Goal: Task Accomplishment & Management: Manage account settings

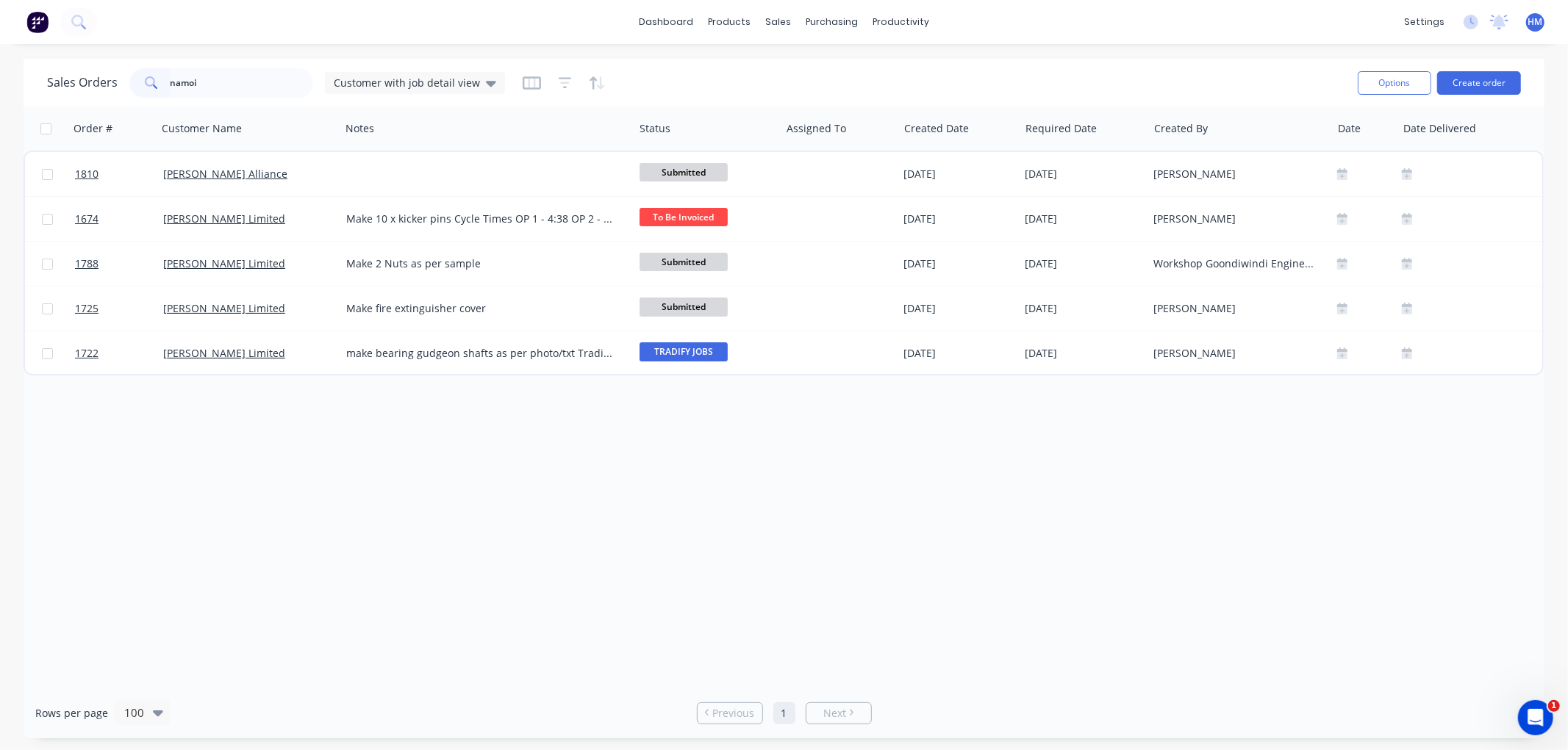
drag, startPoint x: -56, startPoint y: 60, endPoint x: -64, endPoint y: 60, distance: 8.0
click at [0, 60] on html "dashboard products sales purchasing productivity dashboard products Product Cat…" at bounding box center [784, 375] width 1568 height 750
type input "lochiel"
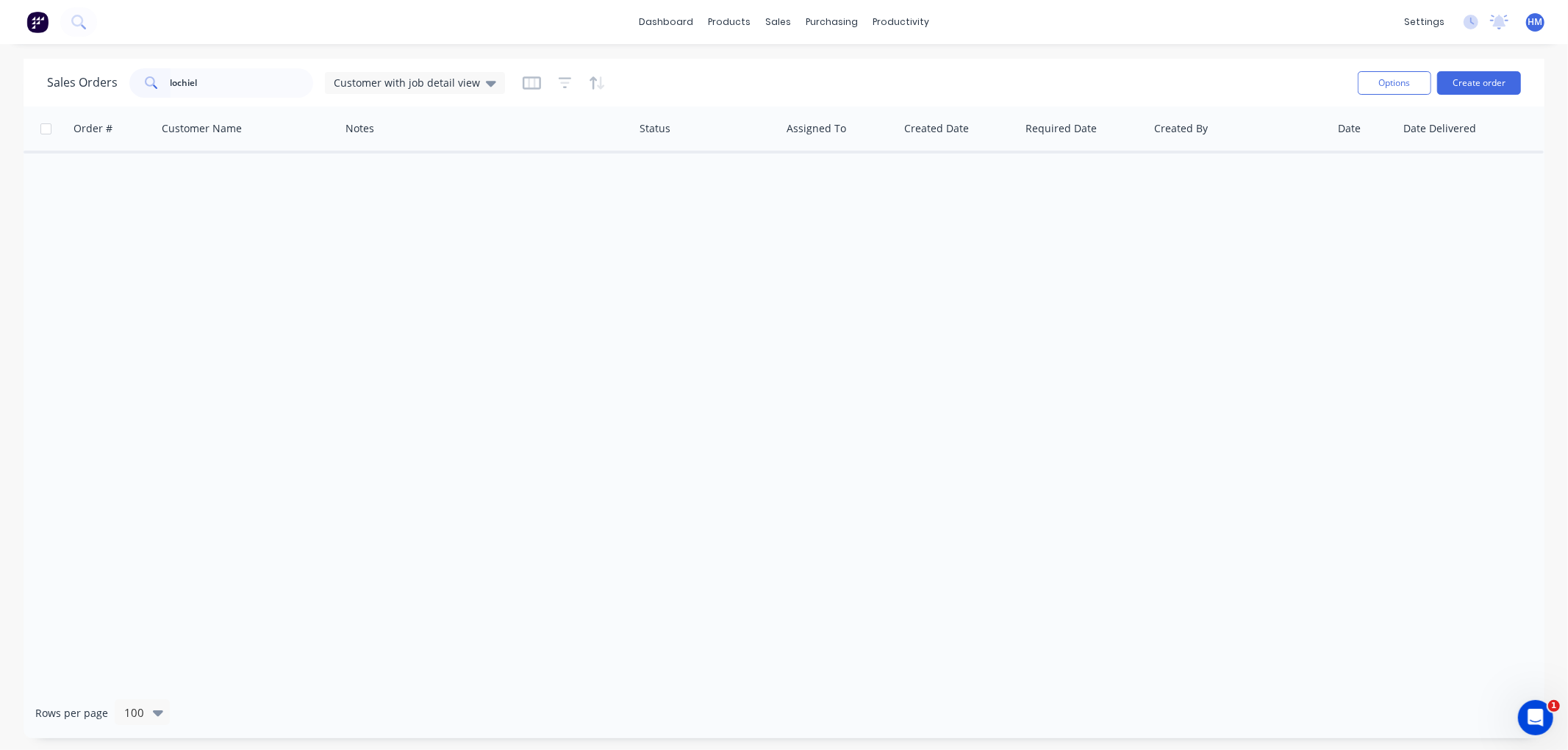
drag, startPoint x: 231, startPoint y: 85, endPoint x: 79, endPoint y: 78, distance: 152.2
click at [79, 78] on div "Sales Orders lochiel Customer with job detail view" at bounding box center [276, 83] width 458 height 30
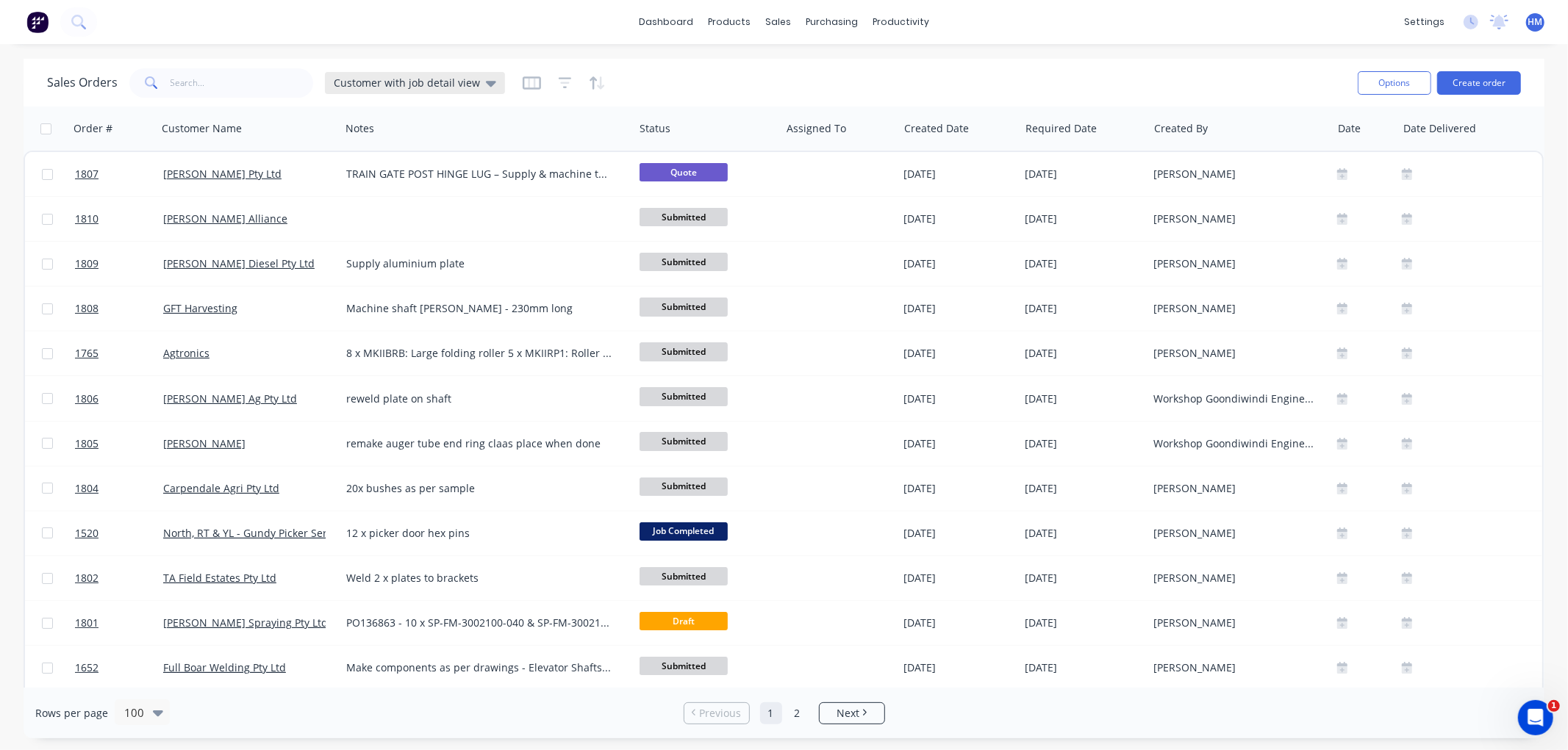
drag, startPoint x: 405, startPoint y: 82, endPoint x: 415, endPoint y: 81, distance: 10.0
click at [405, 82] on span "Customer with job detail view" at bounding box center [407, 83] width 146 height 16
click at [368, 262] on button "Invoice" at bounding box center [413, 266] width 167 height 17
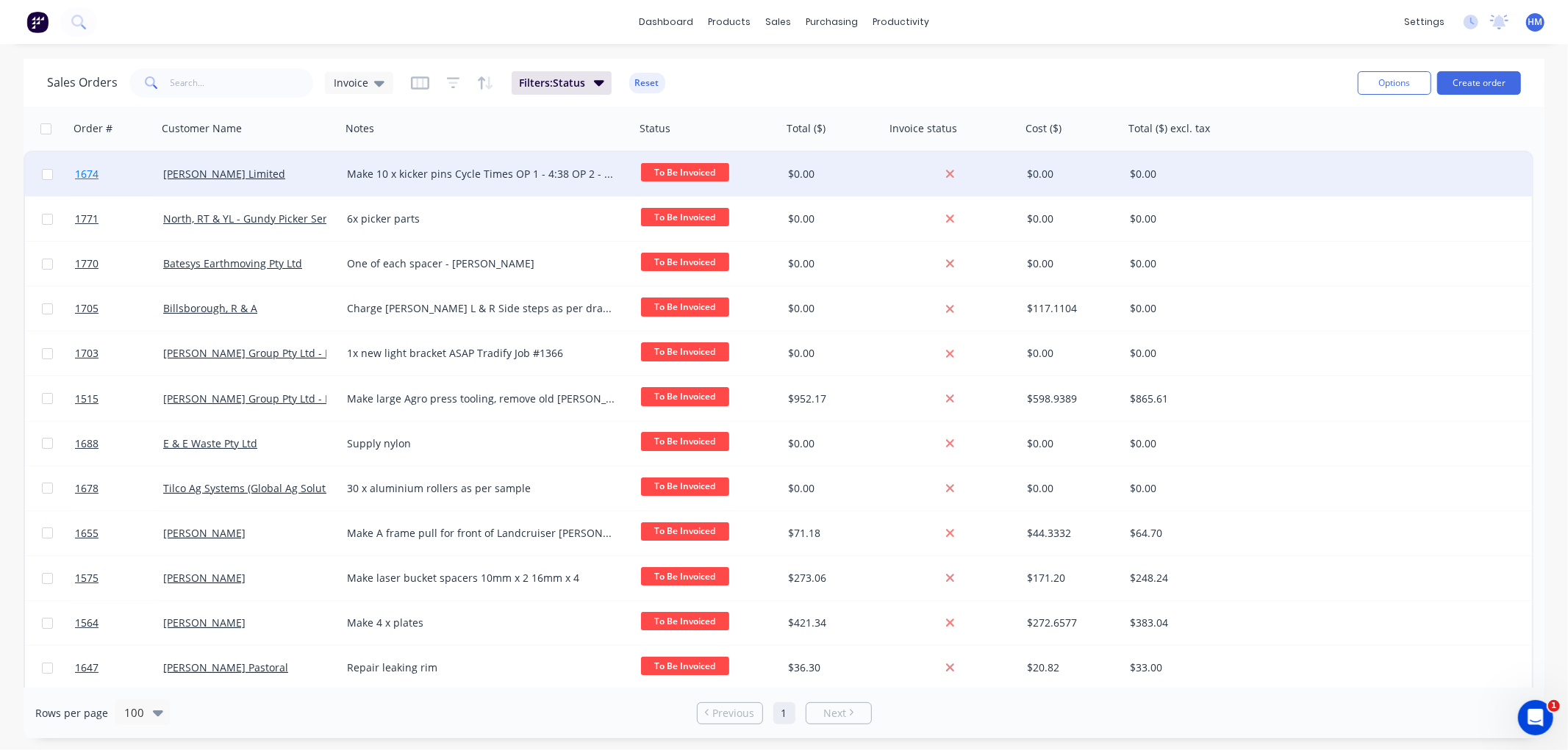
click at [118, 170] on link "1674" at bounding box center [118, 174] width 88 height 44
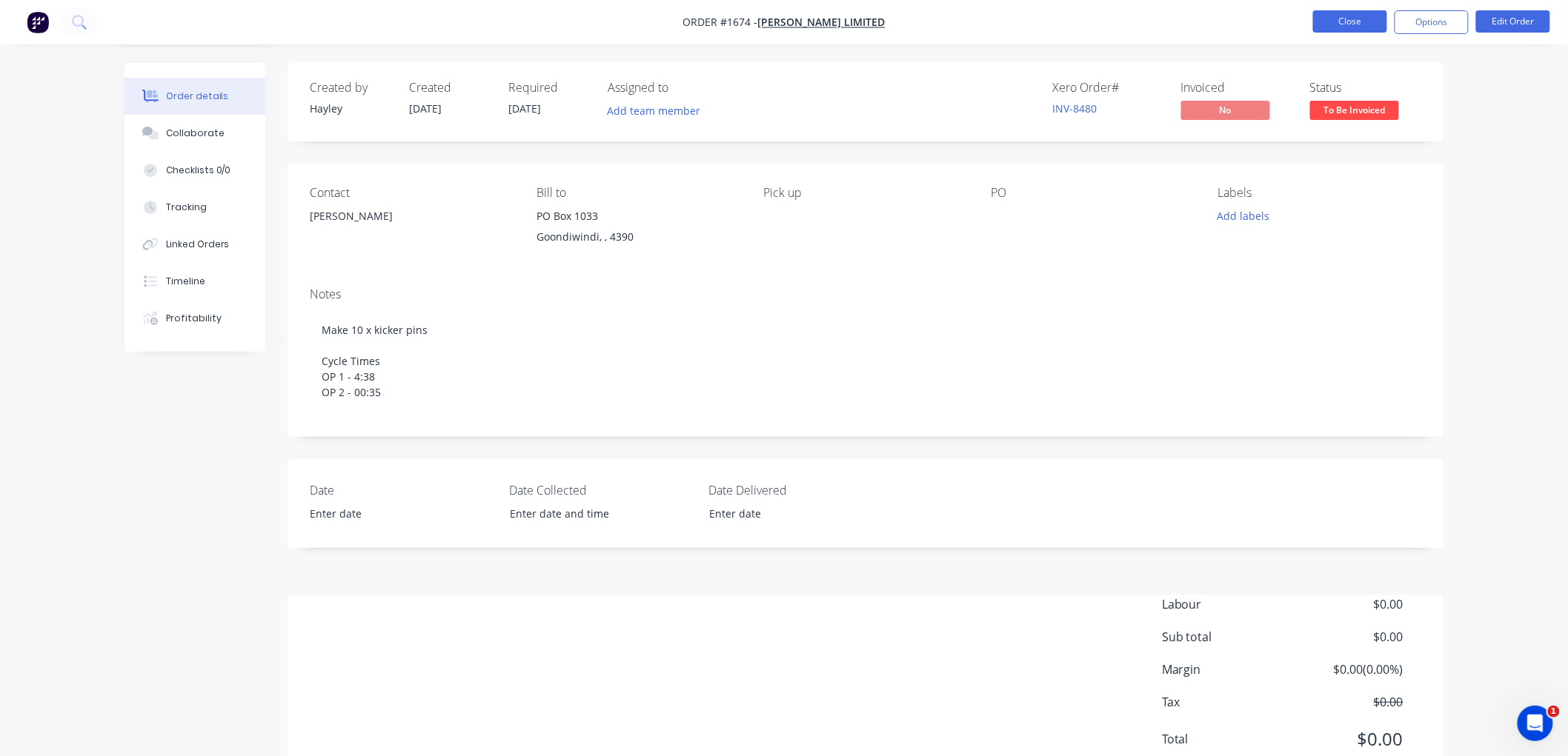
click at [1360, 15] on button "Close" at bounding box center [1350, 21] width 74 height 22
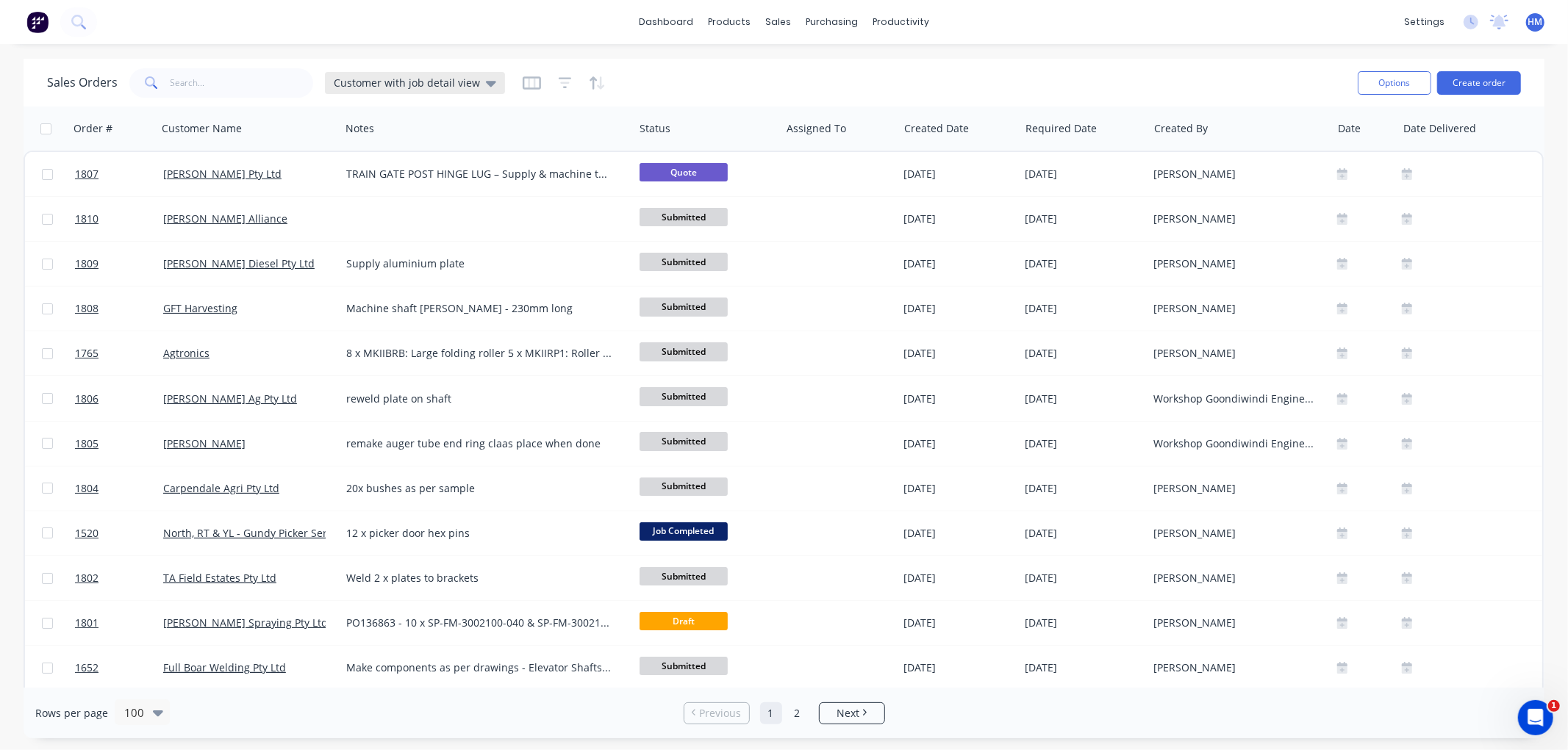
click at [446, 81] on span "Customer with job detail view" at bounding box center [407, 83] width 146 height 16
click at [363, 268] on button "Invoice" at bounding box center [413, 266] width 167 height 17
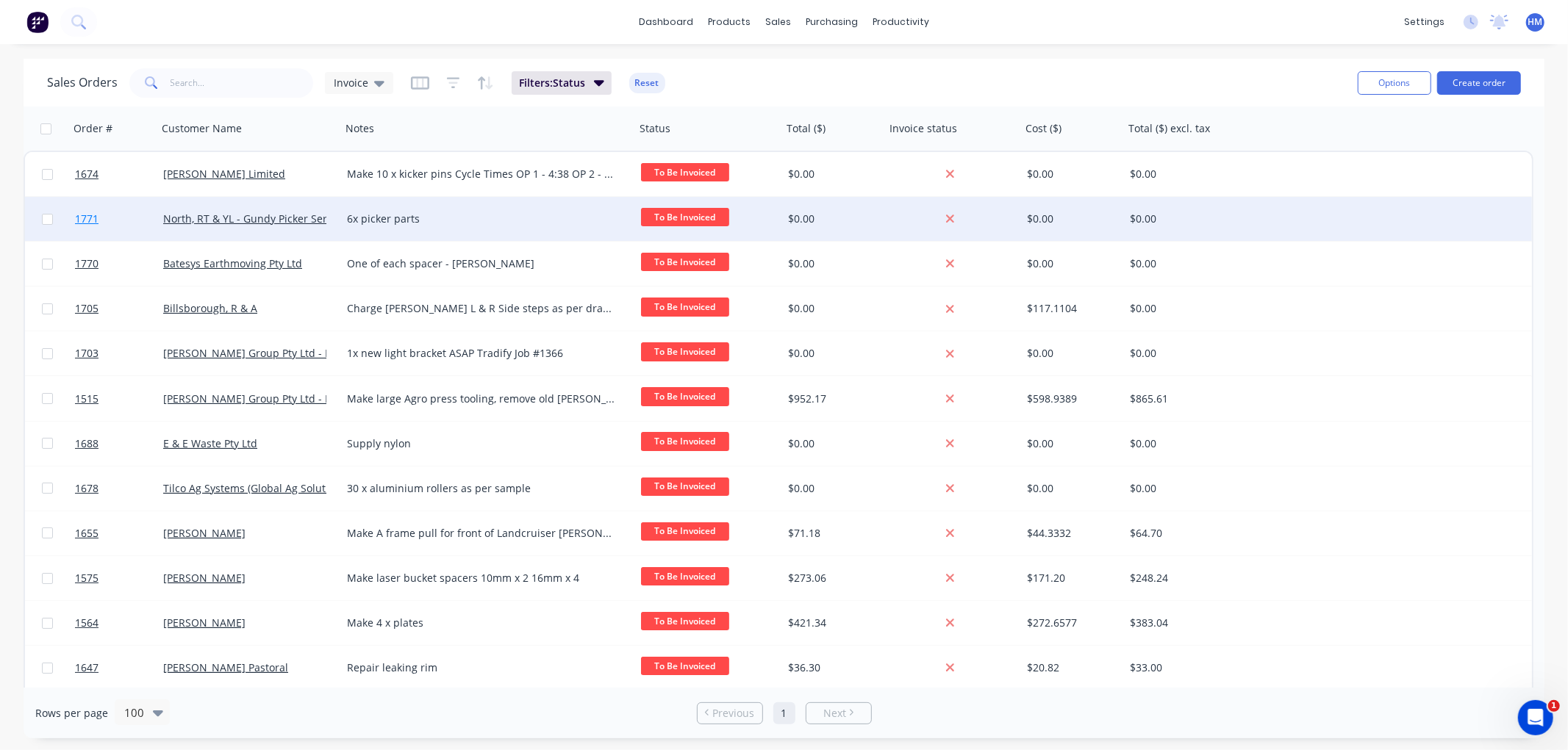
click at [140, 210] on link "1771" at bounding box center [118, 219] width 88 height 44
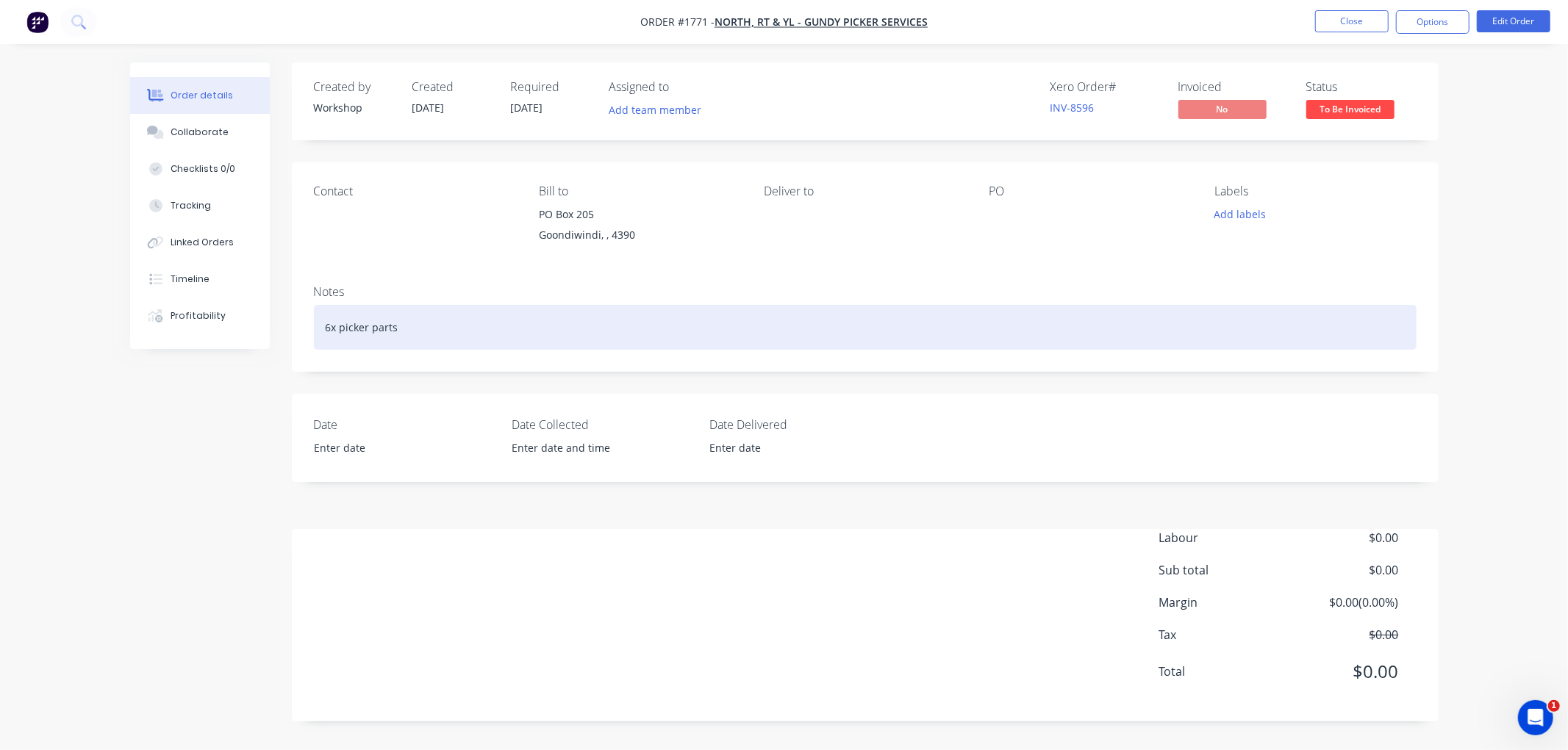
click at [383, 332] on div "6x picker parts" at bounding box center [865, 328] width 1102 height 45
click at [394, 332] on div "6x picker parts" at bounding box center [865, 328] width 1102 height 45
click at [442, 333] on div "6x picker parts" at bounding box center [865, 328] width 1102 height 45
click at [391, 336] on div "6x picker parts" at bounding box center [865, 328] width 1102 height 45
click at [449, 327] on div "6x picker parts" at bounding box center [865, 328] width 1102 height 45
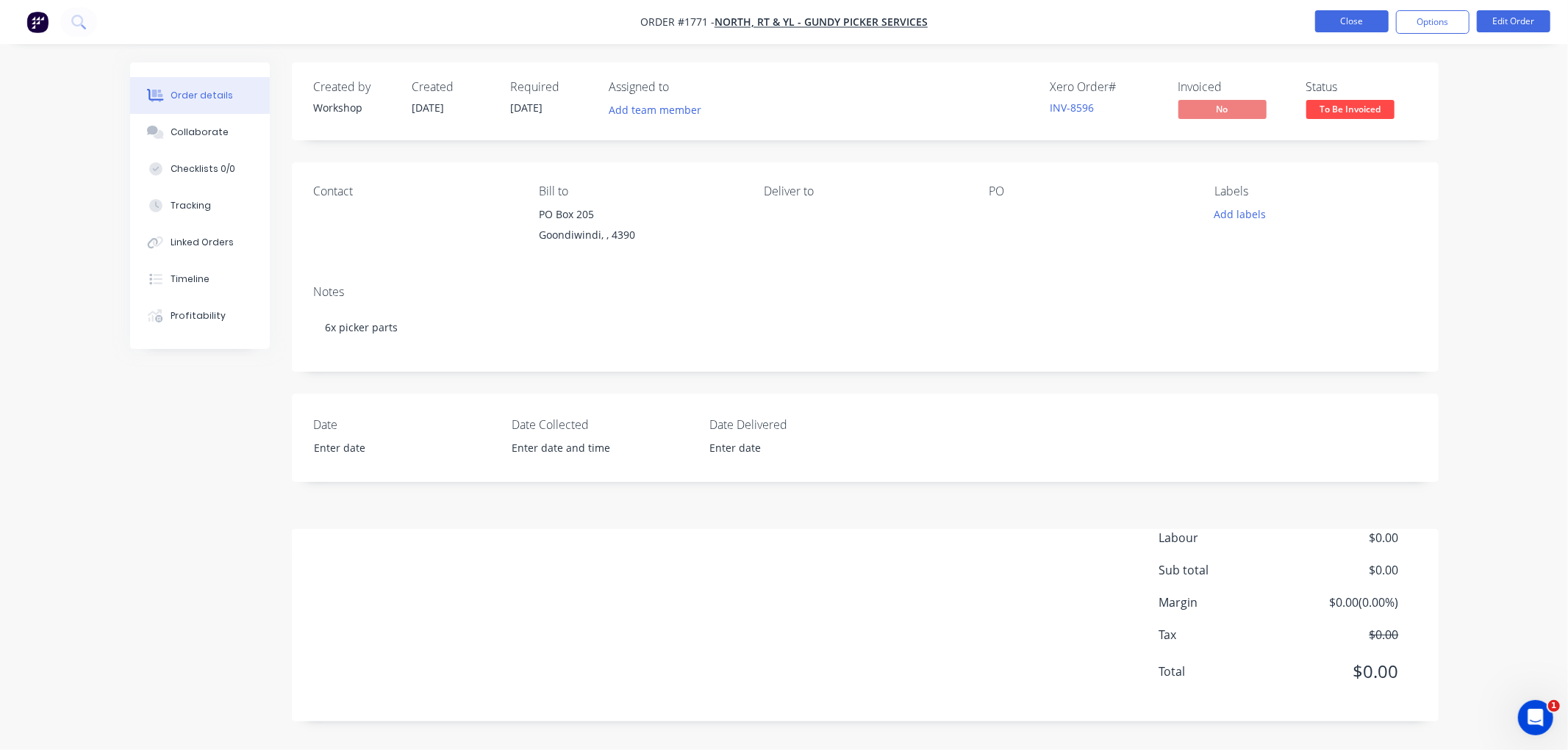
click at [1330, 18] on button "Close" at bounding box center [1351, 21] width 73 height 22
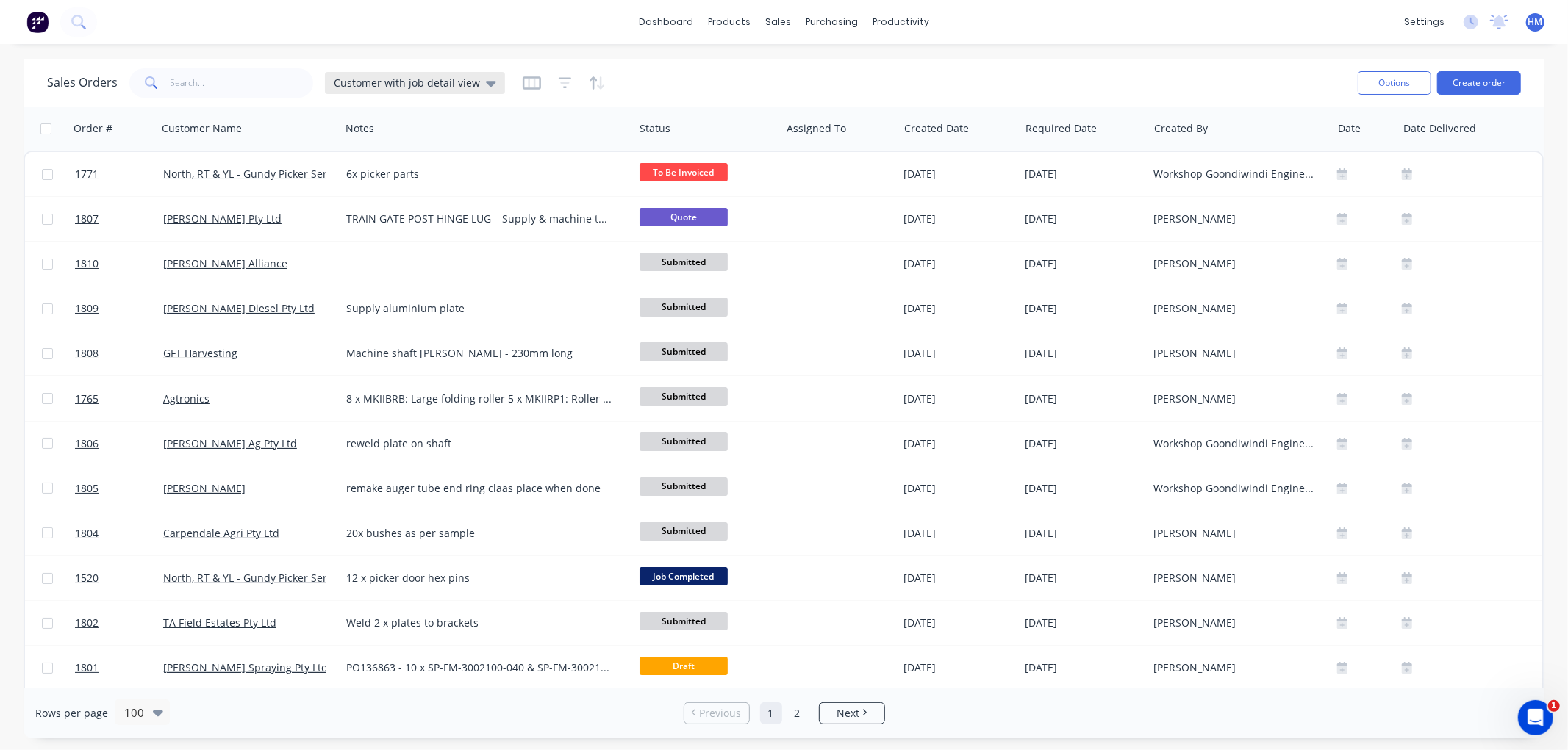
click at [435, 76] on span "Customer with job detail view" at bounding box center [407, 83] width 146 height 16
click at [380, 273] on button "Invoice" at bounding box center [413, 266] width 167 height 17
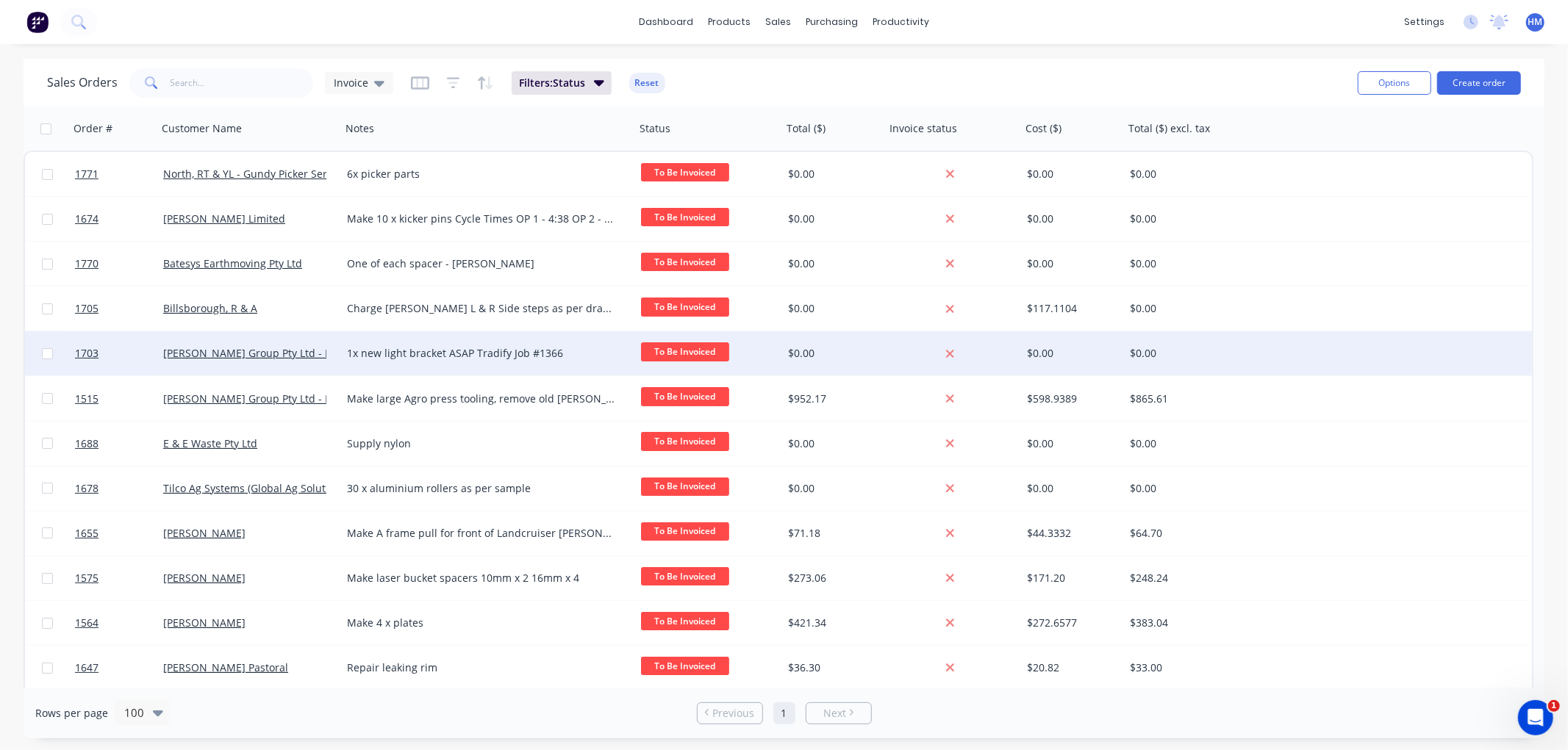
click at [377, 366] on div "1x new light bracket ASAP Tradify Job #1366" at bounding box center [488, 354] width 294 height 44
click at [211, 369] on div "[PERSON_NAME] Group Pty Ltd - Black Truck & Ag" at bounding box center [249, 354] width 184 height 44
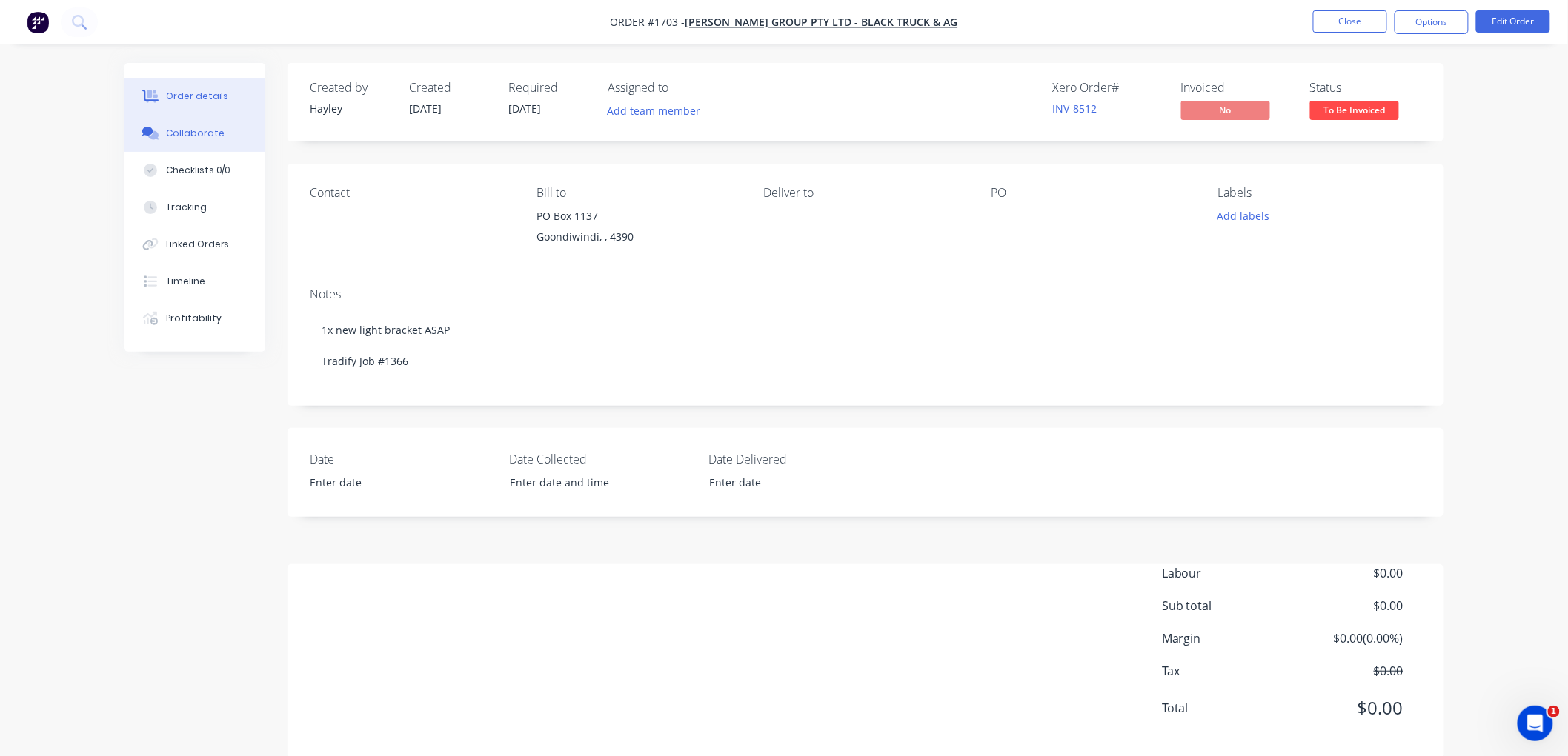
click at [198, 133] on div "Collaborate" at bounding box center [195, 133] width 59 height 13
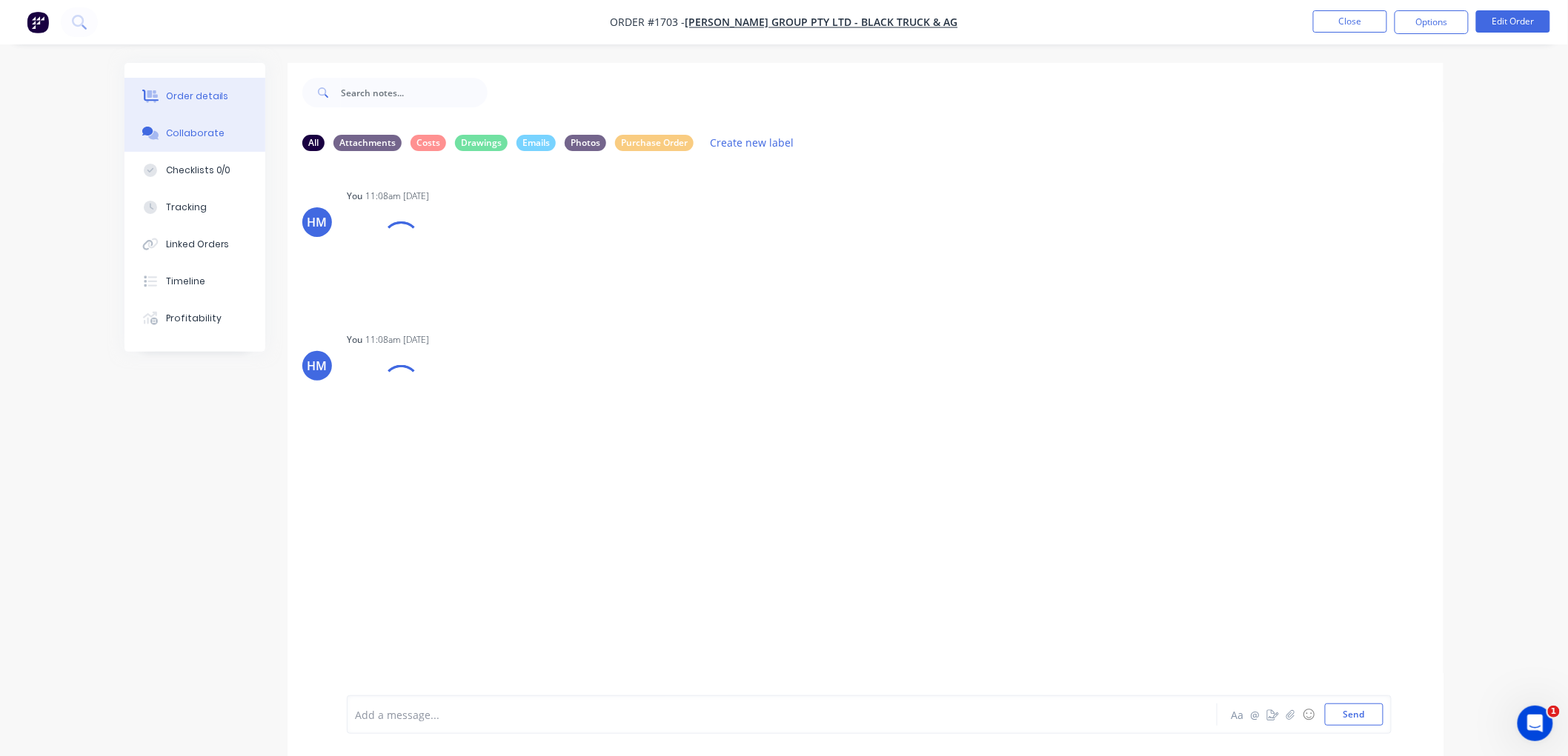
click at [207, 94] on div "Order details" at bounding box center [197, 96] width 63 height 13
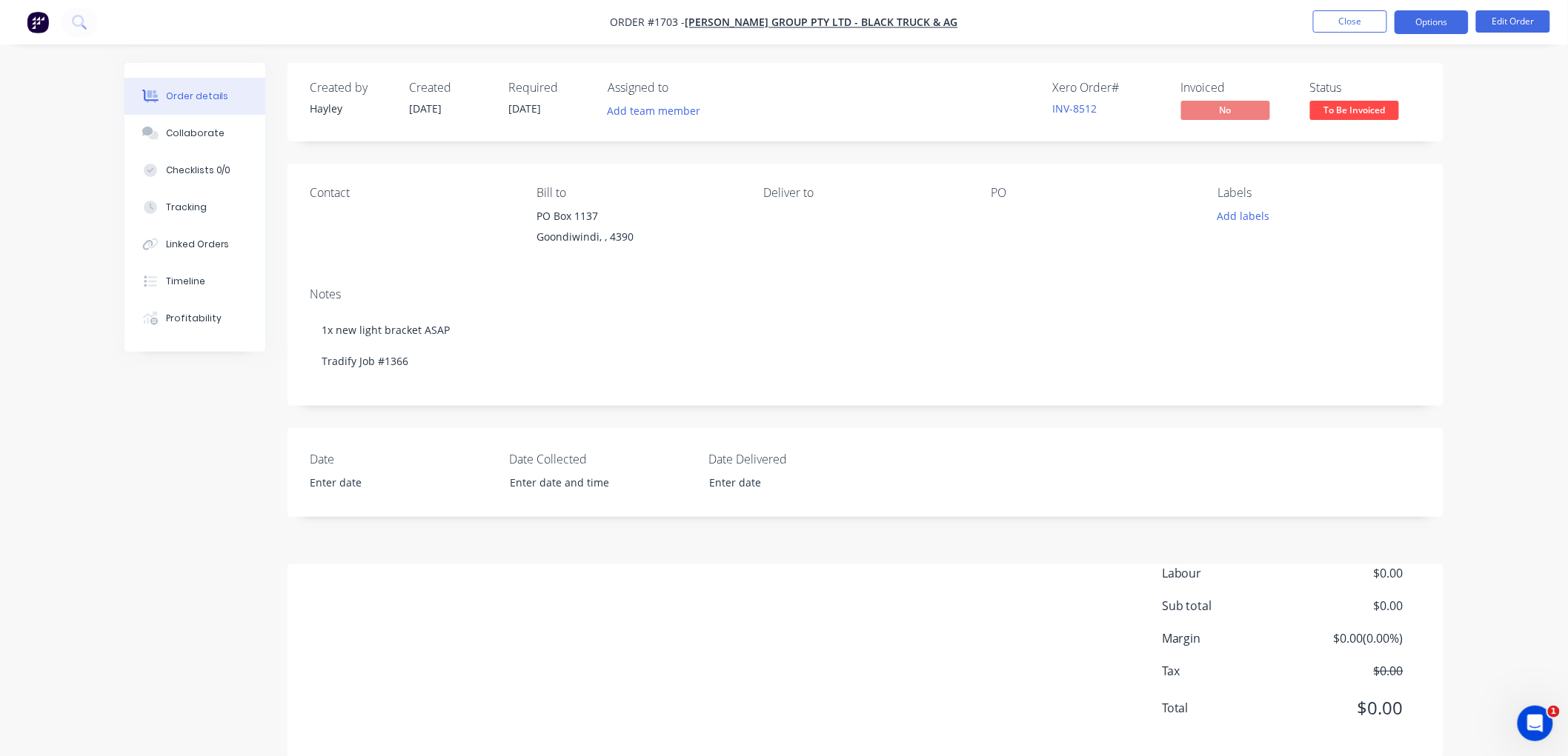
click at [1426, 16] on button "Options" at bounding box center [1431, 22] width 74 height 24
click at [225, 137] on button "Collaborate" at bounding box center [195, 133] width 141 height 37
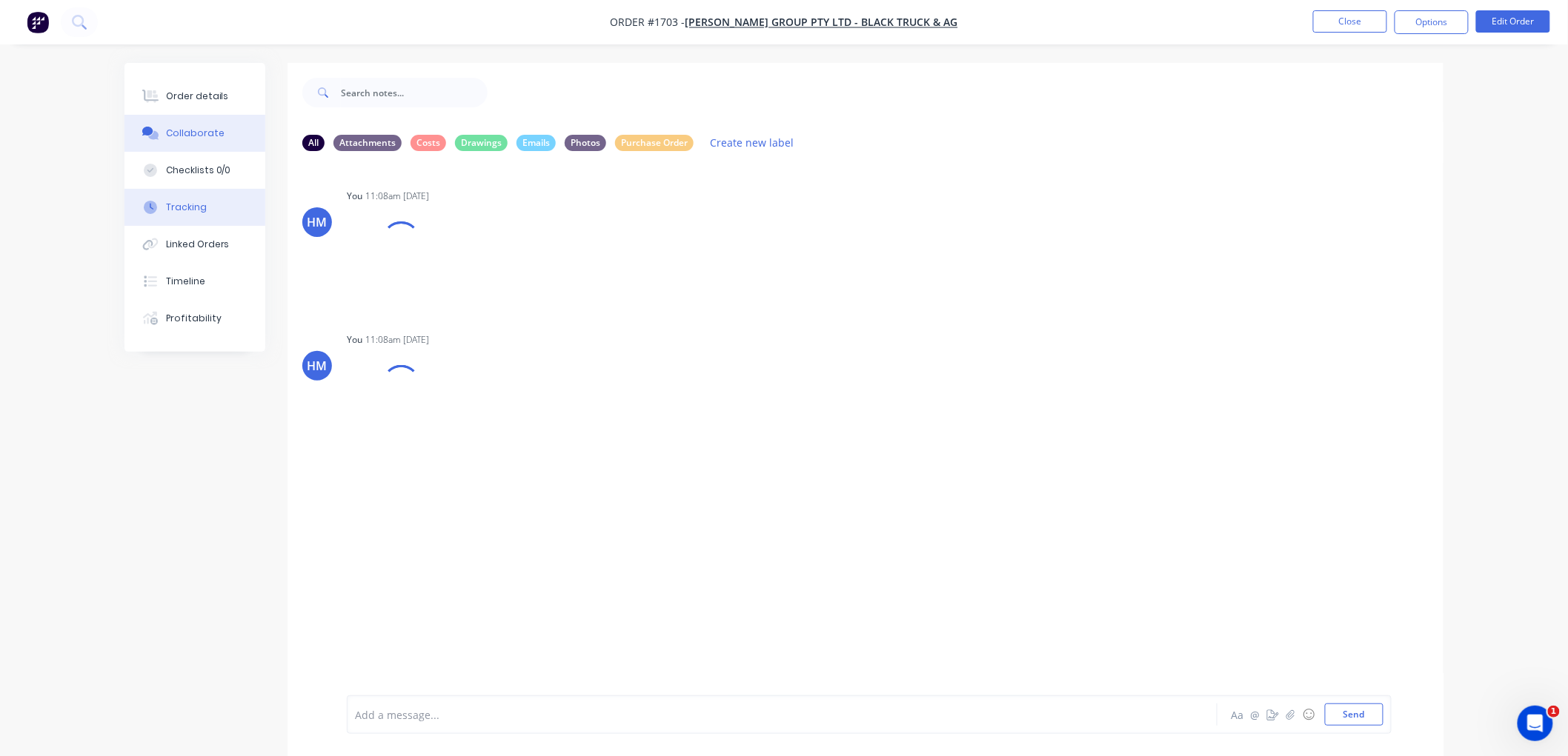
click at [203, 203] on button "Tracking" at bounding box center [195, 207] width 141 height 37
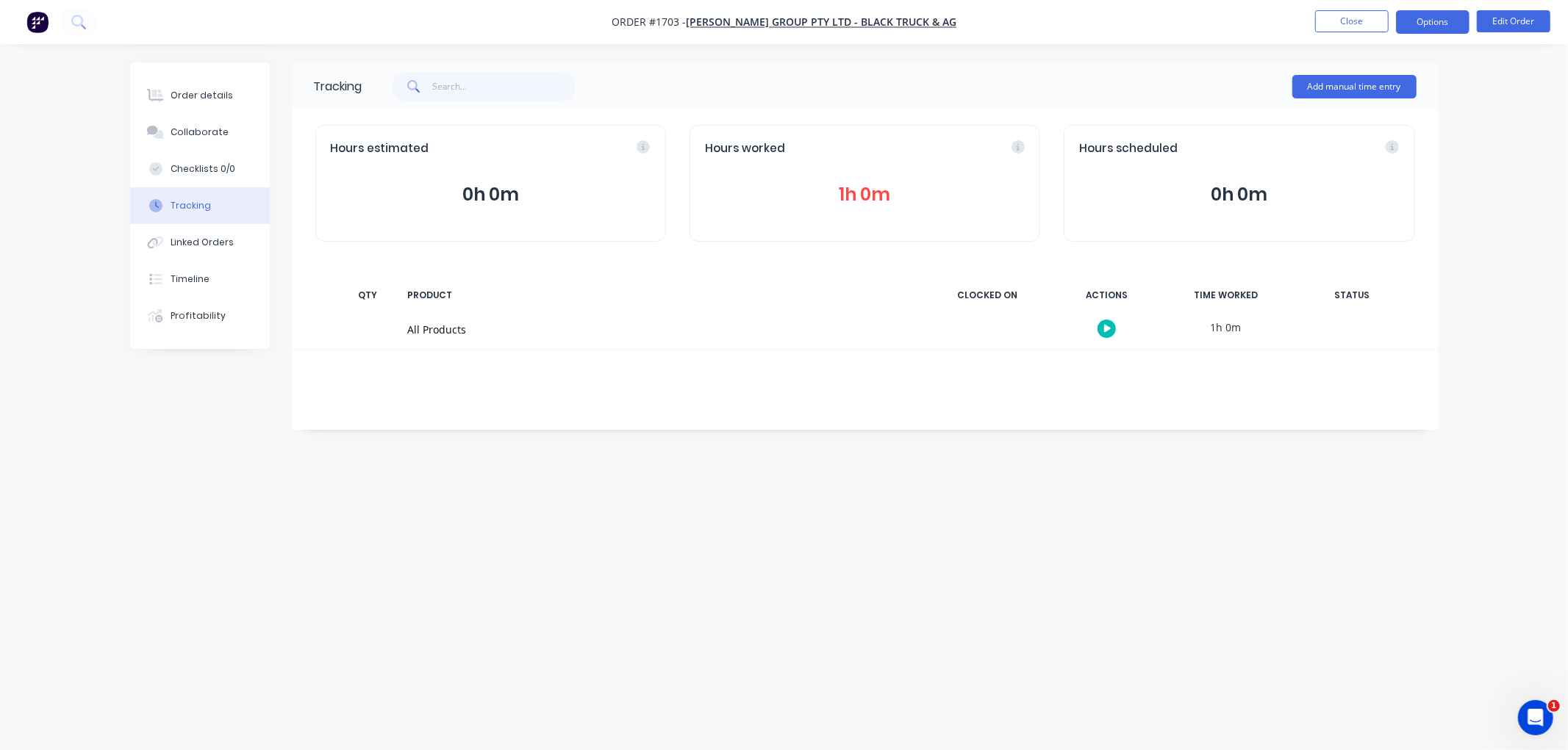
click at [1436, 19] on button "Options" at bounding box center [1432, 22] width 73 height 23
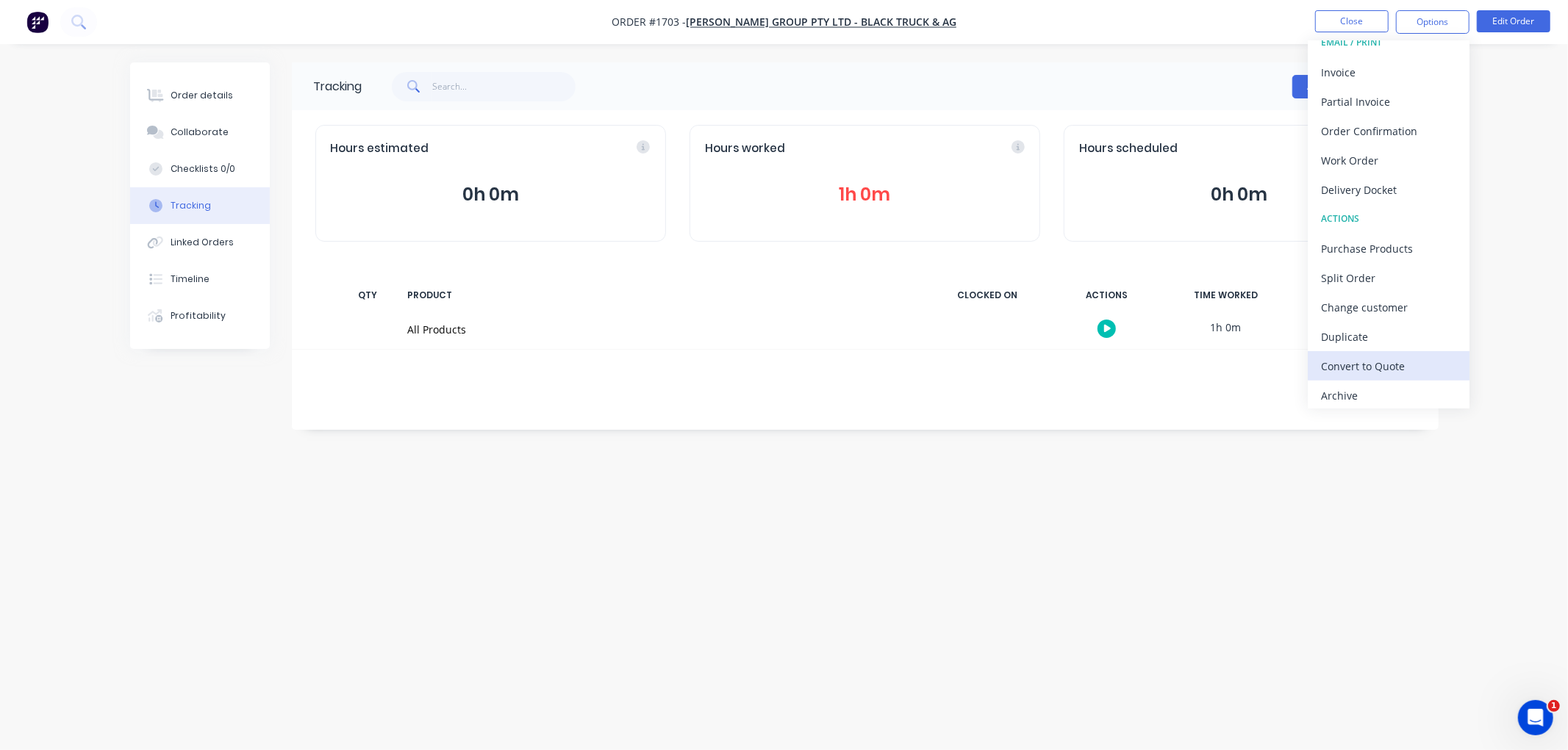
scroll to position [22, 0]
click at [1362, 380] on div "Archive" at bounding box center [1389, 390] width 136 height 21
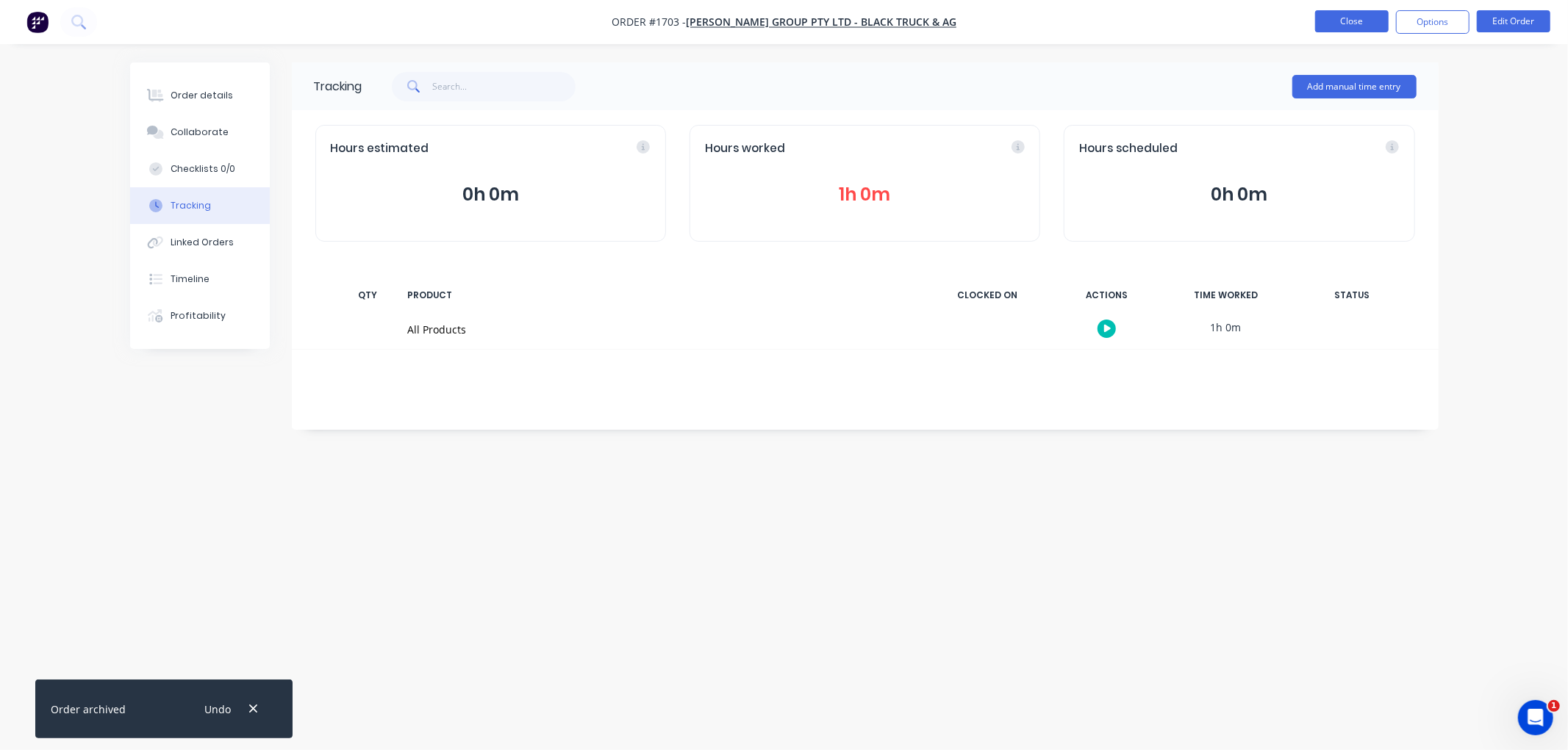
click at [1340, 19] on button "Close" at bounding box center [1351, 21] width 73 height 22
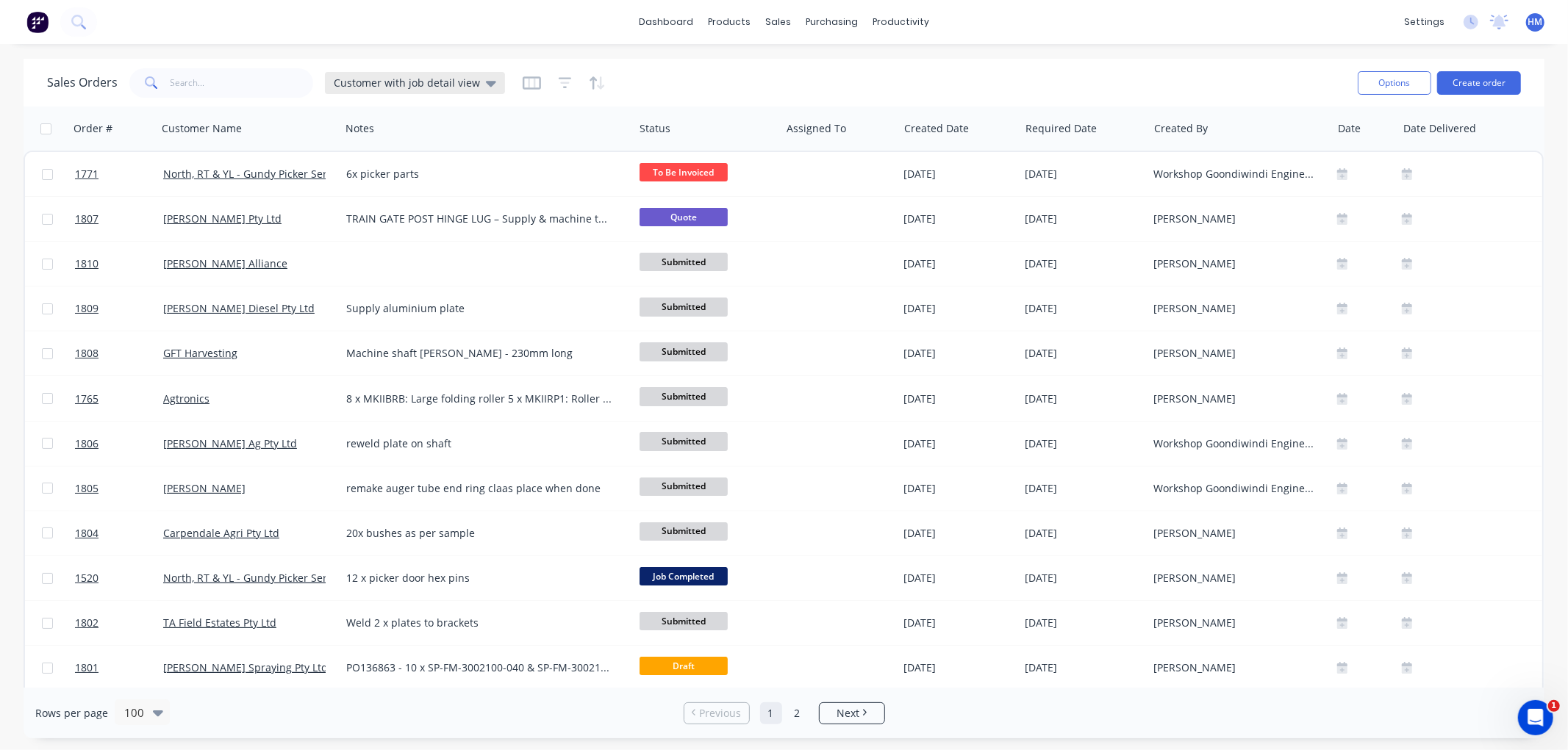
click at [394, 74] on div "Customer with job detail view" at bounding box center [414, 83] width 180 height 22
click at [364, 259] on button "Invoice" at bounding box center [413, 266] width 167 height 17
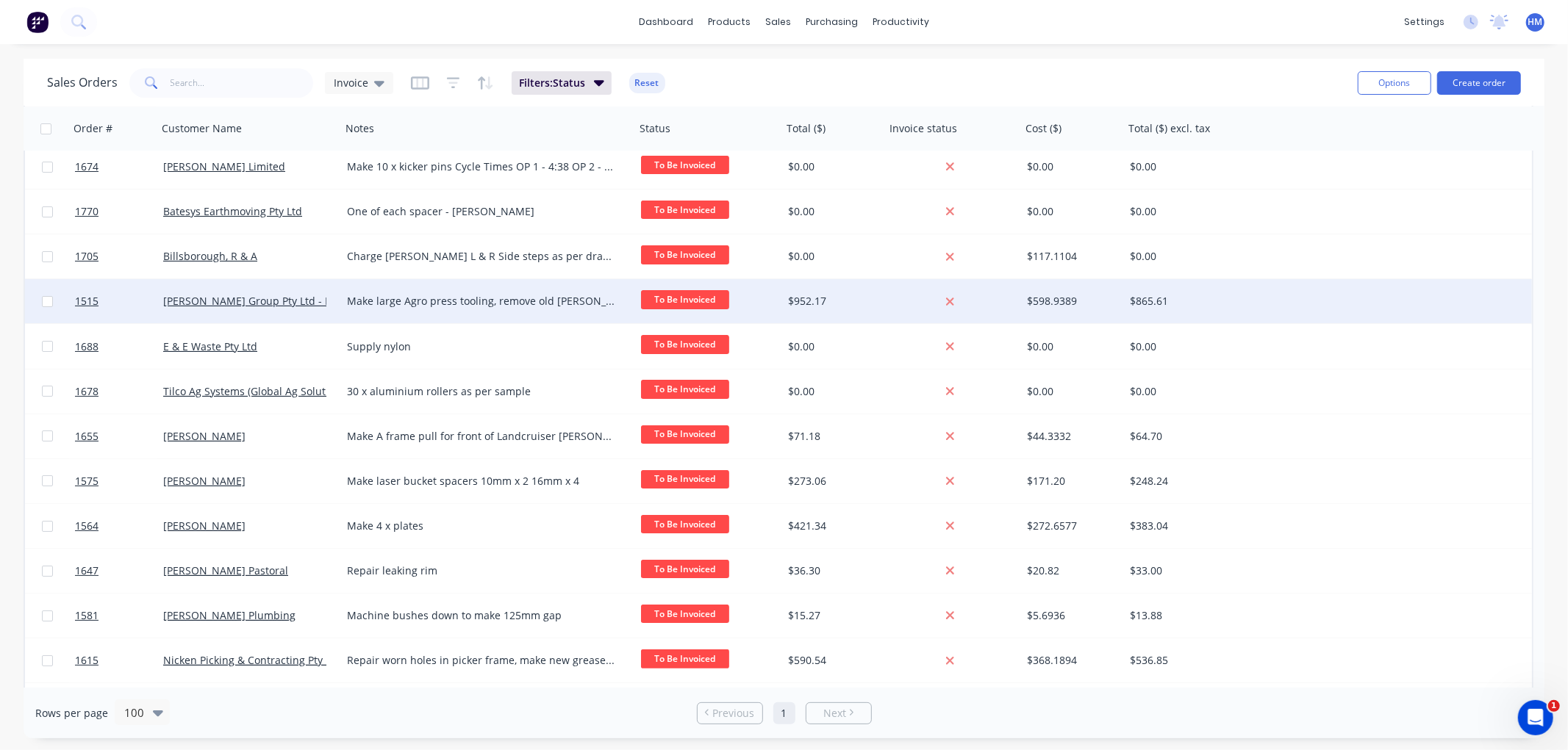
scroll to position [82, 0]
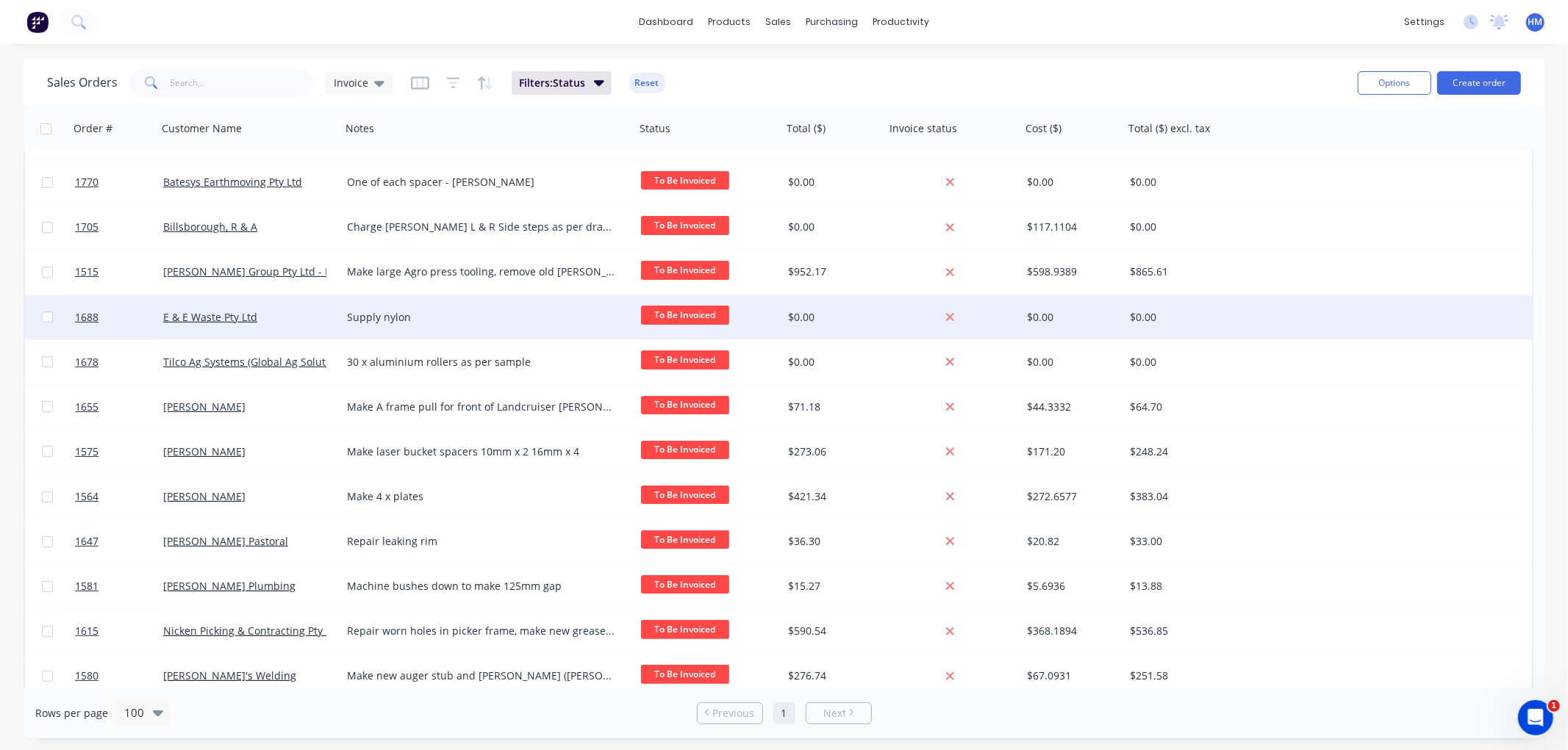
click at [277, 319] on div "E & E Waste Pty Ltd" at bounding box center [244, 317] width 163 height 15
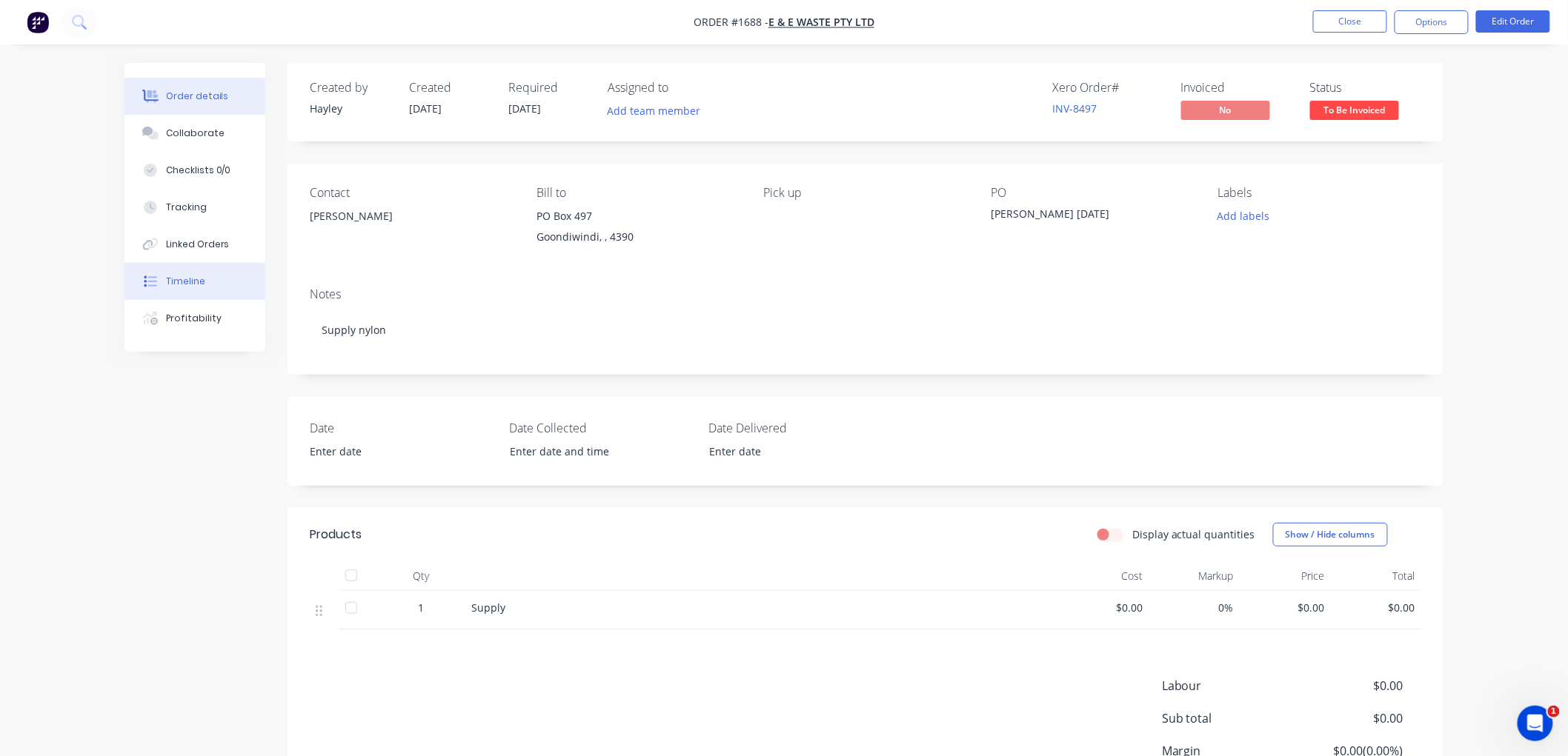
click at [199, 284] on div "Timeline" at bounding box center [185, 281] width 39 height 13
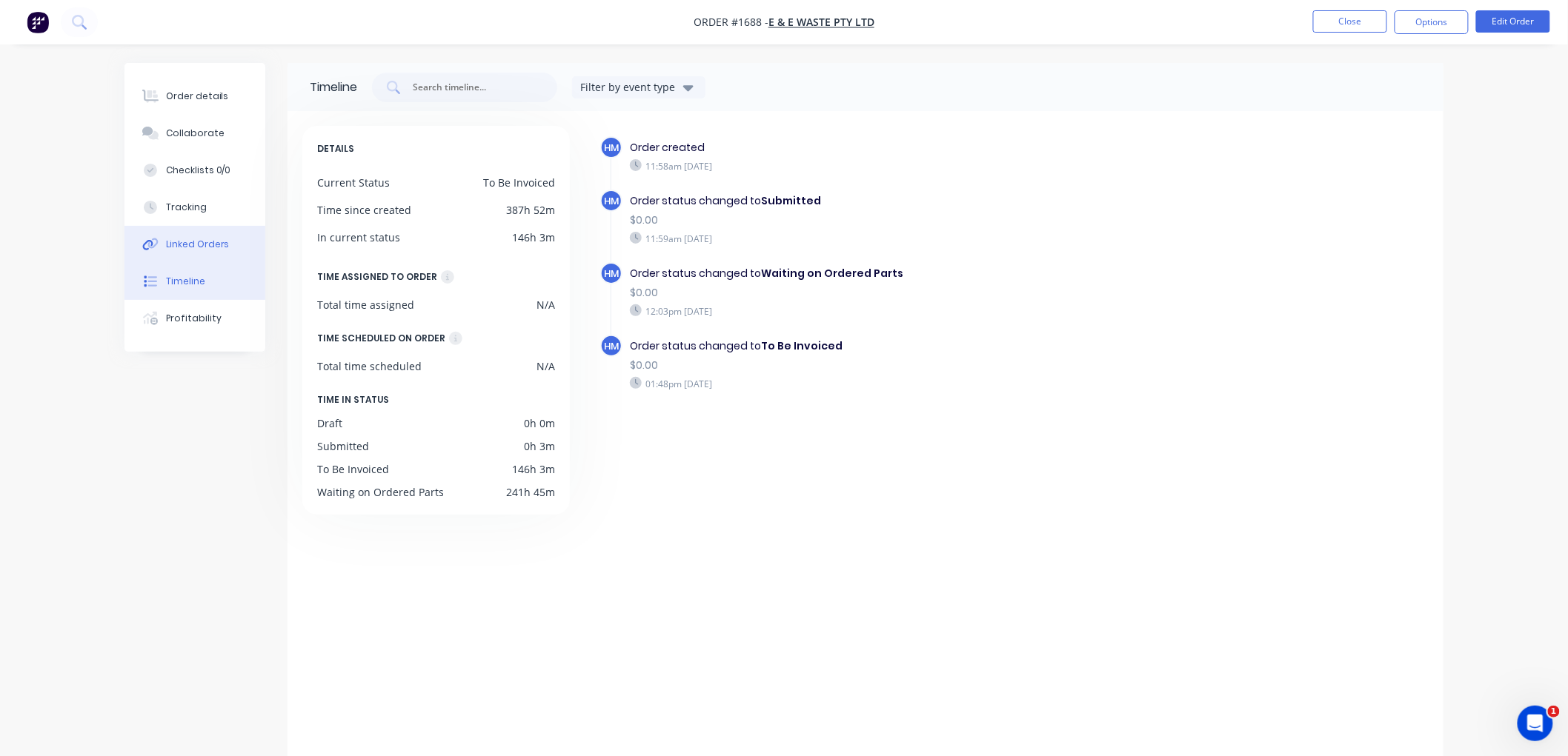
click at [206, 242] on div "Linked Orders" at bounding box center [197, 244] width 64 height 13
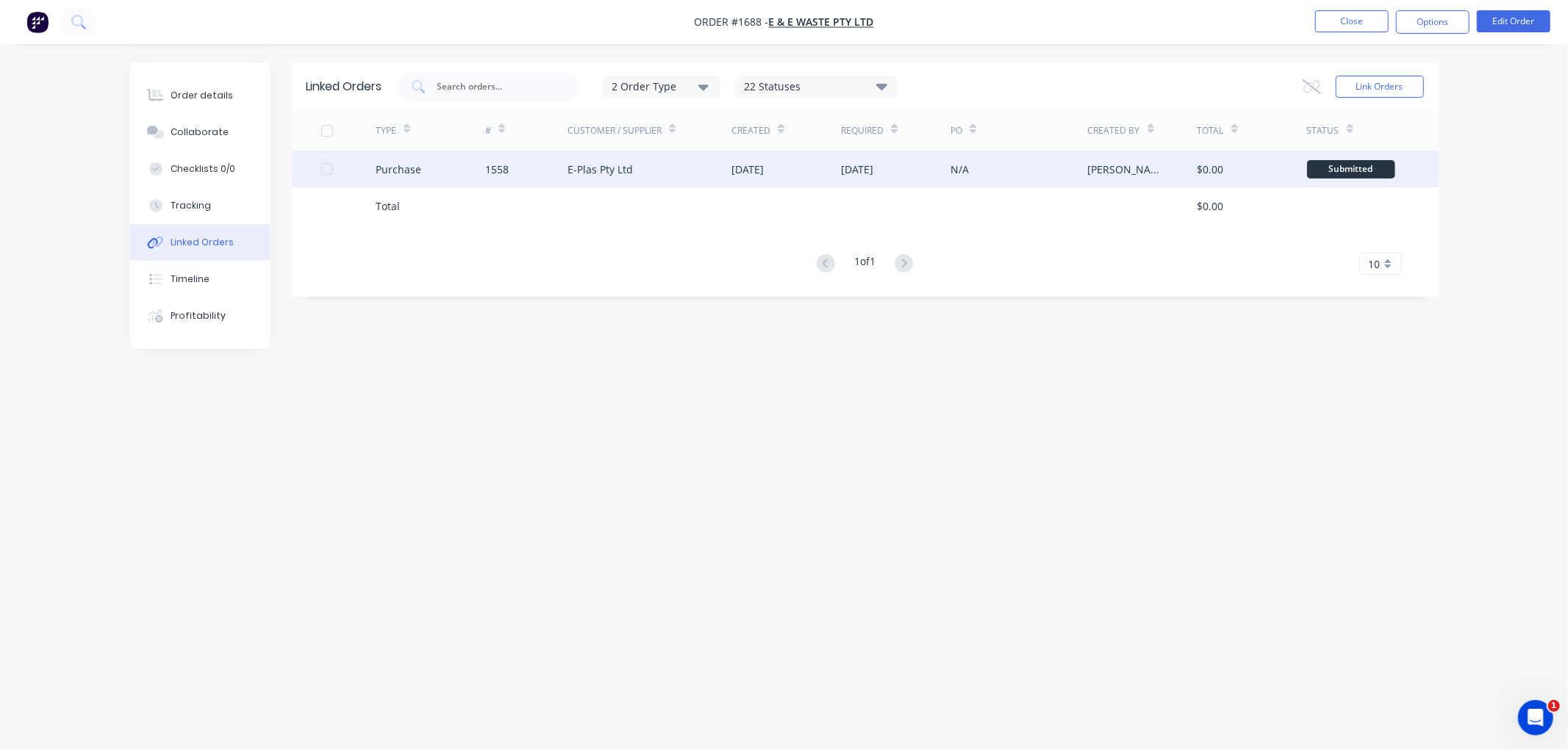
click at [431, 172] on div "Purchase" at bounding box center [430, 168] width 110 height 37
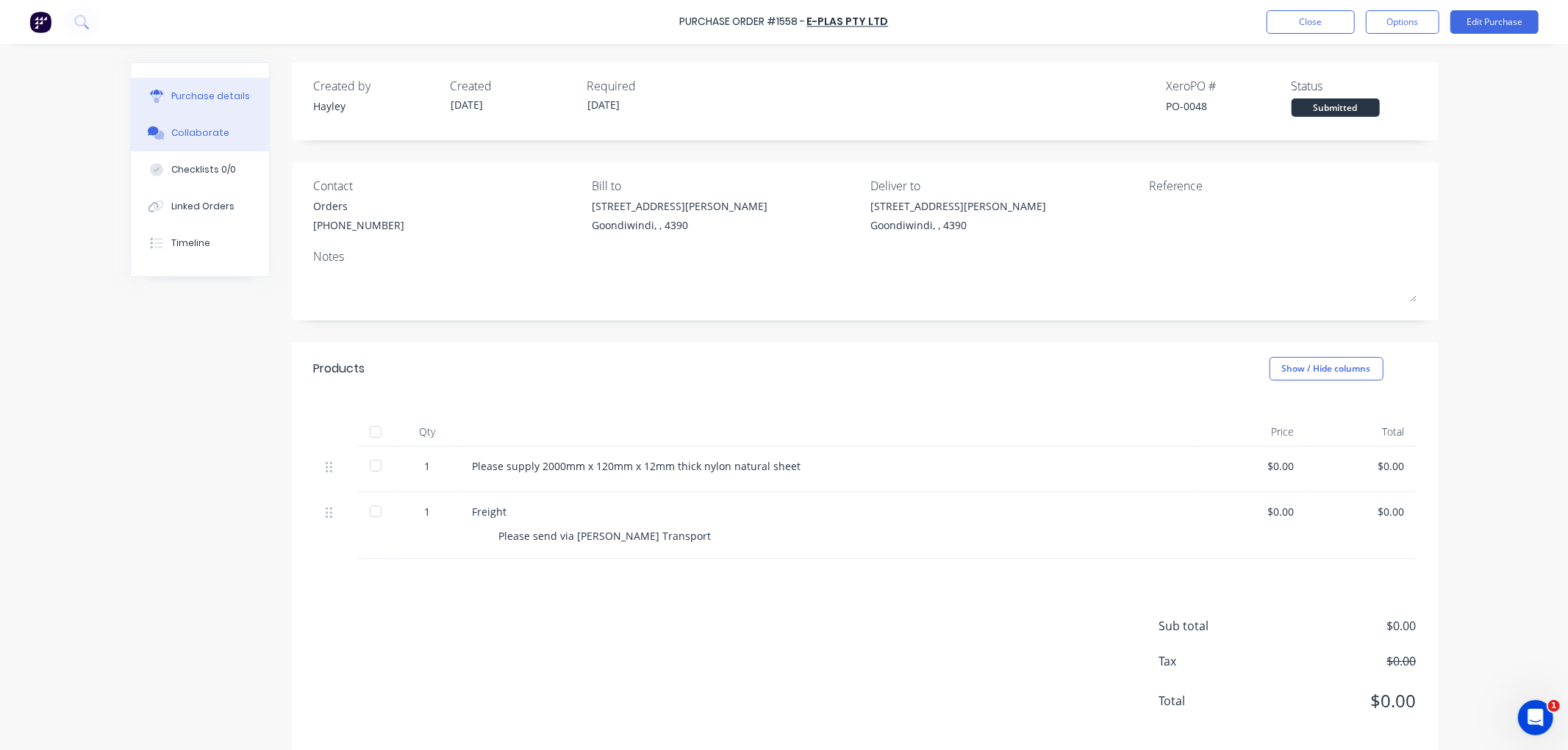
click at [200, 121] on button "Collaborate" at bounding box center [199, 132] width 138 height 37
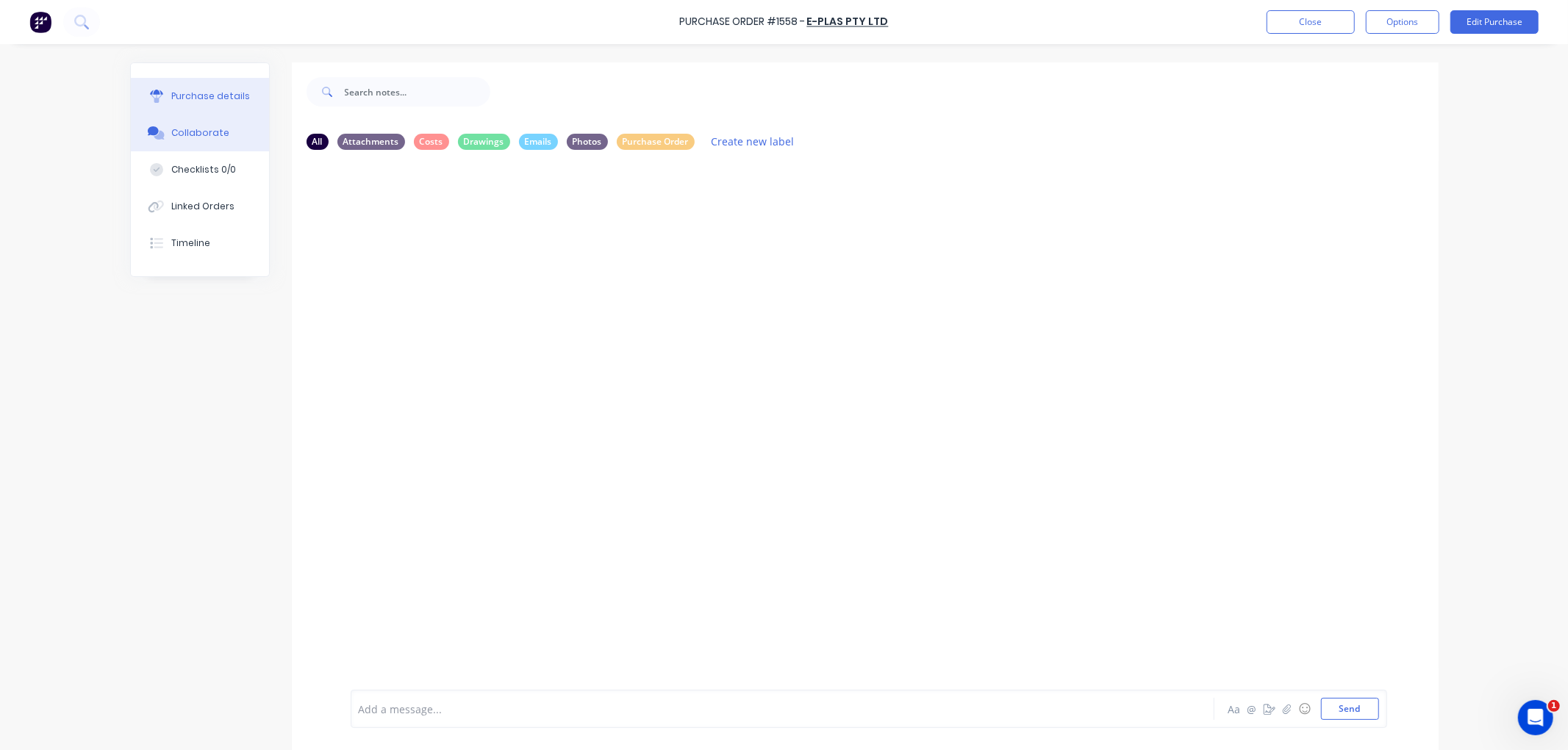
click at [203, 98] on div "Purchase details" at bounding box center [210, 96] width 79 height 13
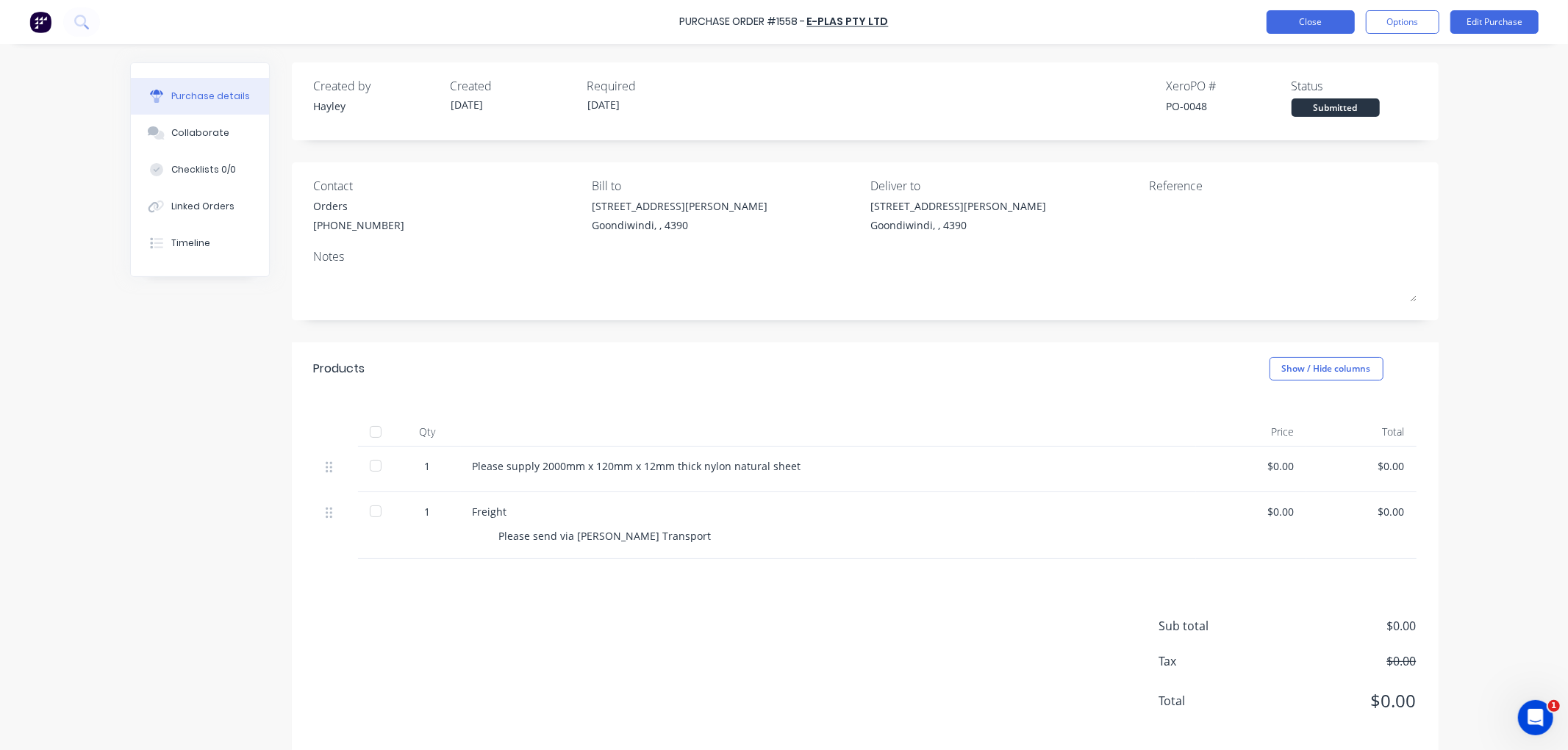
click at [1314, 24] on button "Close" at bounding box center [1310, 22] width 88 height 23
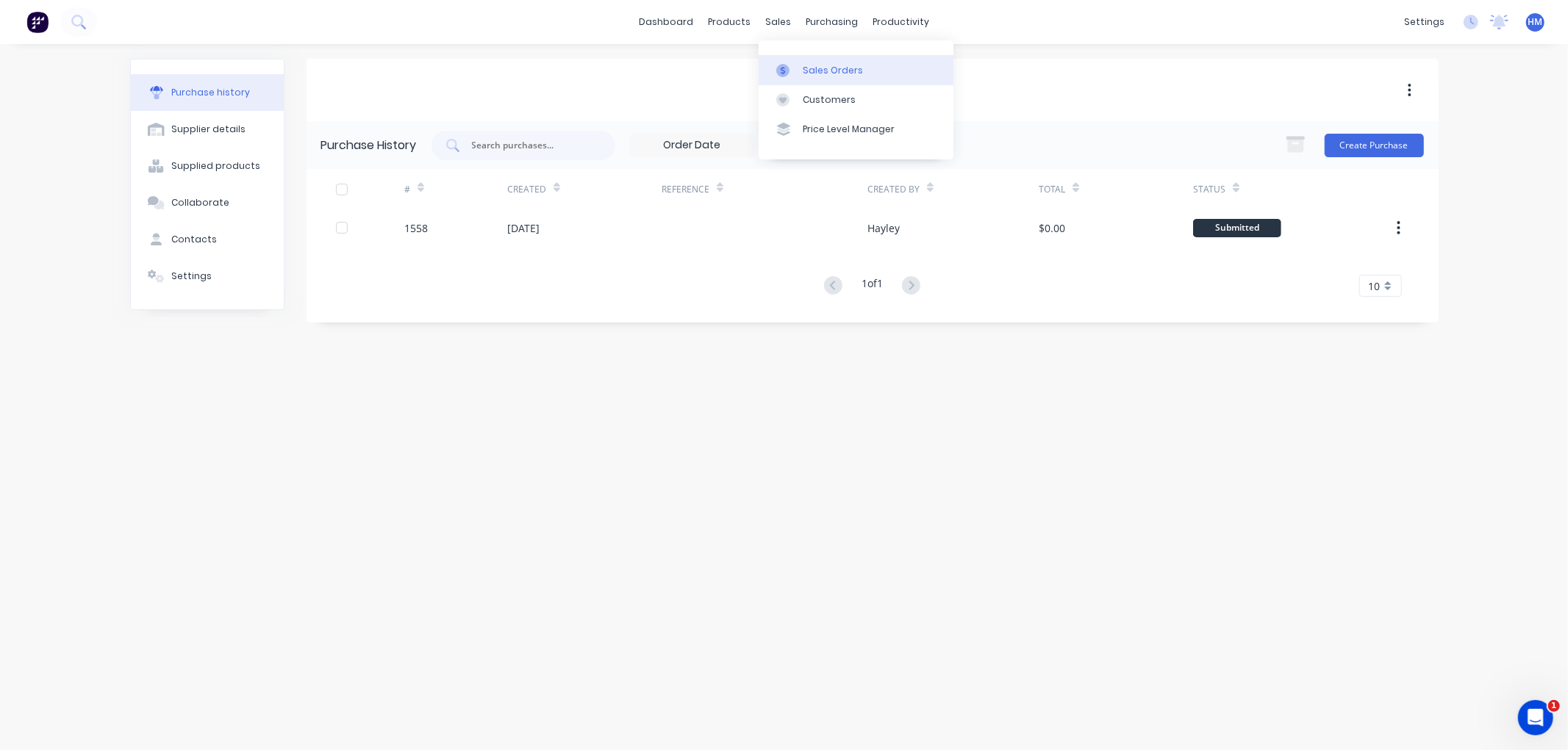
click at [819, 64] on div "Sales Orders" at bounding box center [832, 70] width 60 height 13
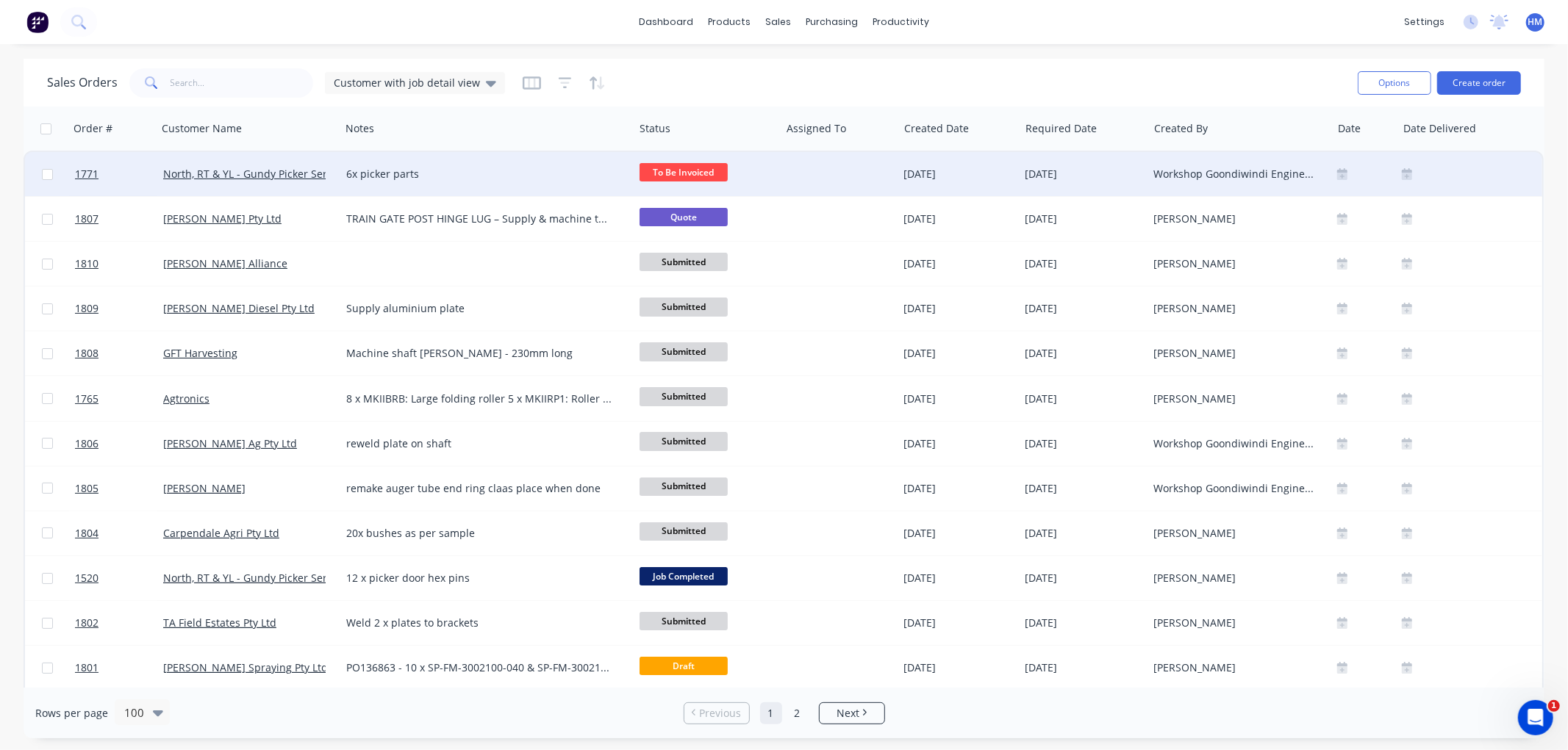
click at [324, 181] on div "North, RT & YL - Gundy Picker Services" at bounding box center [248, 174] width 183 height 44
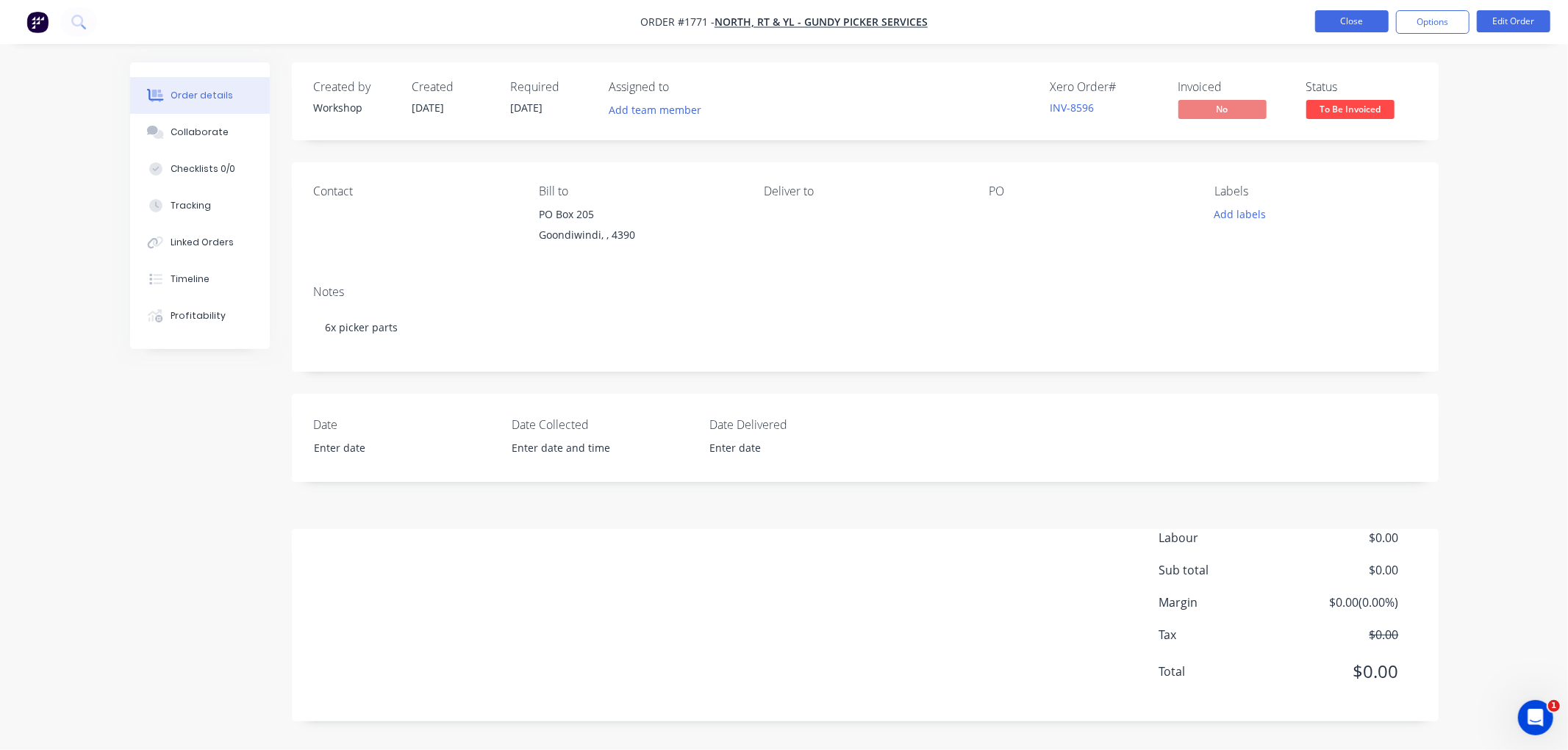
click at [1355, 16] on button "Close" at bounding box center [1351, 21] width 73 height 22
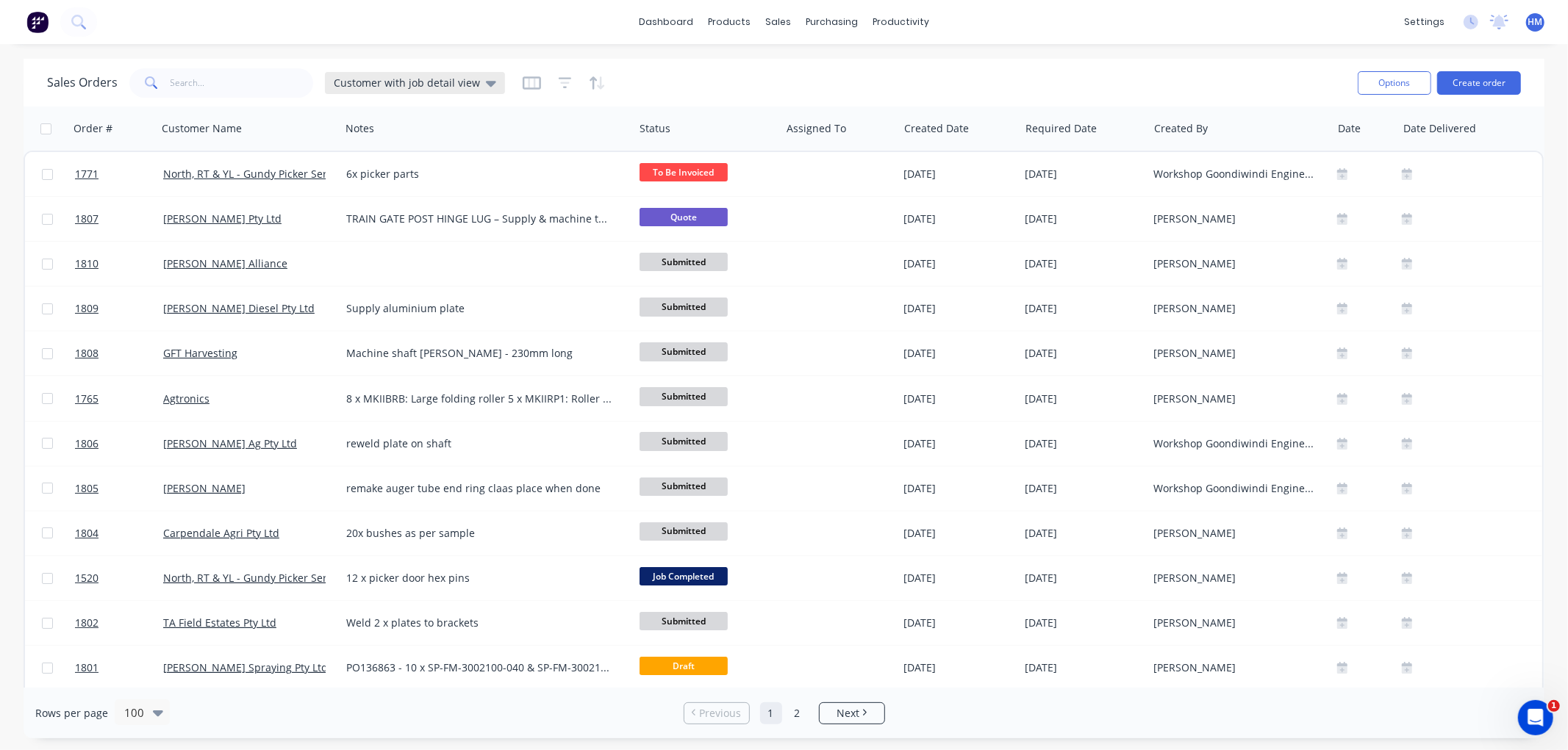
click at [382, 82] on span "Customer with job detail view" at bounding box center [407, 83] width 146 height 16
click at [405, 258] on button "Invoice" at bounding box center [413, 266] width 167 height 17
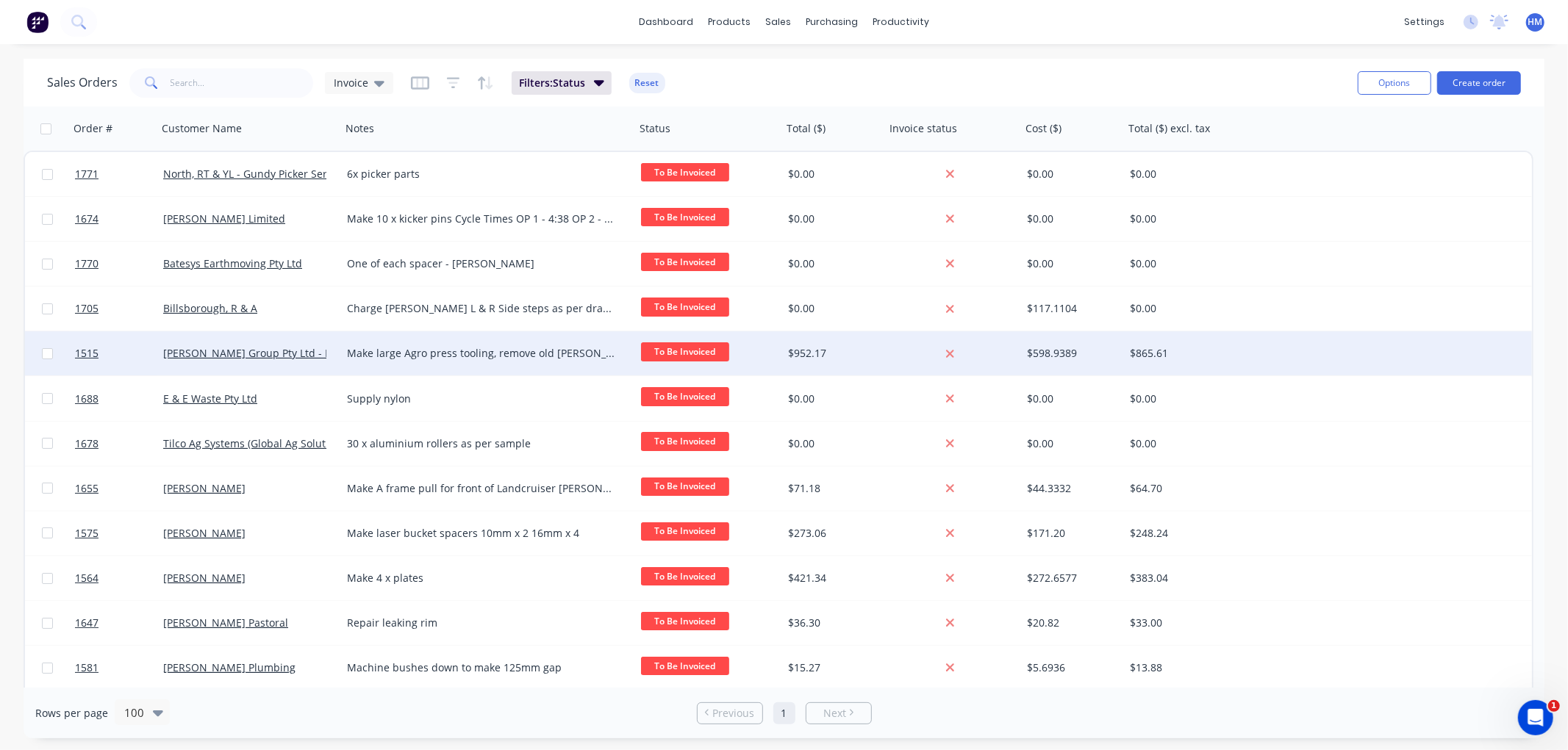
click at [371, 371] on div "Make large Agro press tooling, remove old [PERSON_NAME] and install new [PERSON…" at bounding box center [488, 354] width 294 height 44
click at [252, 366] on div "[PERSON_NAME] Group Pty Ltd - Black Truck & Ag" at bounding box center [249, 354] width 184 height 44
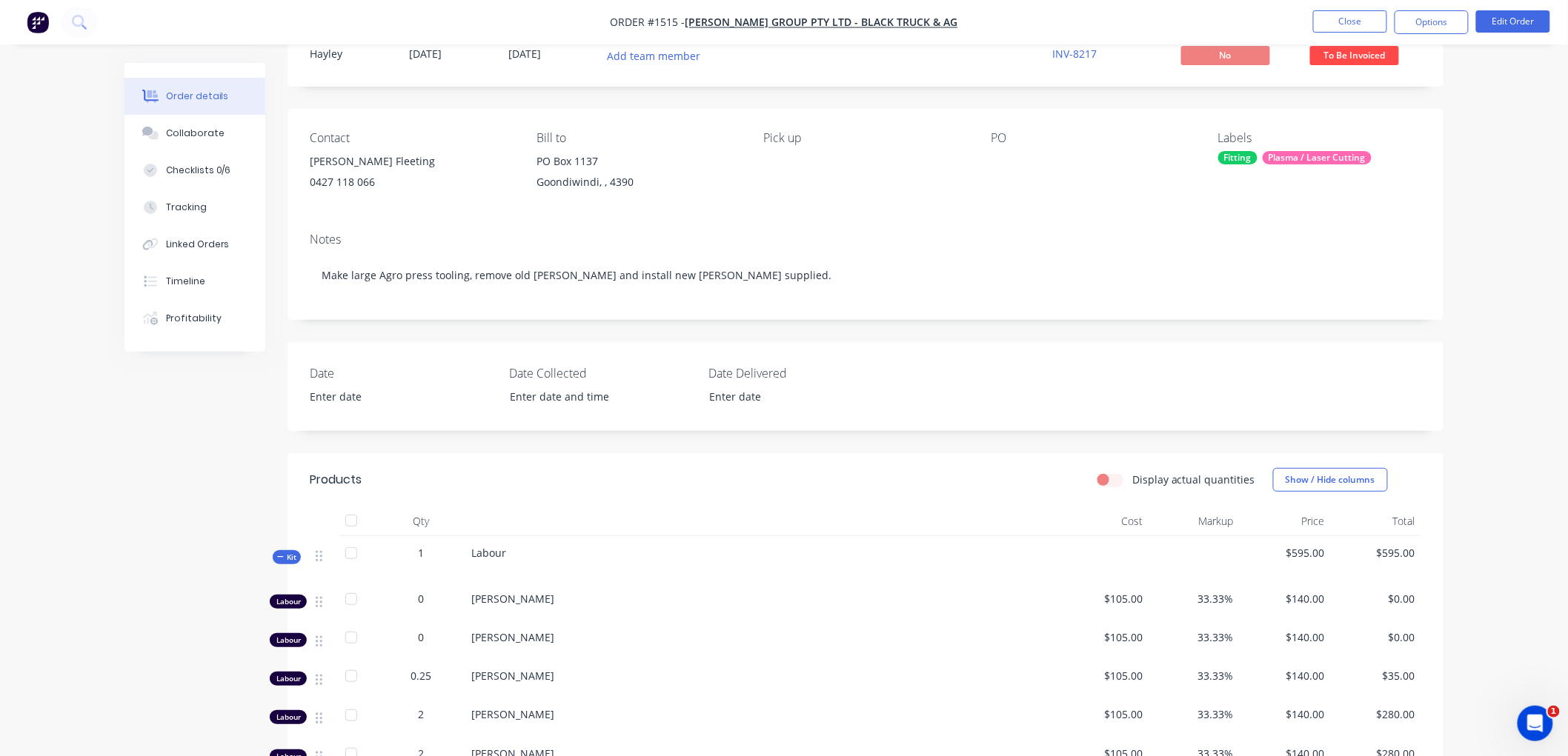
scroll to position [82, 0]
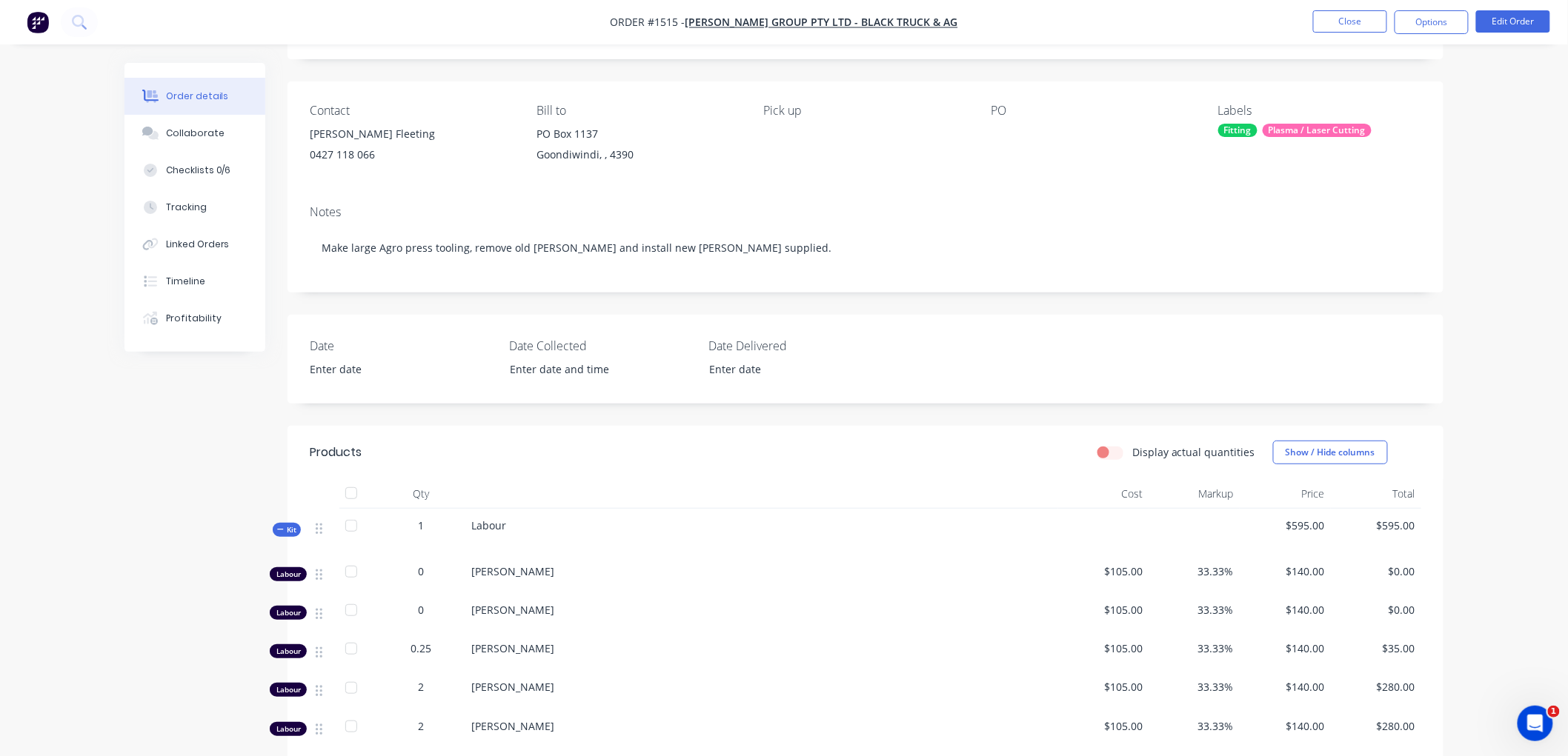
click at [279, 530] on icon at bounding box center [280, 529] width 6 height 7
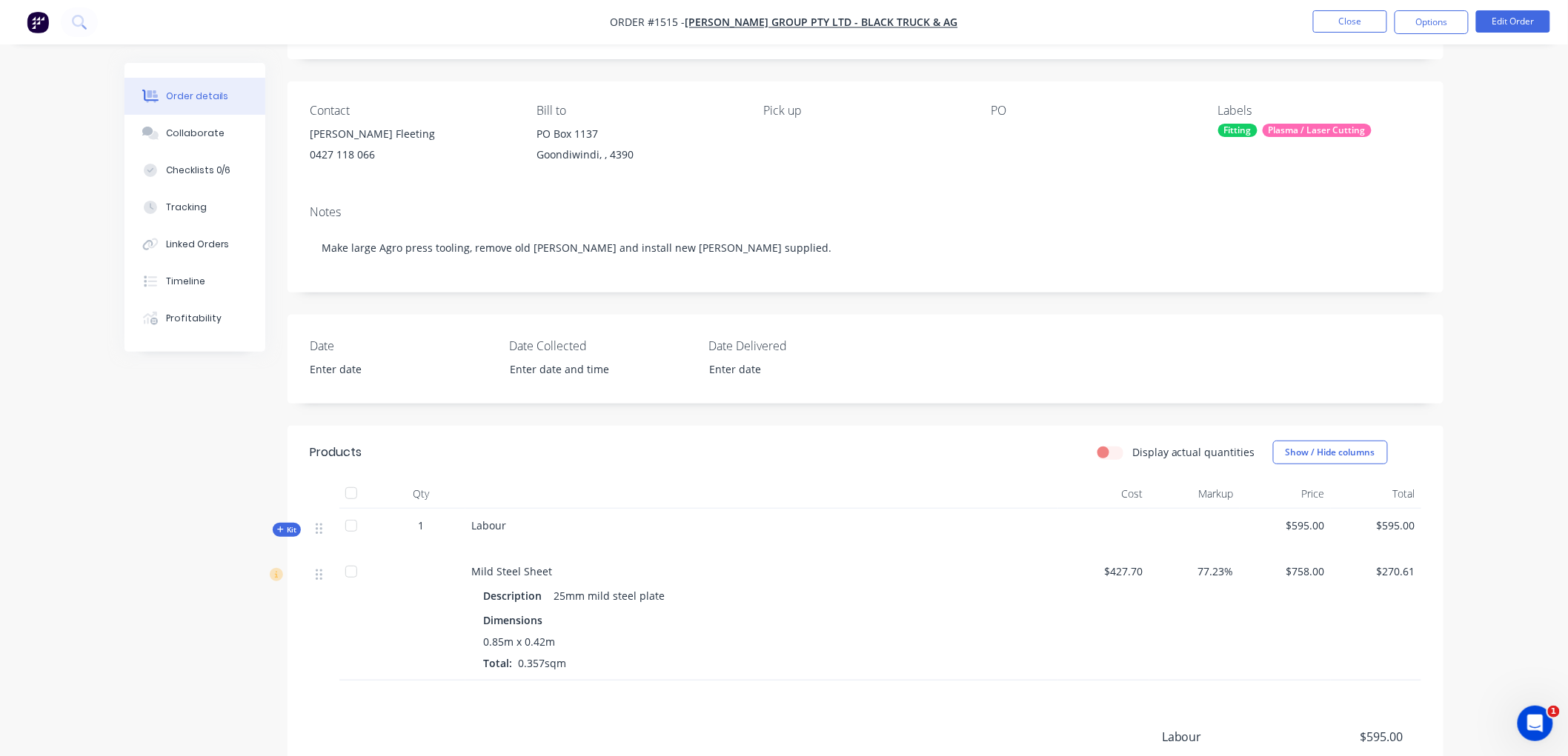
click at [286, 530] on span "Kit" at bounding box center [287, 530] width 20 height 11
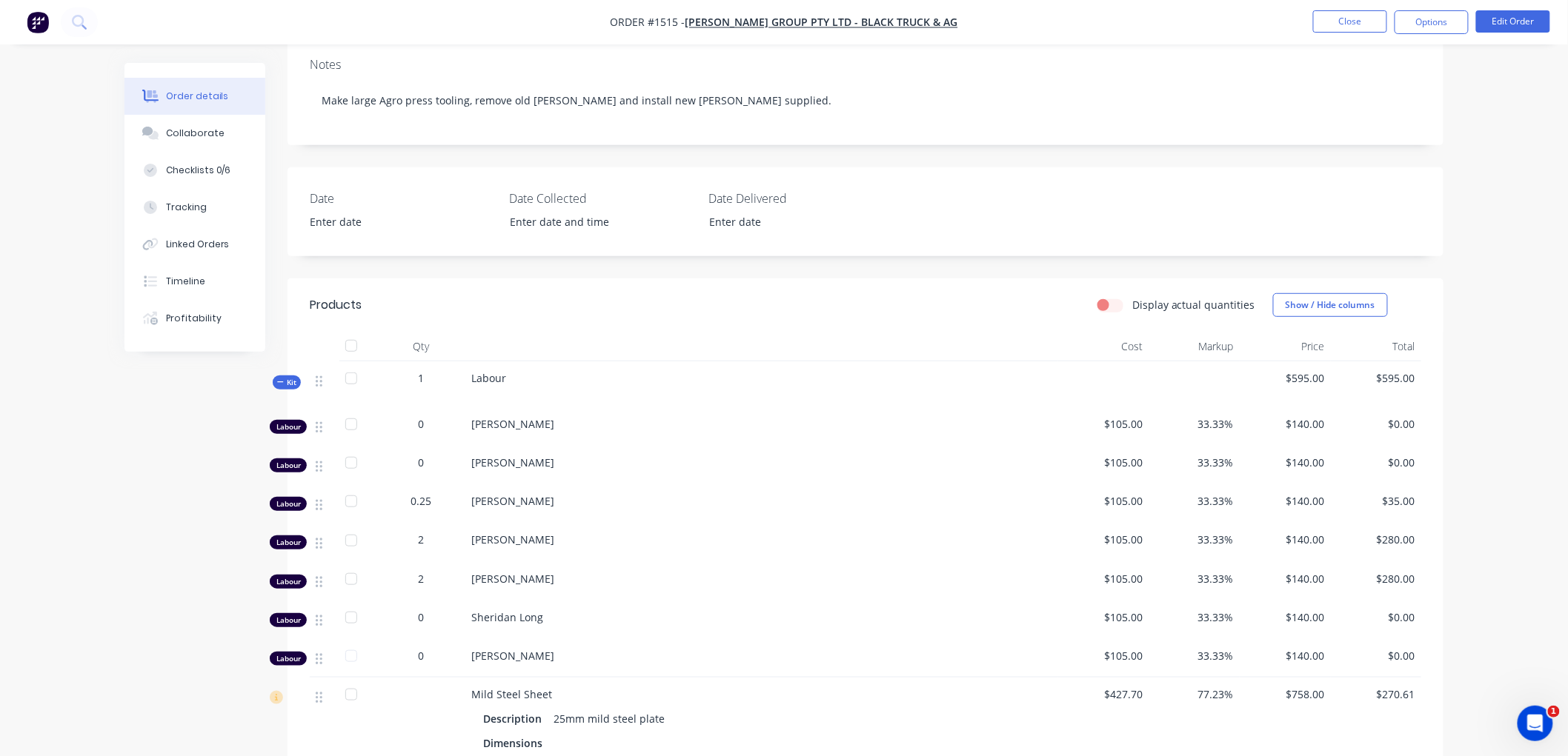
scroll to position [247, 0]
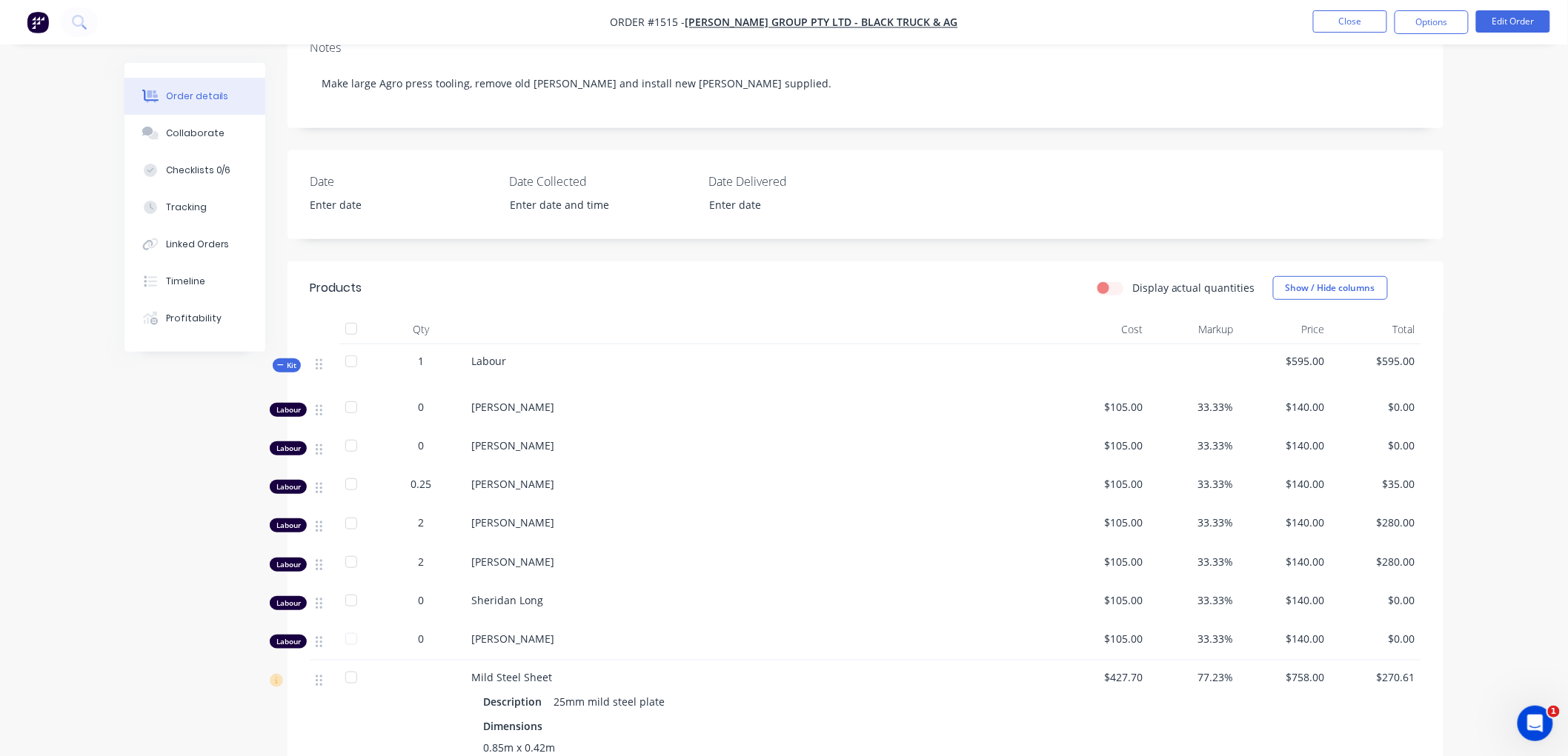
click at [277, 364] on icon at bounding box center [280, 364] width 6 height 7
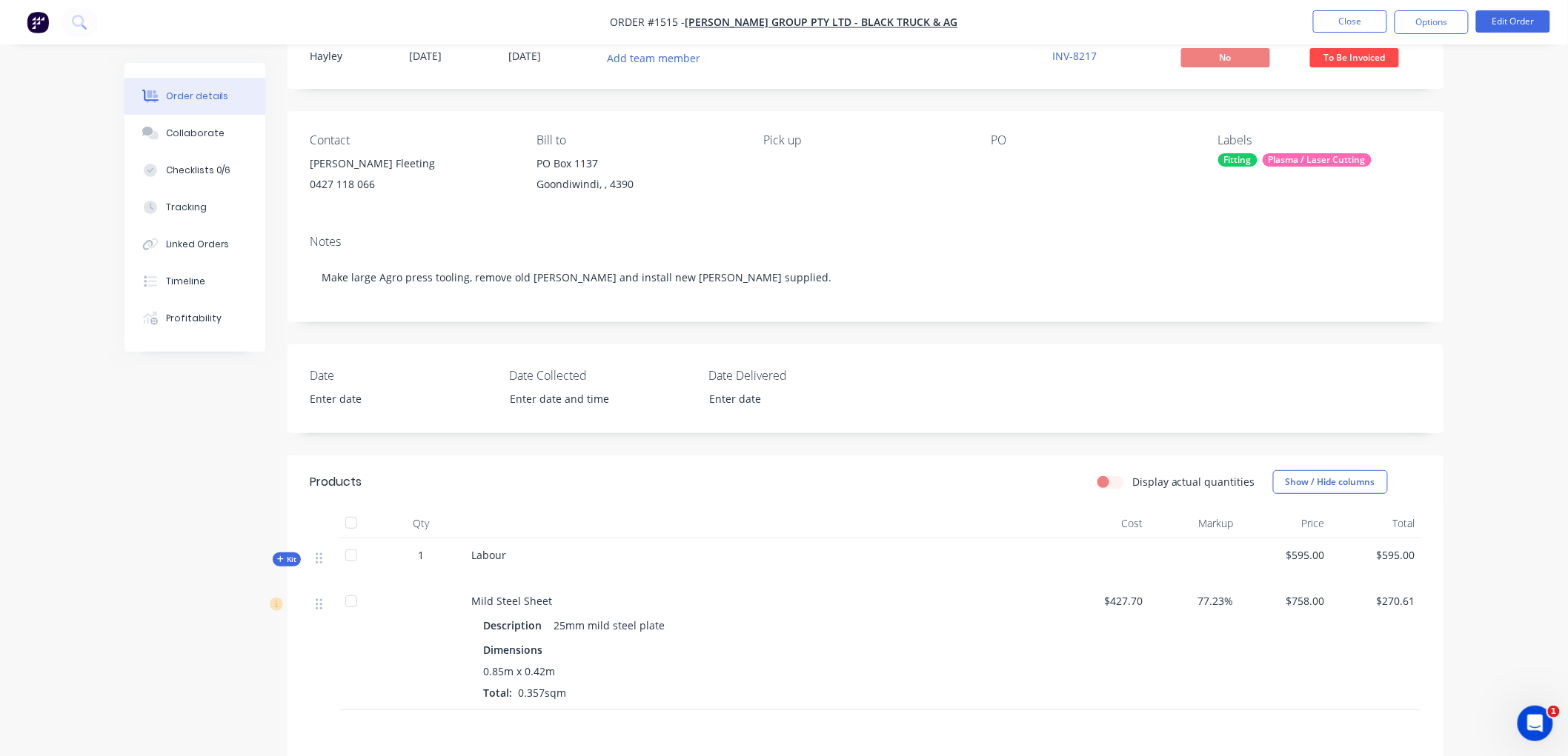
scroll to position [24, 0]
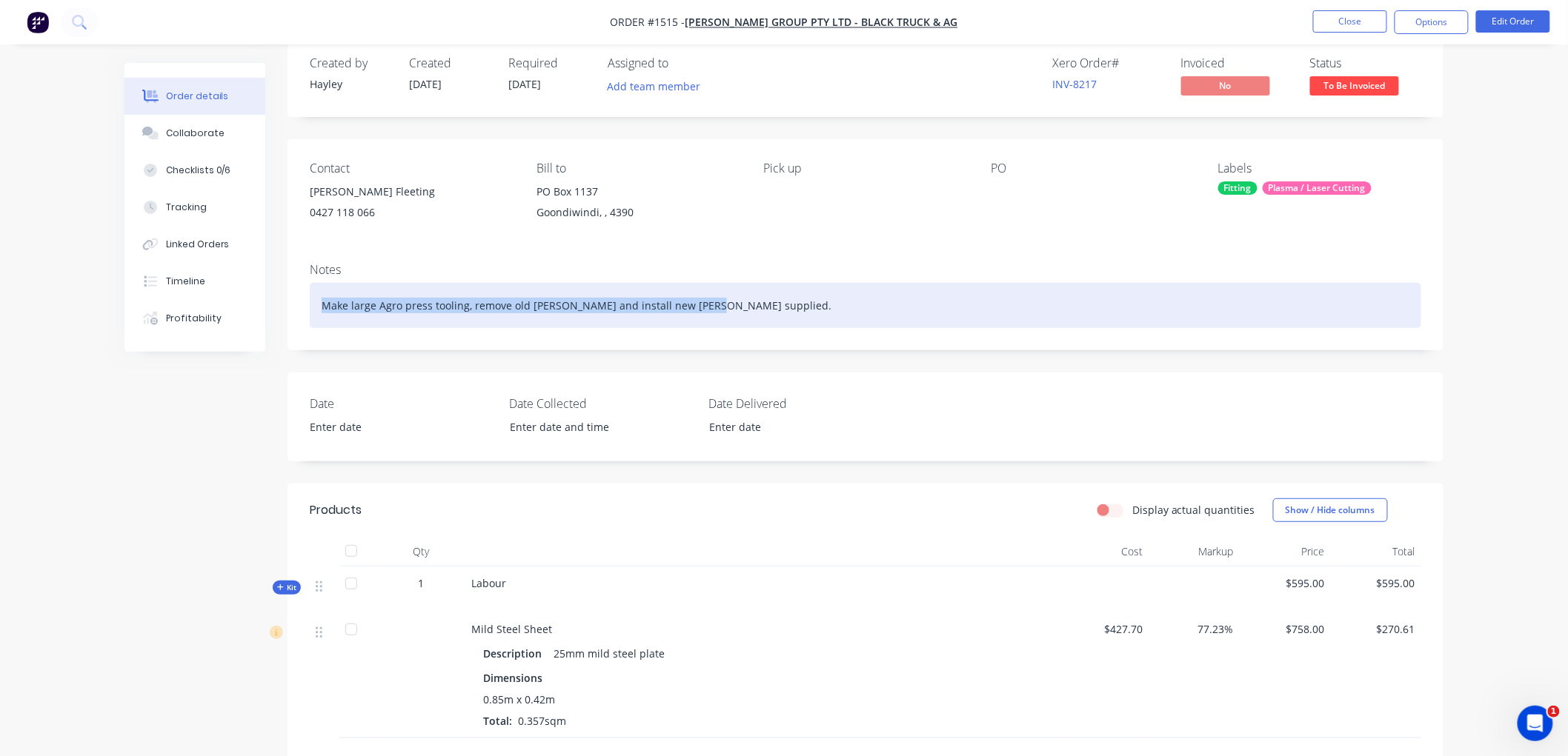
drag, startPoint x: 729, startPoint y: 300, endPoint x: 305, endPoint y: 306, distance: 424.0
click at [305, 306] on div "Notes Make large Agro press tooling, remove old [PERSON_NAME] and install new […" at bounding box center [865, 301] width 1156 height 99
copy div "Make large Agro press tooling, remove old [PERSON_NAME] and install new [PERSON…"
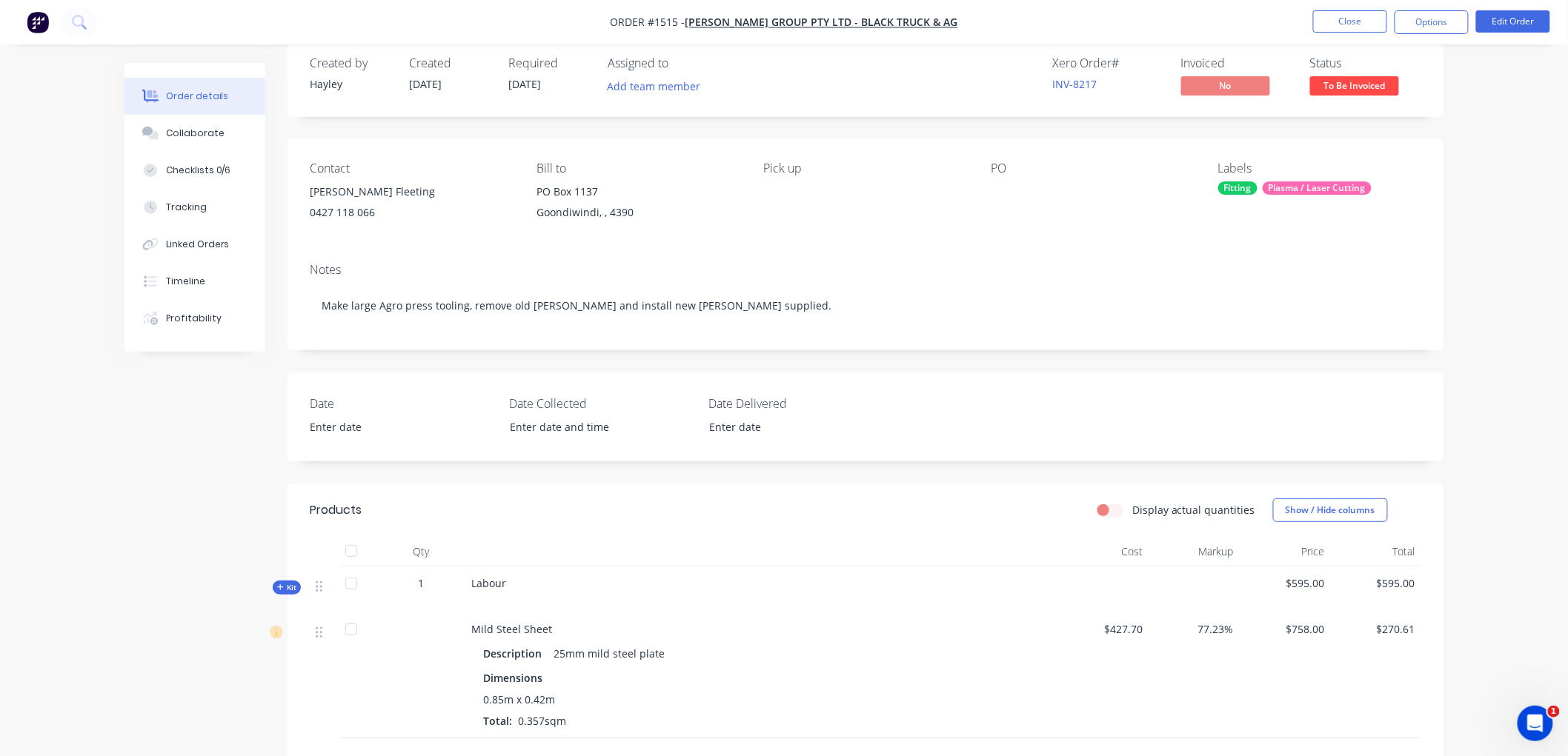
click at [506, 579] on span "Labour" at bounding box center [488, 583] width 35 height 14
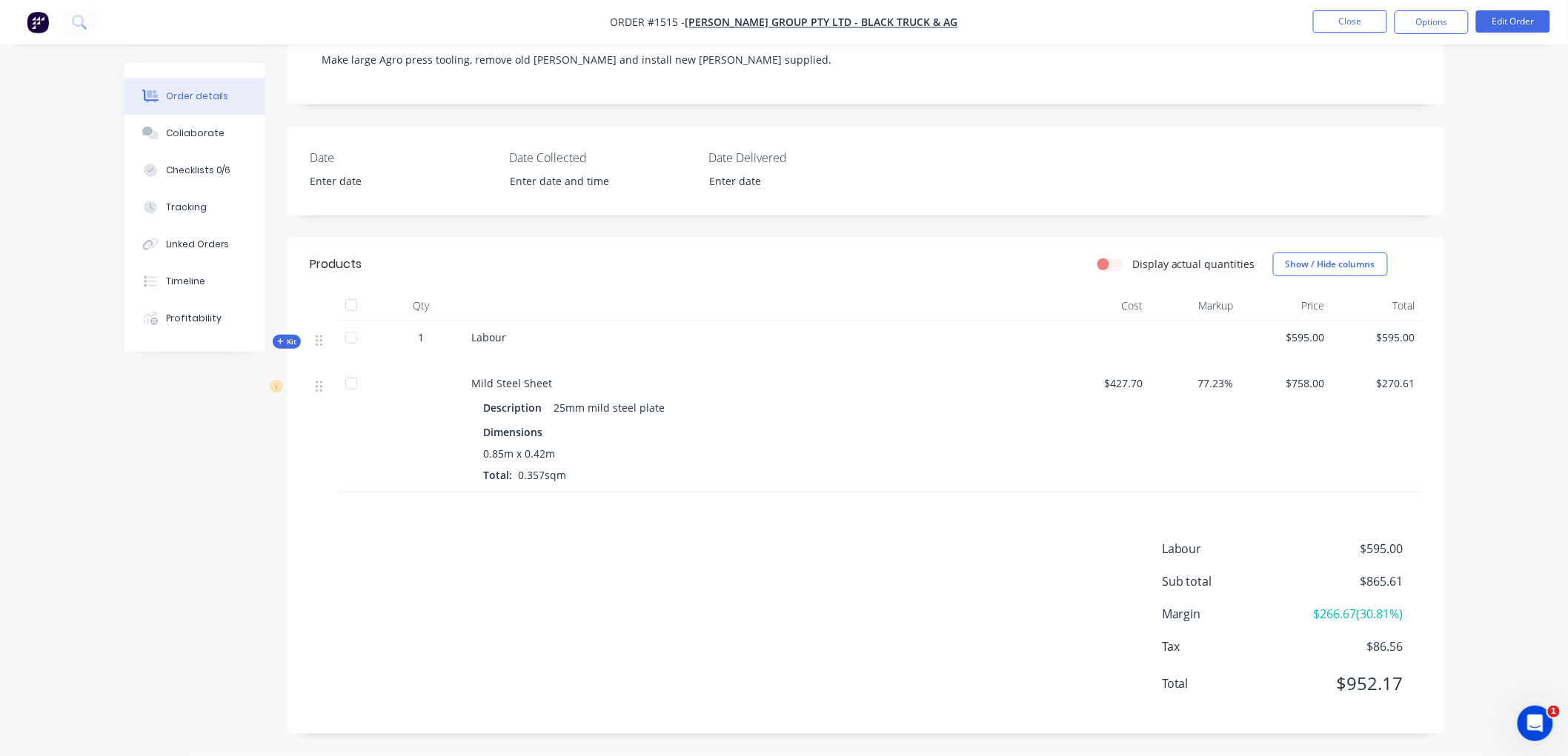
click at [507, 334] on div "Labour" at bounding box center [762, 344] width 593 height 46
click at [1529, 12] on button "Edit Order" at bounding box center [1513, 21] width 74 height 22
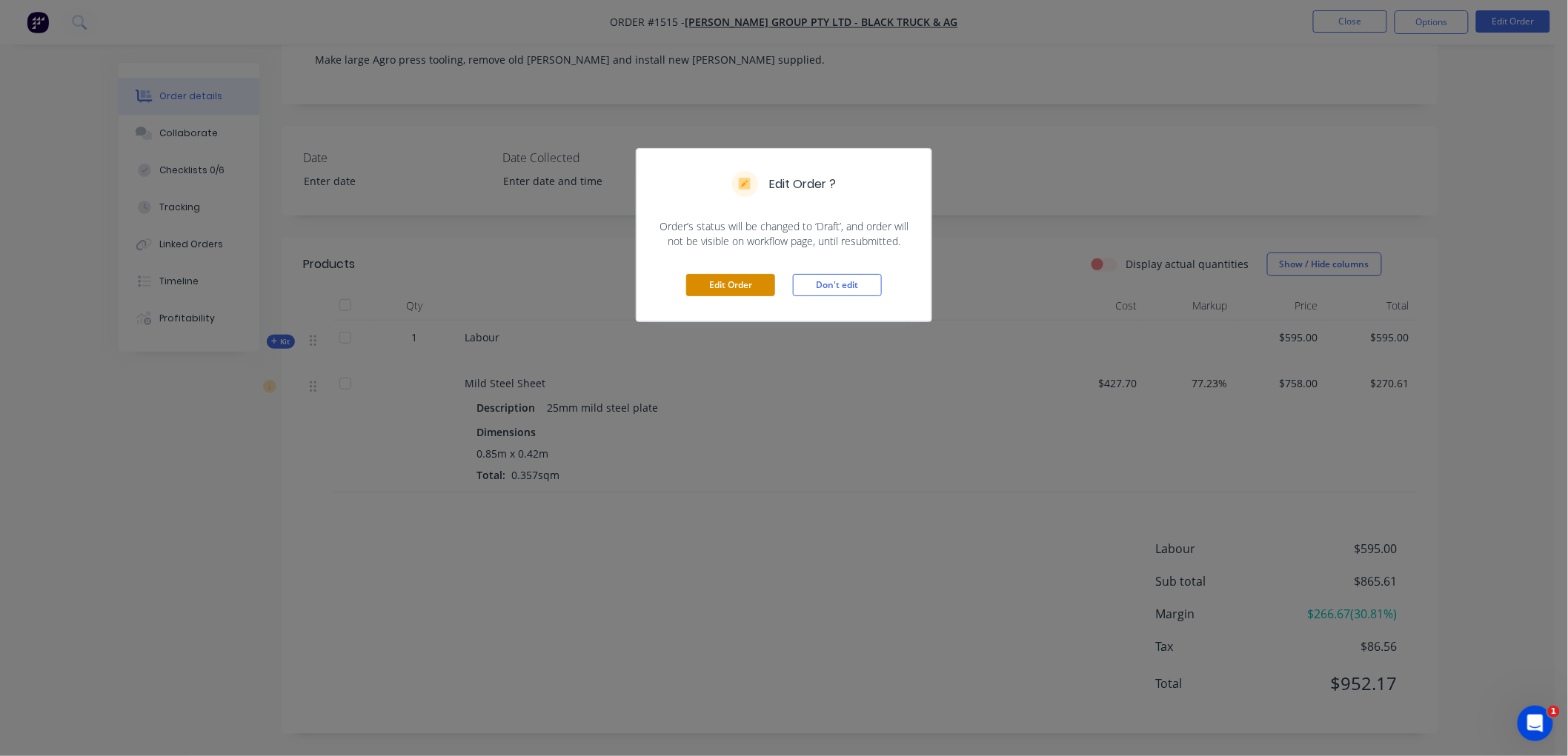
click at [729, 277] on button "Edit Order" at bounding box center [730, 285] width 89 height 22
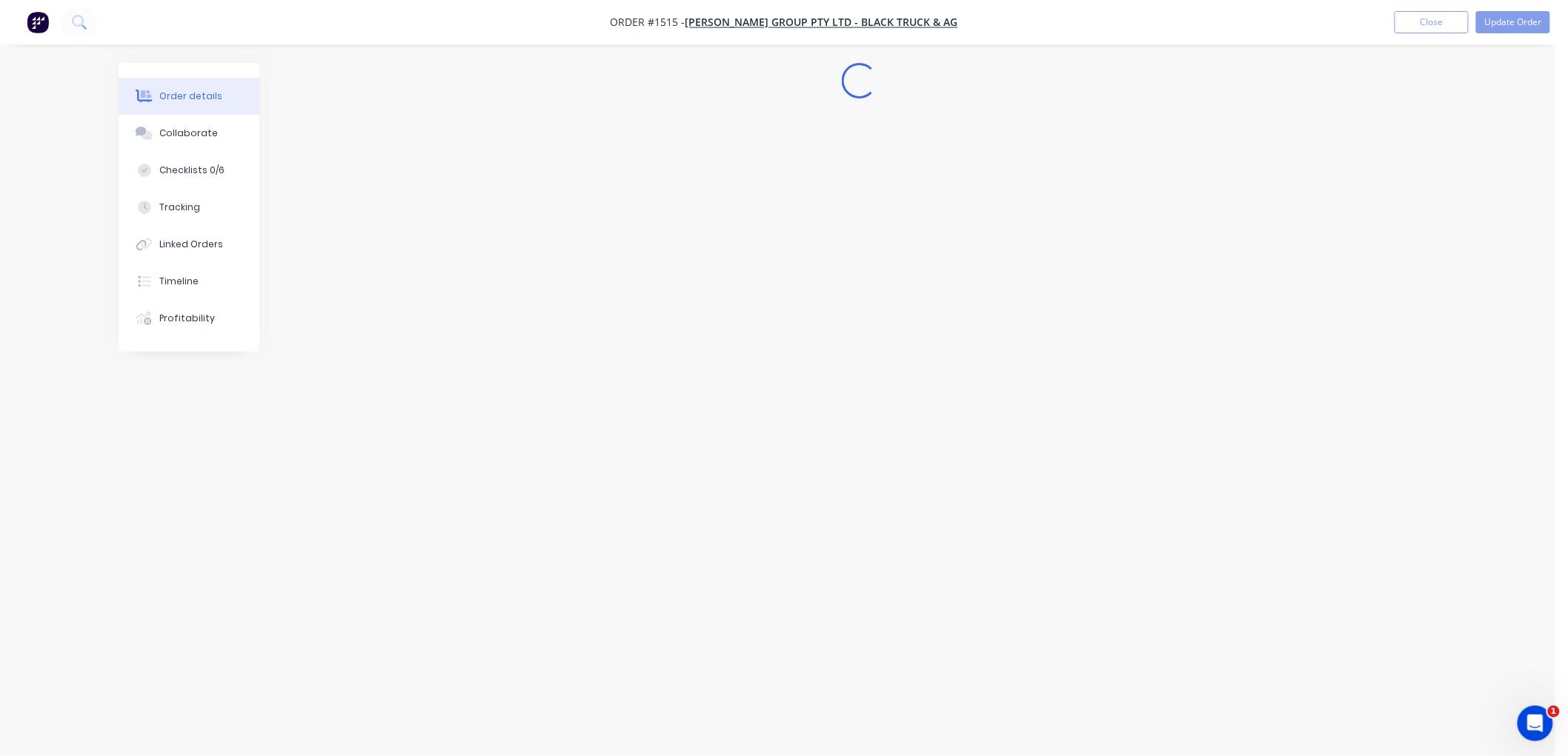
scroll to position [0, 0]
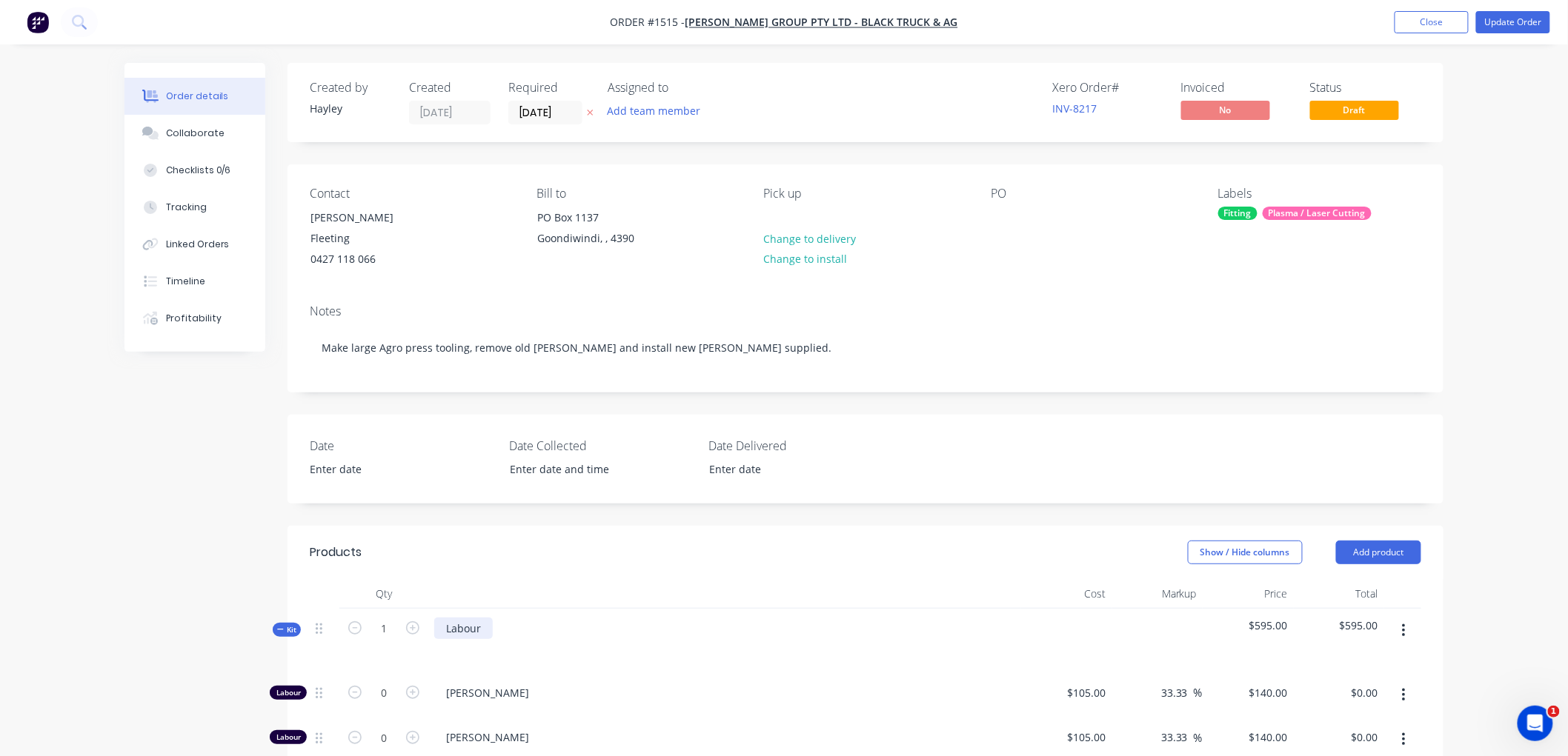
click at [481, 618] on div "Labour" at bounding box center [463, 628] width 59 height 21
click at [1495, 25] on button "Update Order" at bounding box center [1513, 22] width 74 height 22
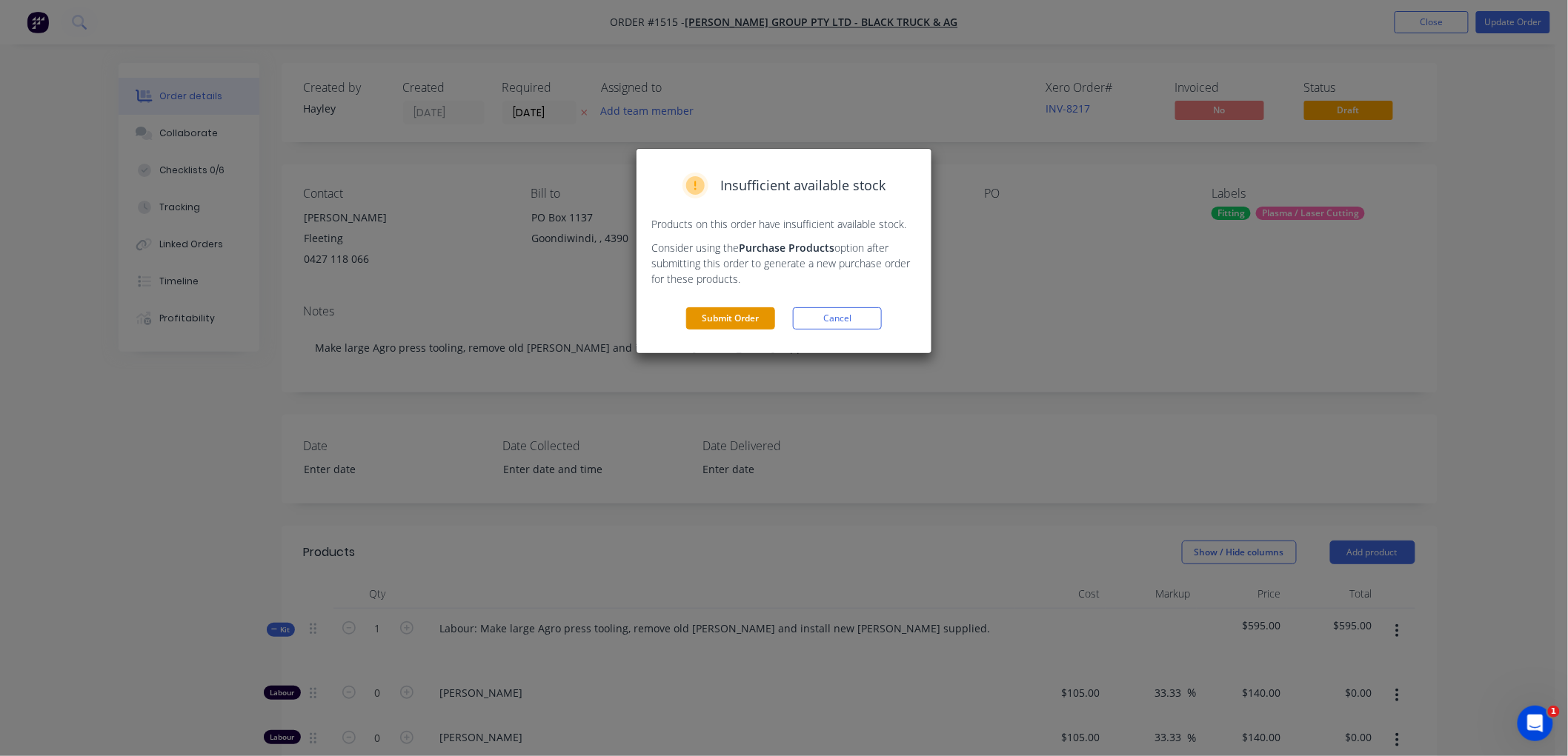
click at [744, 322] on button "Submit Order" at bounding box center [730, 319] width 89 height 22
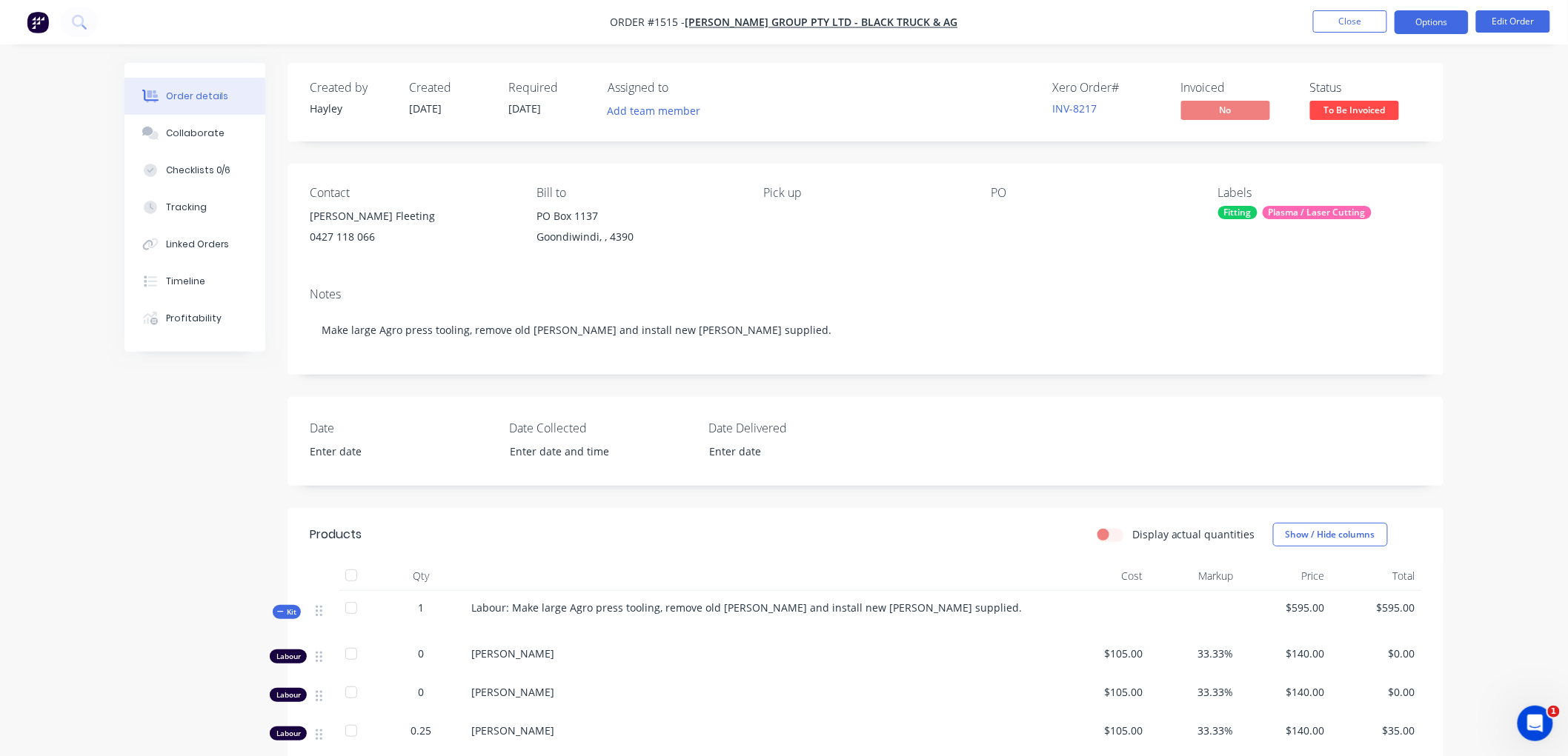
click at [1426, 24] on button "Options" at bounding box center [1431, 22] width 74 height 24
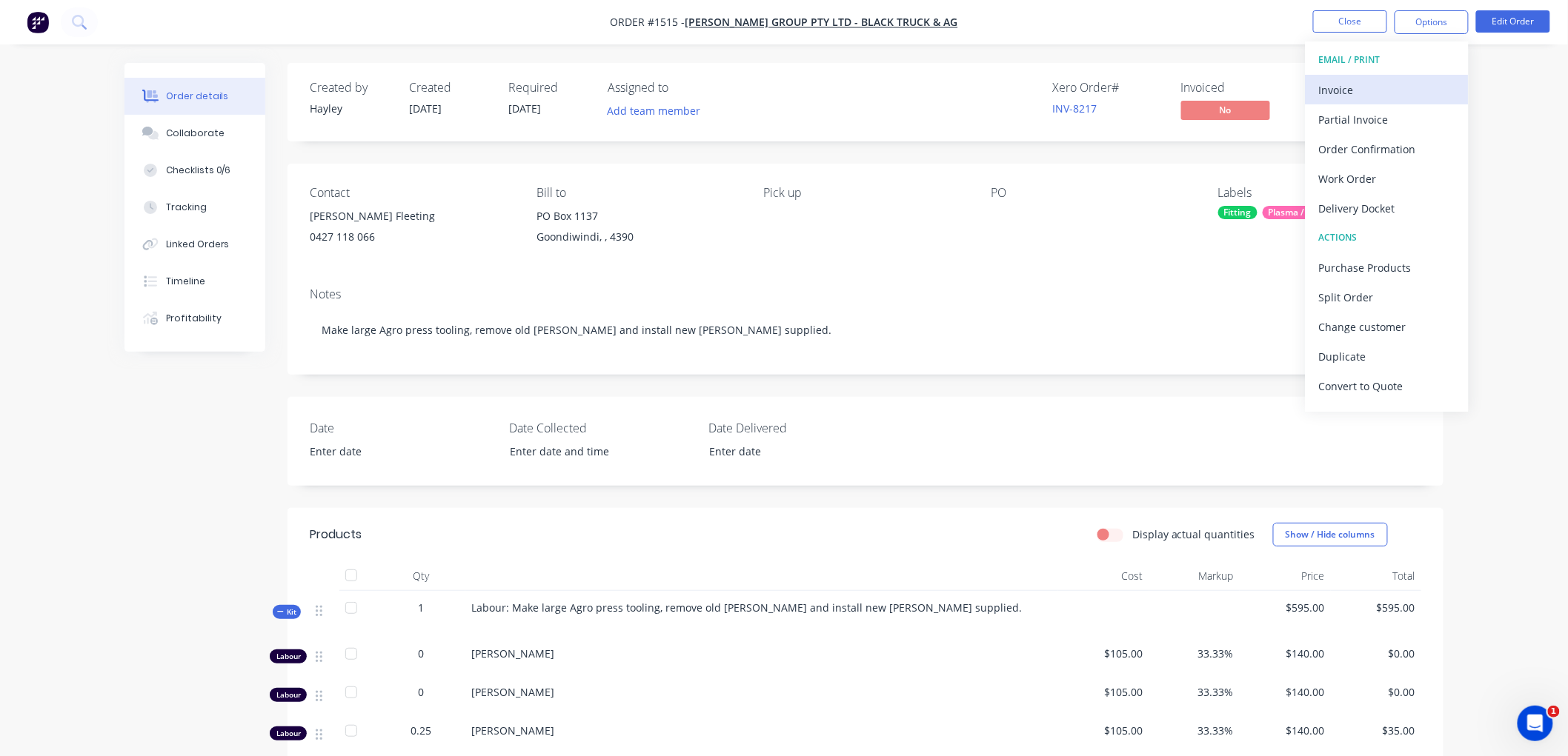
click at [1367, 83] on div "Invoice" at bounding box center [1387, 89] width 137 height 21
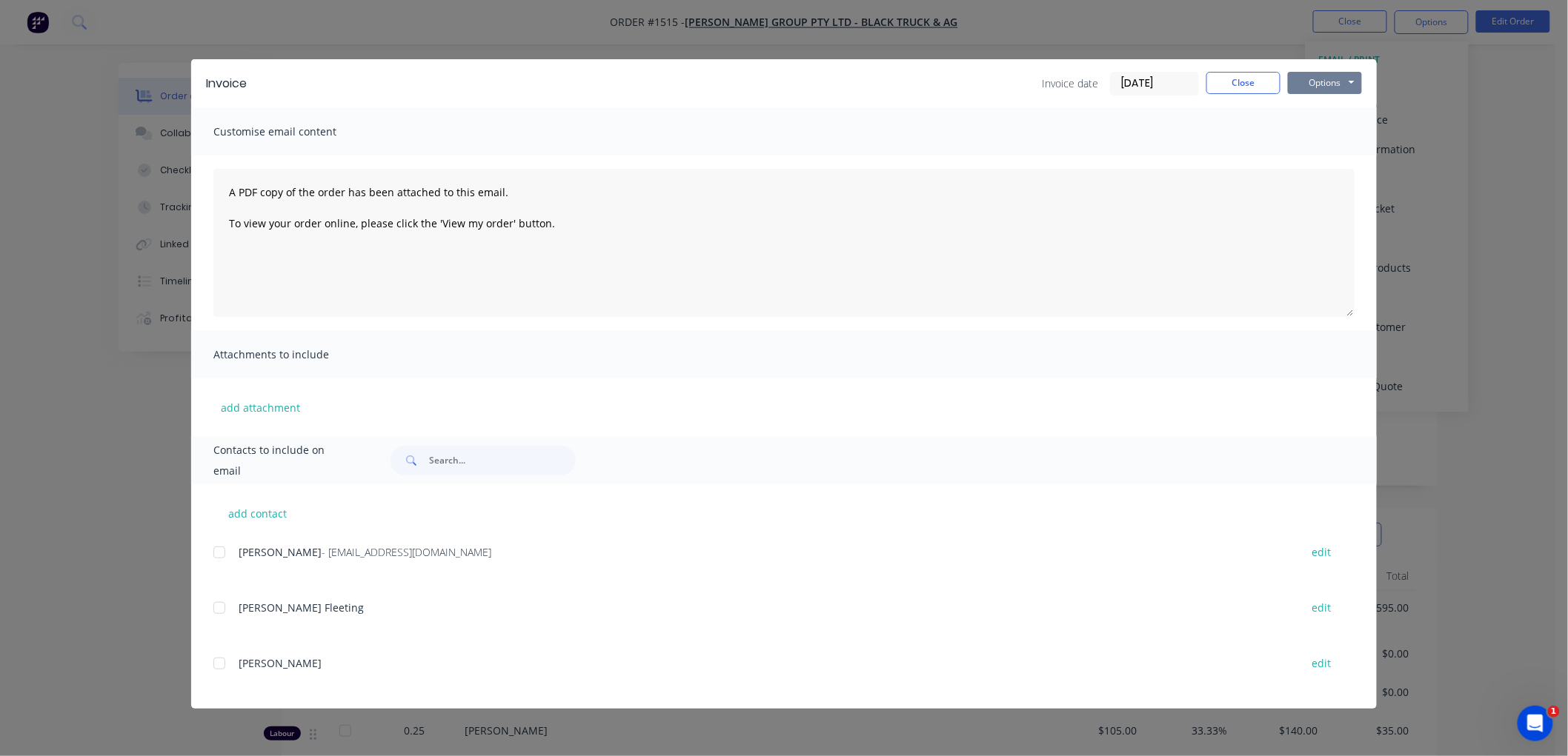
click at [1345, 82] on button "Options" at bounding box center [1325, 83] width 74 height 22
click at [1336, 107] on button "Preview" at bounding box center [1335, 109] width 95 height 24
click at [218, 553] on div at bounding box center [219, 553] width 30 height 30
click at [1334, 78] on button "Options" at bounding box center [1325, 83] width 74 height 22
click at [1143, 74] on input "[DATE]" at bounding box center [1153, 83] width 87 height 22
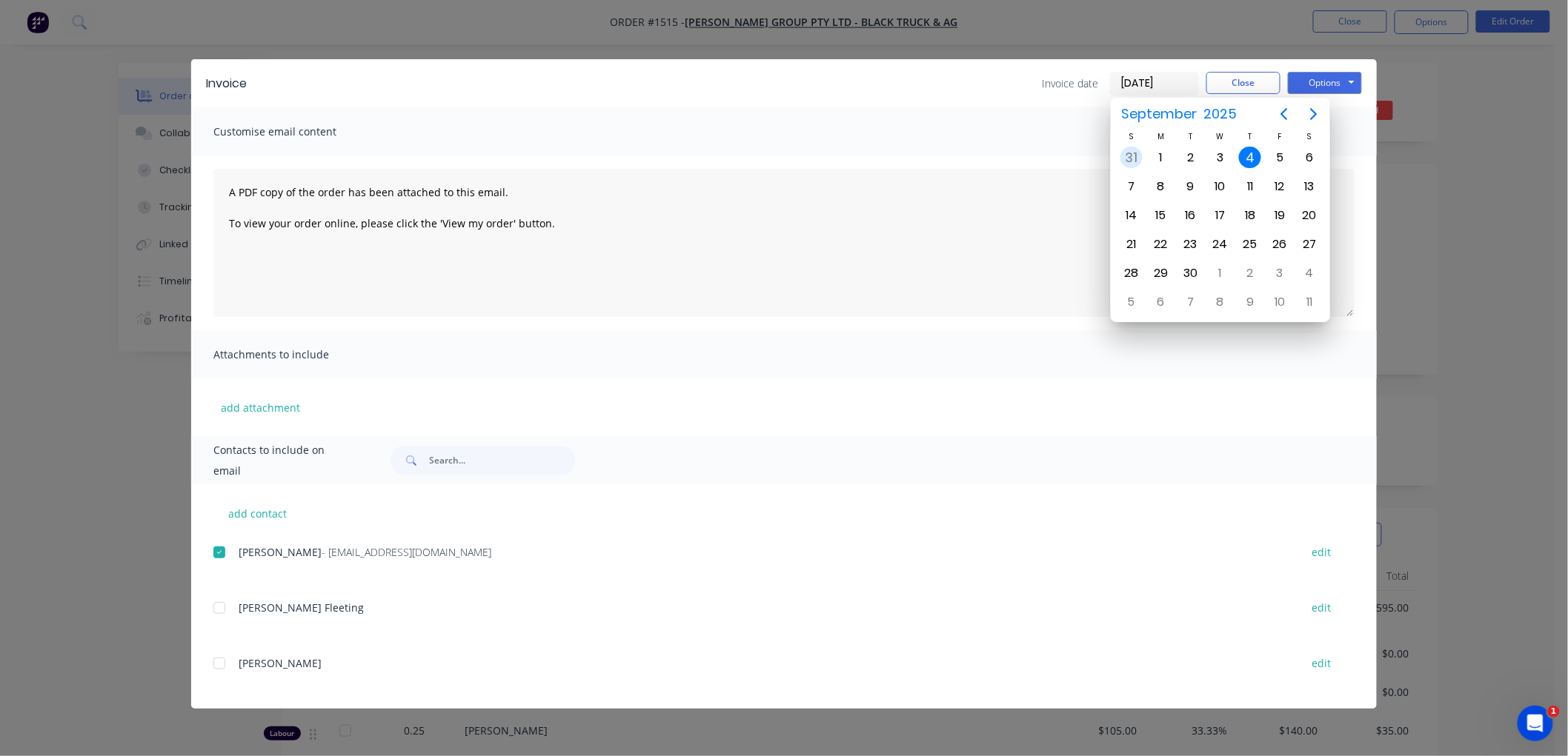
click at [1127, 152] on div "31" at bounding box center [1131, 158] width 22 height 22
type input "[DATE]"
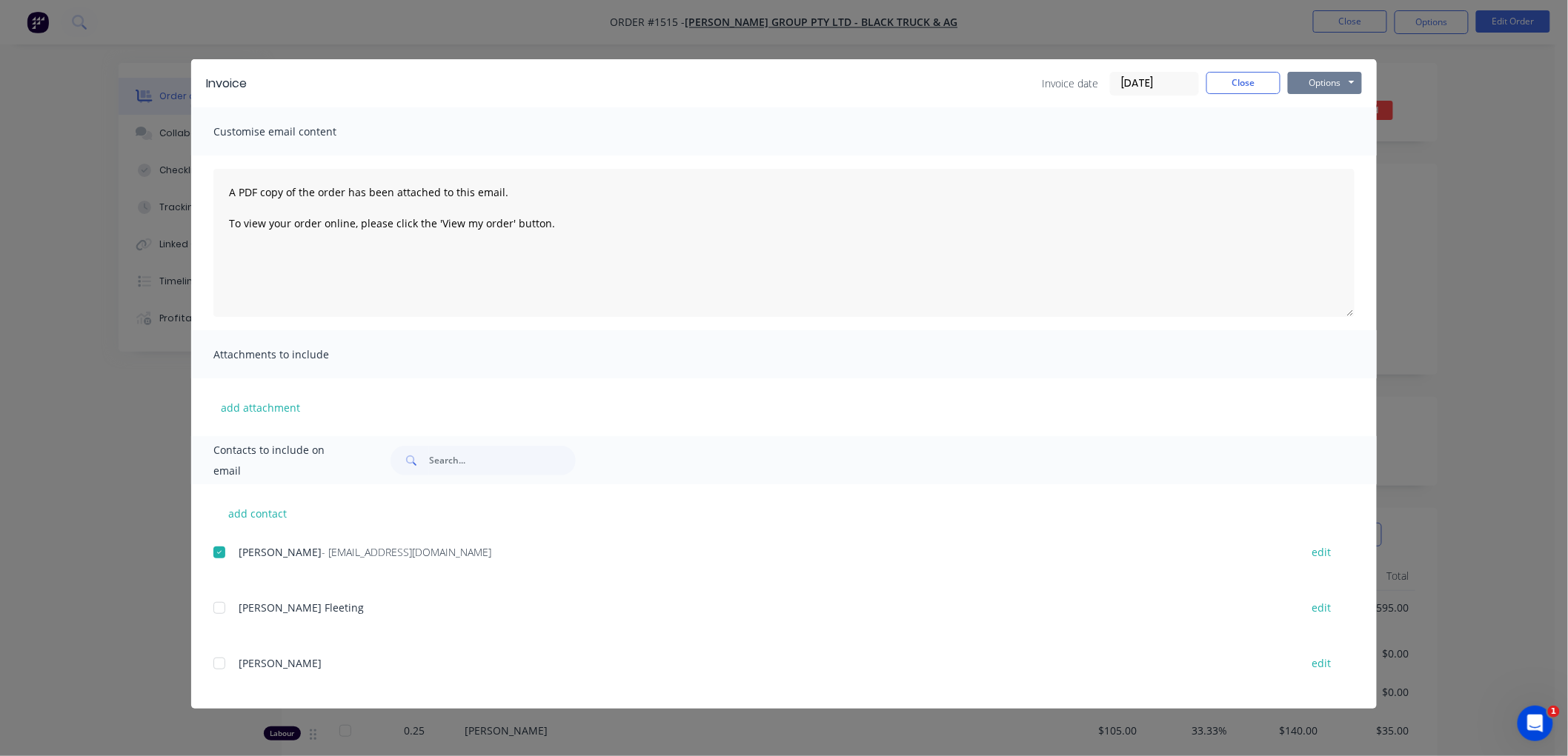
click at [1347, 82] on button "Options" at bounding box center [1325, 83] width 74 height 22
click at [1321, 160] on button "Email" at bounding box center [1335, 158] width 95 height 24
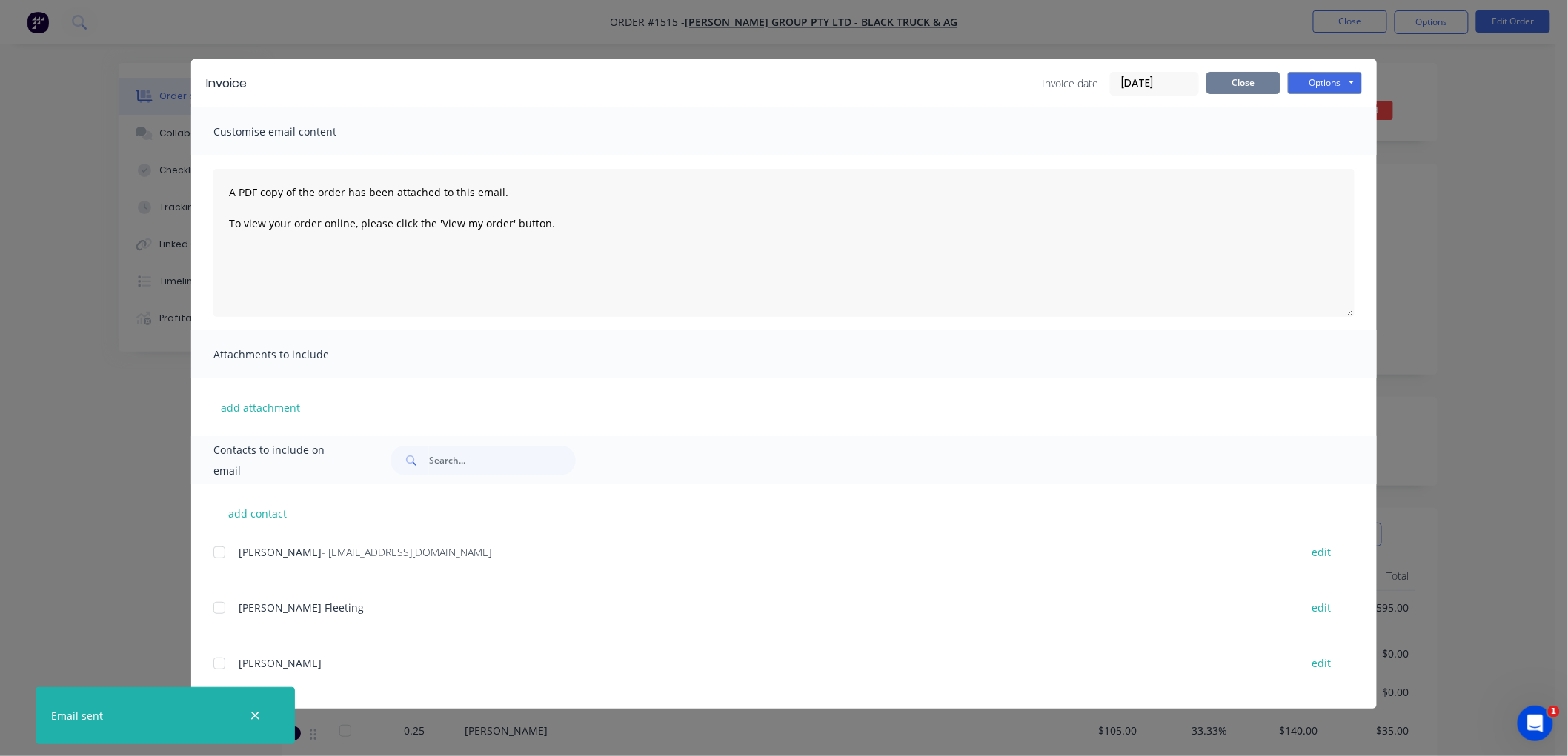
click at [1254, 78] on button "Close" at bounding box center [1243, 83] width 74 height 22
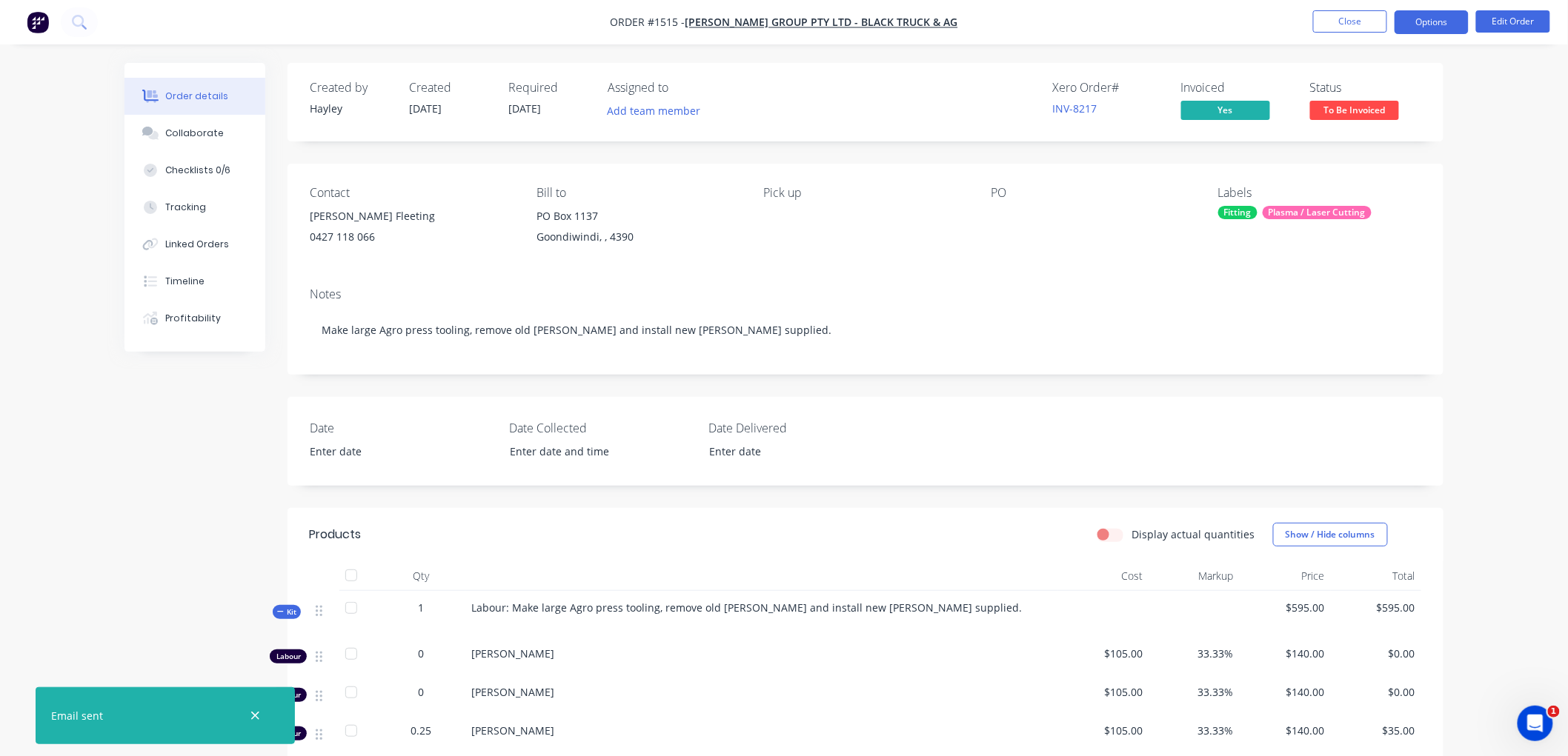
click at [1435, 20] on button "Options" at bounding box center [1431, 22] width 74 height 24
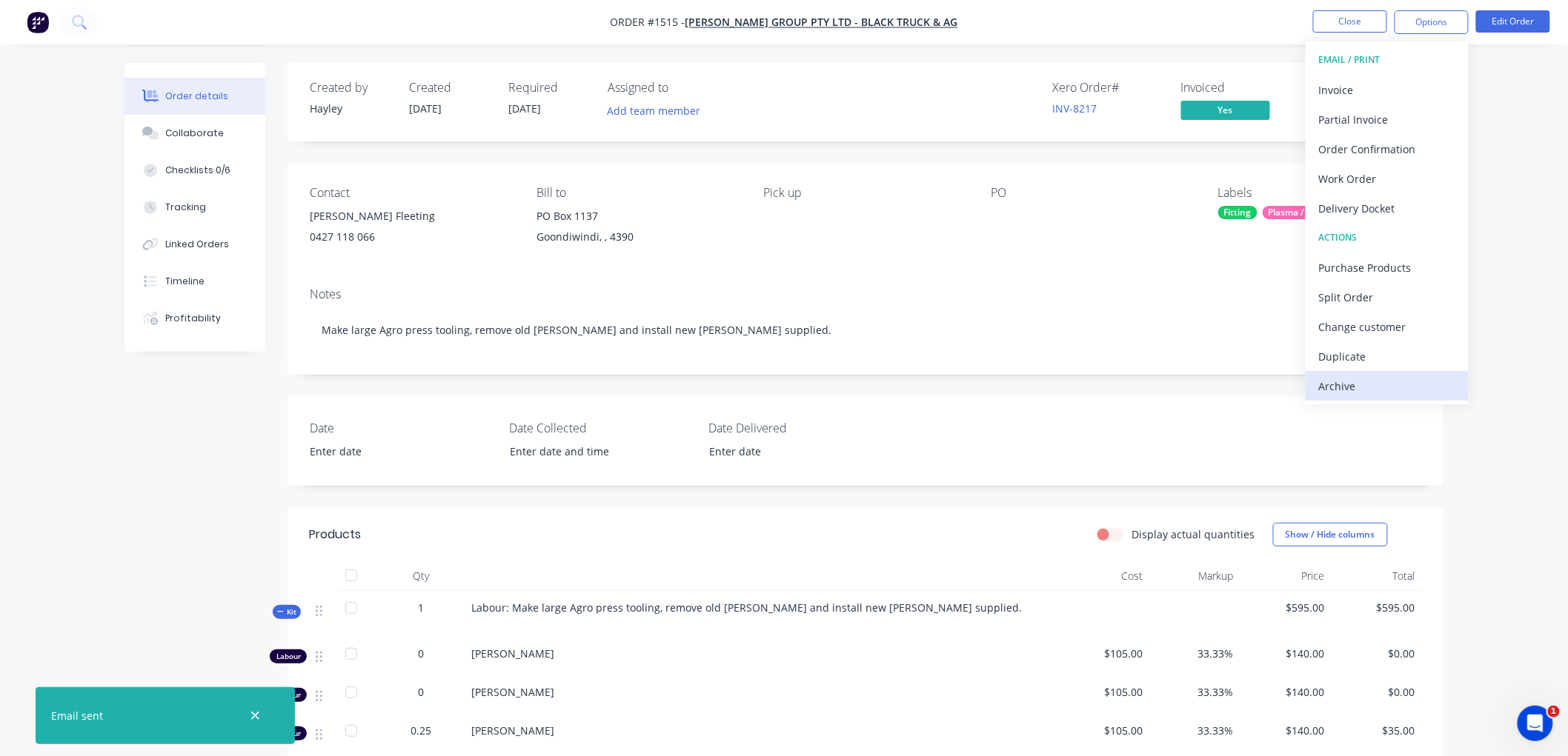
click at [1325, 393] on div "Archive" at bounding box center [1387, 385] width 137 height 21
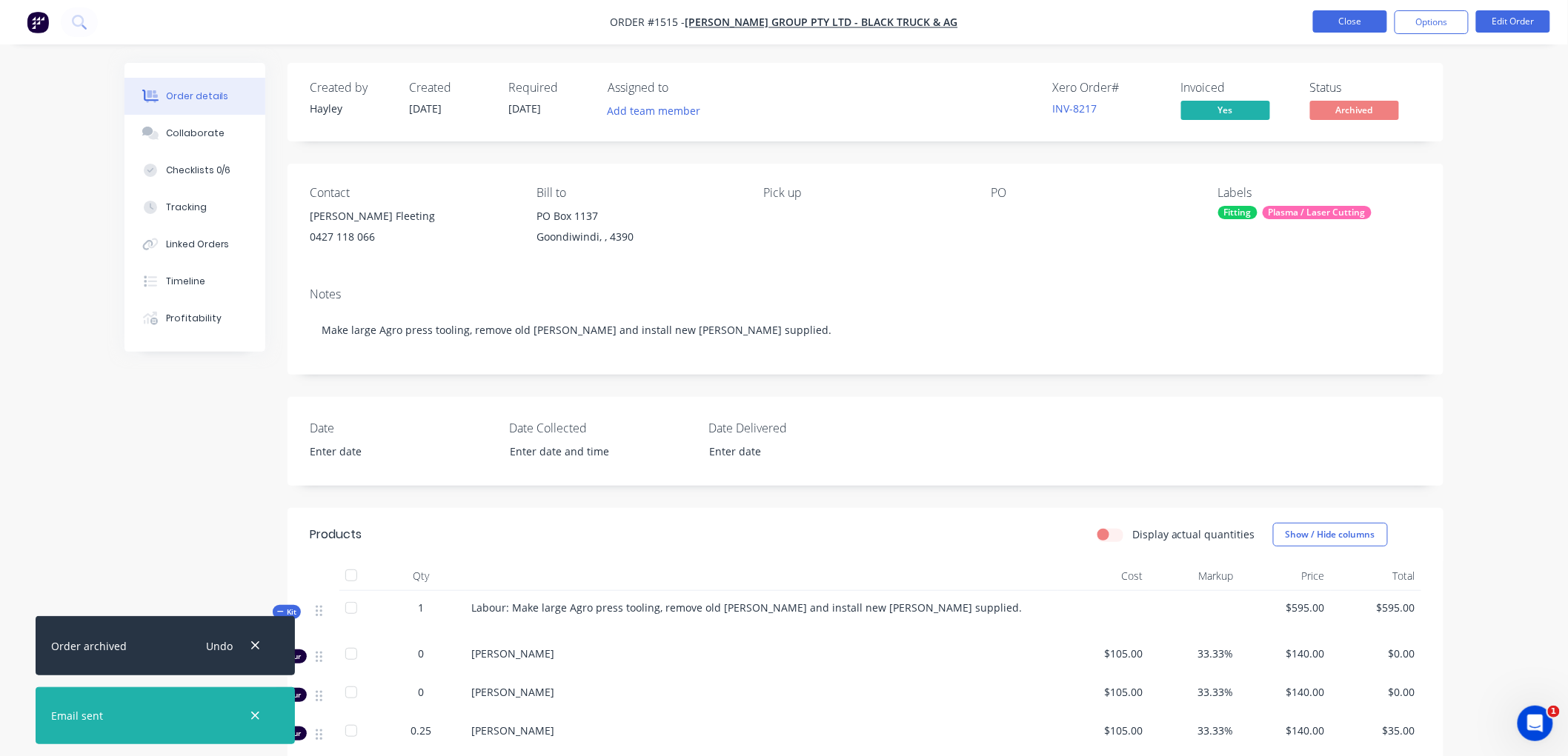
click at [1358, 32] on button "Close" at bounding box center [1350, 21] width 74 height 22
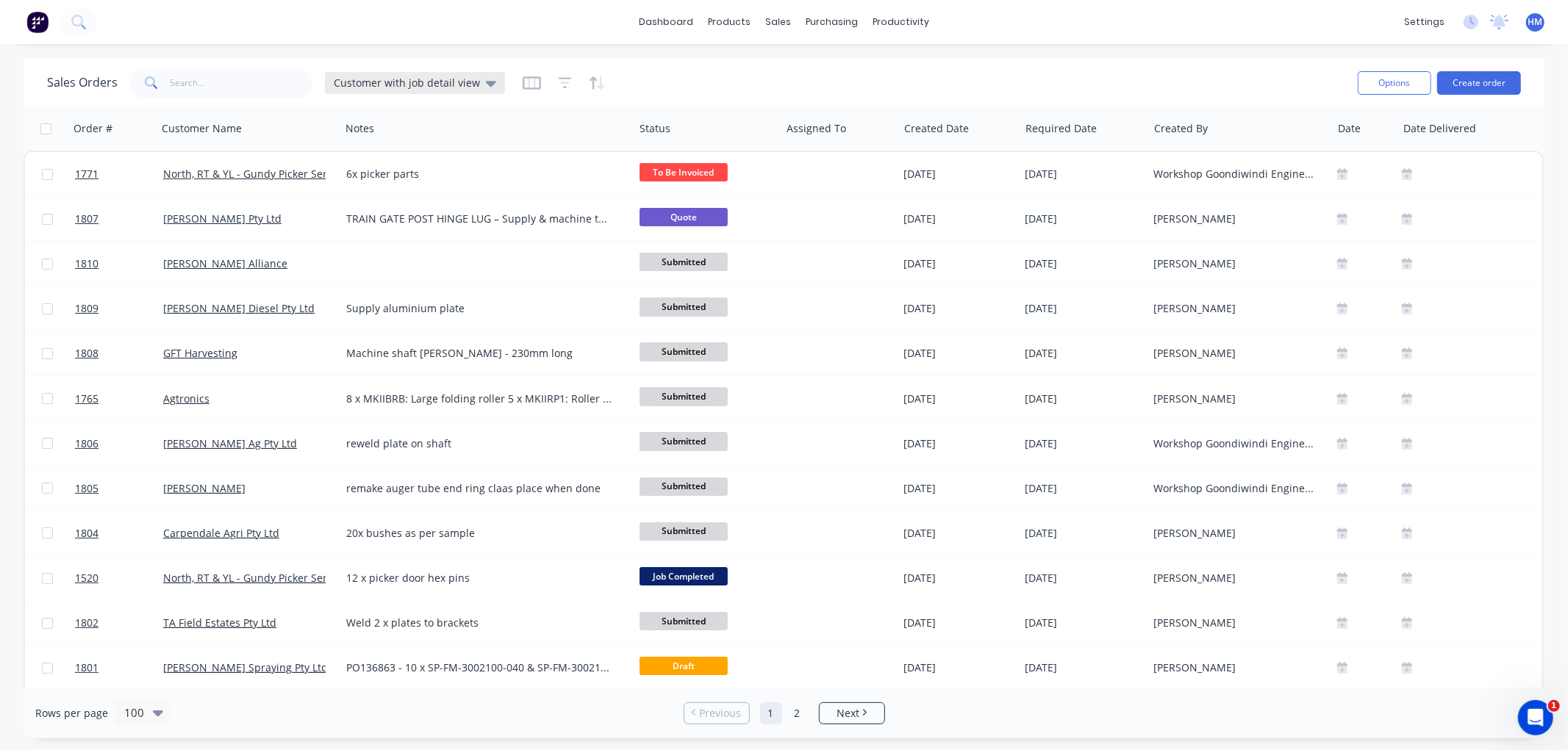
click at [431, 77] on span "Customer with job detail view" at bounding box center [407, 83] width 146 height 16
click at [349, 266] on button "Invoice" at bounding box center [413, 266] width 167 height 17
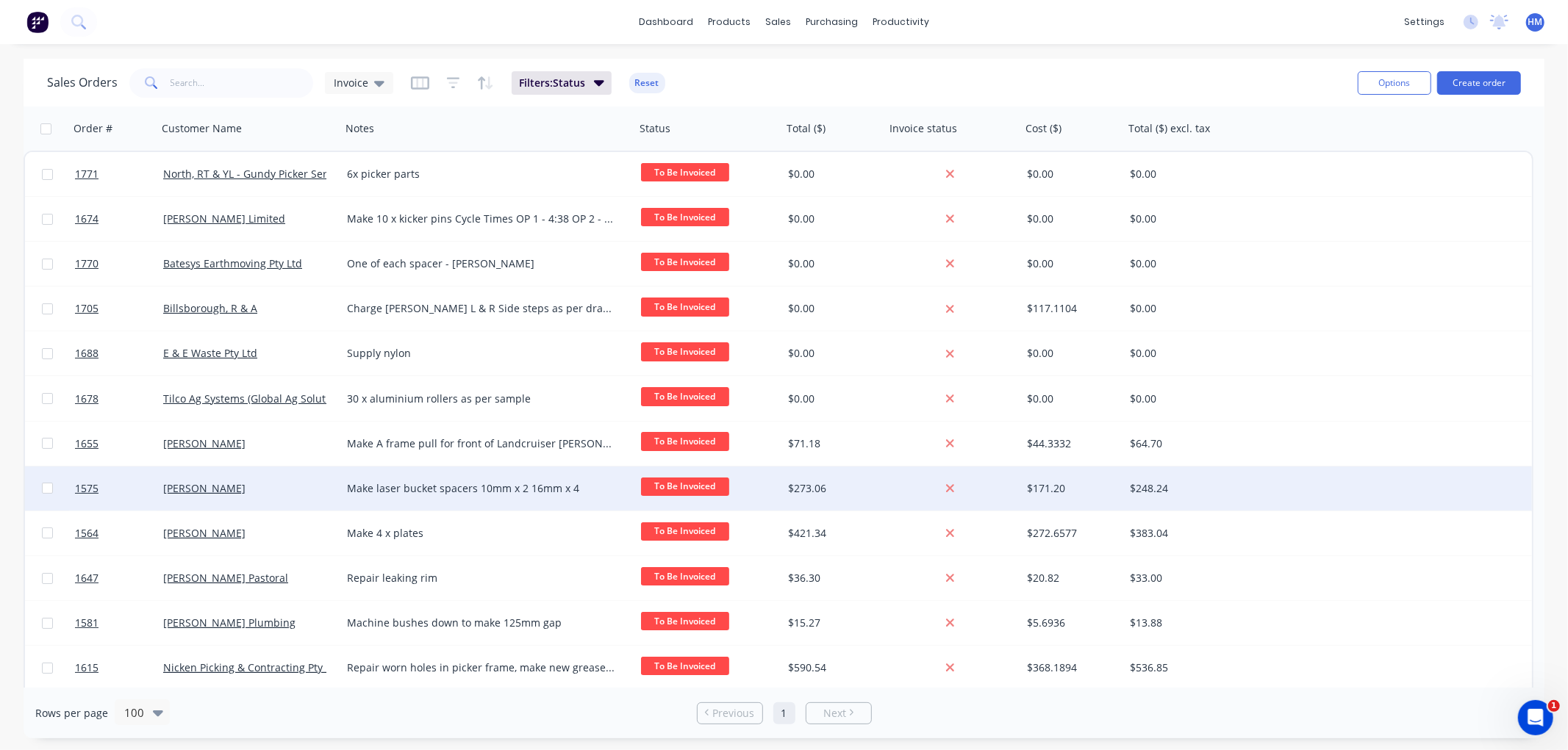
click at [273, 489] on div "[PERSON_NAME]" at bounding box center [244, 488] width 163 height 15
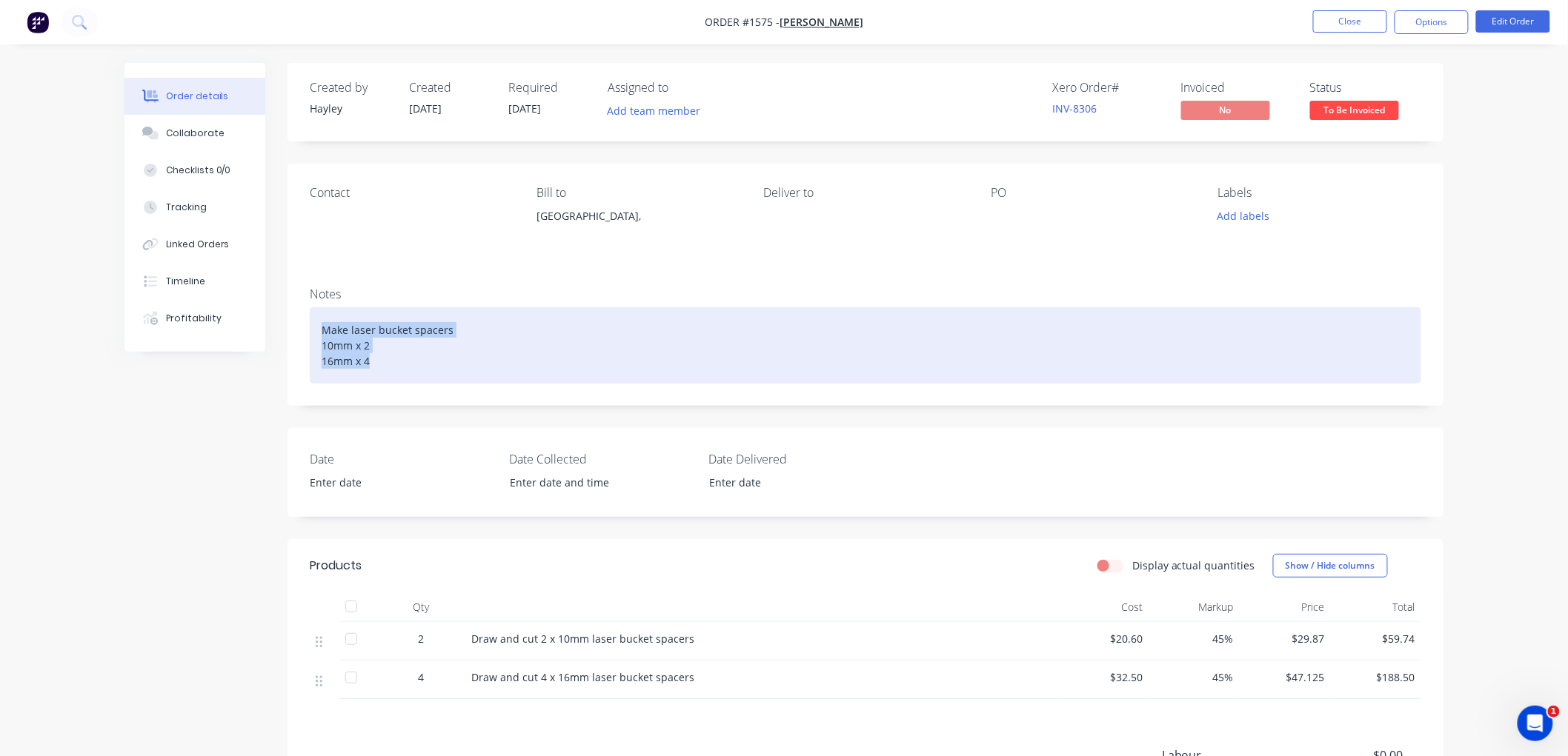
drag, startPoint x: 382, startPoint y: 364, endPoint x: 289, endPoint y: 317, distance: 104.2
click at [289, 317] on div "Notes Make laser bucket spacers 10mm x 2 16mm x 4" at bounding box center [865, 341] width 1156 height 130
click at [656, 341] on div "Make laser bucket spacers 10mm x 2 16mm x 4" at bounding box center [864, 345] width 1111 height 76
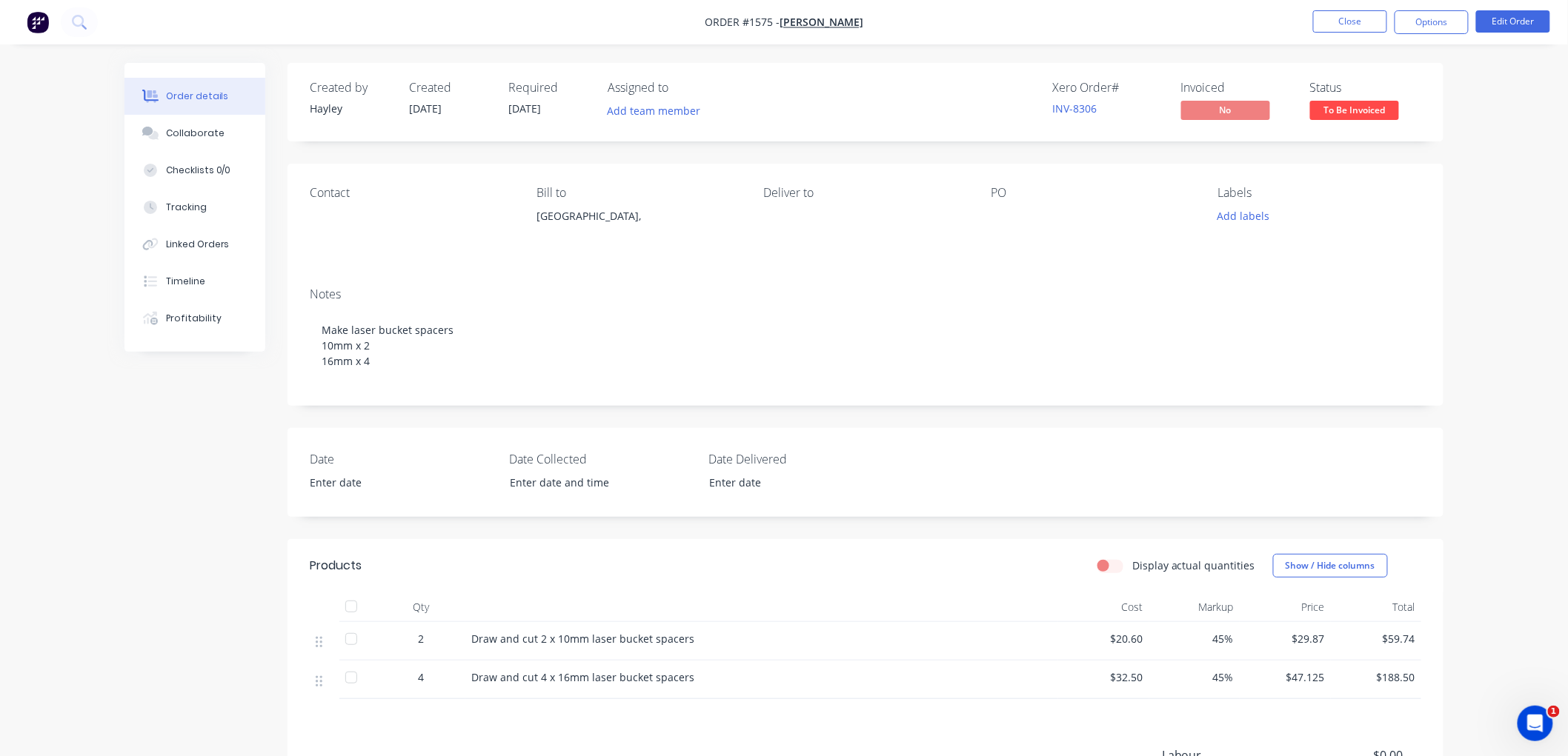
click at [423, 637] on span "2" at bounding box center [421, 639] width 6 height 16
click at [1532, 20] on button "Edit Order" at bounding box center [1513, 21] width 74 height 22
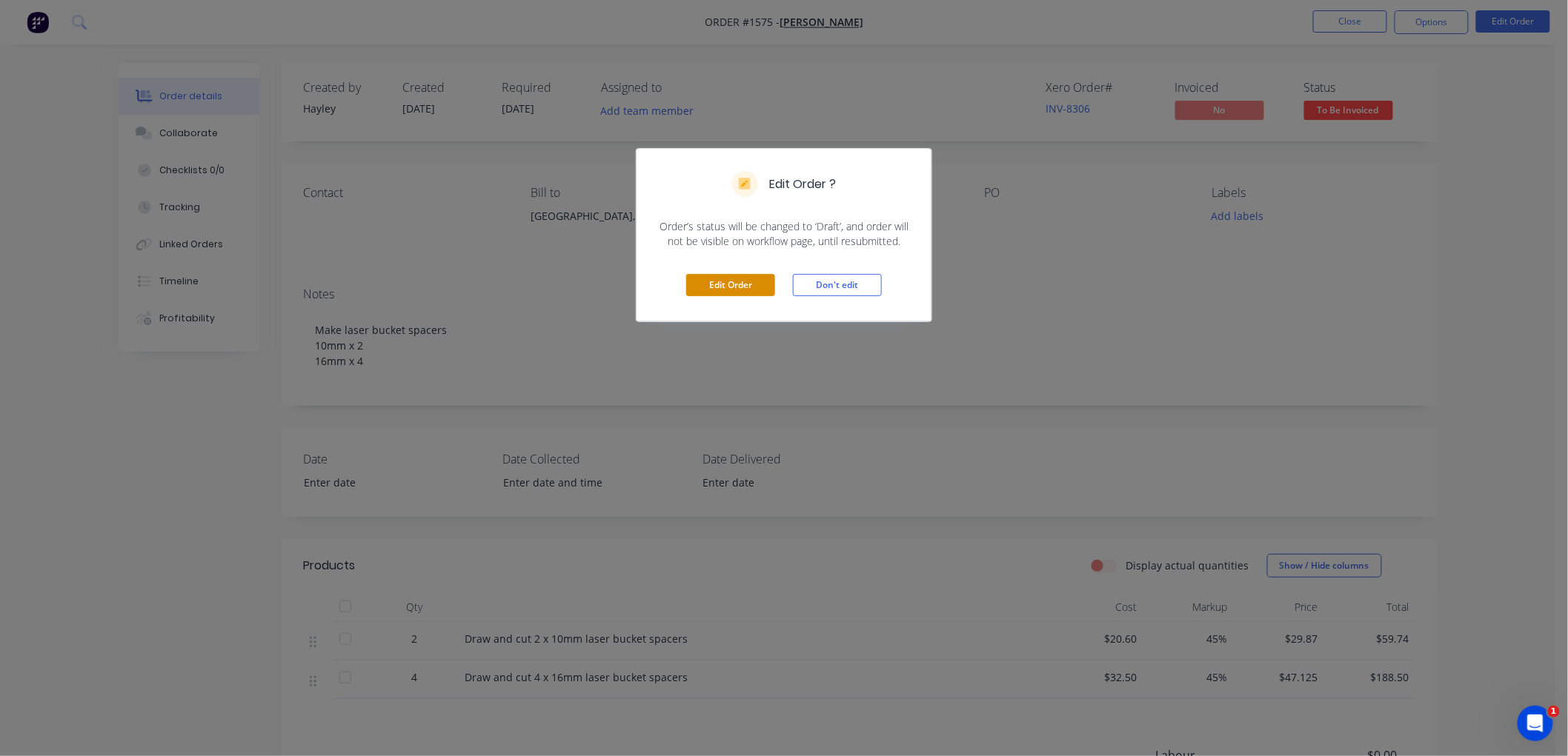
click at [730, 286] on button "Edit Order" at bounding box center [730, 285] width 89 height 22
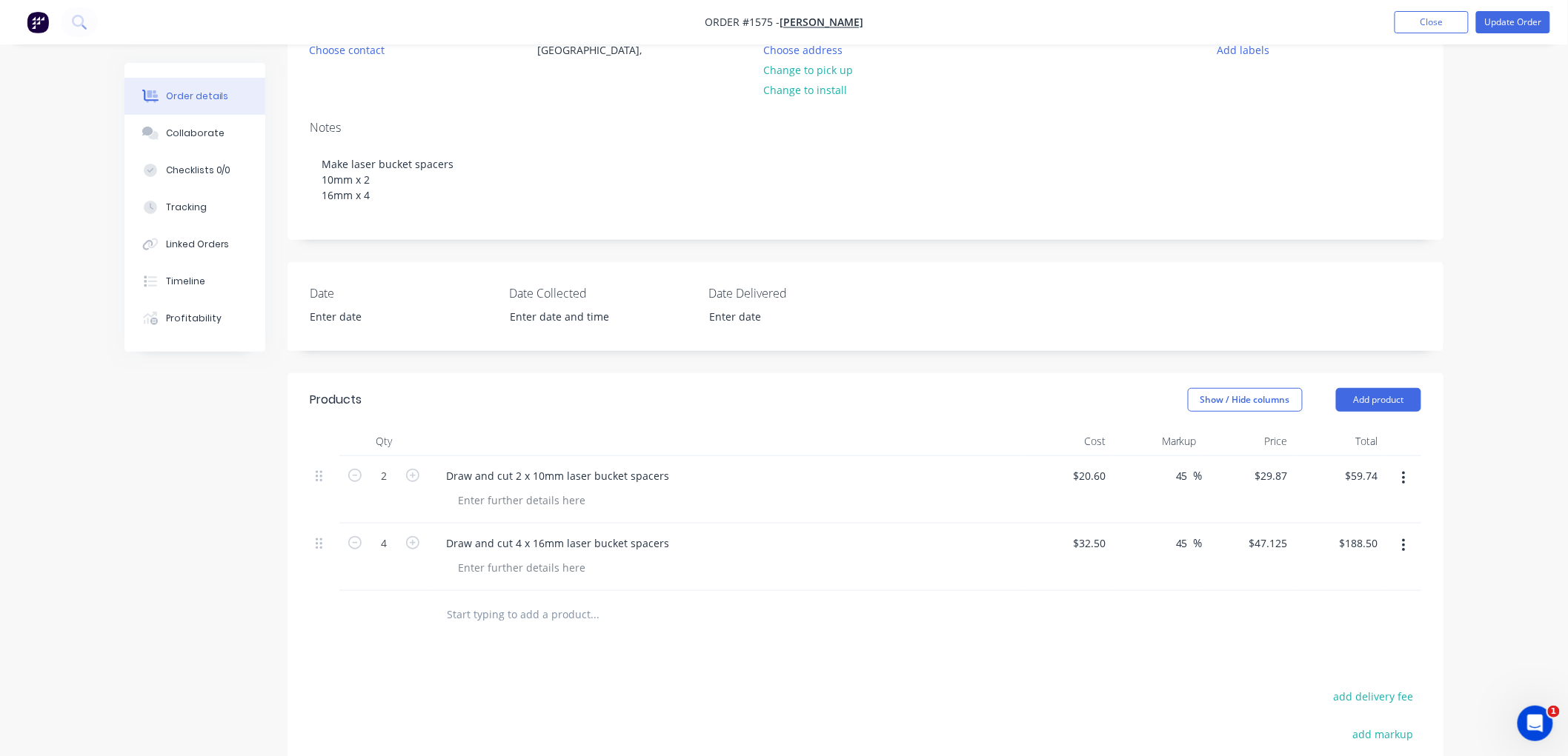
scroll to position [247, 0]
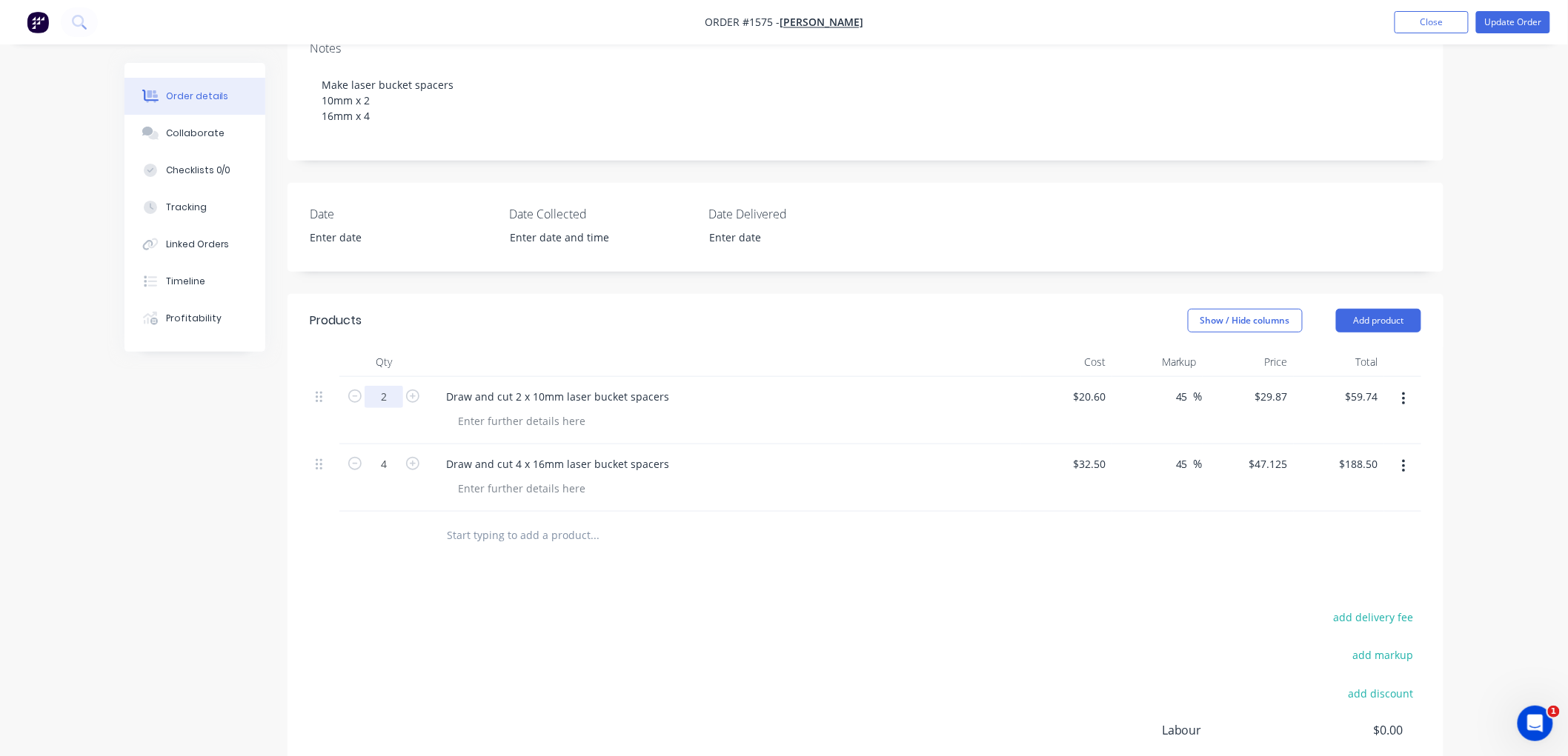
click at [388, 399] on input "2" at bounding box center [383, 397] width 38 height 22
type input "1"
type input "$29.87"
click at [633, 626] on div "add delivery fee add markup add discount Labour $0.00 Sub total $218.37 Margin …" at bounding box center [864, 751] width 1111 height 286
click at [397, 464] on input "4" at bounding box center [383, 464] width 38 height 22
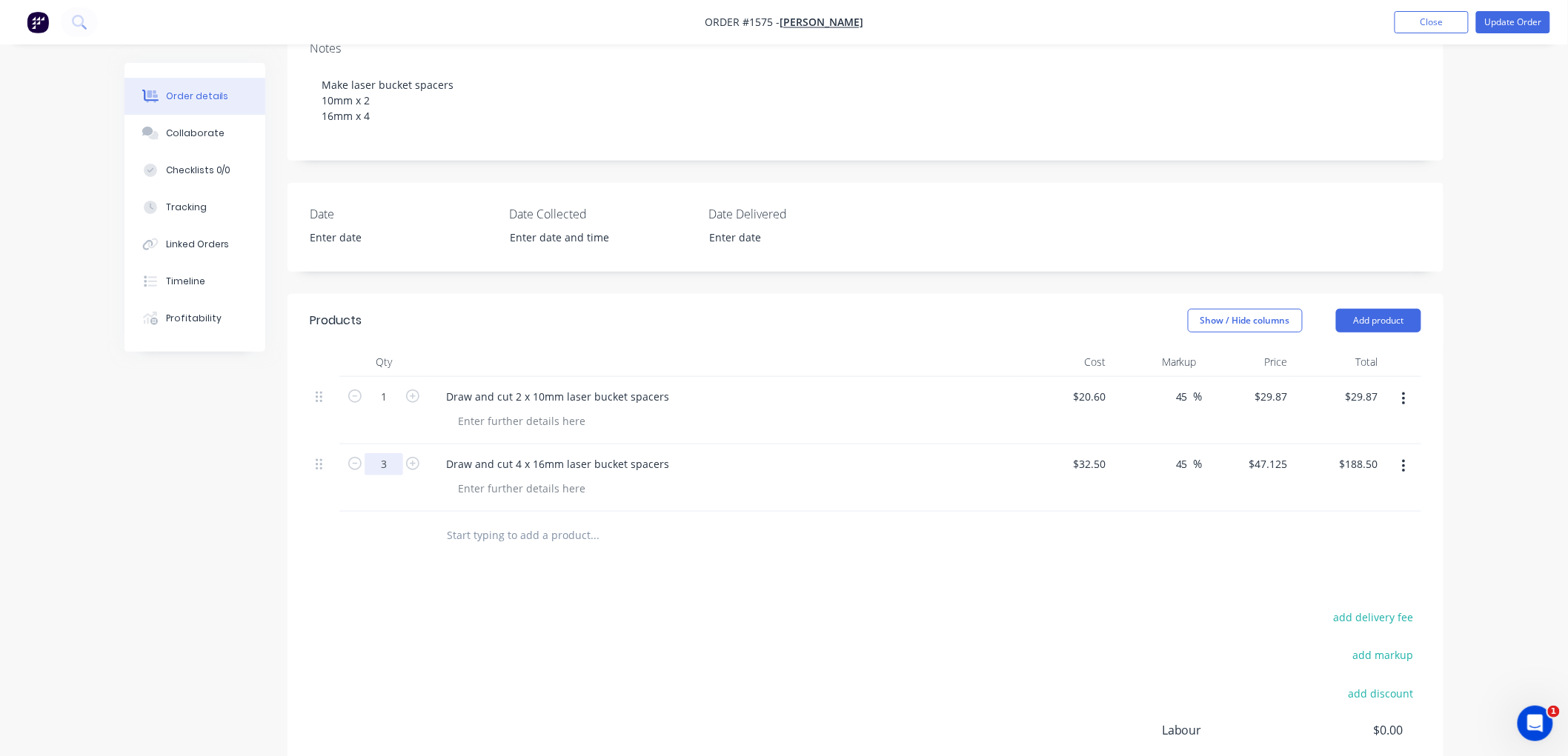
type input "3"
click at [707, 566] on div "Products Show / Hide columns Add product Qty Cost Markup Price Total 1 Draw and…" at bounding box center [865, 605] width 1156 height 622
type input "$141.38"
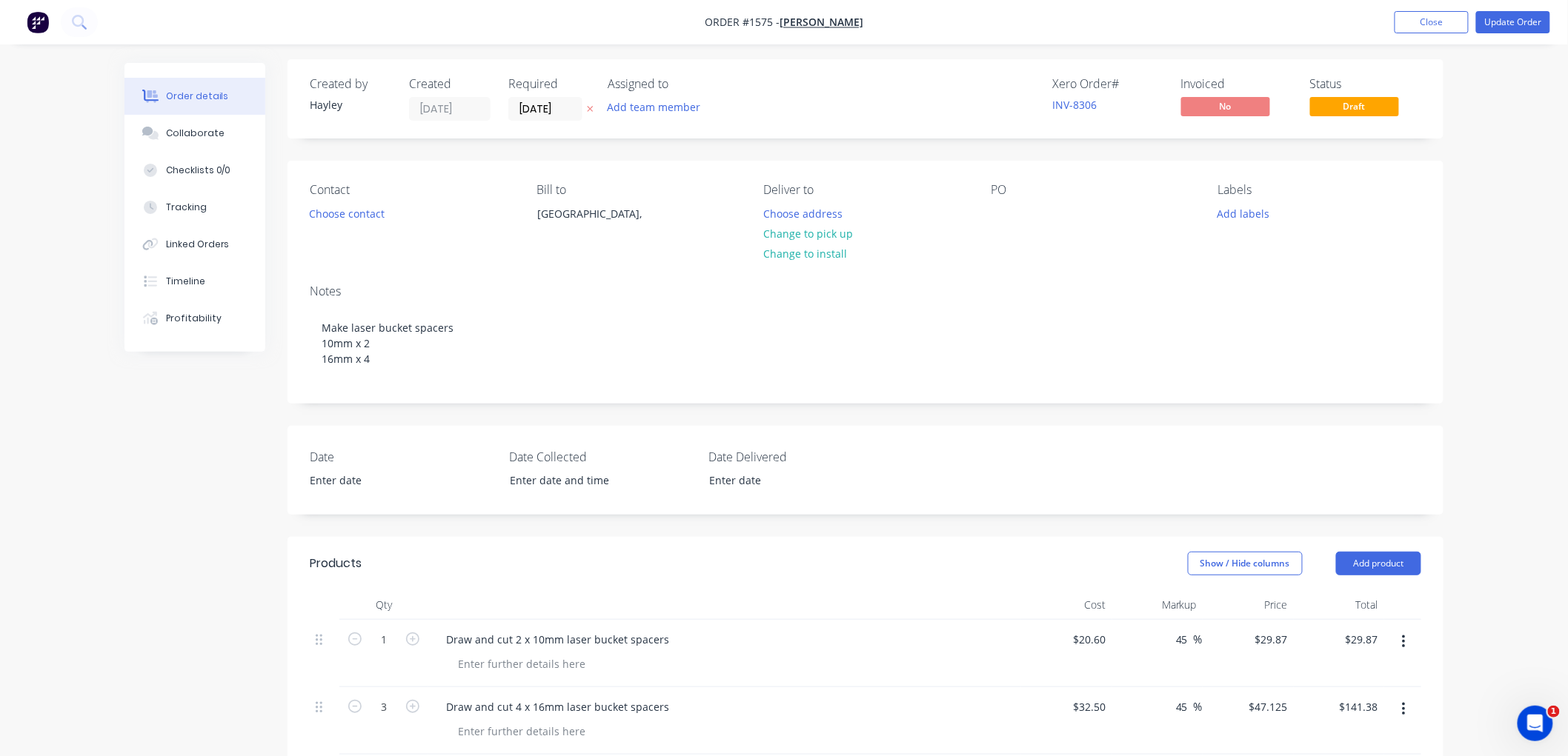
scroll to position [0, 0]
click at [1508, 20] on button "Update Order" at bounding box center [1513, 22] width 74 height 22
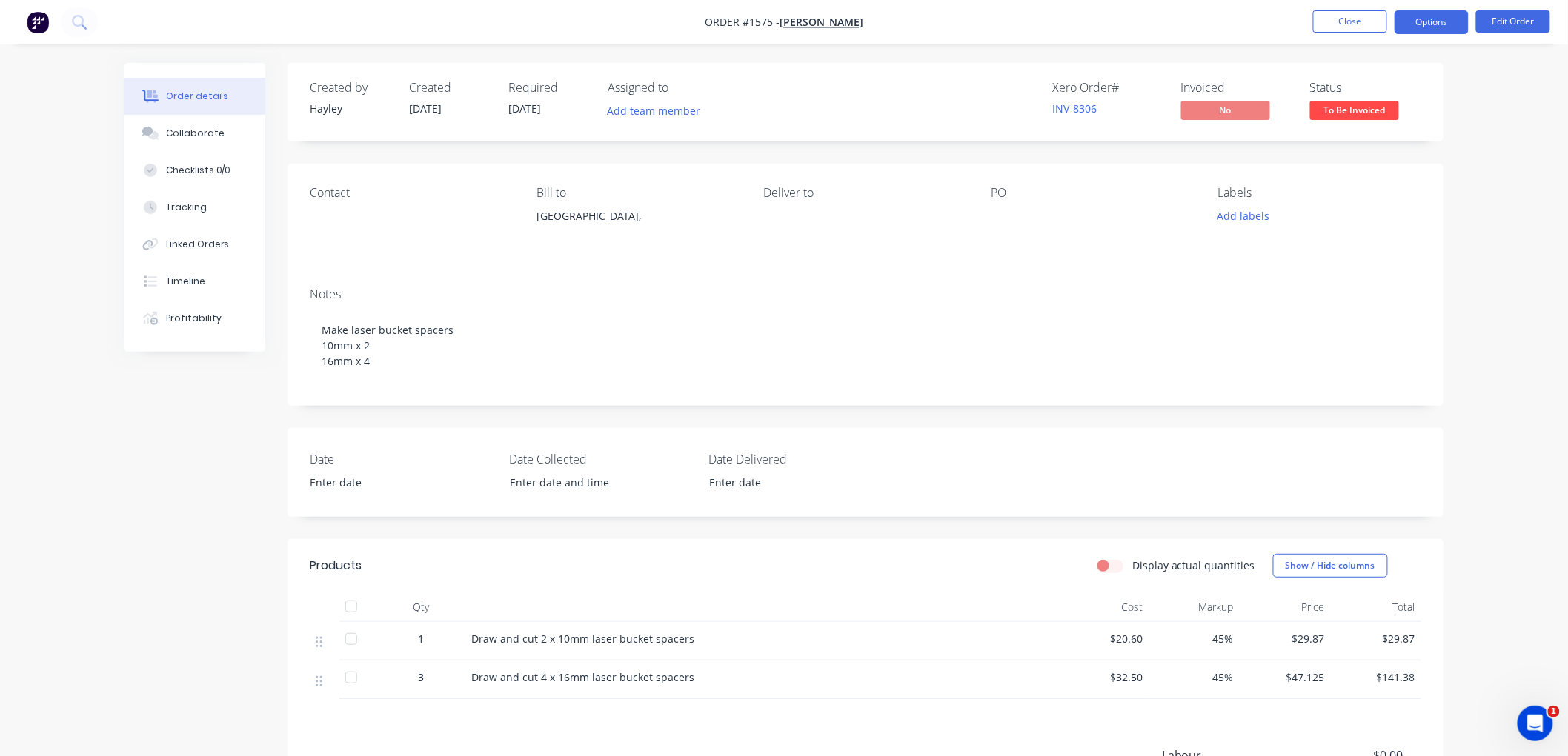
click at [1435, 20] on button "Options" at bounding box center [1431, 22] width 74 height 24
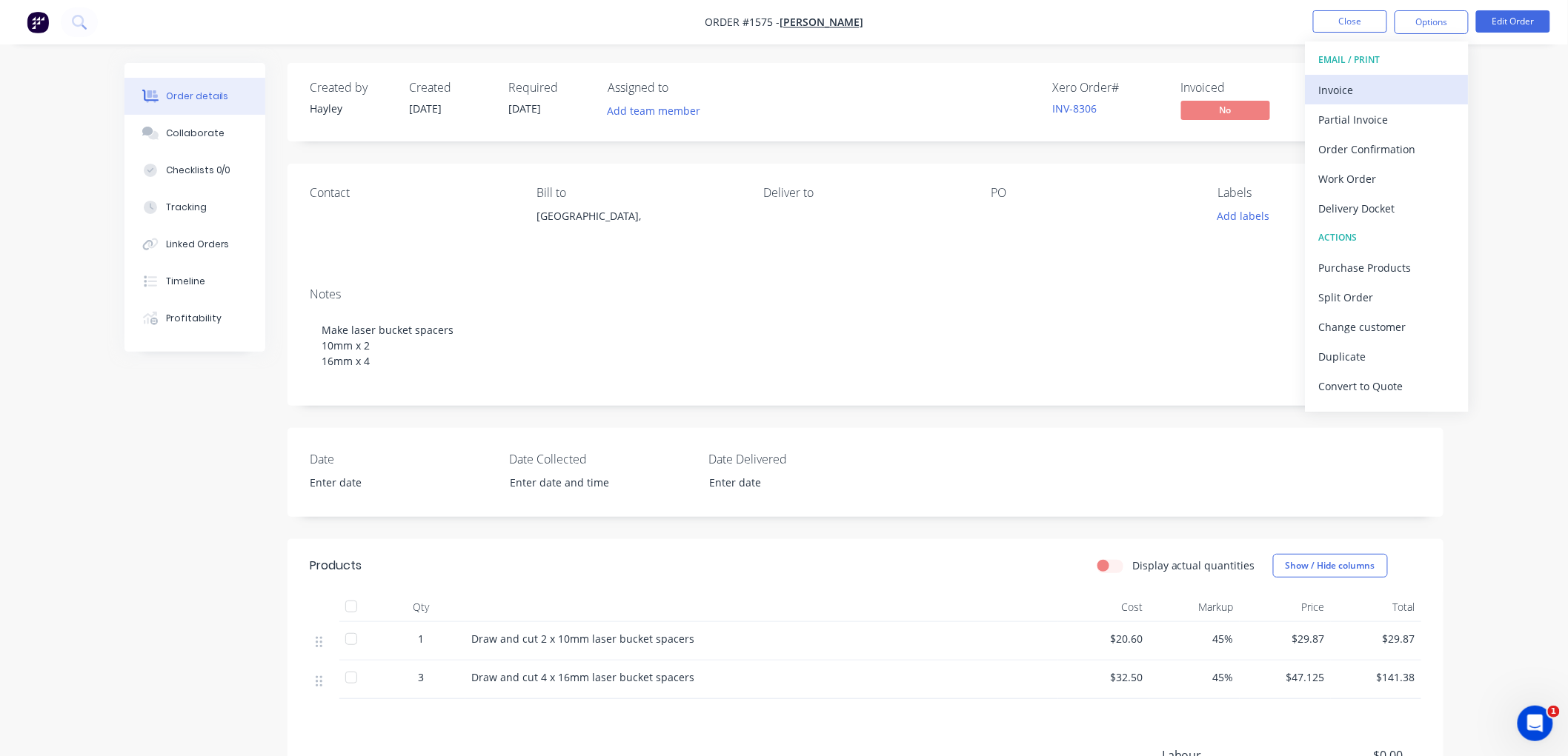
click at [1382, 86] on div "Invoice" at bounding box center [1387, 89] width 137 height 21
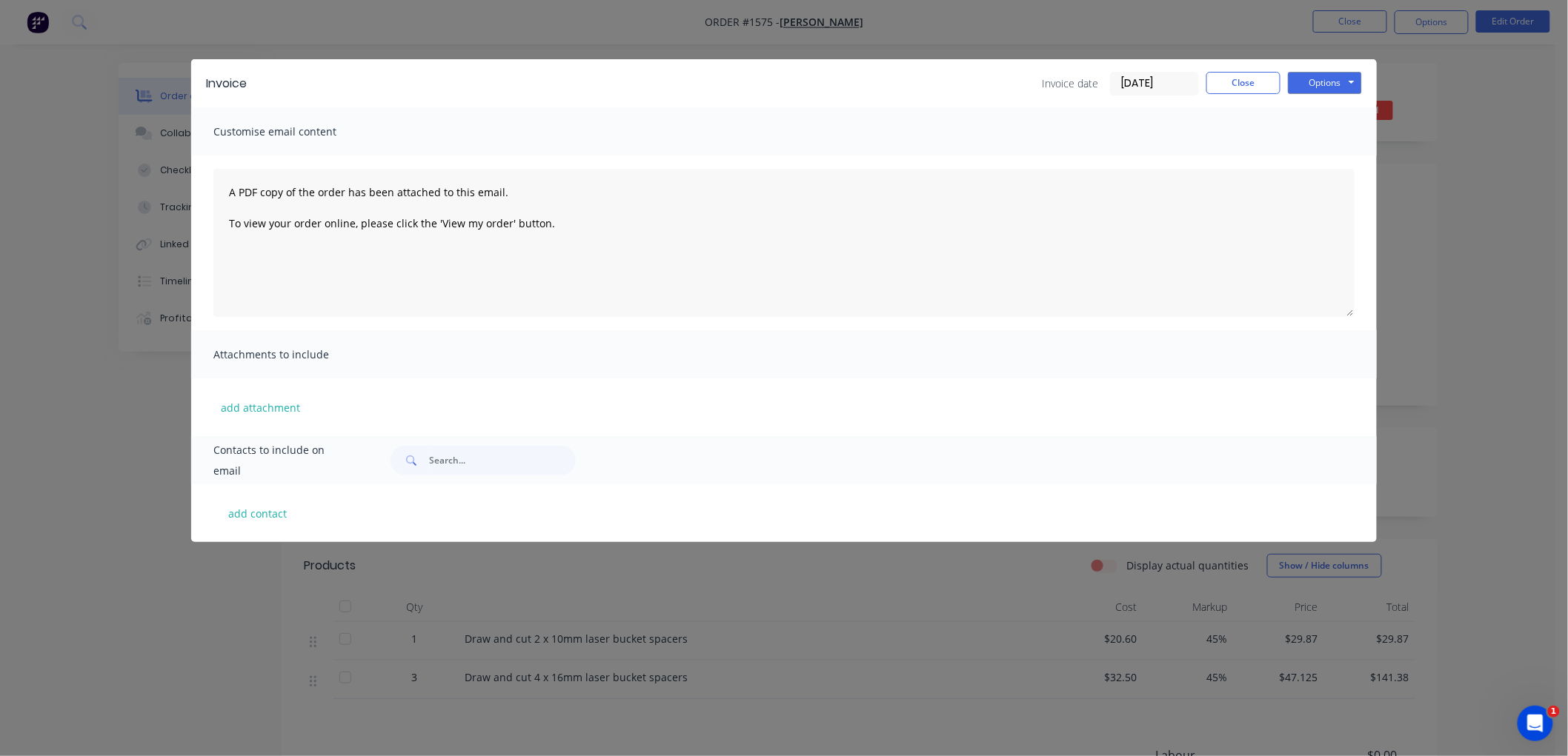
click at [1165, 77] on input "[DATE]" at bounding box center [1153, 83] width 87 height 22
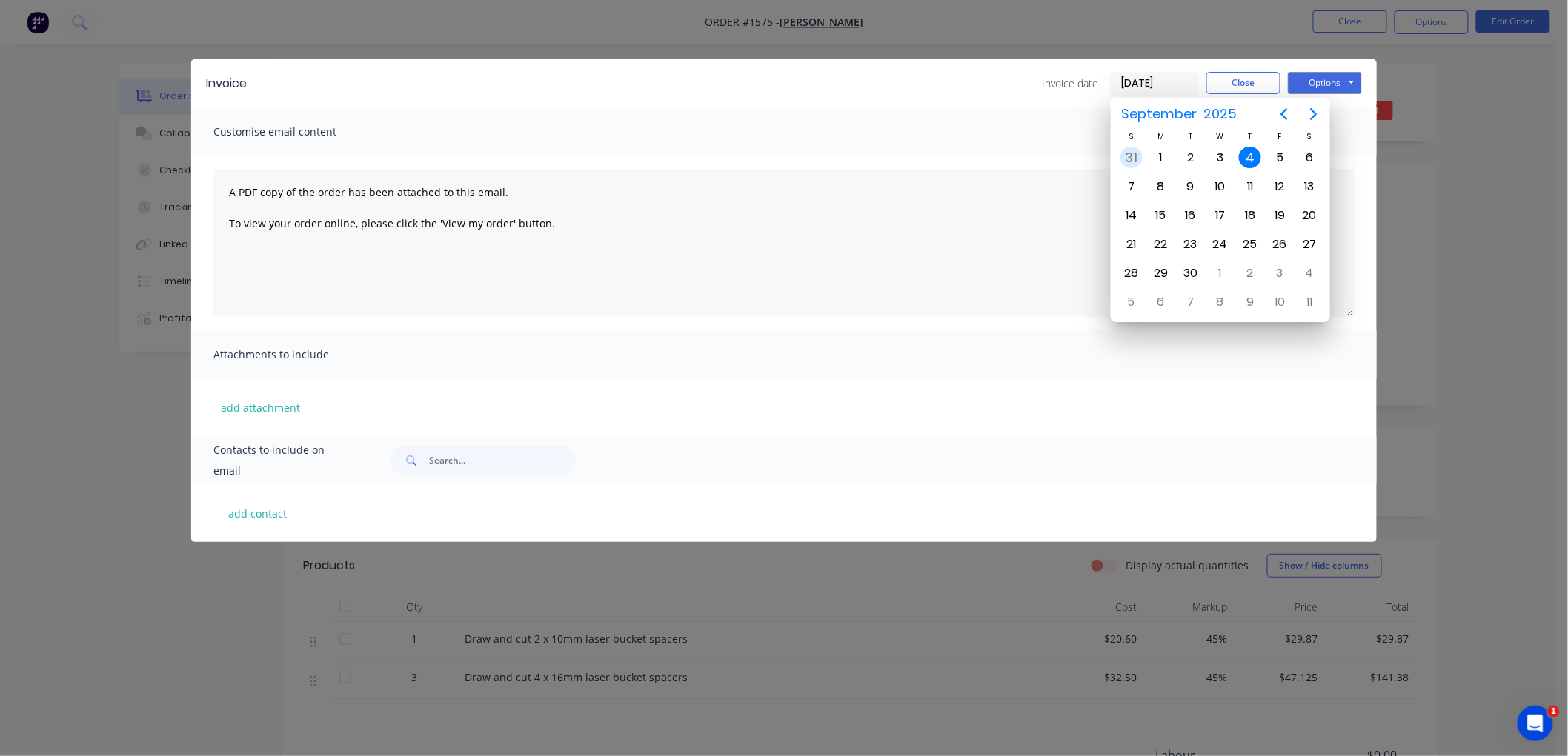
click at [1135, 154] on div "31" at bounding box center [1131, 158] width 22 height 22
type input "[DATE]"
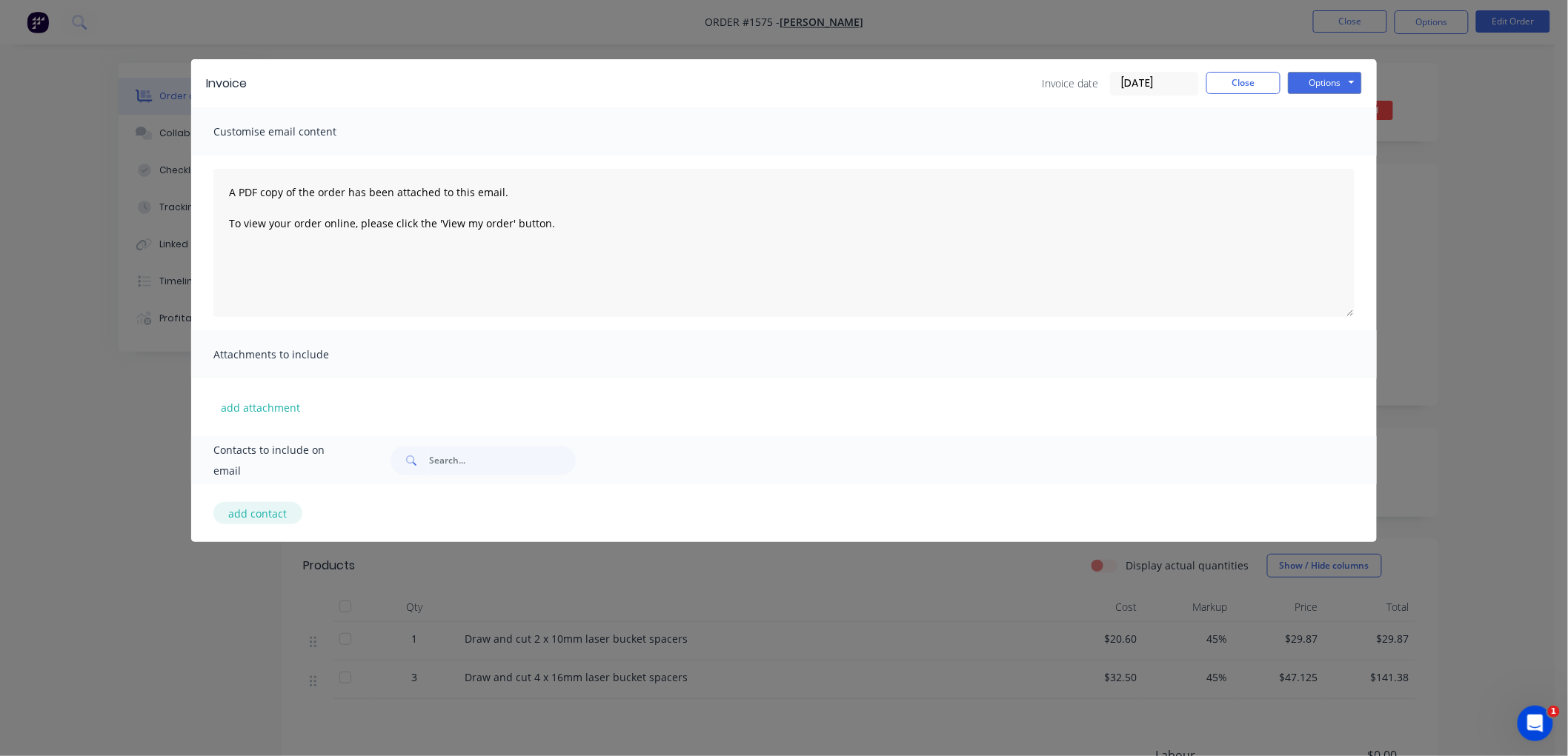
click at [243, 508] on button "add contact" at bounding box center [258, 513] width 89 height 22
select select "AU"
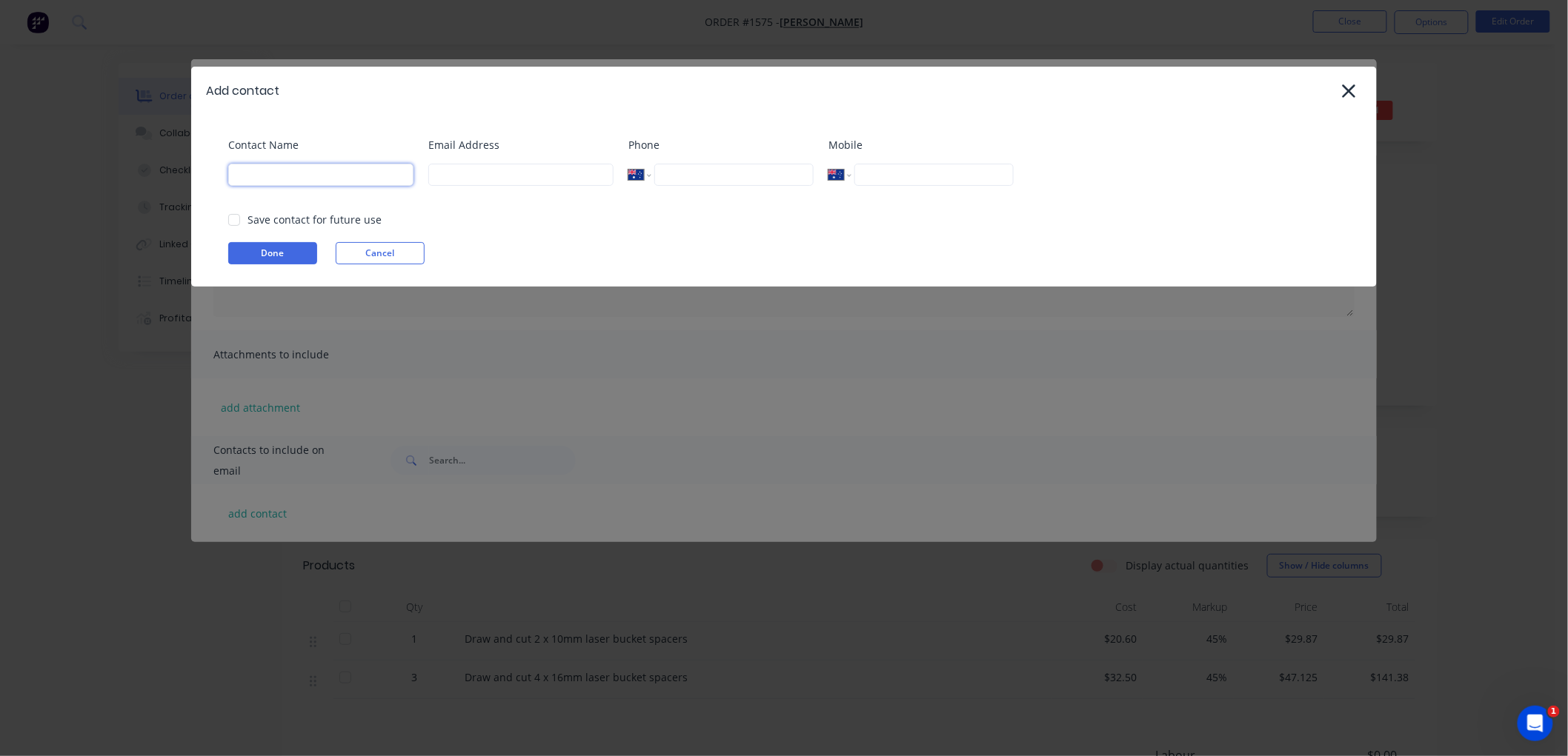
click at [269, 171] on input at bounding box center [321, 175] width 185 height 22
drag, startPoint x: 238, startPoint y: 222, endPoint x: 565, endPoint y: 180, distance: 329.7
click at [256, 218] on div "Save contact for future use" at bounding box center [791, 220] width 1126 height 16
drag, startPoint x: 231, startPoint y: 222, endPoint x: 247, endPoint y: 216, distance: 17.1
click at [233, 221] on div at bounding box center [234, 220] width 30 height 30
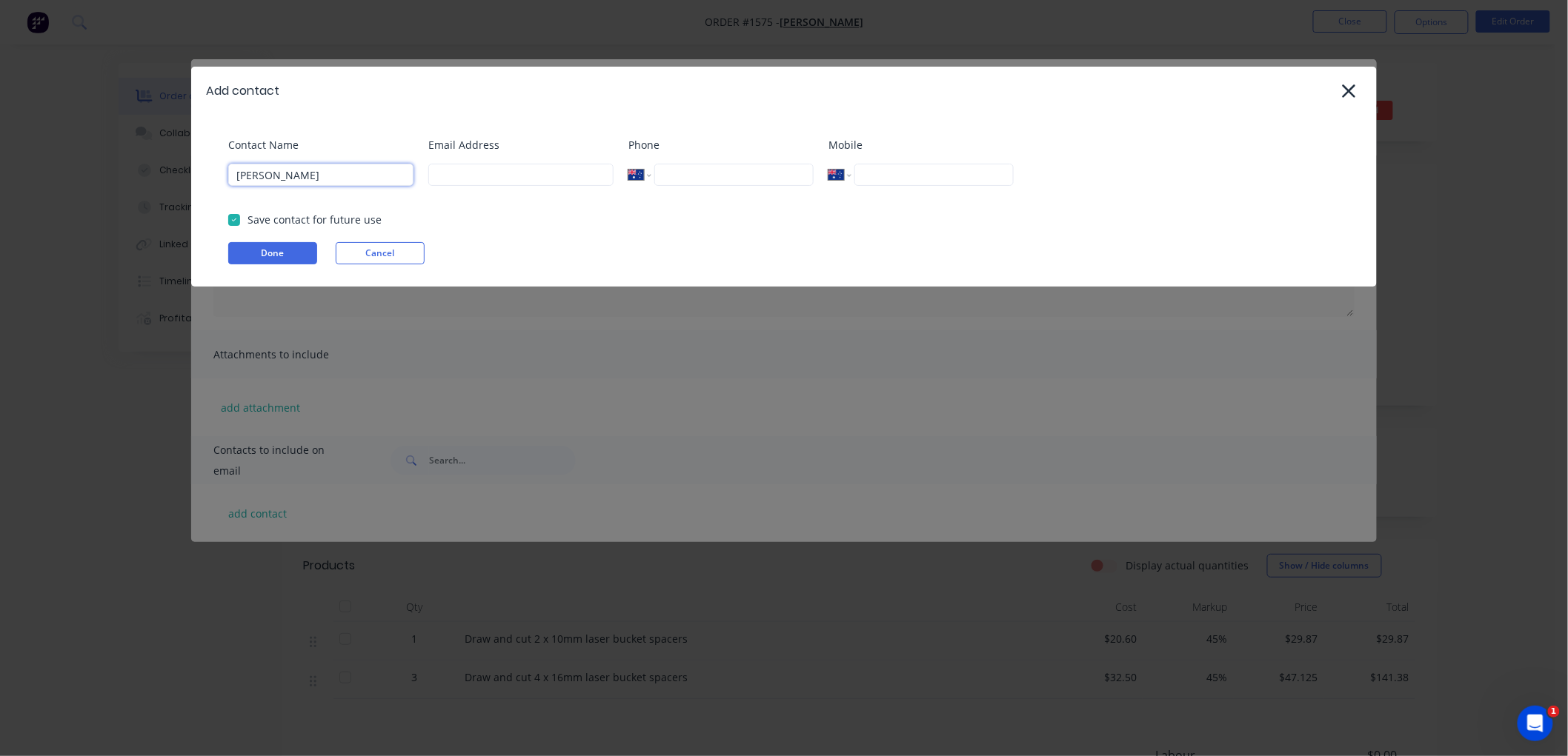
type input "[PERSON_NAME]"
click at [490, 181] on input at bounding box center [521, 175] width 185 height 22
type input "[EMAIL_ADDRESS][DOMAIN_NAME]"
click at [261, 250] on button "Done" at bounding box center [272, 254] width 89 height 22
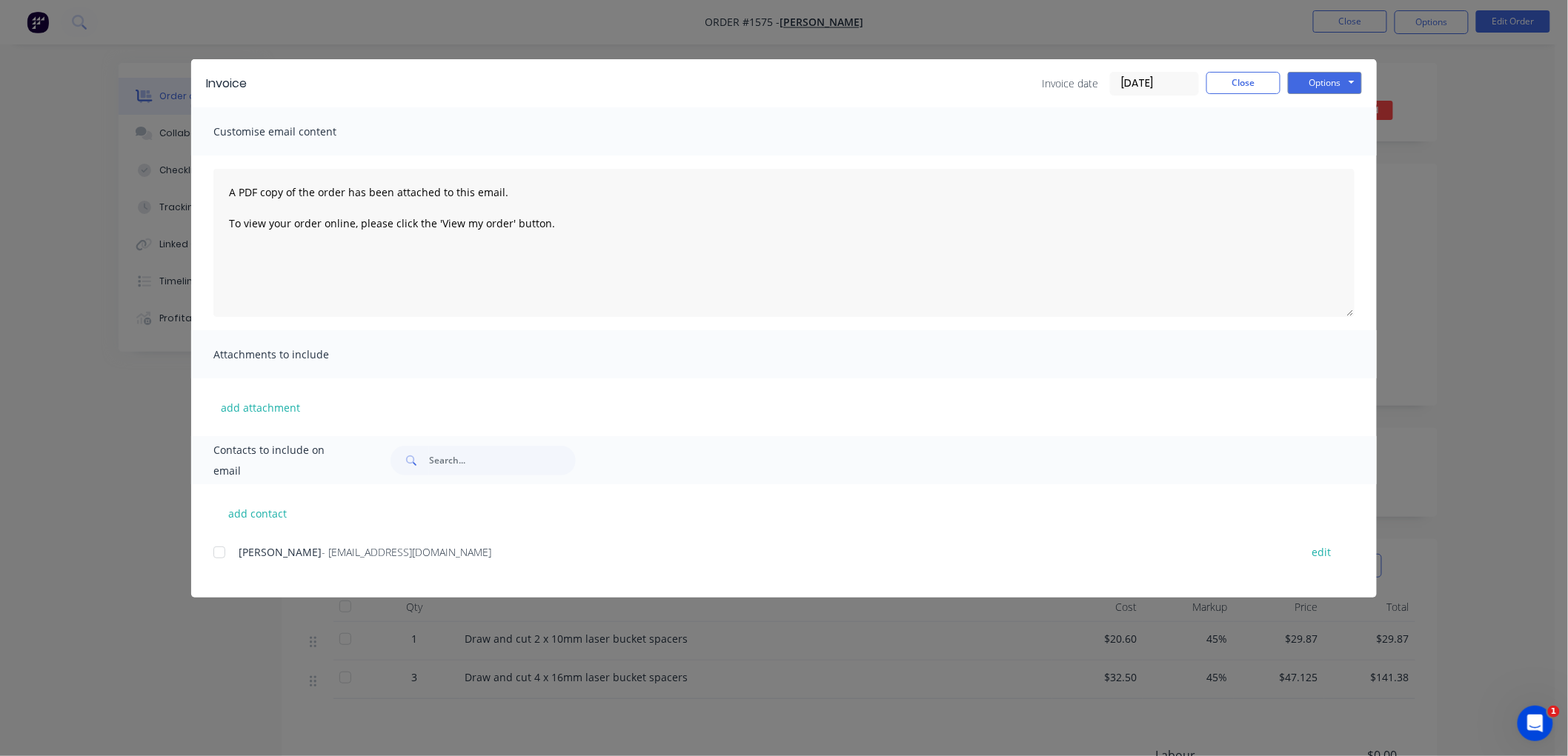
click at [212, 553] on div "add contact [PERSON_NAME] - [EMAIL_ADDRESS][DOMAIN_NAME] edit" at bounding box center [784, 541] width 1186 height 113
drag, startPoint x: 217, startPoint y: 548, endPoint x: 444, endPoint y: 509, distance: 230.3
click at [217, 546] on div at bounding box center [219, 553] width 30 height 30
drag, startPoint x: 1283, startPoint y: 87, endPoint x: 1313, endPoint y: 72, distance: 33.5
click at [1313, 72] on div "Invoice date [DATE] Close Options Preview Print Email" at bounding box center [1202, 84] width 320 height 24
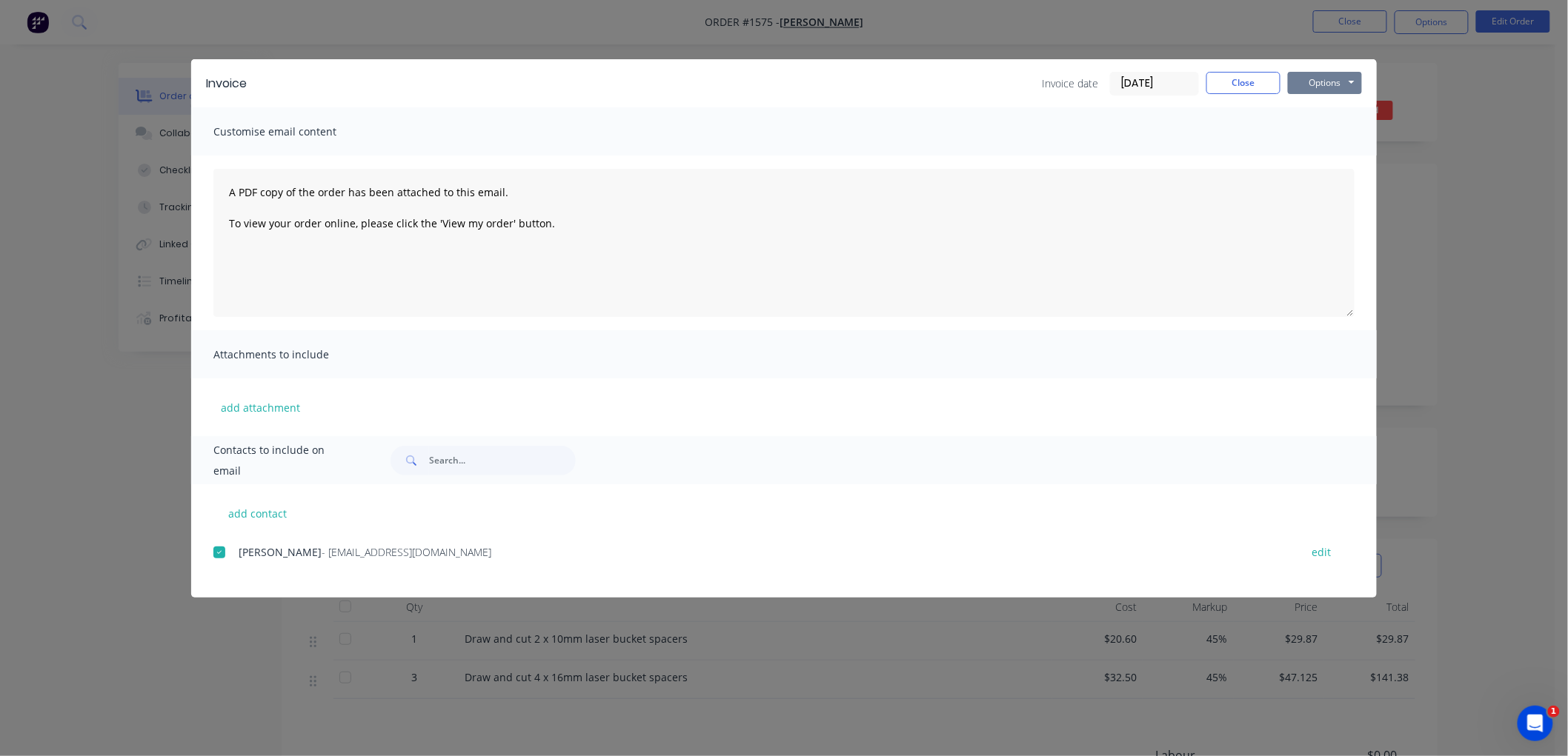
drag, startPoint x: 1313, startPoint y: 72, endPoint x: 1334, endPoint y: 75, distance: 21.2
click at [1314, 72] on button "Options" at bounding box center [1325, 83] width 74 height 22
click at [1343, 108] on button "Preview" at bounding box center [1335, 109] width 95 height 24
click at [1234, 74] on button "Close" at bounding box center [1243, 83] width 74 height 22
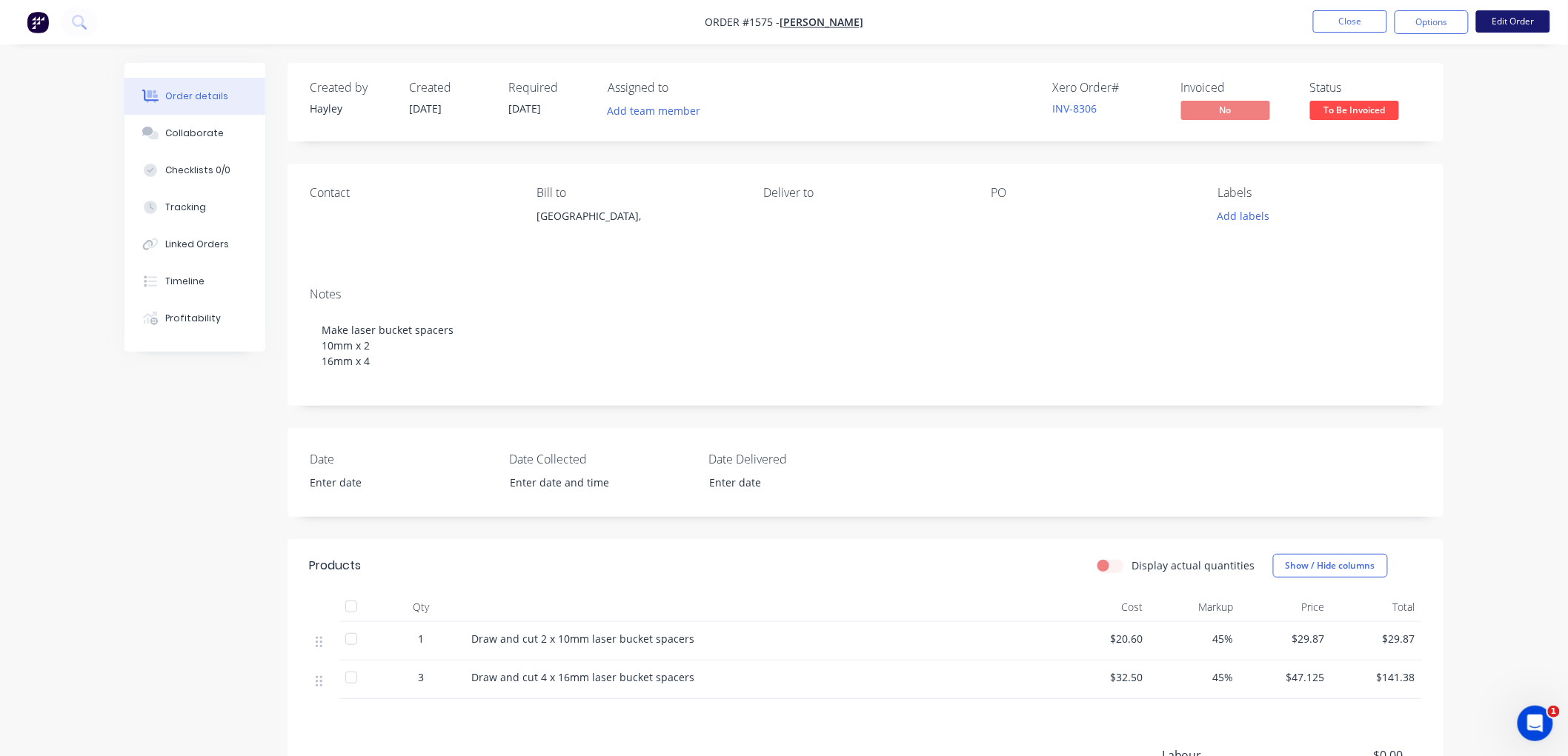
click at [1508, 27] on button "Edit Order" at bounding box center [1513, 21] width 74 height 22
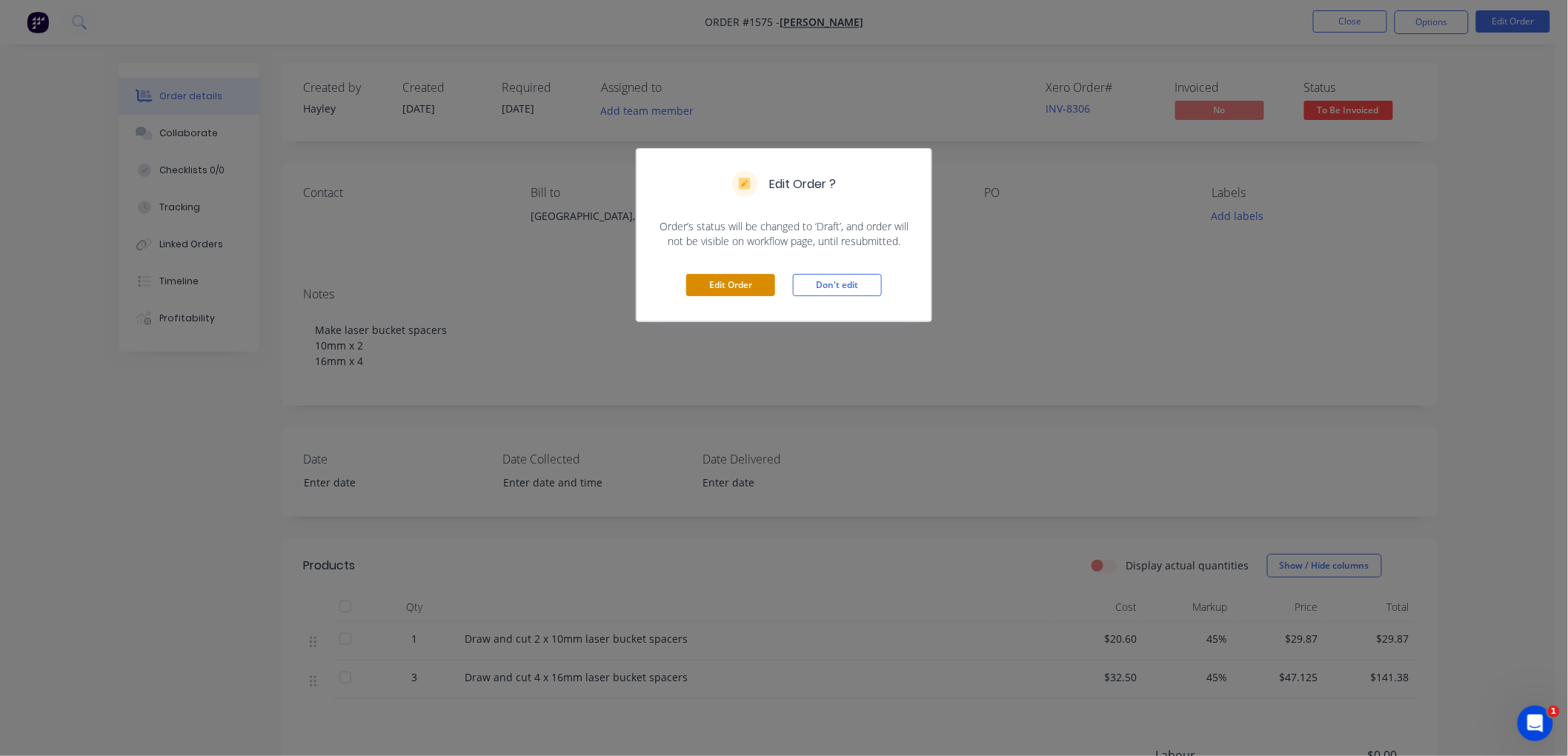
click at [729, 292] on button "Edit Order" at bounding box center [730, 285] width 89 height 22
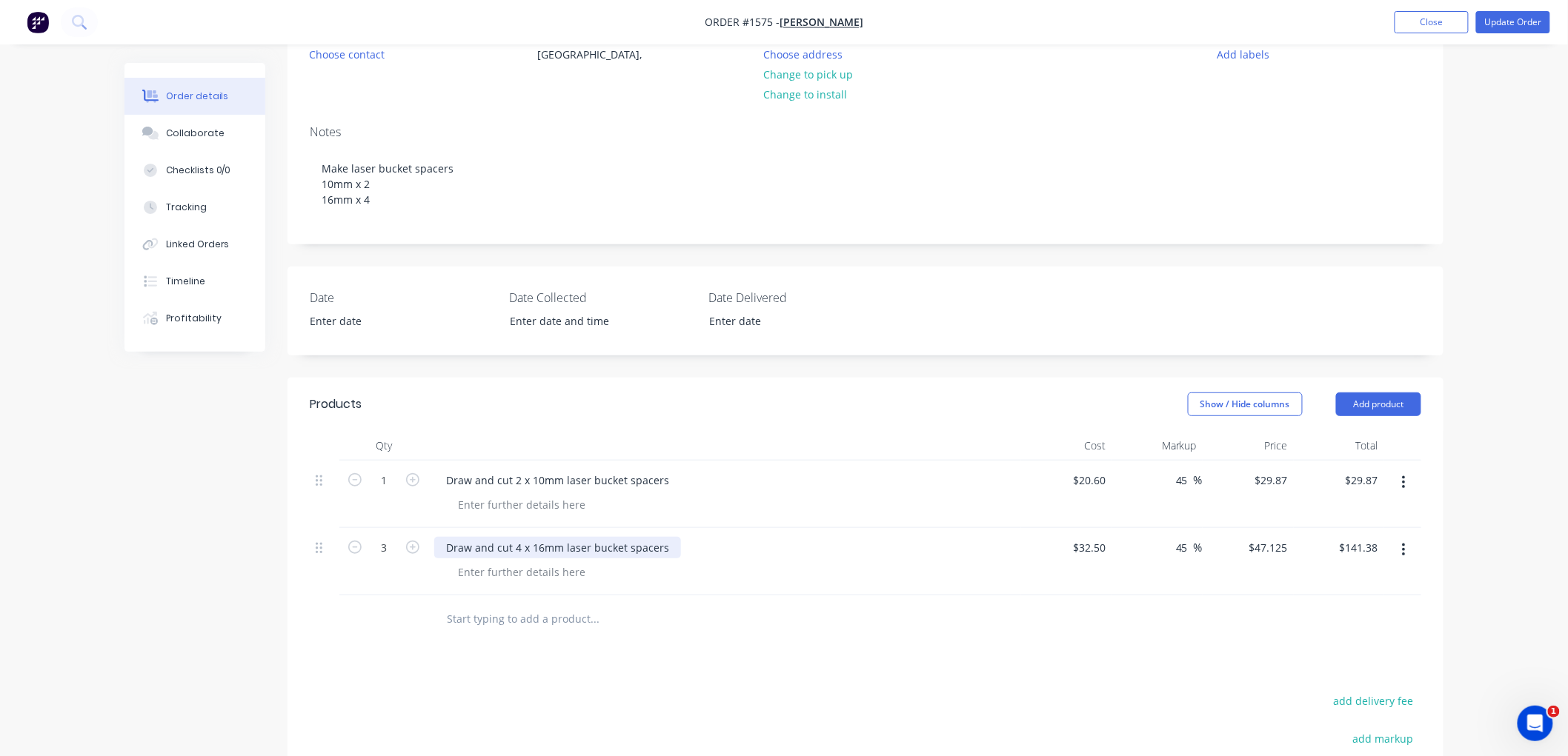
scroll to position [164, 0]
drag, startPoint x: 514, startPoint y: 480, endPoint x: 524, endPoint y: 476, distance: 10.8
click at [515, 480] on div "Draw and cut 2 x 10mm laser bucket spacers" at bounding box center [557, 478] width 247 height 21
click at [517, 548] on div "Draw and cut 4 x 16mm laser bucket spacers" at bounding box center [557, 546] width 247 height 21
click at [520, 546] on div "Draw and cut 4 x 16mm laser bucket spacers" at bounding box center [557, 546] width 247 height 21
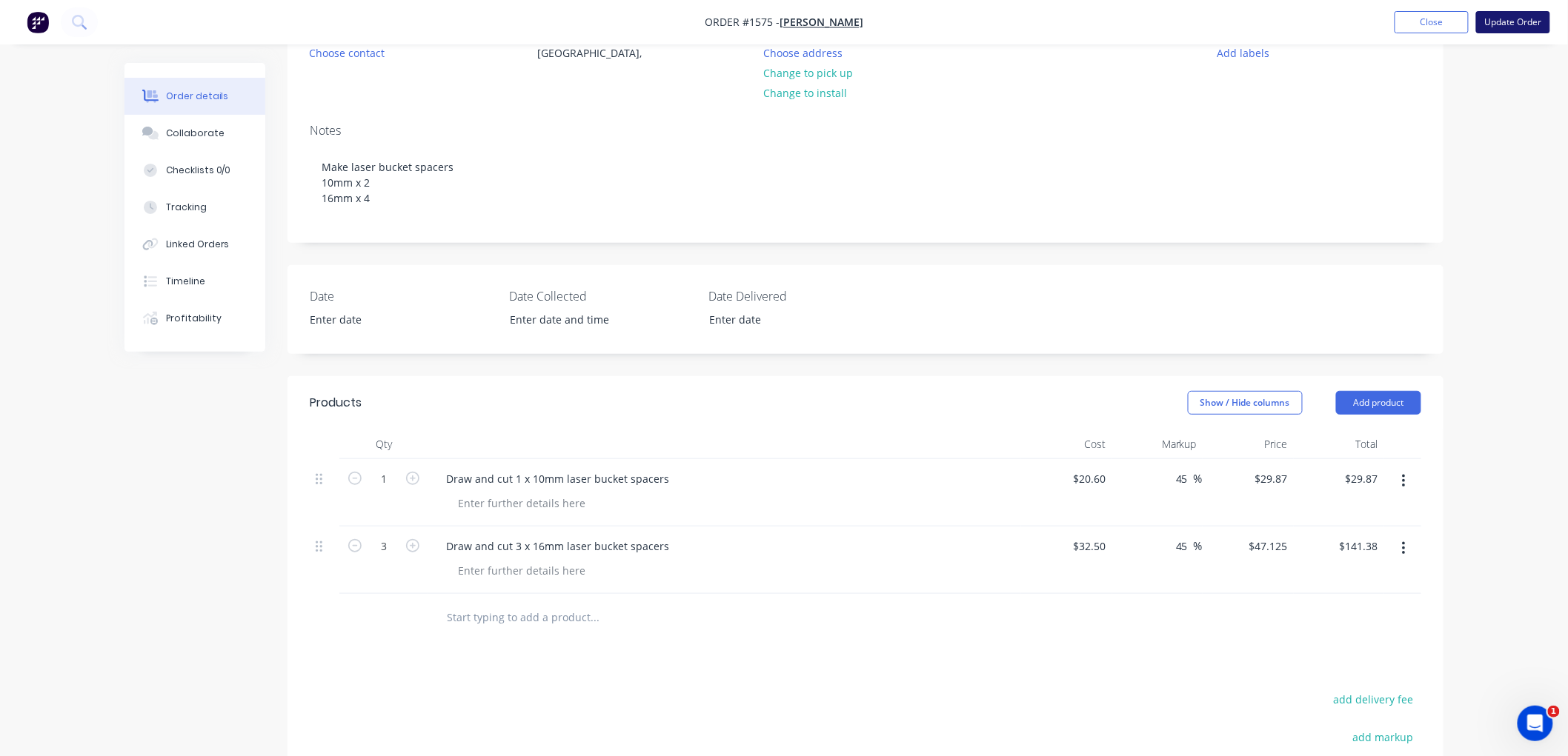
click at [1521, 24] on button "Update Order" at bounding box center [1513, 22] width 74 height 22
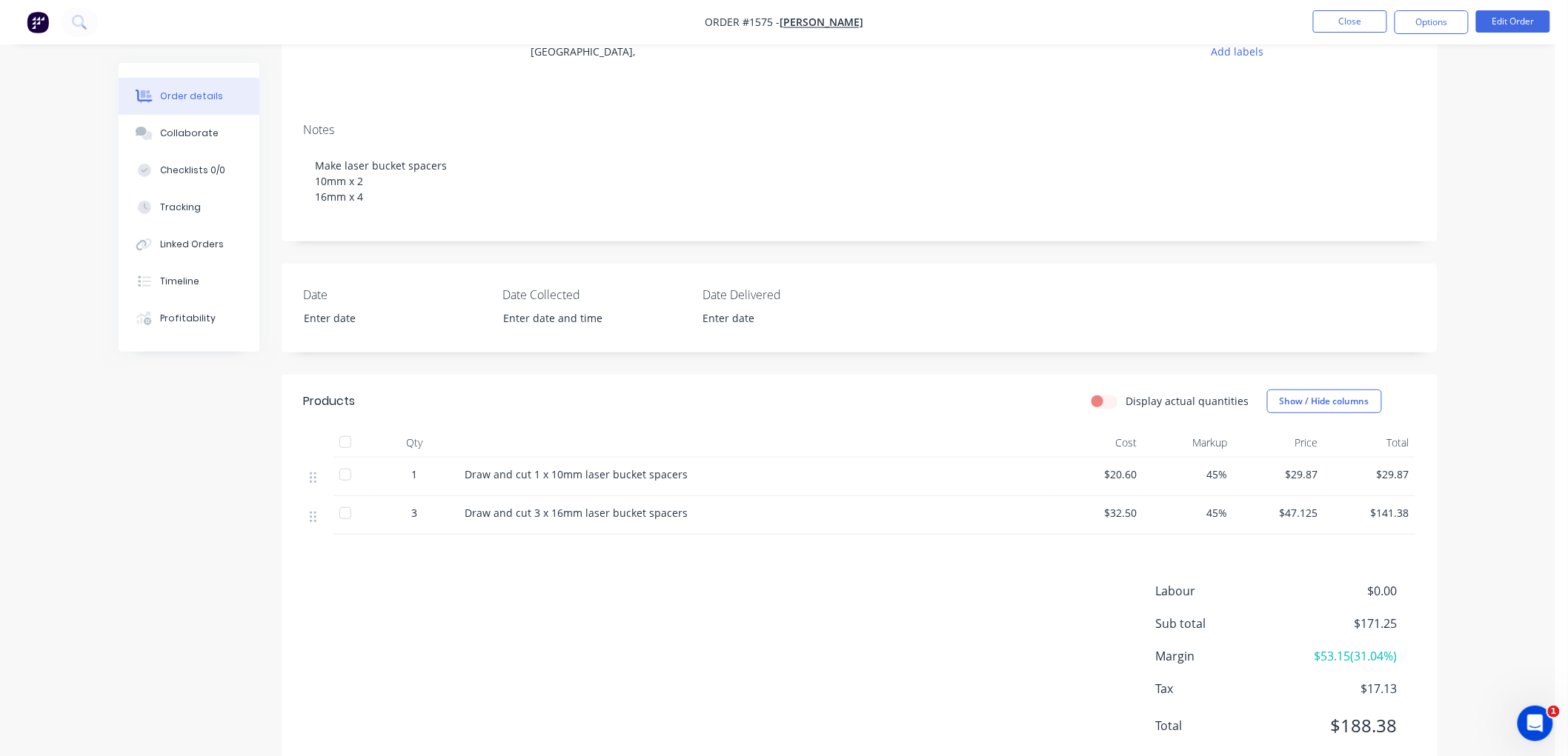
scroll to position [0, 0]
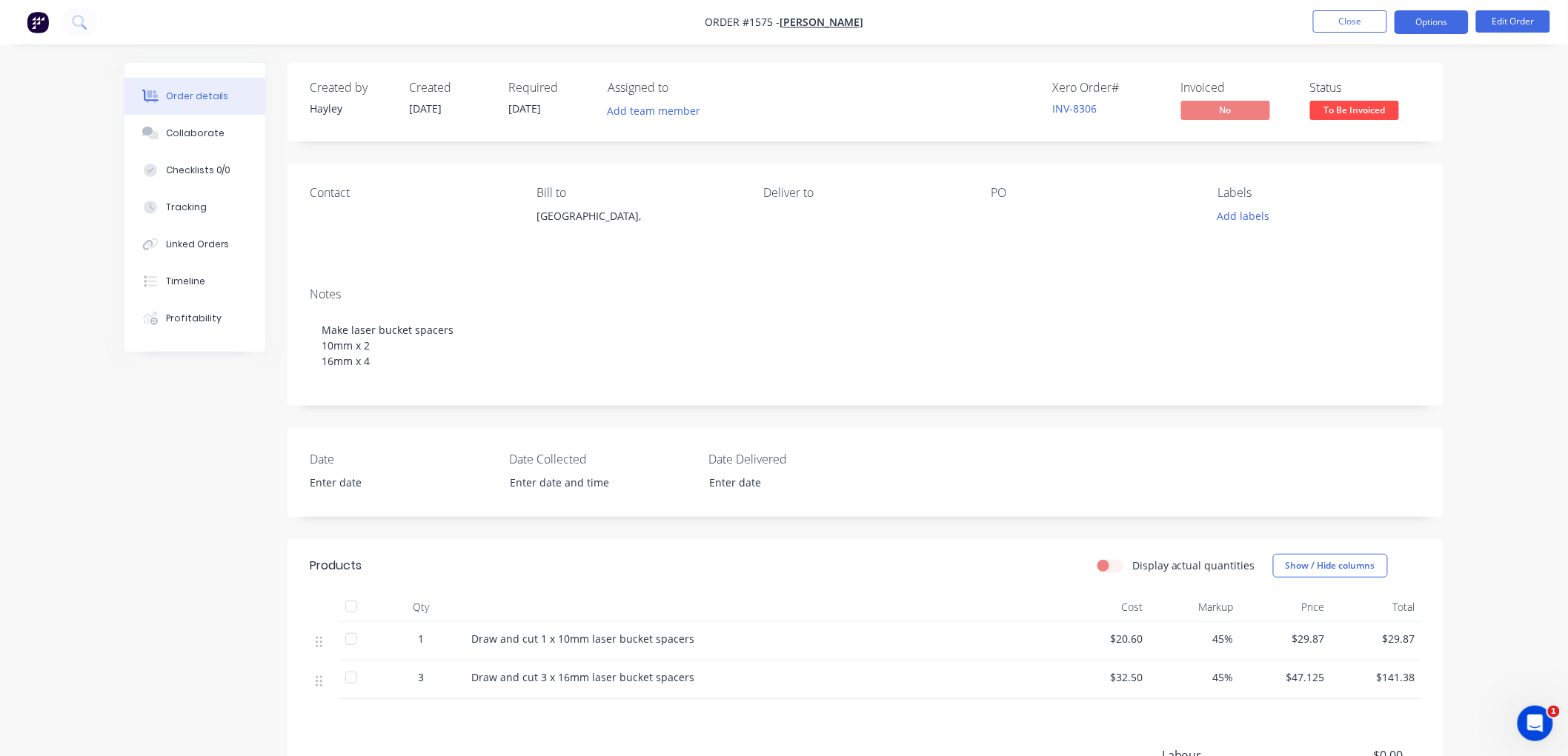
click at [1439, 23] on button "Options" at bounding box center [1431, 22] width 74 height 24
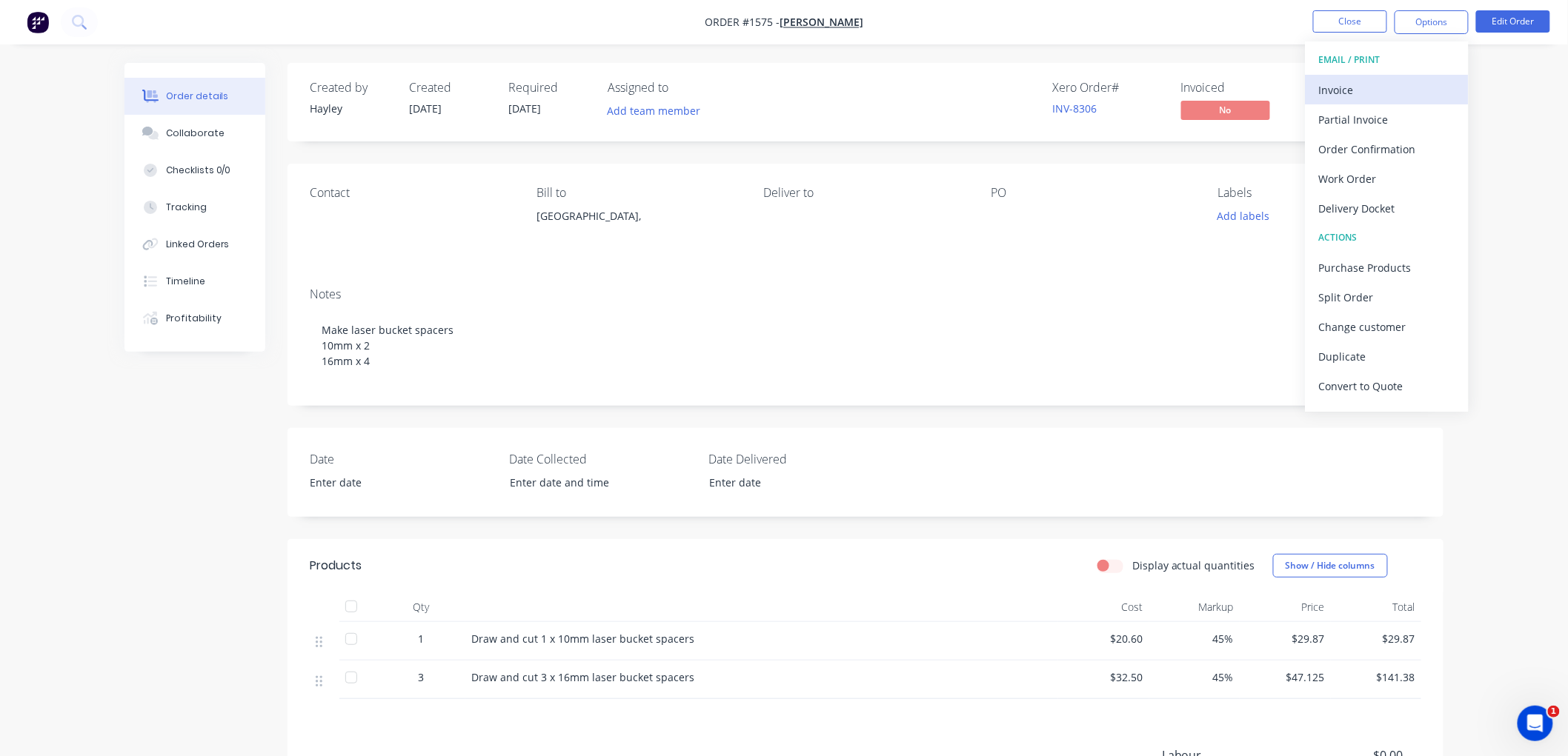
click at [1359, 89] on div "Invoice" at bounding box center [1387, 89] width 137 height 21
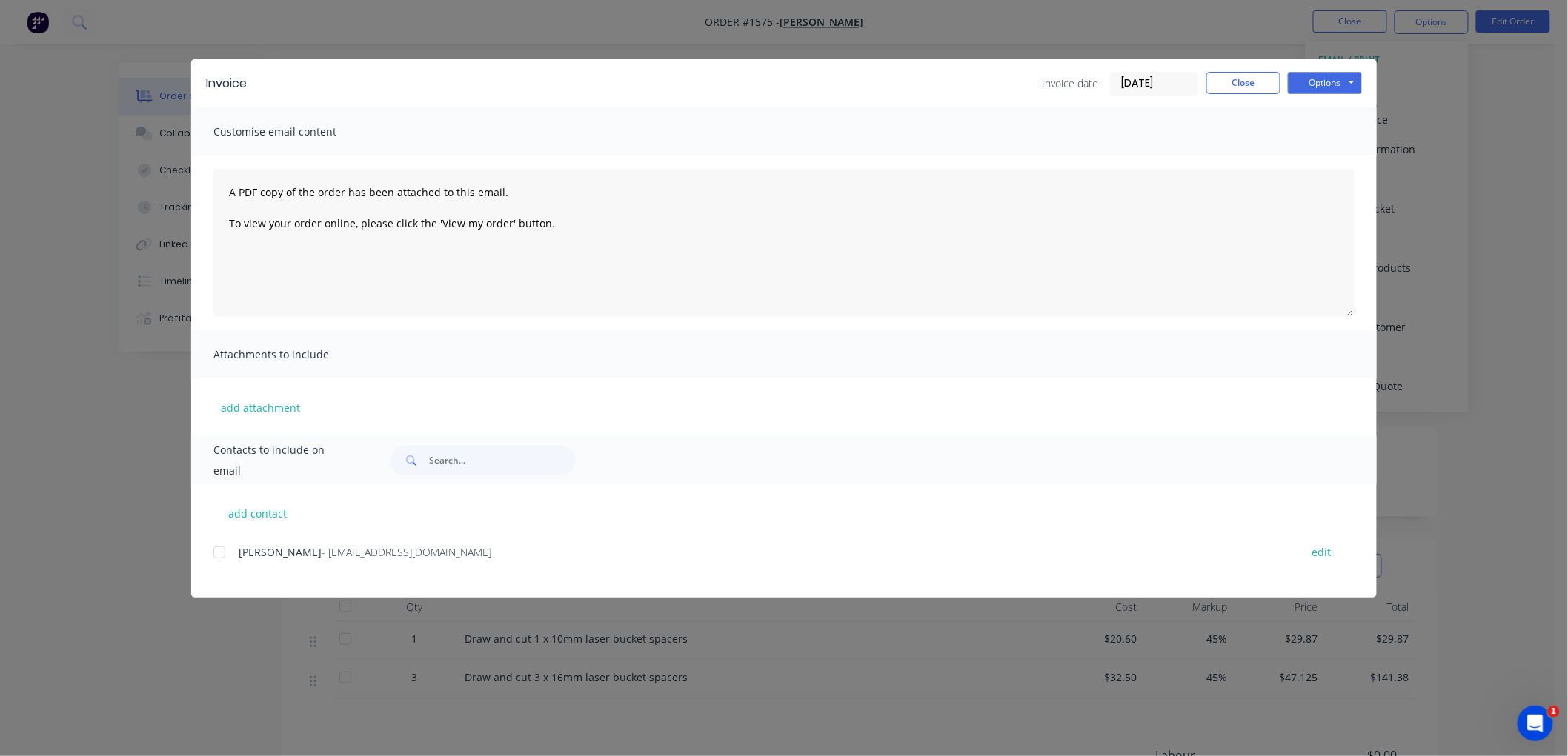
click at [219, 552] on div at bounding box center [219, 553] width 30 height 30
drag, startPoint x: 1159, startPoint y: 86, endPoint x: 1181, endPoint y: 92, distance: 22.8
click at [1159, 86] on input "[DATE]" at bounding box center [1153, 83] width 87 height 22
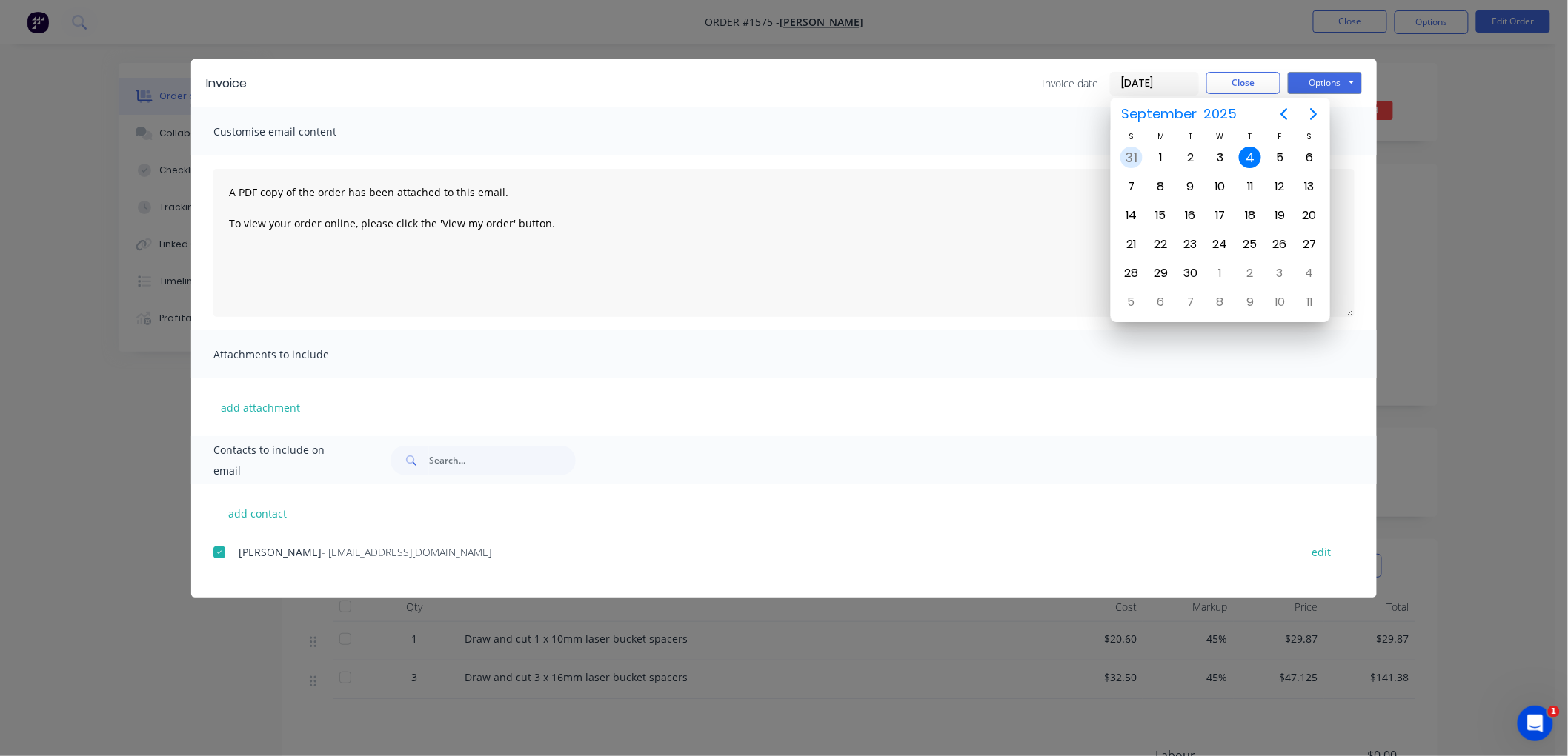
drag, startPoint x: 1137, startPoint y: 159, endPoint x: 1285, endPoint y: 106, distance: 157.2
click at [1137, 159] on div "31" at bounding box center [1131, 158] width 22 height 22
type input "[DATE]"
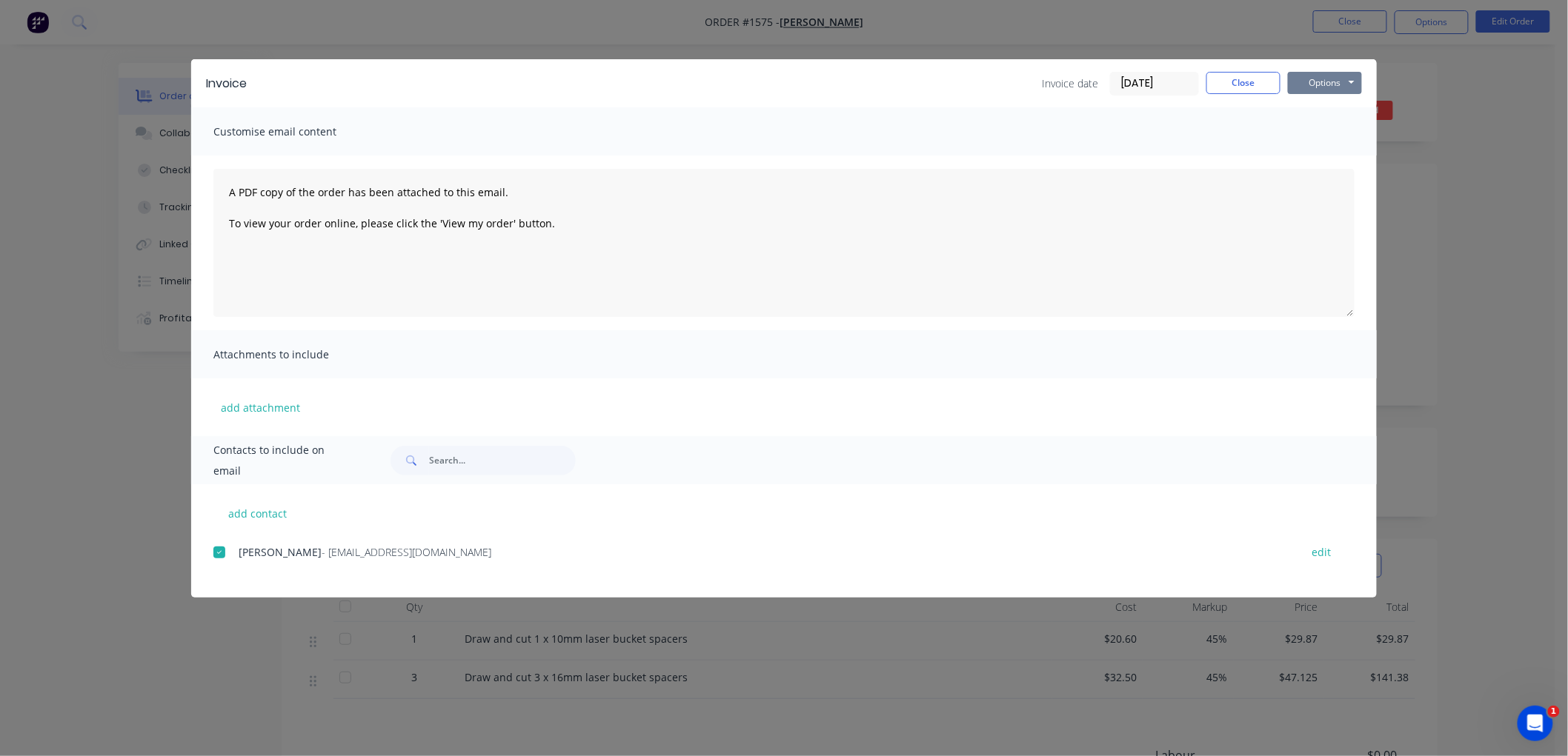
click at [1332, 82] on button "Options" at bounding box center [1325, 83] width 74 height 22
click at [1336, 110] on button "Preview" at bounding box center [1335, 109] width 95 height 24
click at [1231, 79] on button "Close" at bounding box center [1243, 83] width 74 height 22
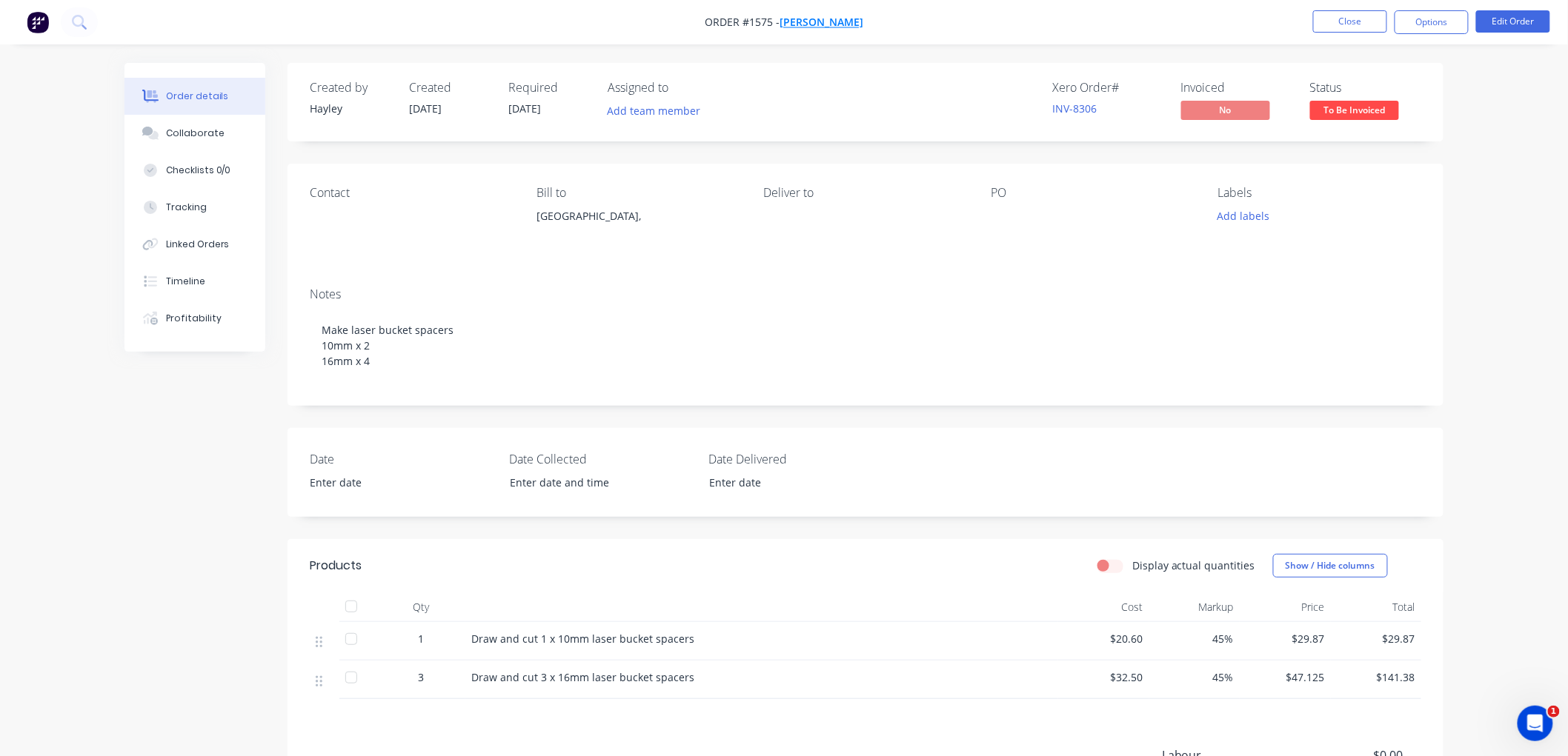
click at [821, 24] on span "[PERSON_NAME]" at bounding box center [821, 23] width 84 height 14
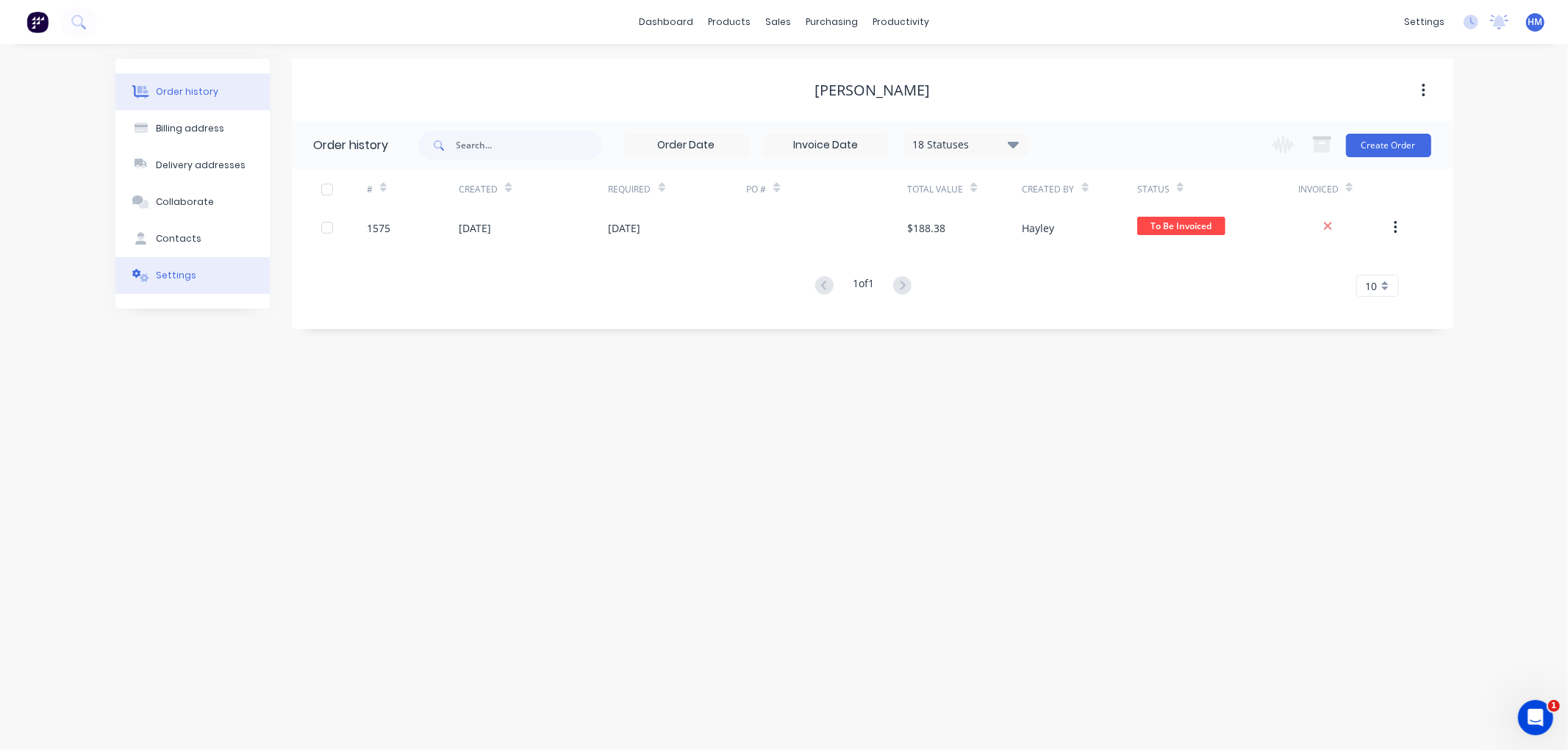
click at [157, 291] on button "Settings" at bounding box center [192, 275] width 154 height 37
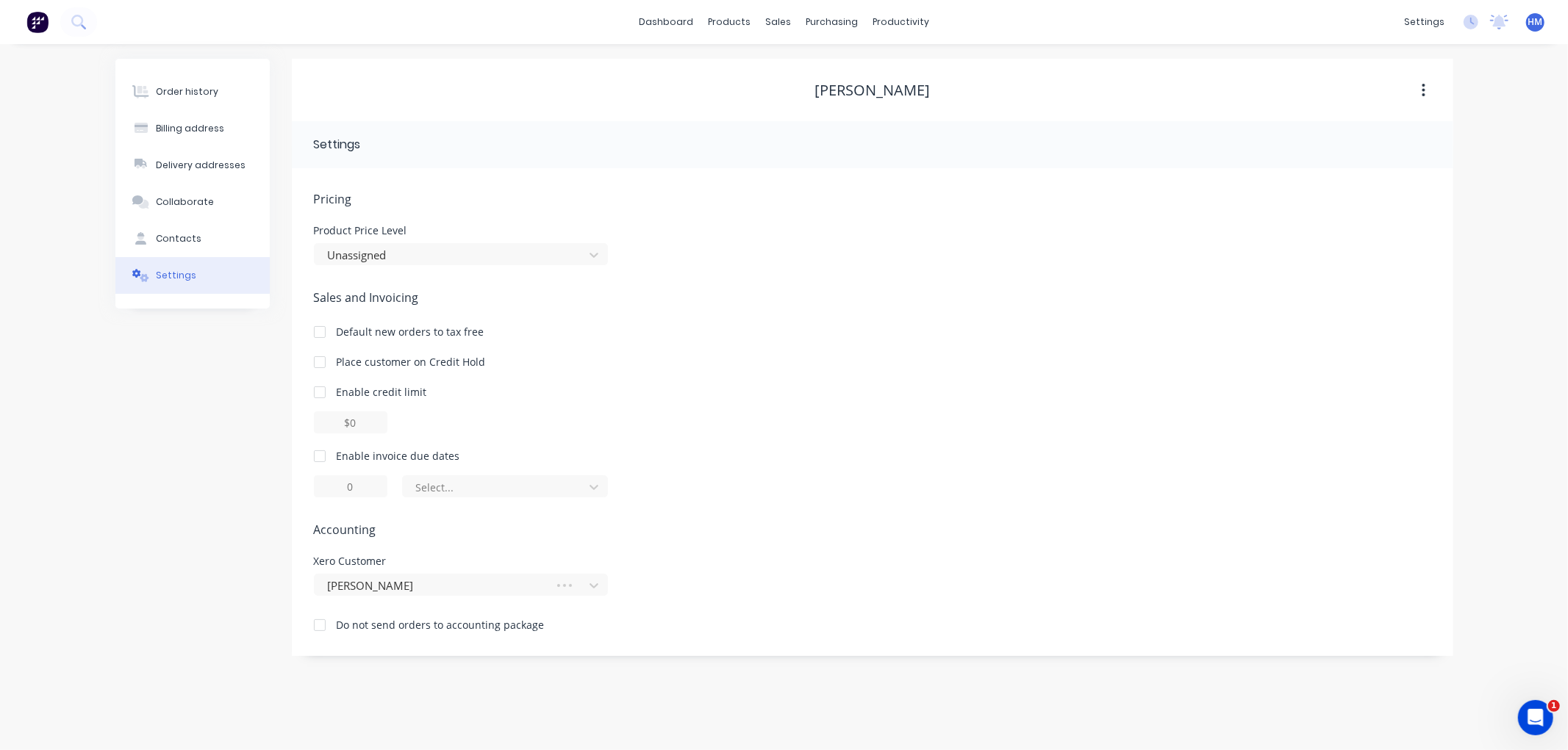
click at [318, 456] on div at bounding box center [320, 456] width 30 height 30
drag, startPoint x: 365, startPoint y: 488, endPoint x: 318, endPoint y: 494, distance: 47.4
click at [319, 494] on input "1" at bounding box center [351, 487] width 73 height 22
type input "30"
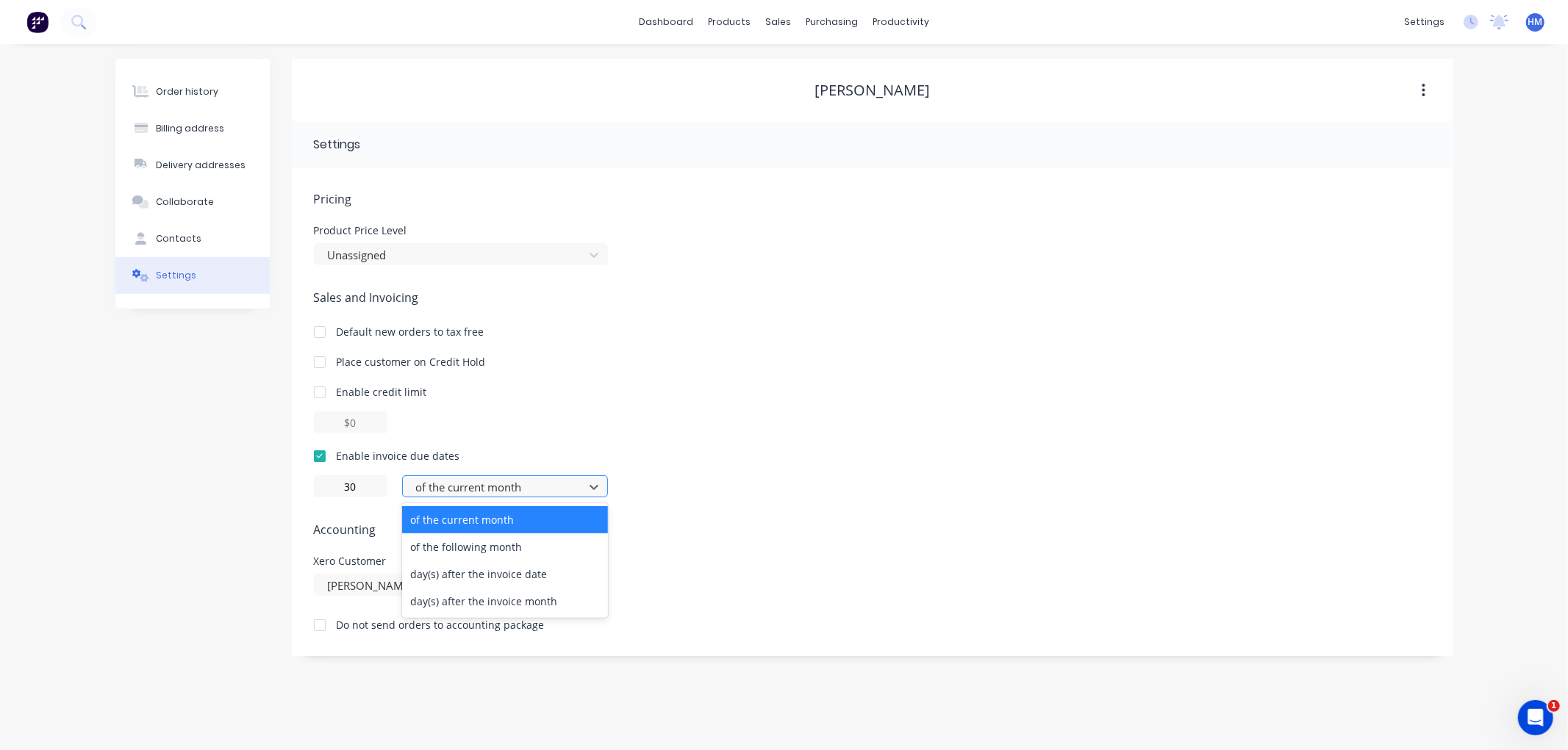
click at [467, 478] on div at bounding box center [495, 488] width 162 height 19
click at [531, 544] on div "of the following month" at bounding box center [505, 547] width 206 height 27
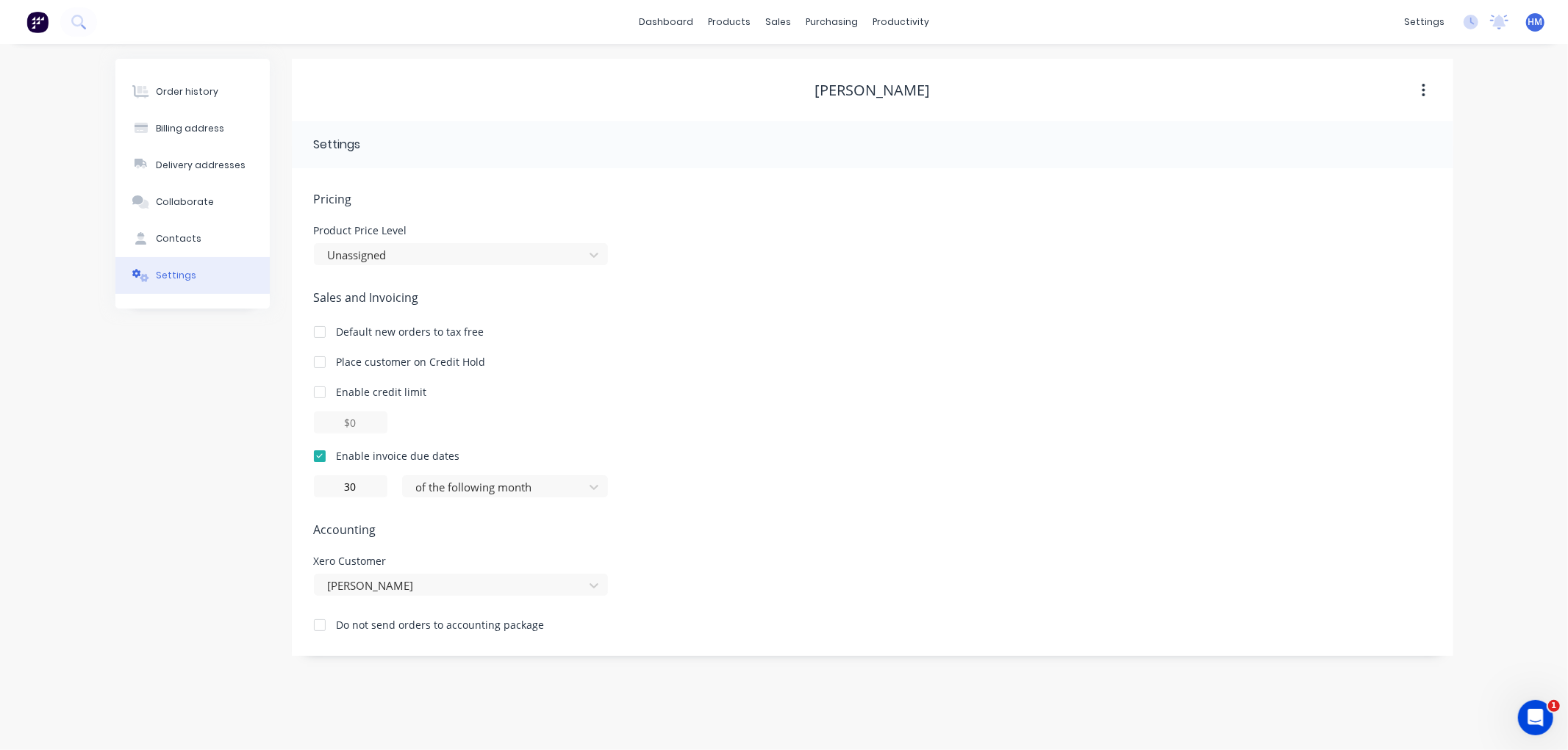
click at [780, 398] on div "Enable credit limit" at bounding box center [872, 393] width 1117 height 16
click at [525, 493] on div at bounding box center [495, 488] width 162 height 19
click at [531, 487] on div at bounding box center [495, 488] width 162 height 19
click at [872, 489] on div "30 of the following month" at bounding box center [872, 487] width 1117 height 22
click at [206, 97] on div "Order history" at bounding box center [187, 91] width 62 height 13
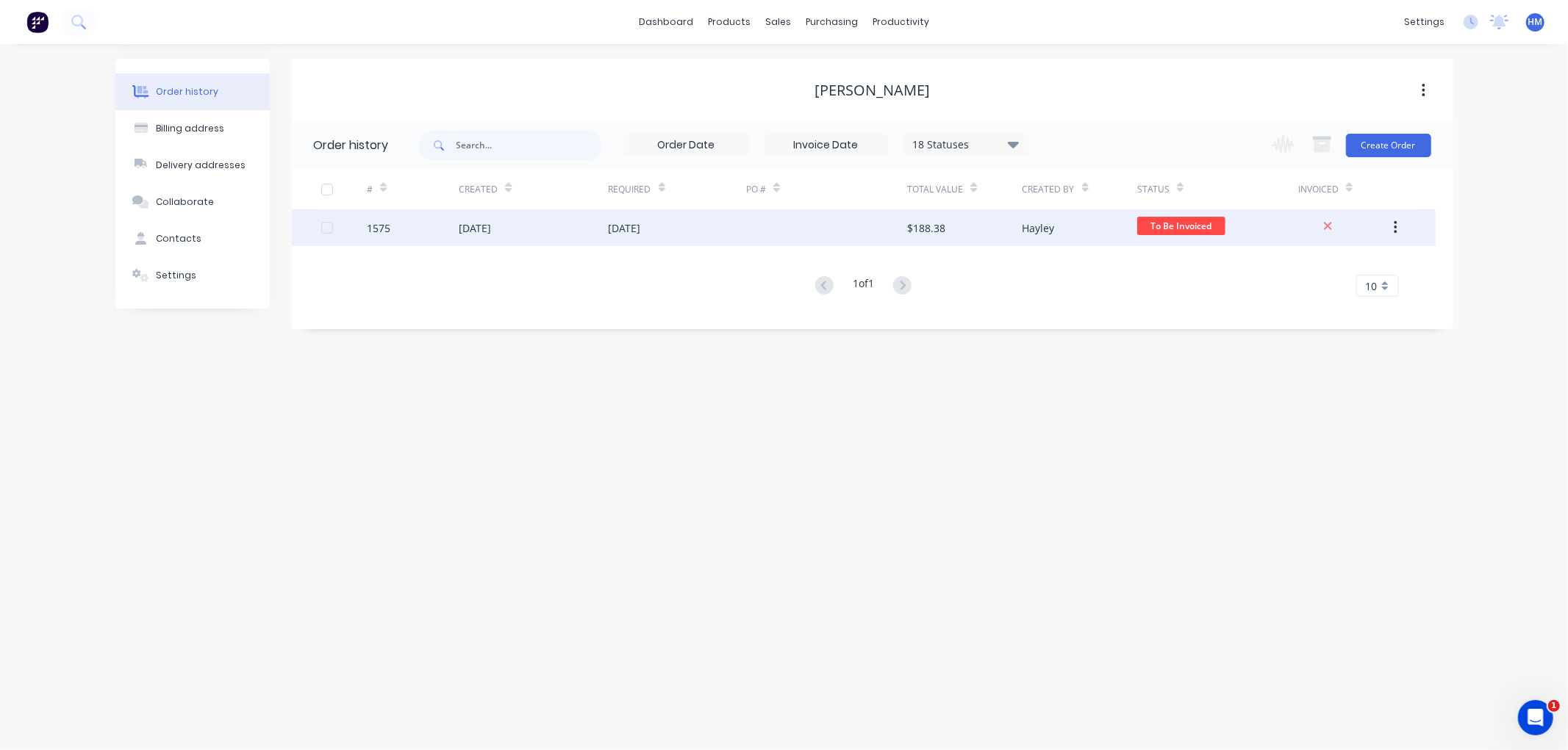
click at [383, 228] on div "1575" at bounding box center [379, 228] width 23 height 16
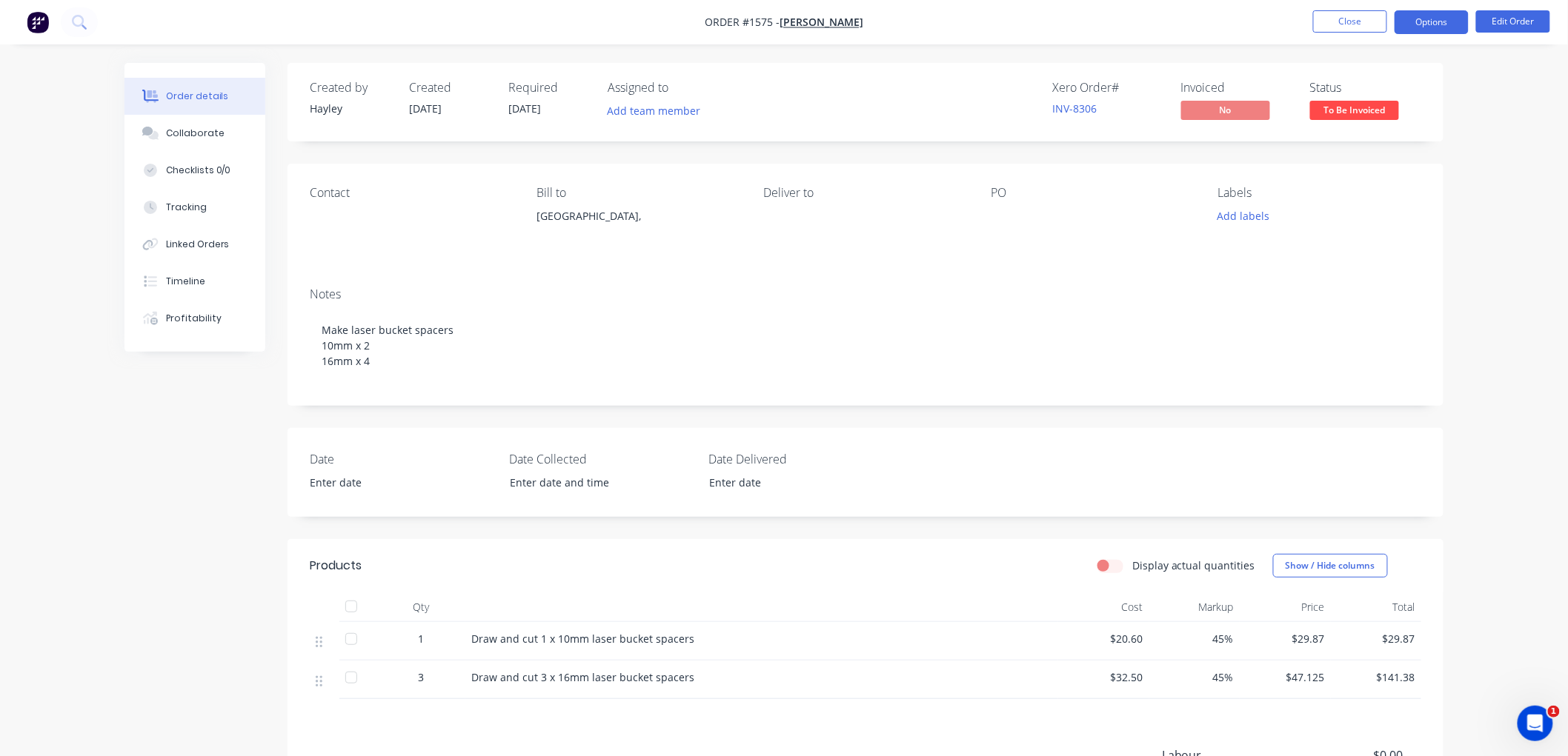
click at [1411, 20] on button "Options" at bounding box center [1431, 22] width 74 height 24
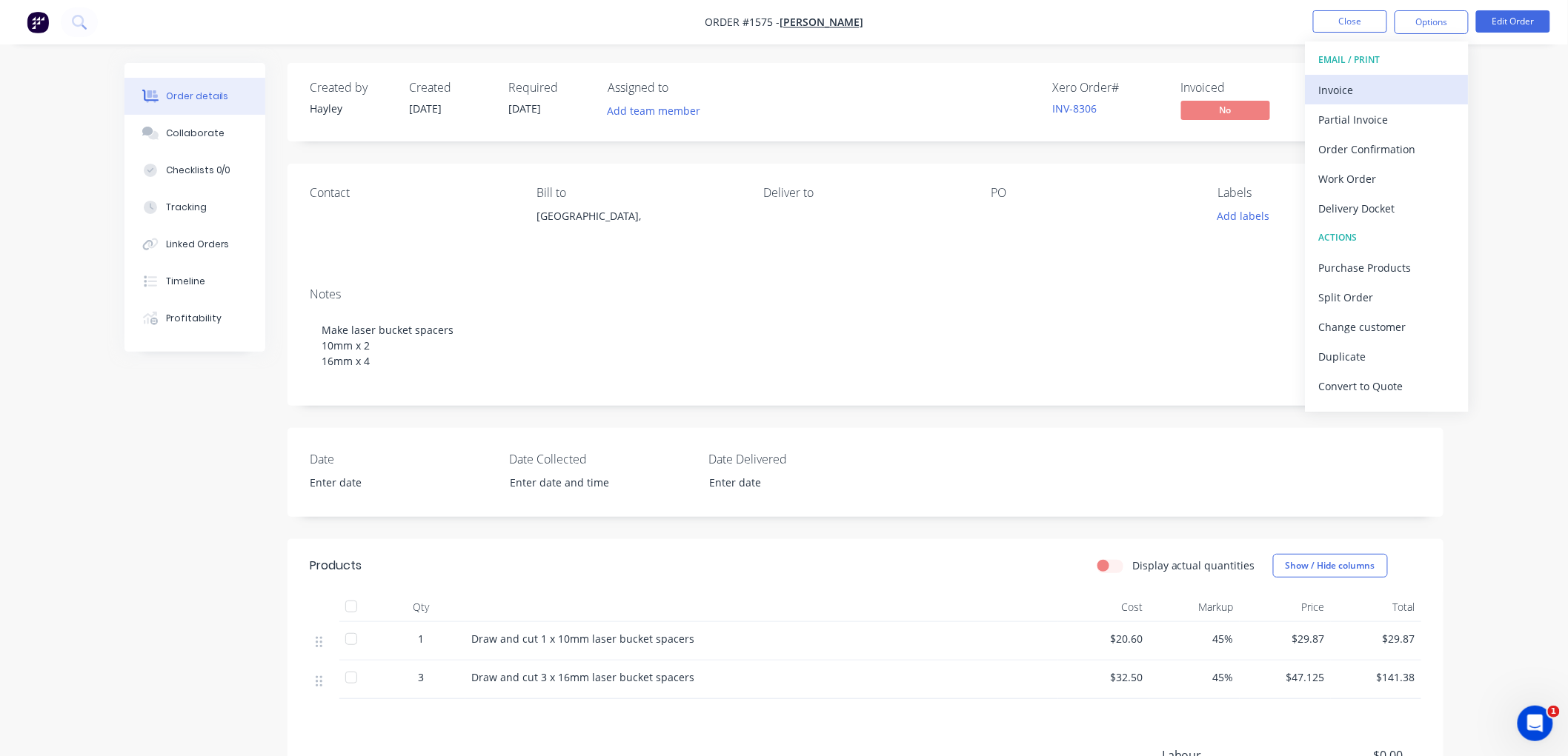
click at [1372, 86] on div "Invoice" at bounding box center [1387, 89] width 137 height 21
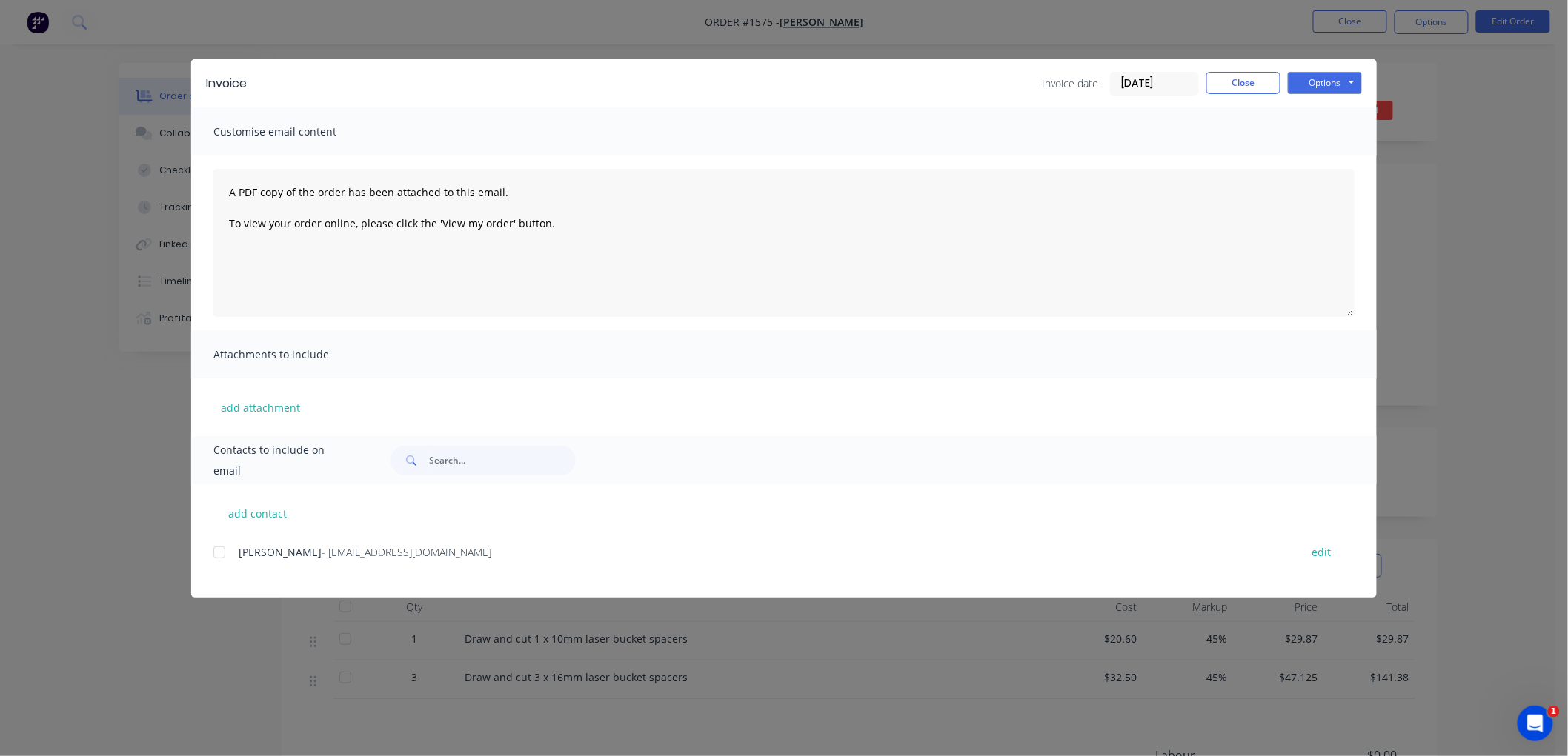
click at [217, 556] on div at bounding box center [219, 553] width 30 height 30
click at [1154, 84] on input "[DATE]" at bounding box center [1153, 83] width 87 height 22
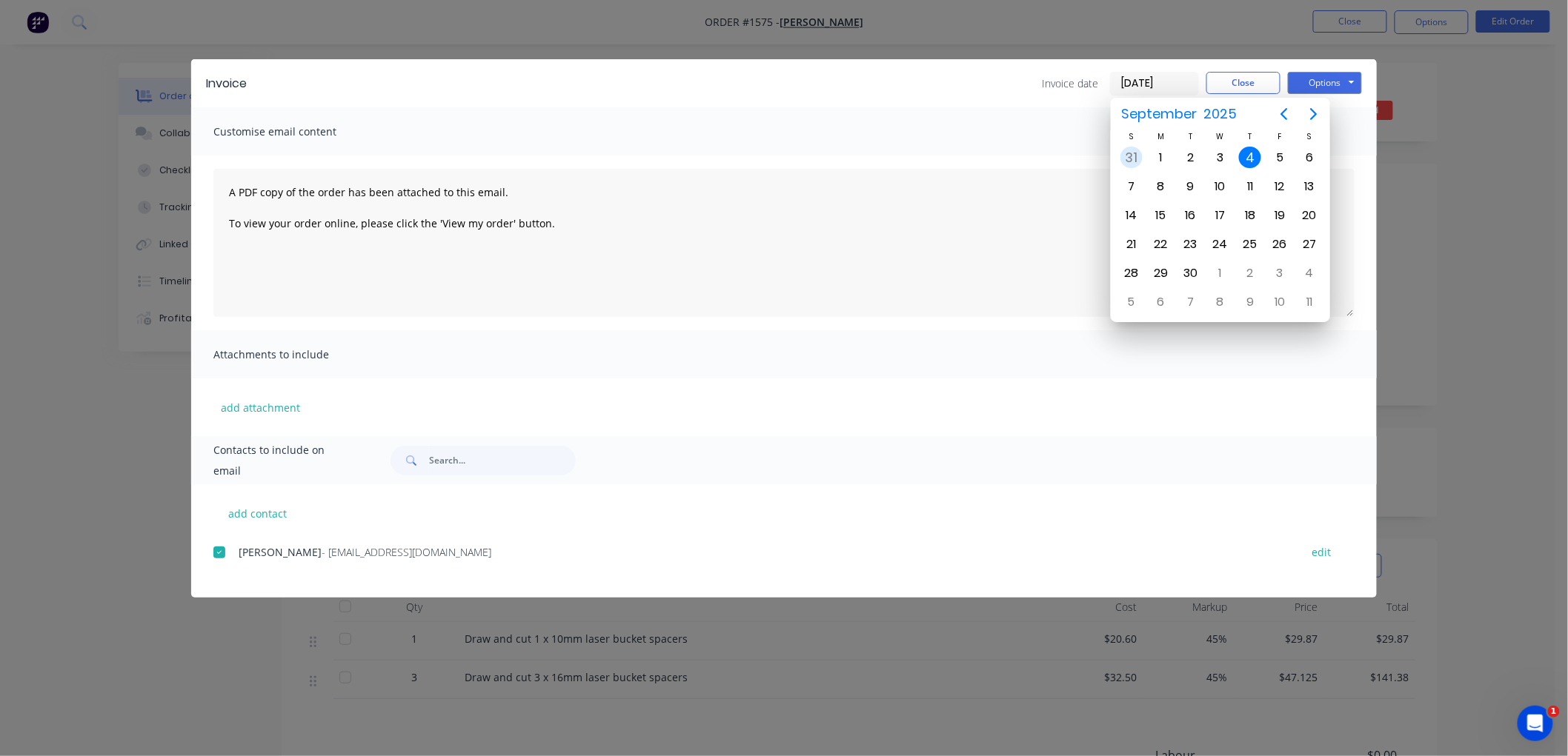
drag, startPoint x: 1135, startPoint y: 151, endPoint x: 1187, endPoint y: 127, distance: 57.3
click at [1135, 150] on div "31" at bounding box center [1131, 158] width 22 height 22
type input "[DATE]"
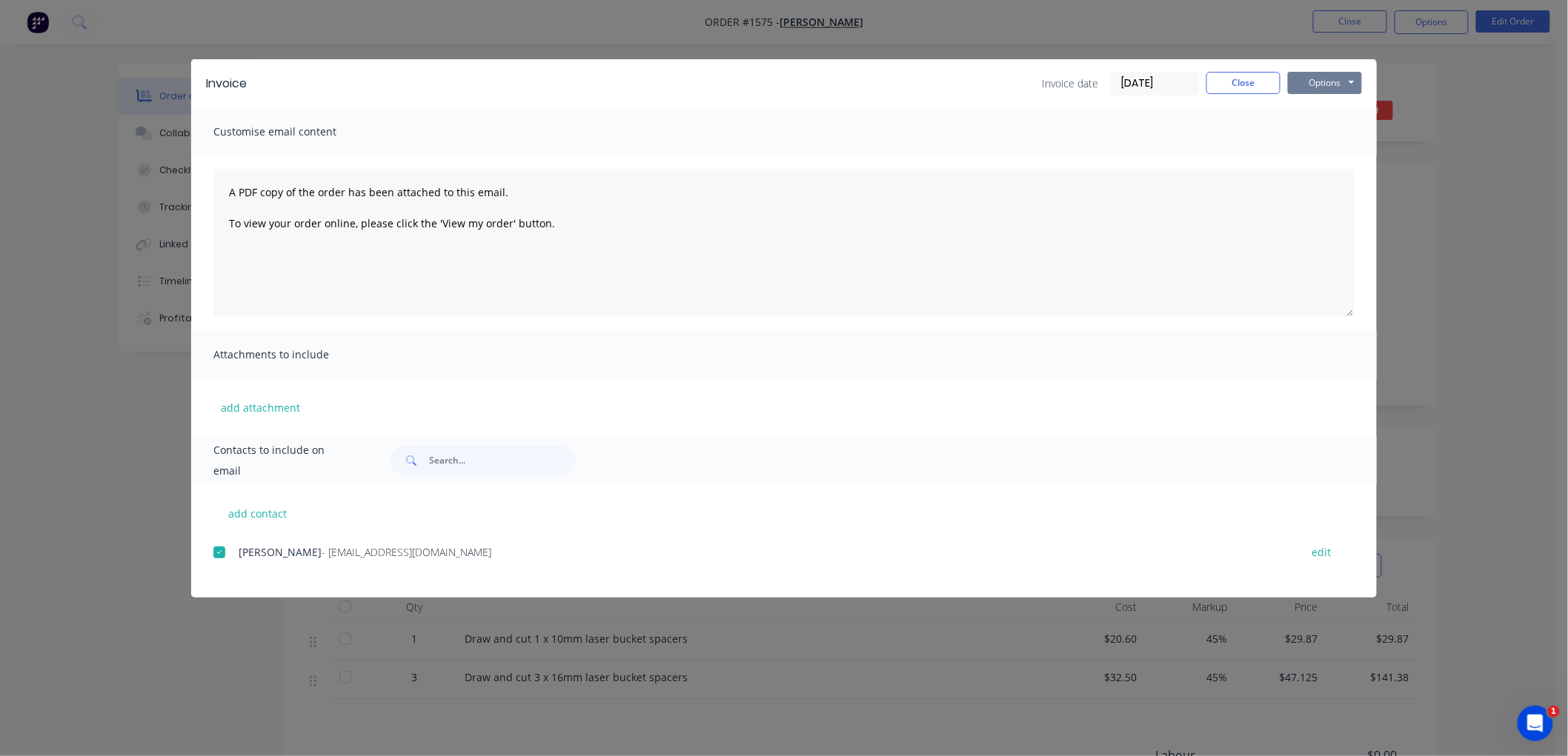
click at [1329, 82] on button "Options" at bounding box center [1325, 83] width 74 height 22
click at [1343, 151] on button "Email" at bounding box center [1335, 158] width 95 height 24
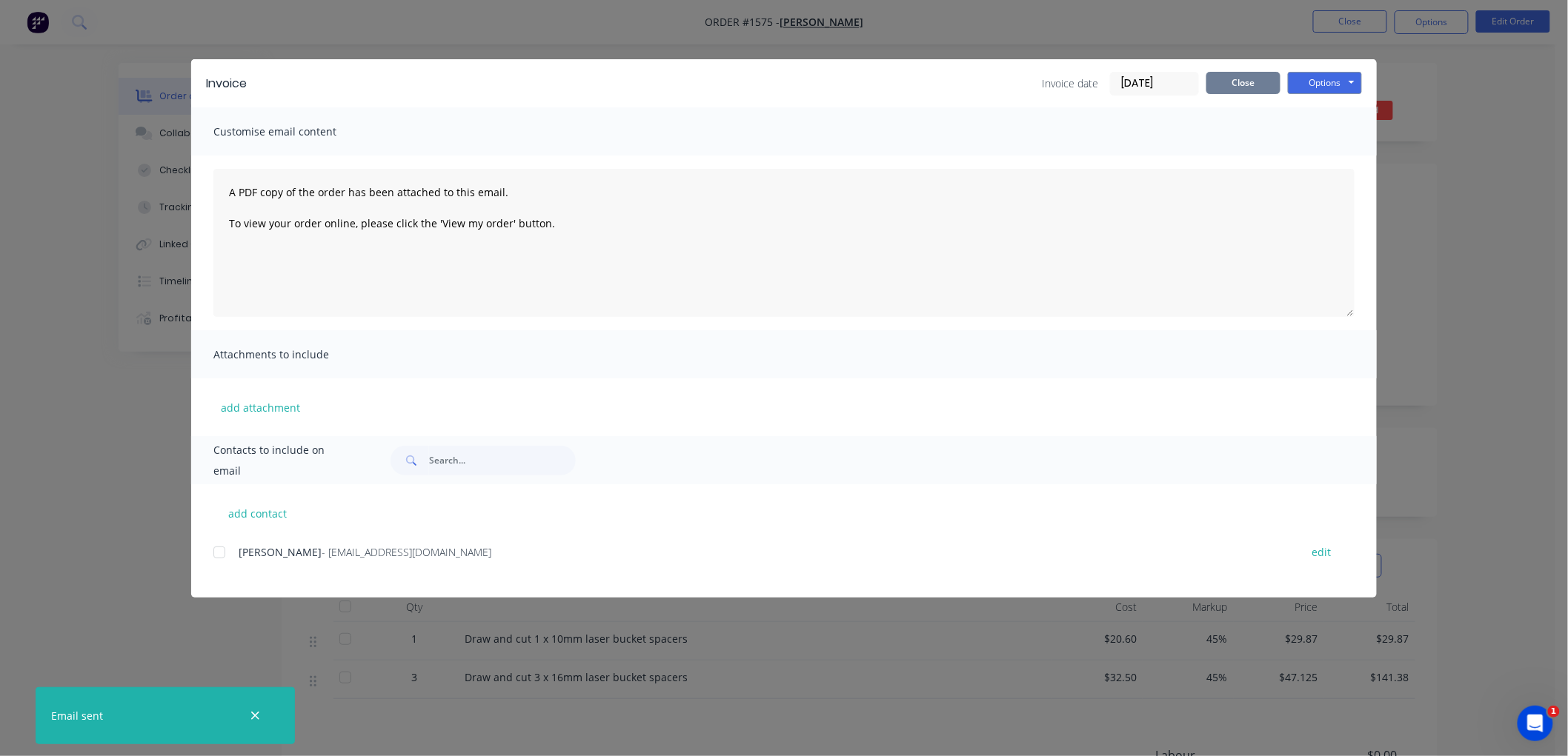
click at [1238, 84] on button "Close" at bounding box center [1243, 83] width 74 height 22
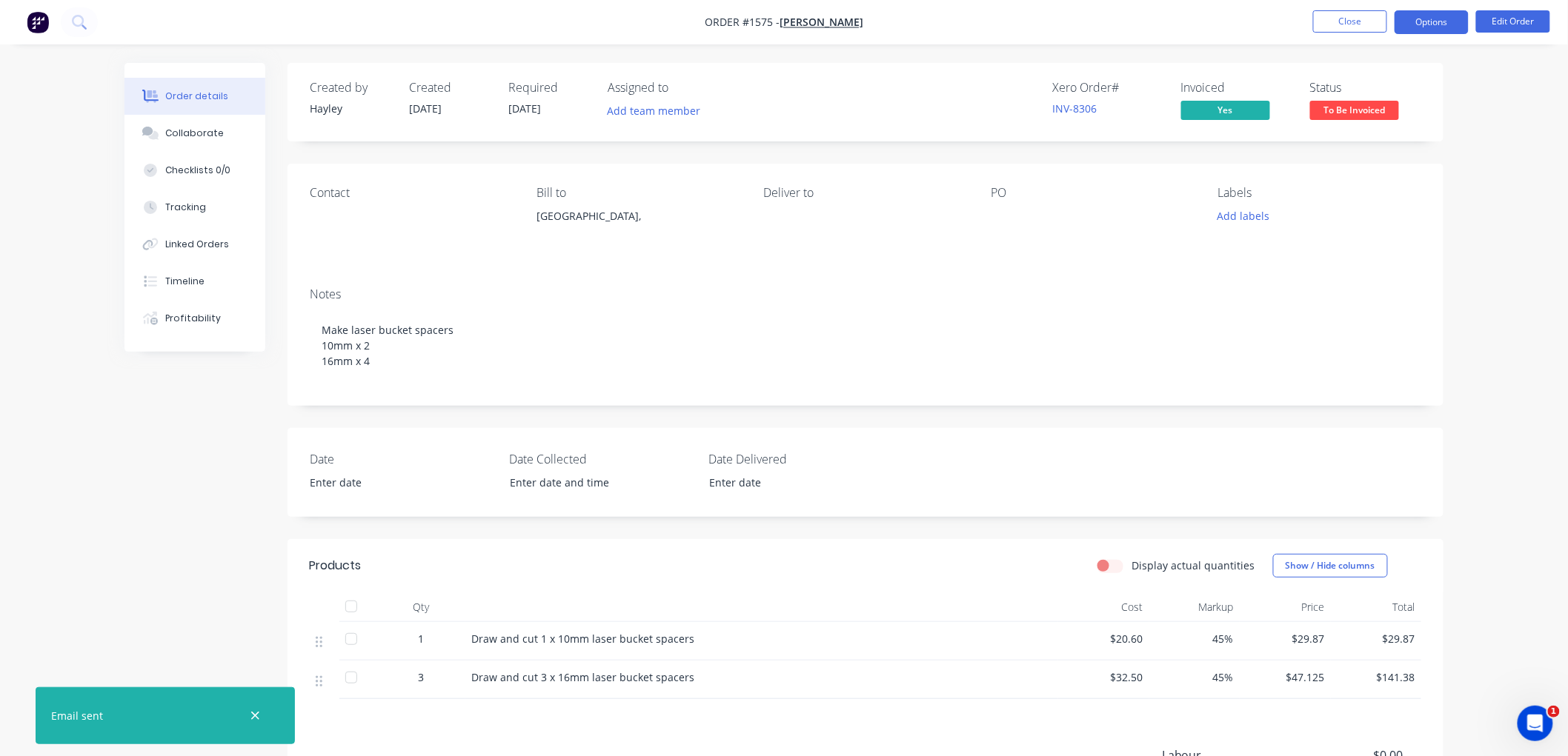
click at [1452, 24] on button "Options" at bounding box center [1431, 22] width 74 height 24
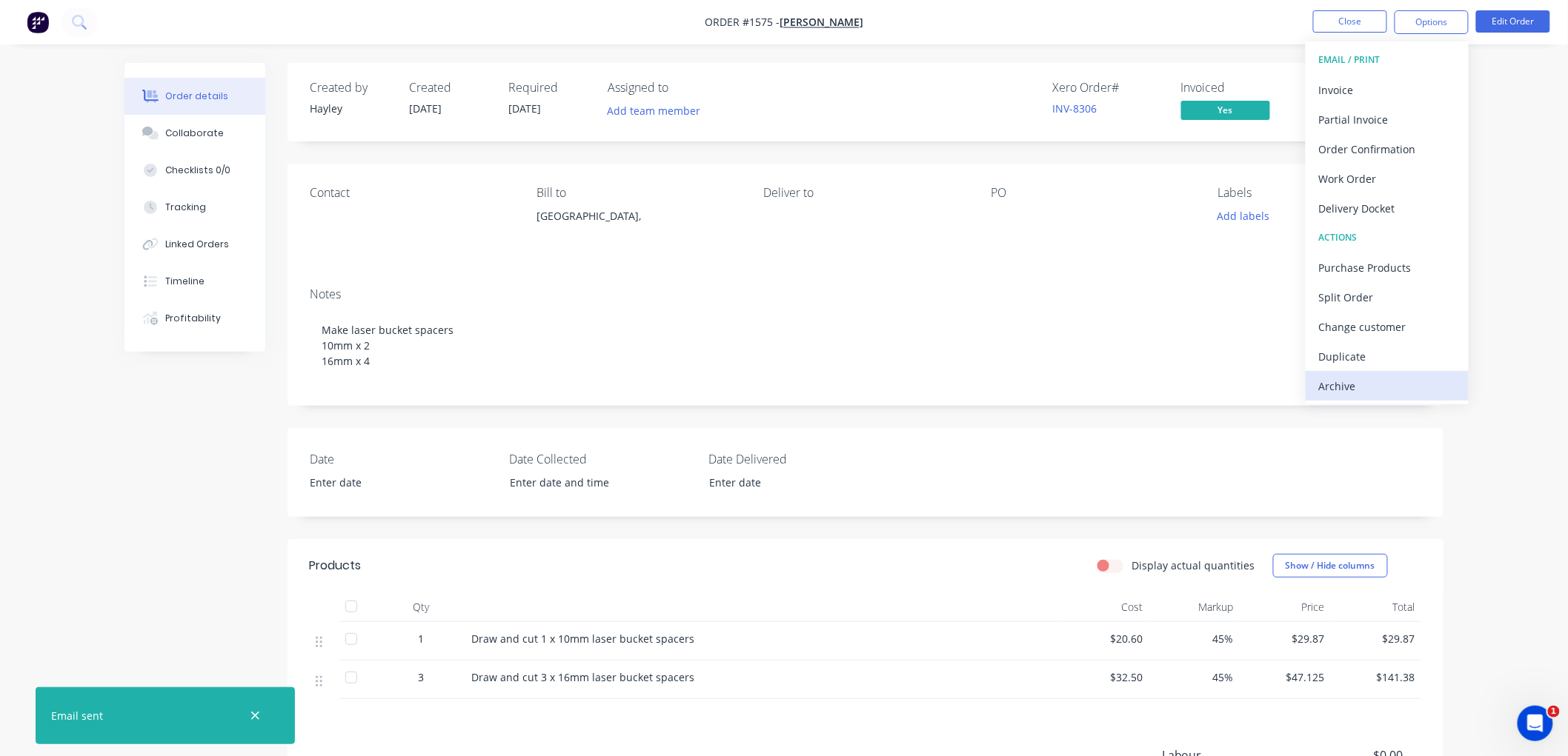
click at [1372, 380] on div "Archive" at bounding box center [1387, 385] width 137 height 21
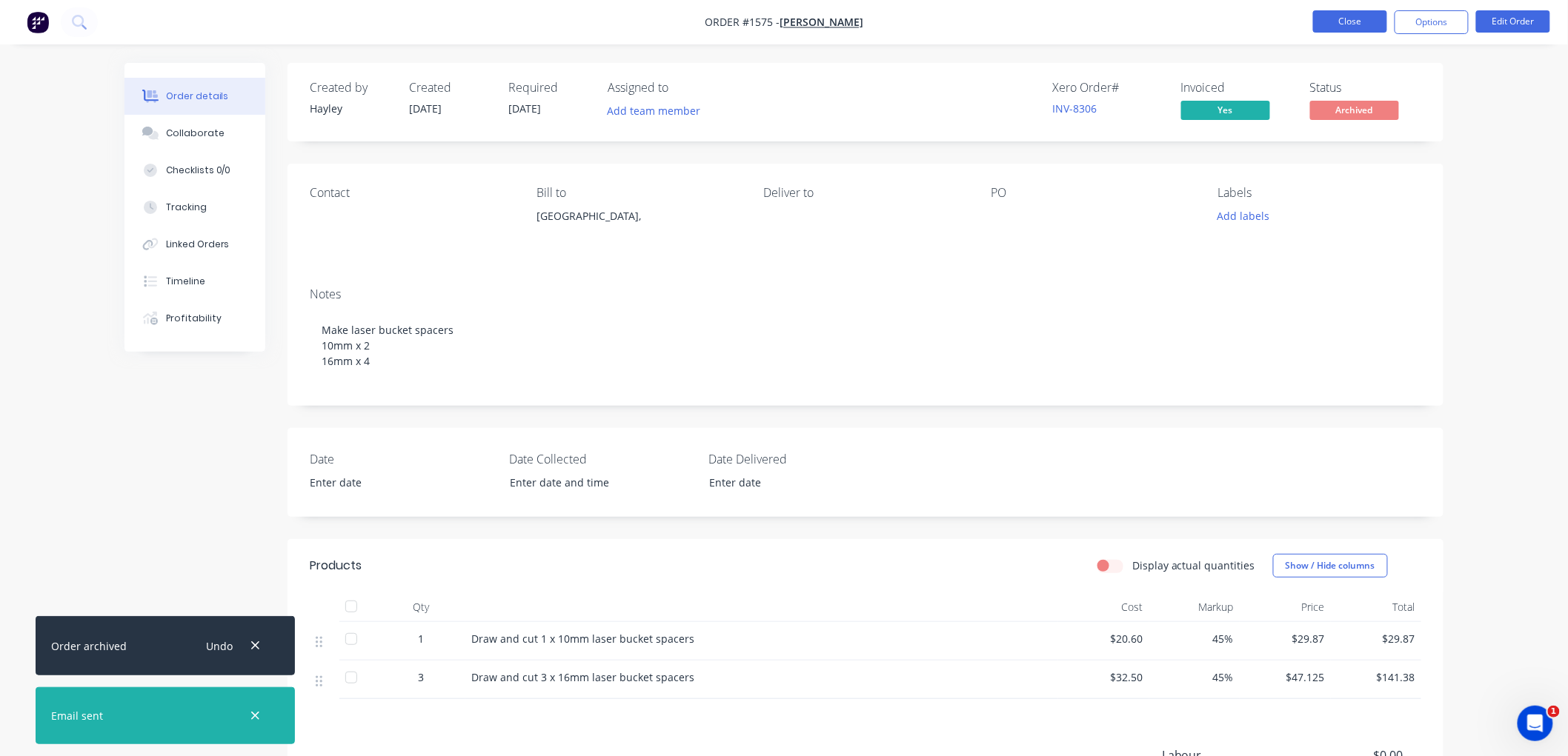
click at [1373, 24] on button "Close" at bounding box center [1350, 21] width 74 height 22
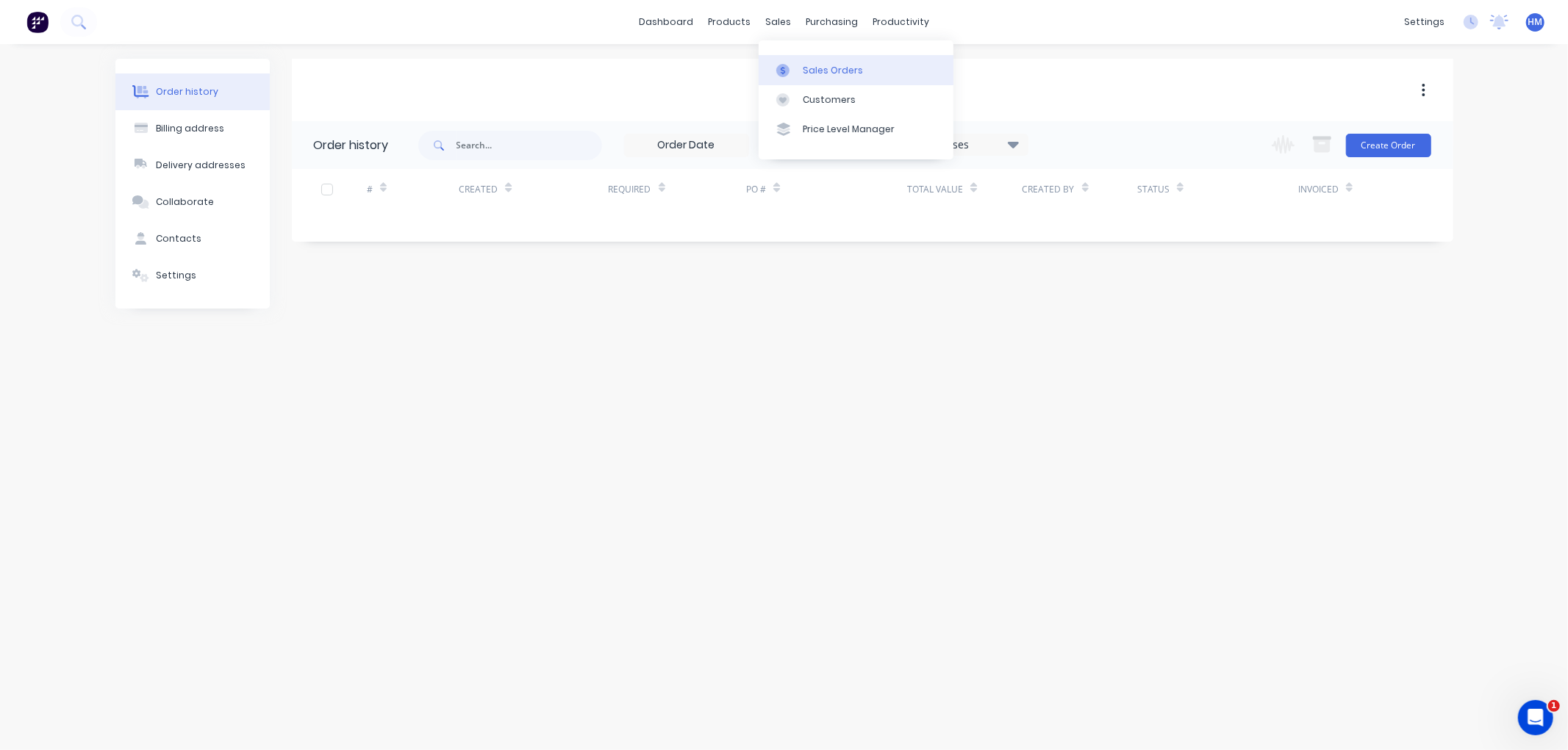
click at [818, 62] on link "Sales Orders" at bounding box center [856, 70] width 195 height 30
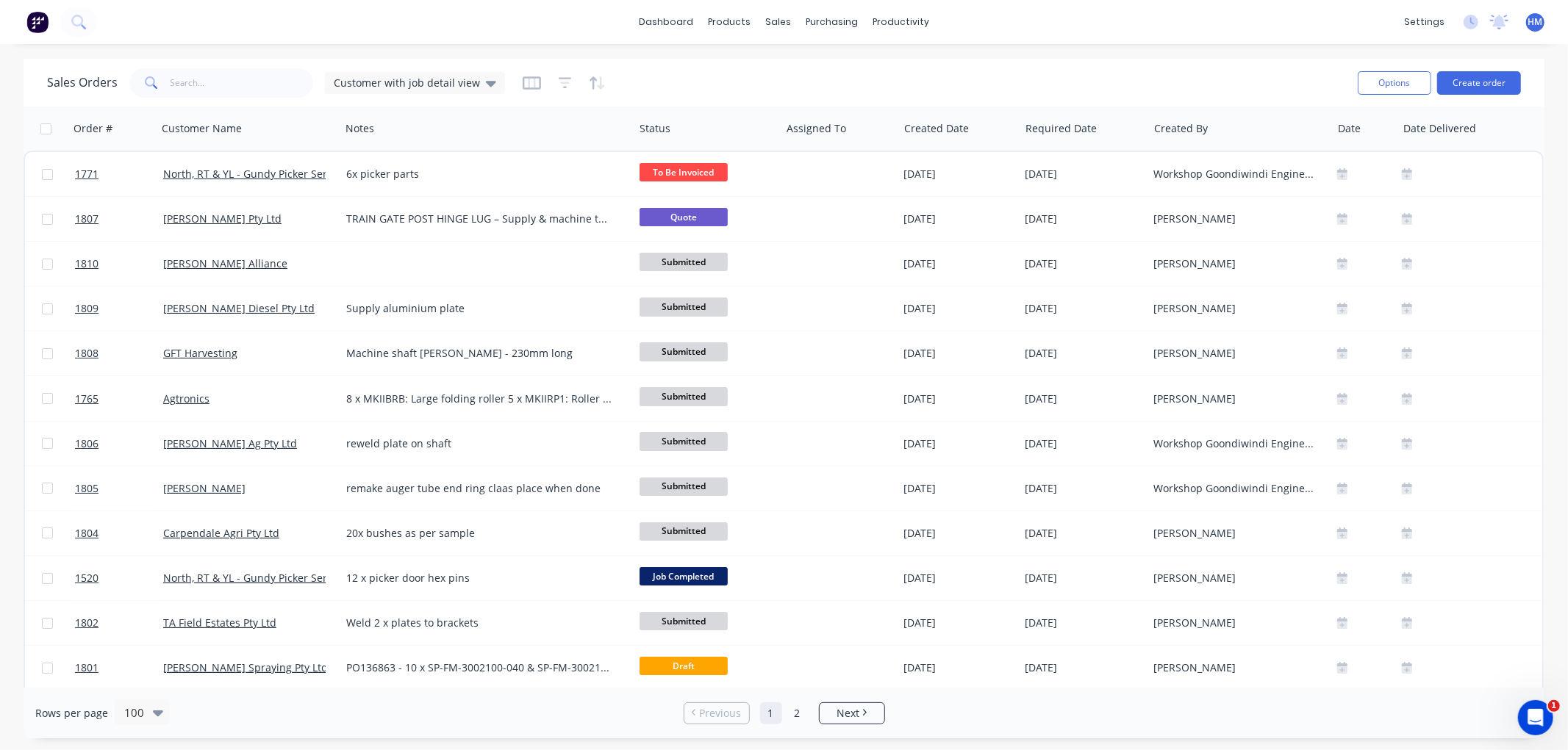
click at [389, 67] on div "Sales Orders Customer with job detail view" at bounding box center [696, 83] width 1298 height 36
click at [379, 86] on span "Customer with job detail view" at bounding box center [407, 83] width 146 height 16
click at [337, 265] on button "Invoice" at bounding box center [413, 266] width 167 height 17
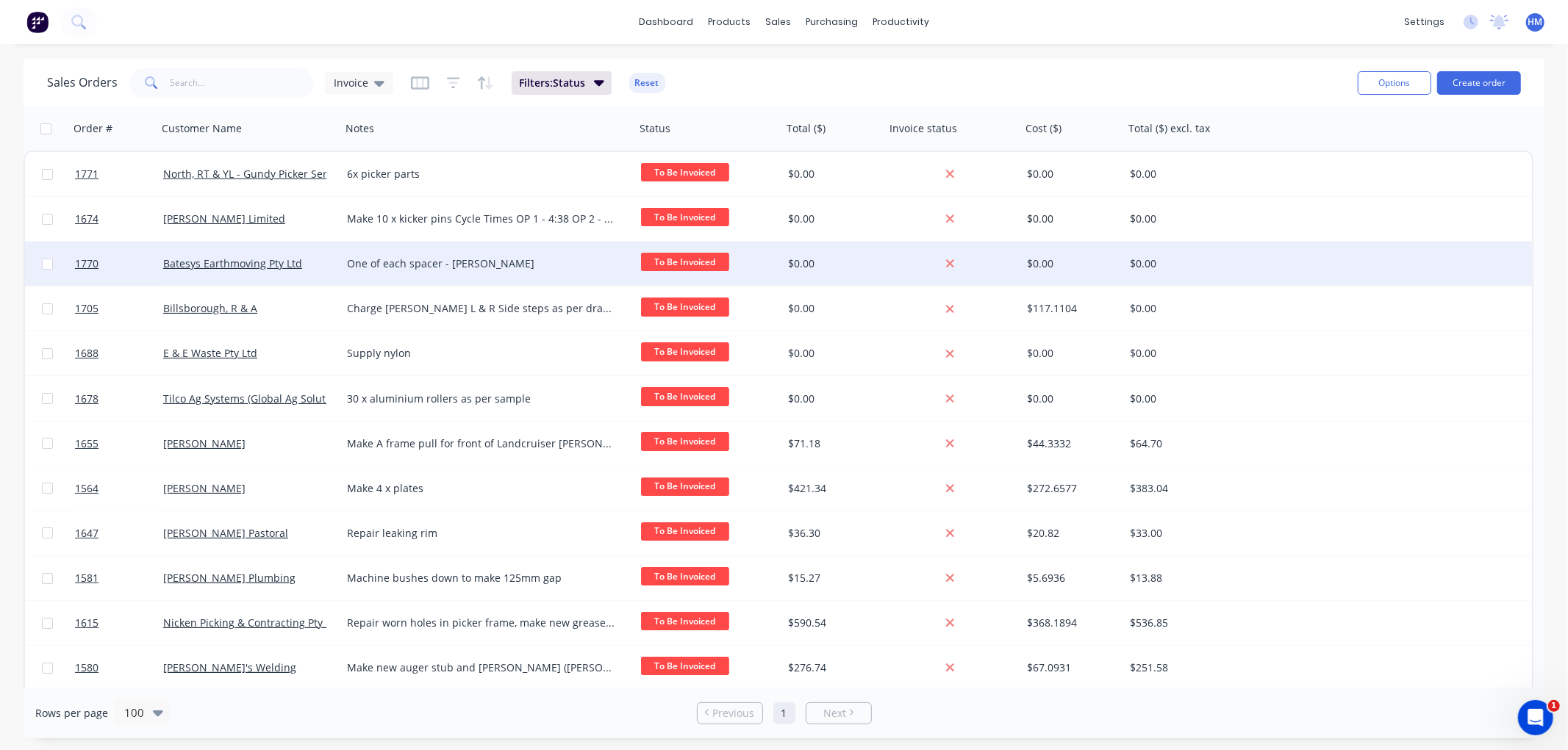
click at [311, 266] on div "Batesys Earthmoving Pty Ltd" at bounding box center [244, 263] width 163 height 15
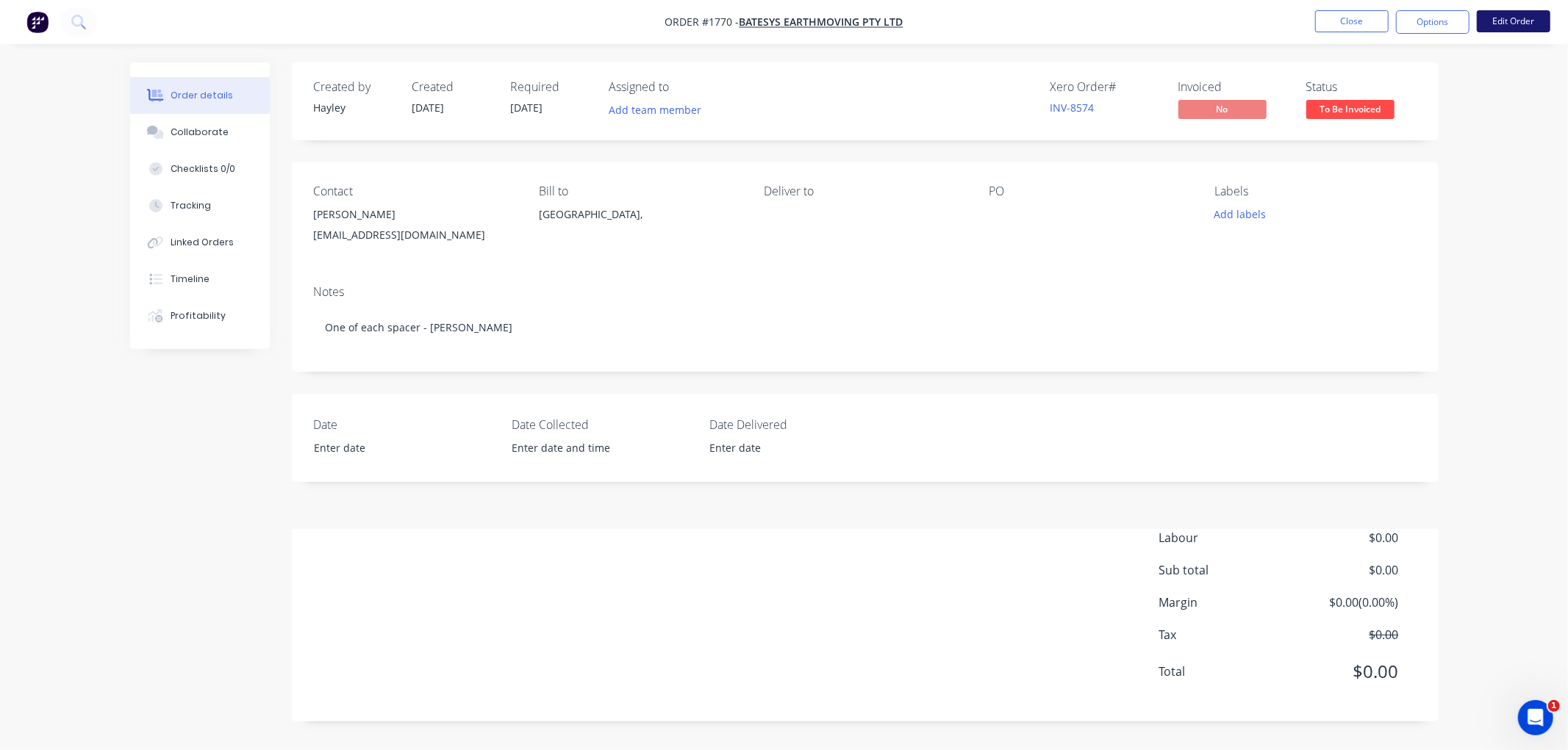
click at [1502, 24] on button "Edit Order" at bounding box center [1513, 21] width 73 height 22
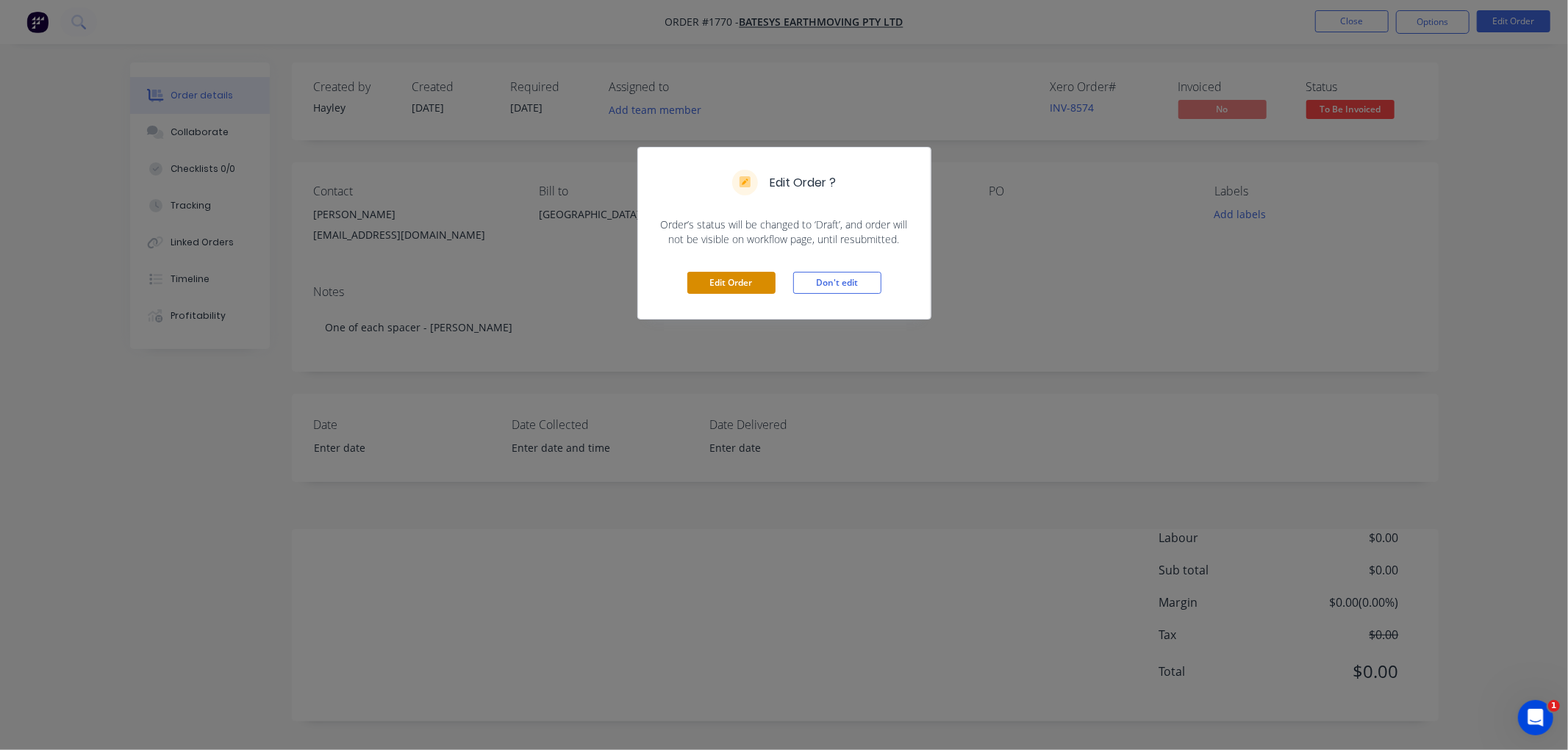
click at [729, 285] on button "Edit Order" at bounding box center [731, 283] width 88 height 22
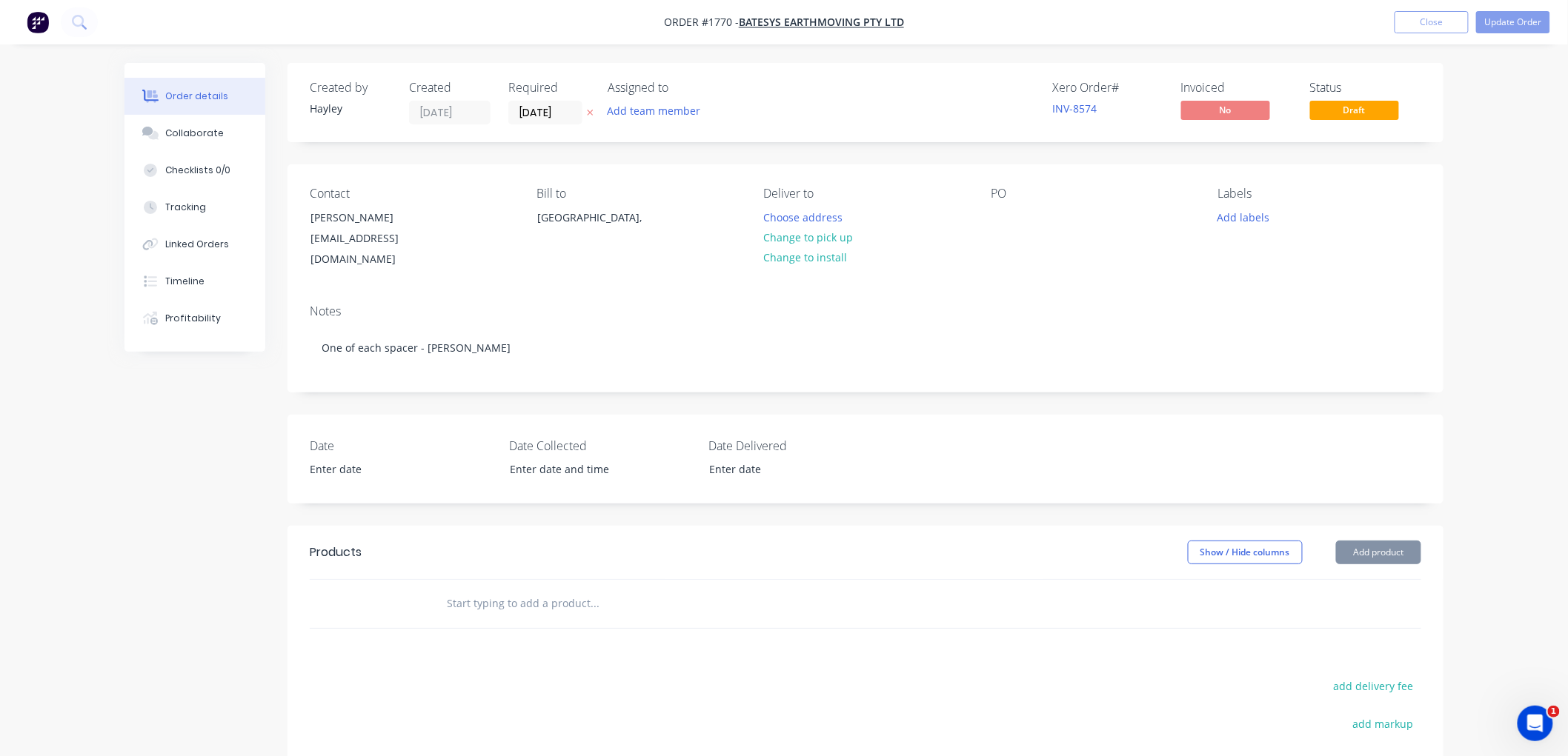
click at [533, 589] on input "text" at bounding box center [594, 604] width 296 height 30
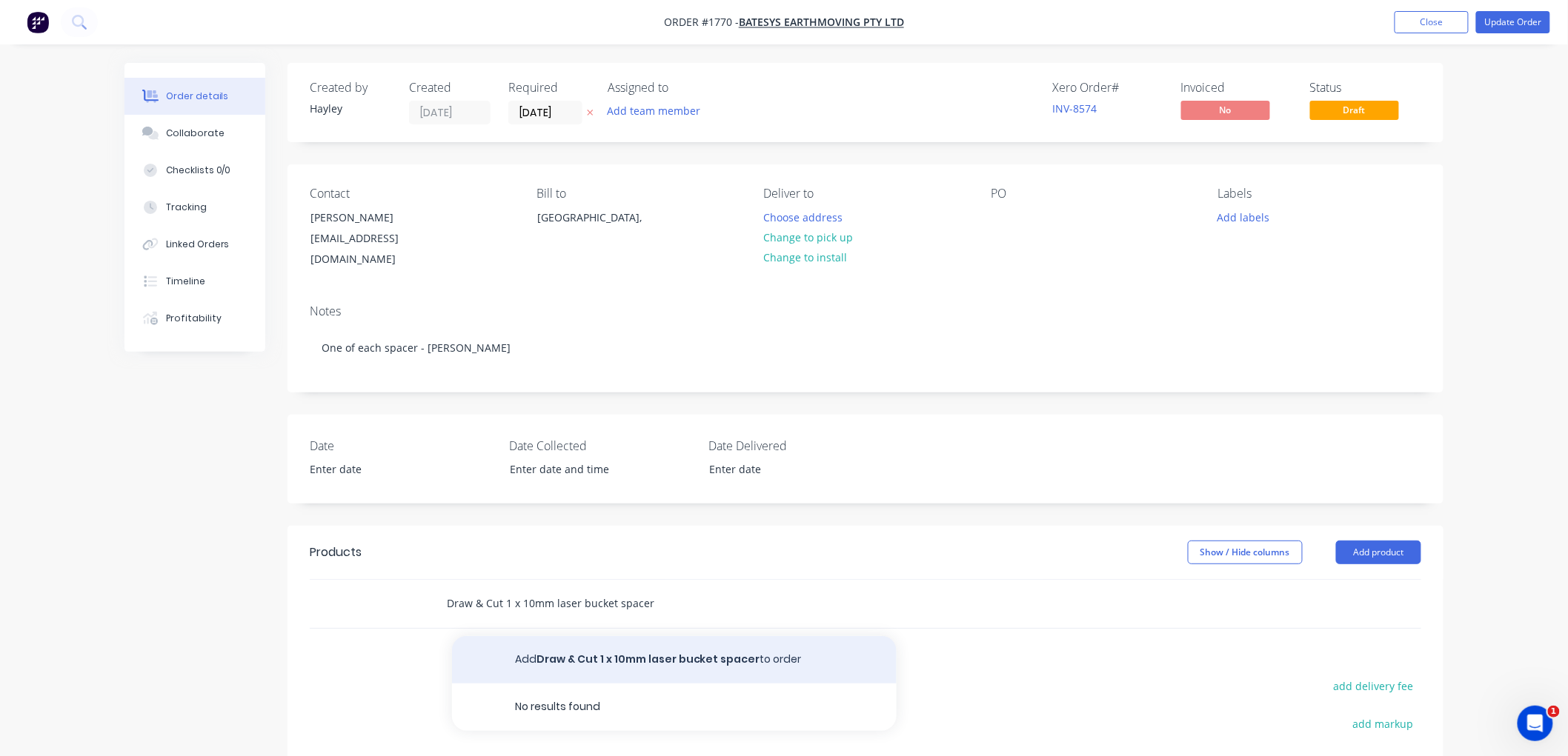
type input "Draw & Cut 1 x 10mm laser bucket spacer"
click at [611, 638] on button "Add Draw & Cut 1 x 10mm laser bucket spacer to order" at bounding box center [674, 660] width 444 height 47
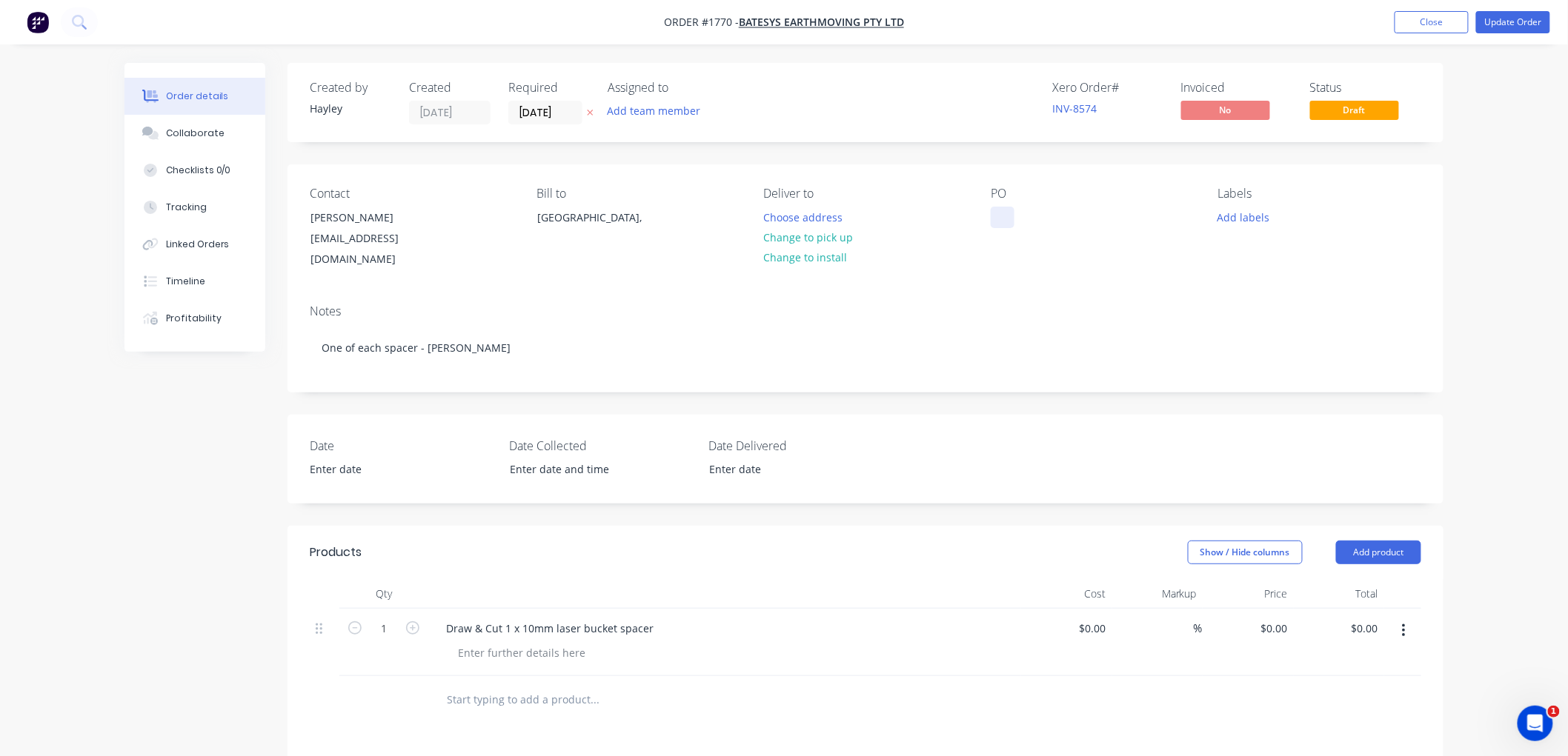
click at [993, 221] on div at bounding box center [1003, 217] width 24 height 21
click at [1076, 612] on div at bounding box center [1066, 643] width 91 height 68
type input "$20.60"
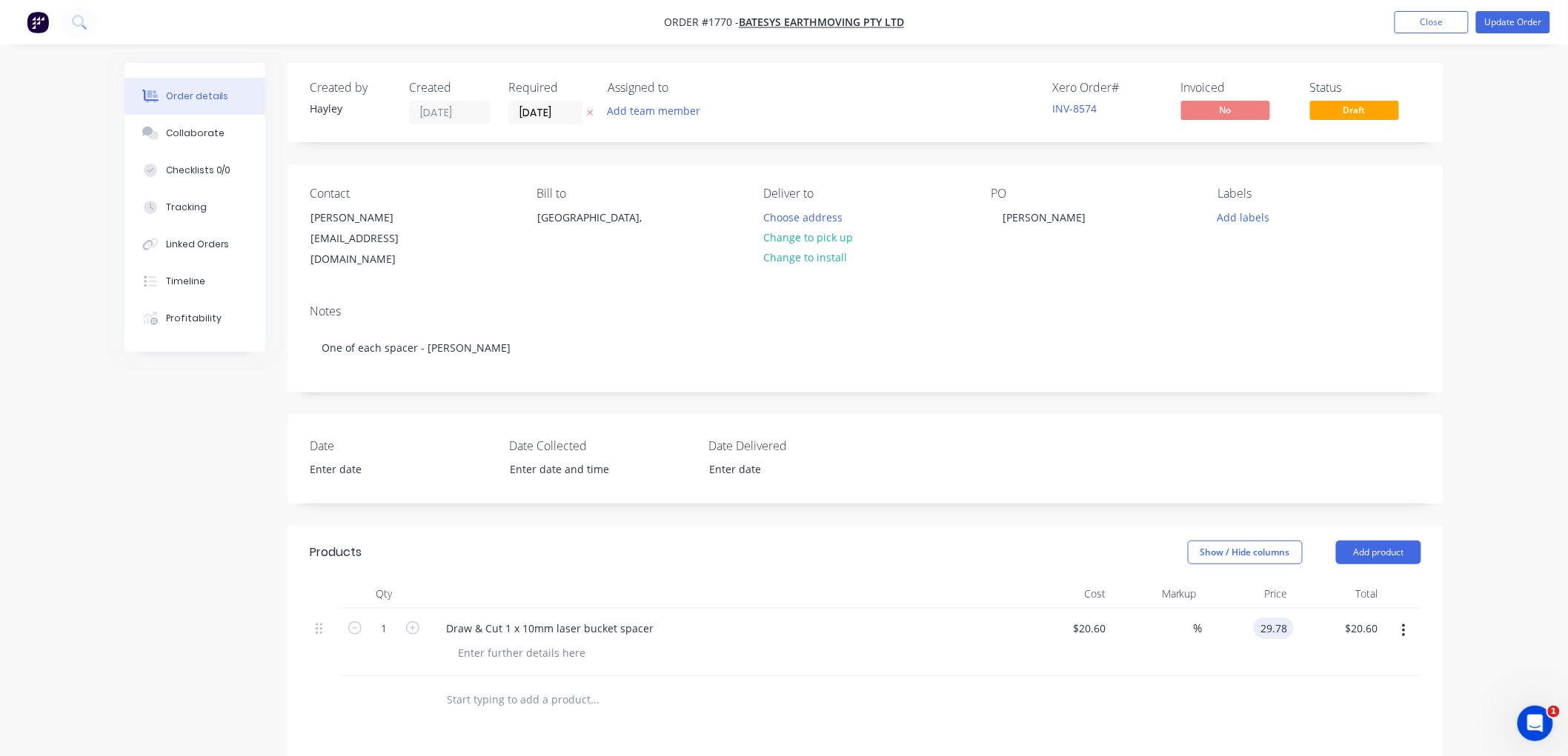
type input "29.78"
type input "44.56"
type input "$29.78"
type input "29.78"
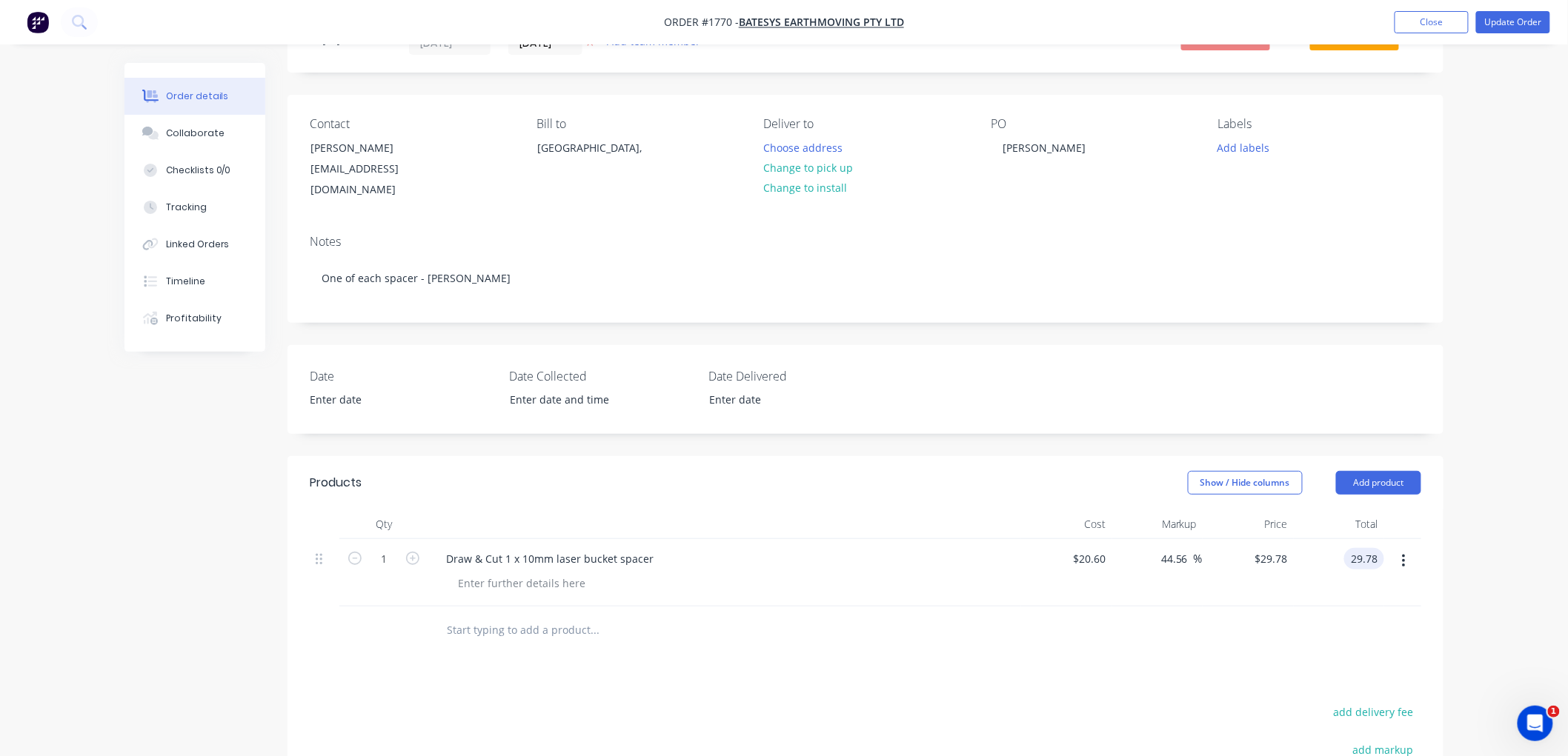
scroll to position [164, 0]
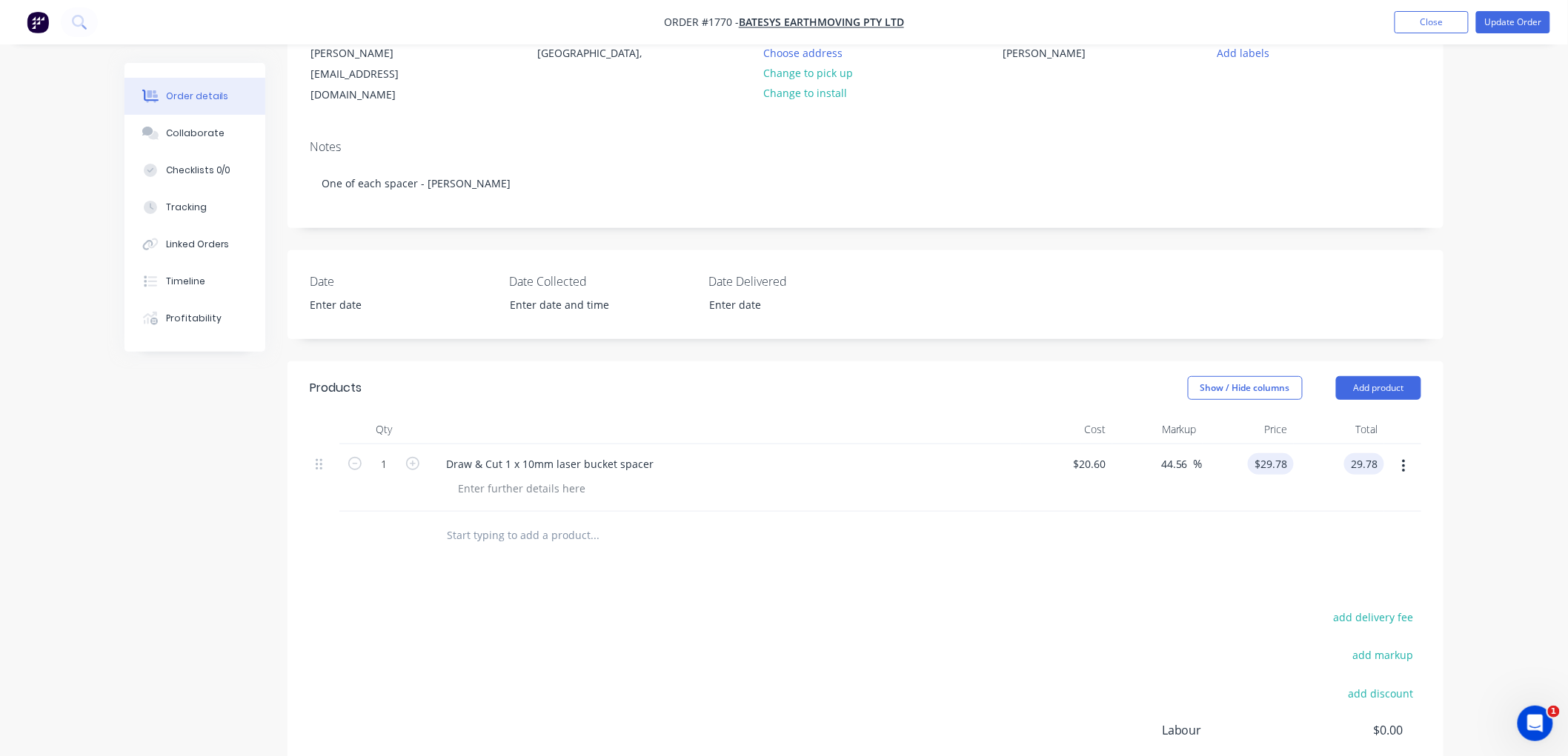
type input "29.78"
type input "$29.78"
click at [1277, 453] on input "29.78" at bounding box center [1274, 463] width 40 height 21
type input "29.87"
type input "45"
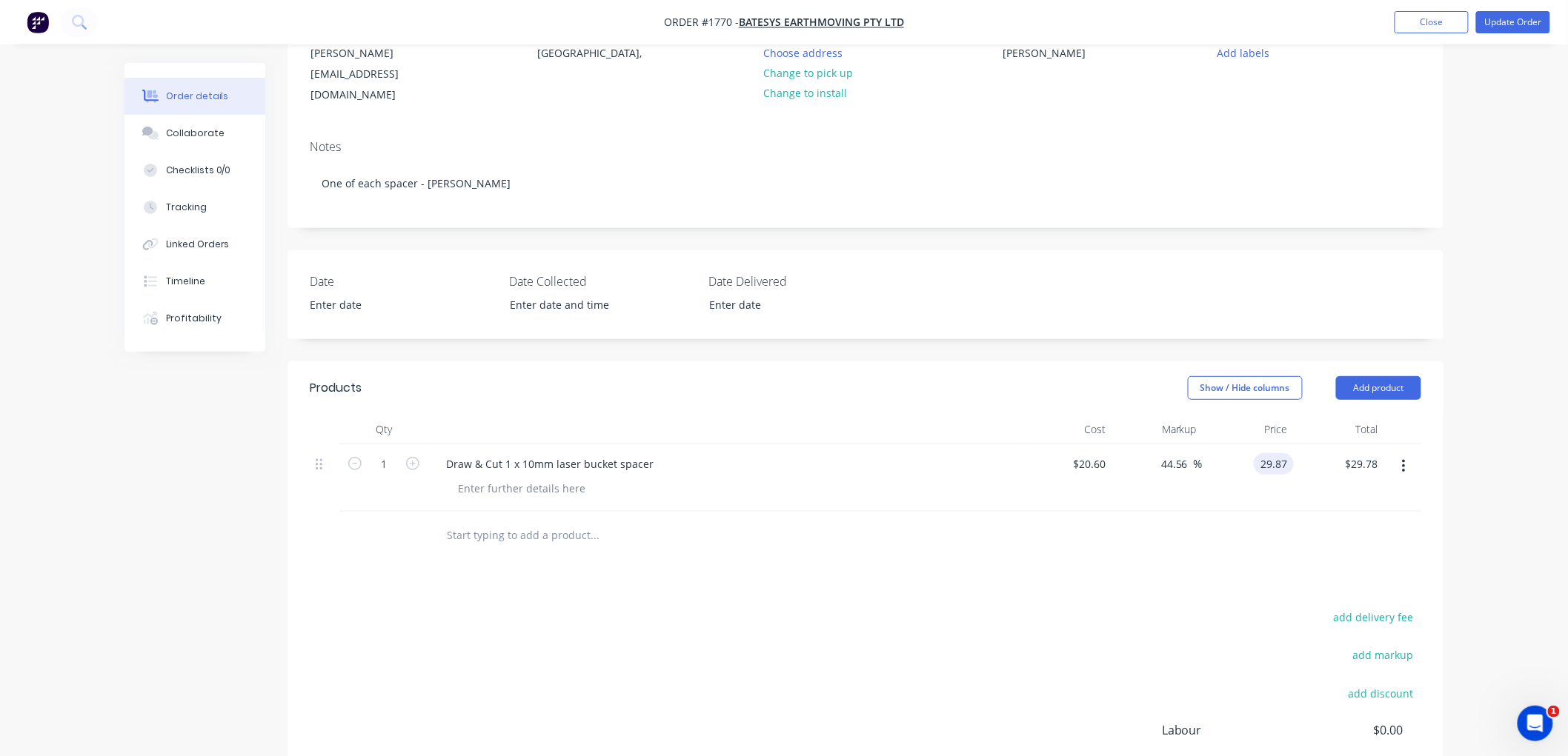
type input "$29.87"
click at [517, 520] on input "text" at bounding box center [594, 535] width 296 height 30
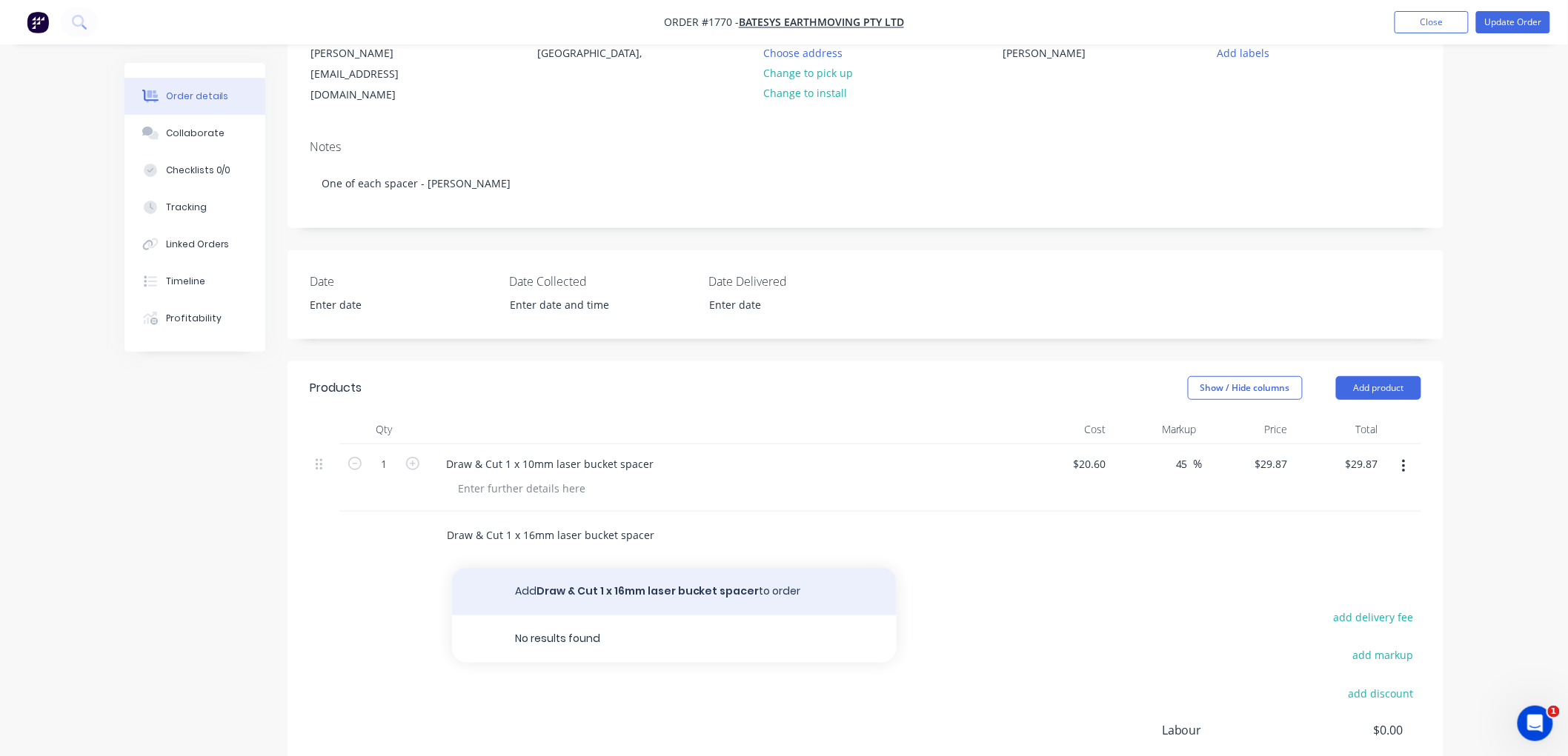
type input "Draw & Cut 1 x 16mm laser bucket spacer"
click at [572, 579] on button "Add Draw & Cut 1 x 16mm laser bucket spacer to order" at bounding box center [674, 592] width 444 height 47
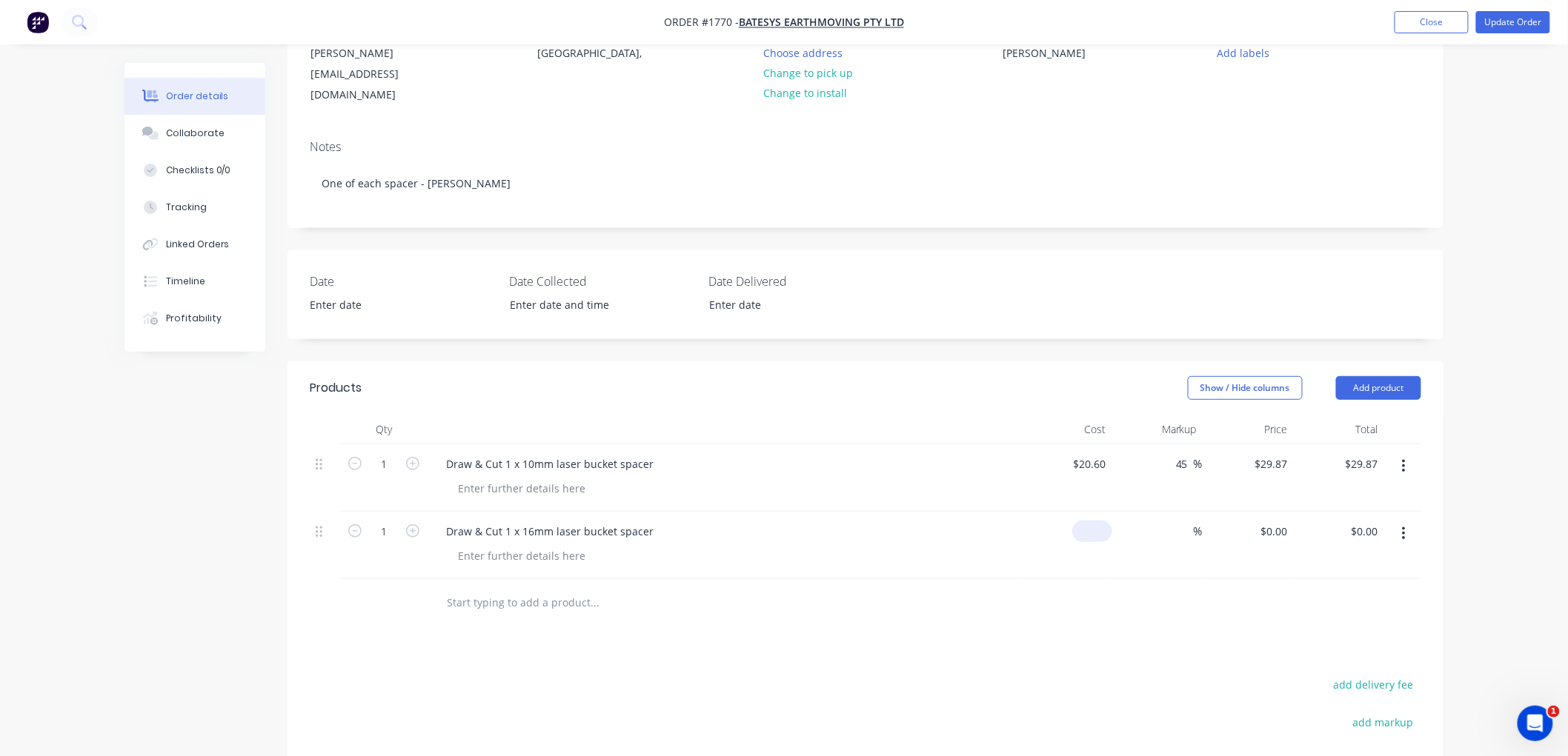
click at [1084, 517] on div "$0.00" at bounding box center [1066, 546] width 91 height 68
type input "$32.50"
type input "45"
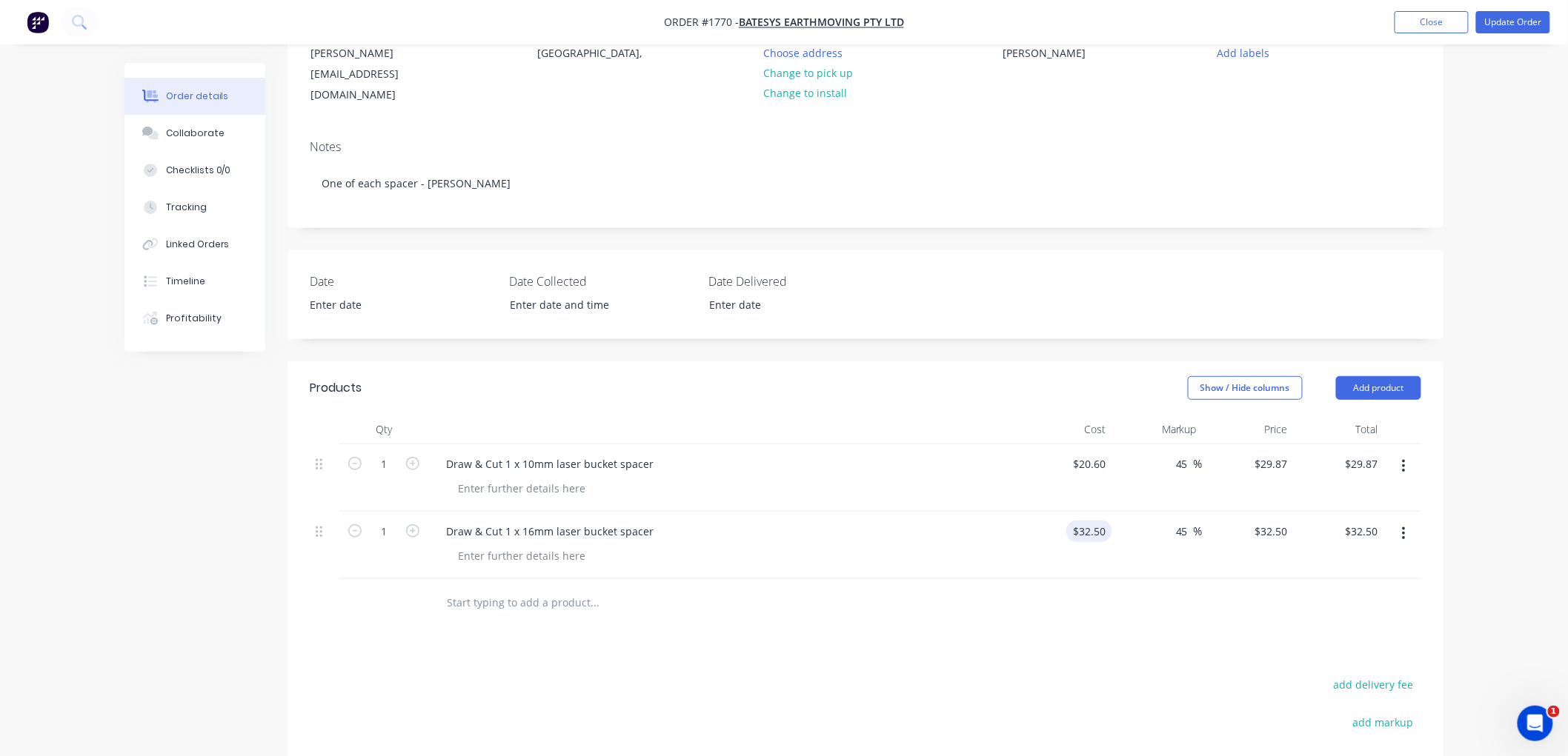
type input "47.125"
type input "$47.13"
type input "$47.125"
click at [1018, 624] on div "Products Show / Hide columns Add product Qty Cost Markup Price Total 1 Draw & C…" at bounding box center [865, 672] width 1156 height 622
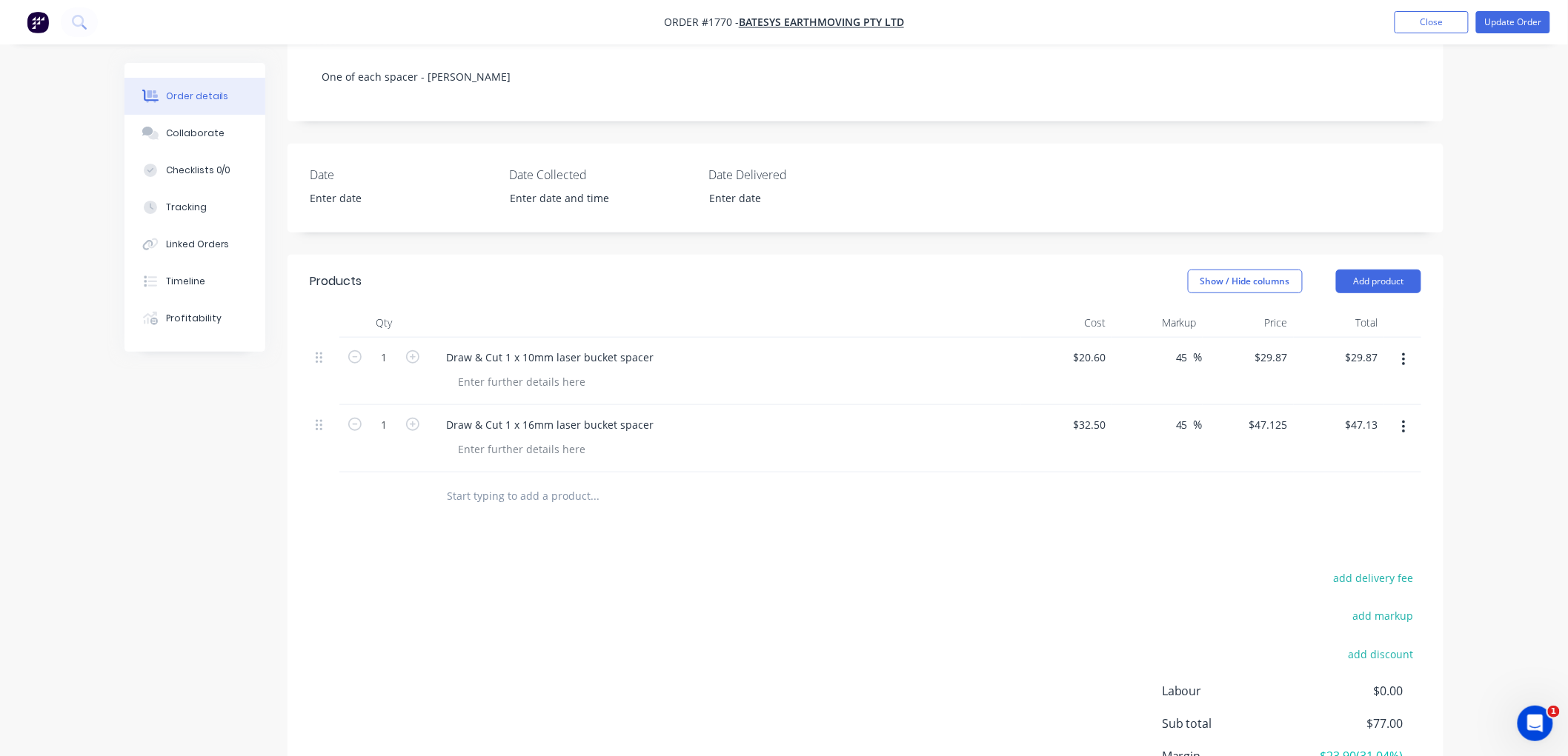
scroll to position [0, 0]
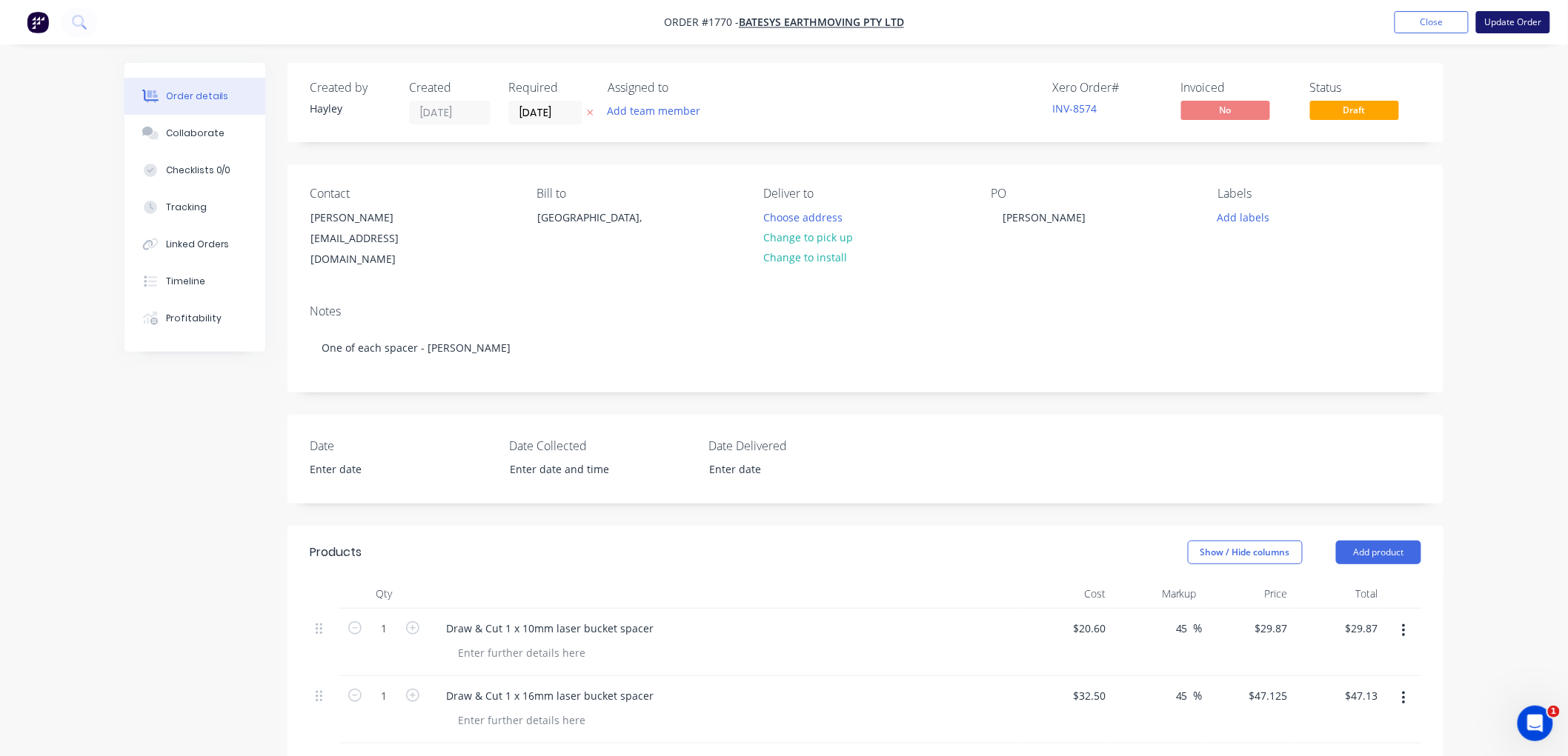
click at [1504, 31] on button "Update Order" at bounding box center [1513, 22] width 74 height 22
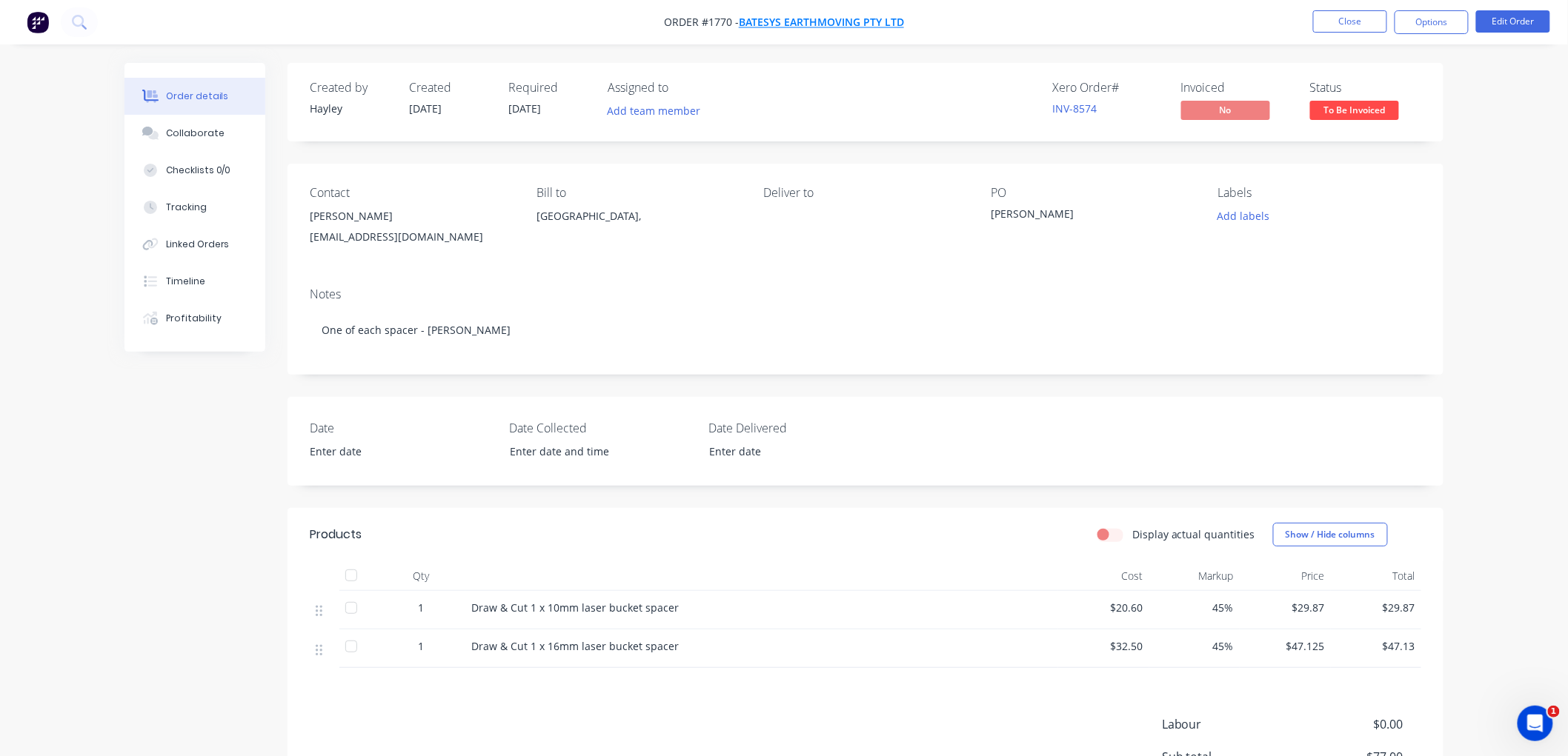
click at [832, 16] on span "Batesys Earthmoving Pty Ltd" at bounding box center [821, 23] width 165 height 14
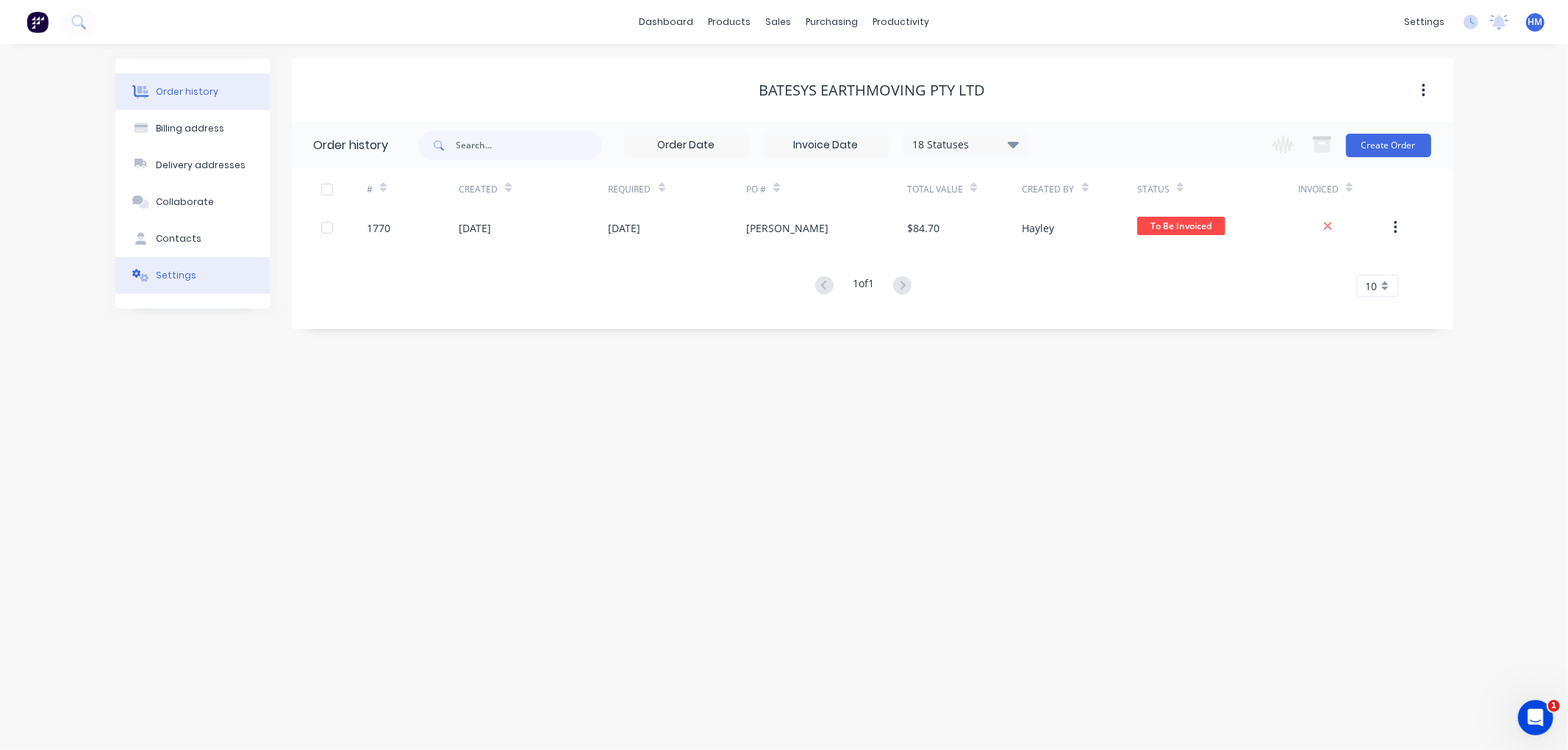
click at [172, 262] on button "Settings" at bounding box center [192, 275] width 154 height 37
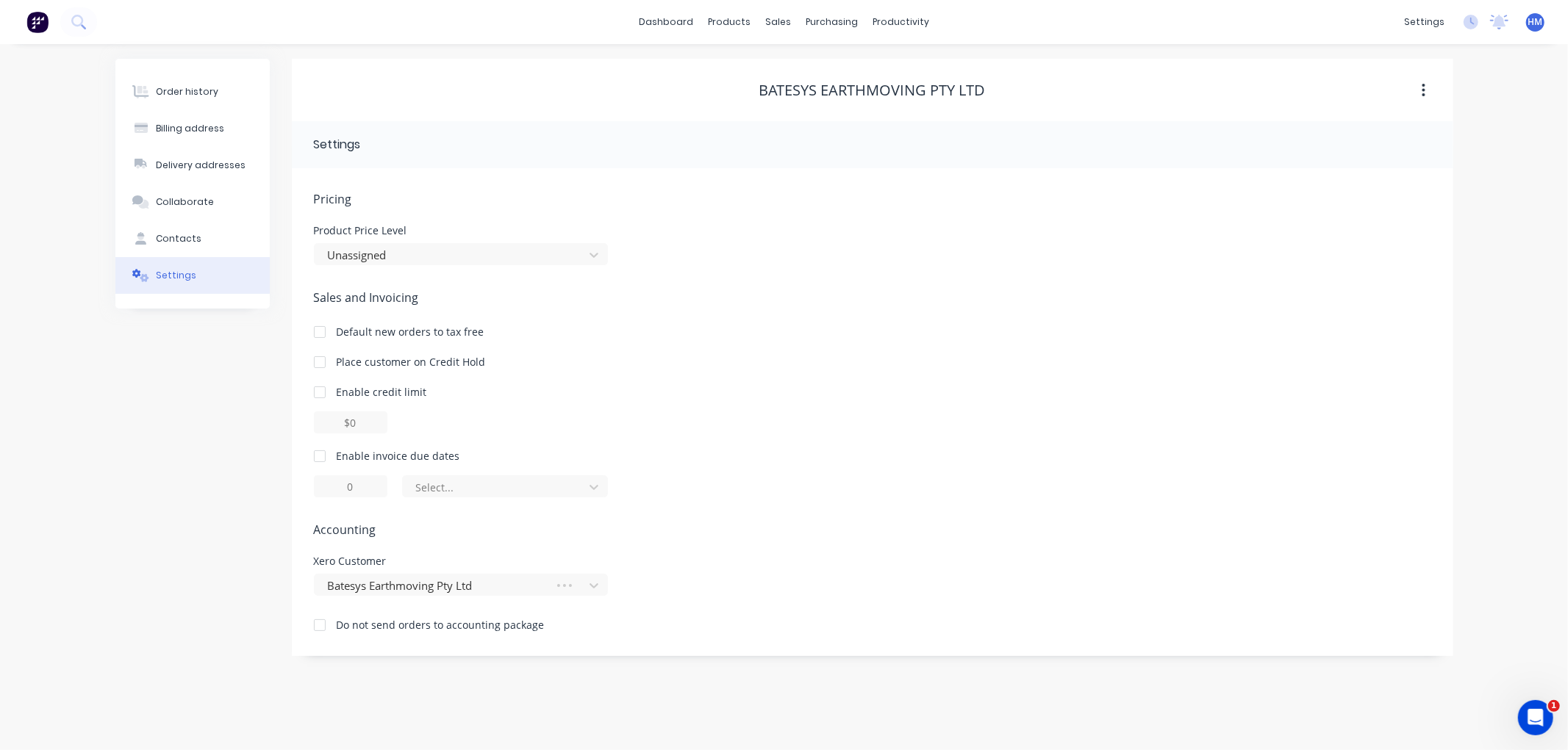
click at [315, 458] on div at bounding box center [320, 456] width 30 height 30
click at [321, 458] on div at bounding box center [320, 456] width 30 height 30
click at [456, 486] on div at bounding box center [495, 488] width 162 height 19
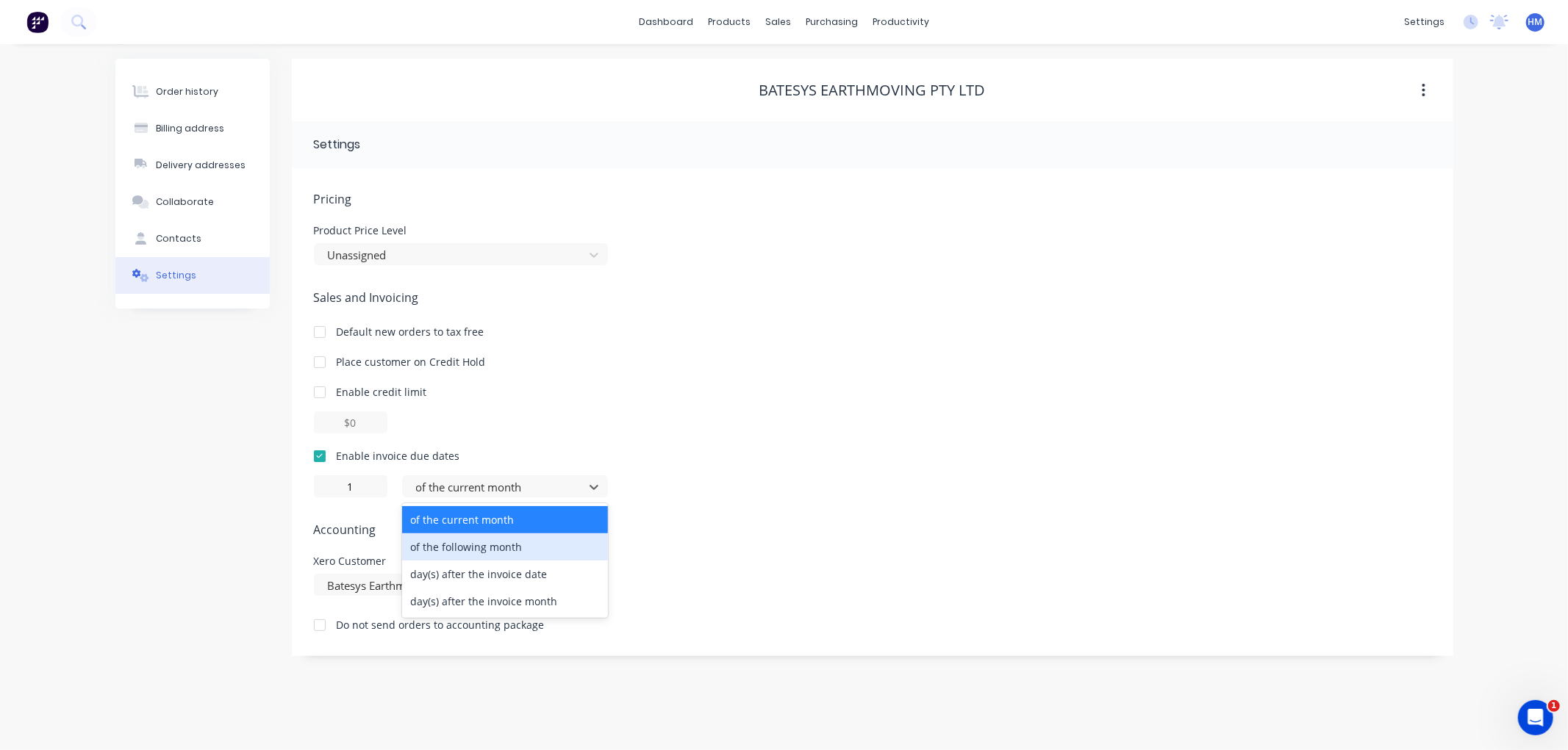
click at [482, 537] on div "of the following month" at bounding box center [505, 547] width 206 height 27
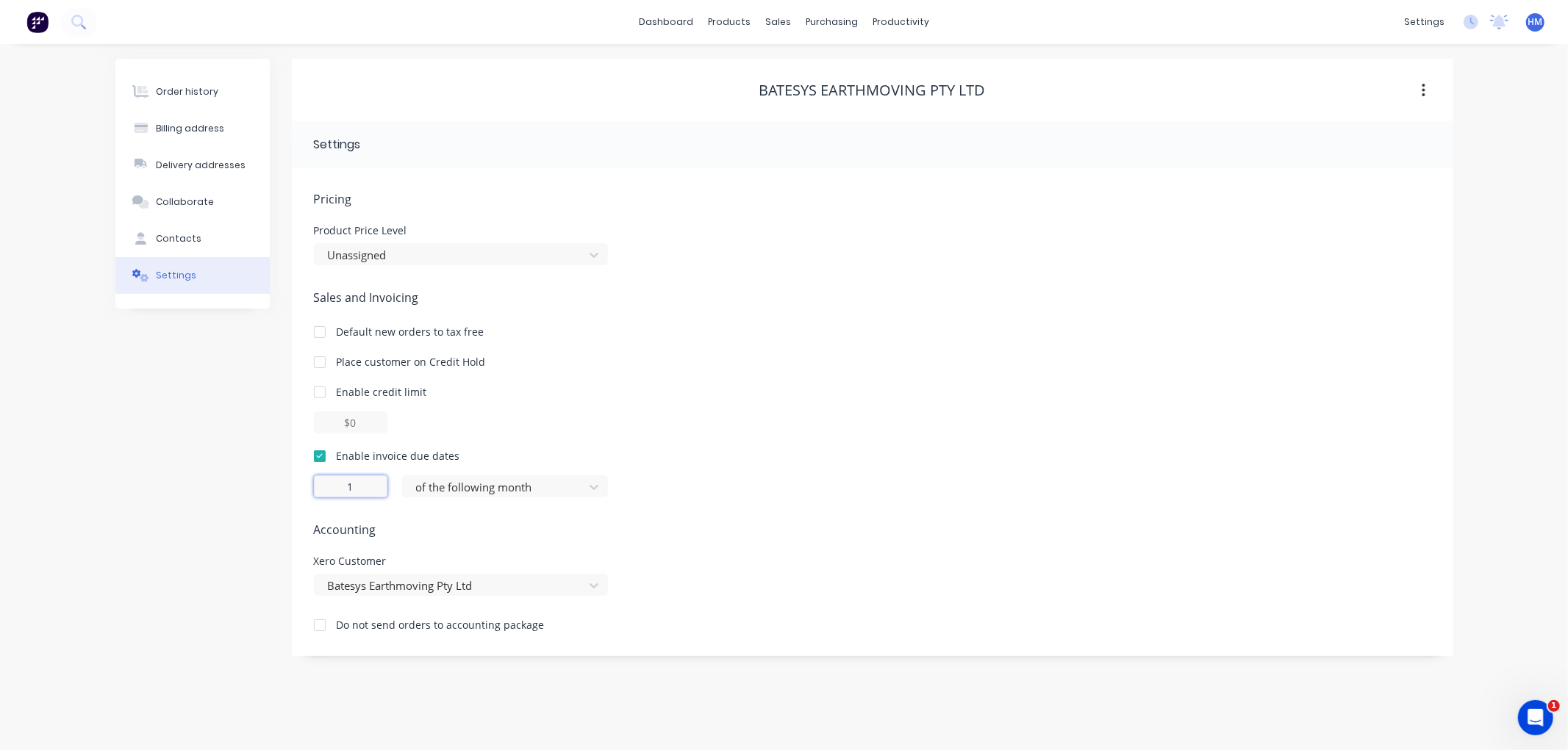
click at [336, 488] on input "1" at bounding box center [351, 487] width 73 height 22
type input "30"
click at [185, 96] on div "Order history" at bounding box center [187, 91] width 62 height 13
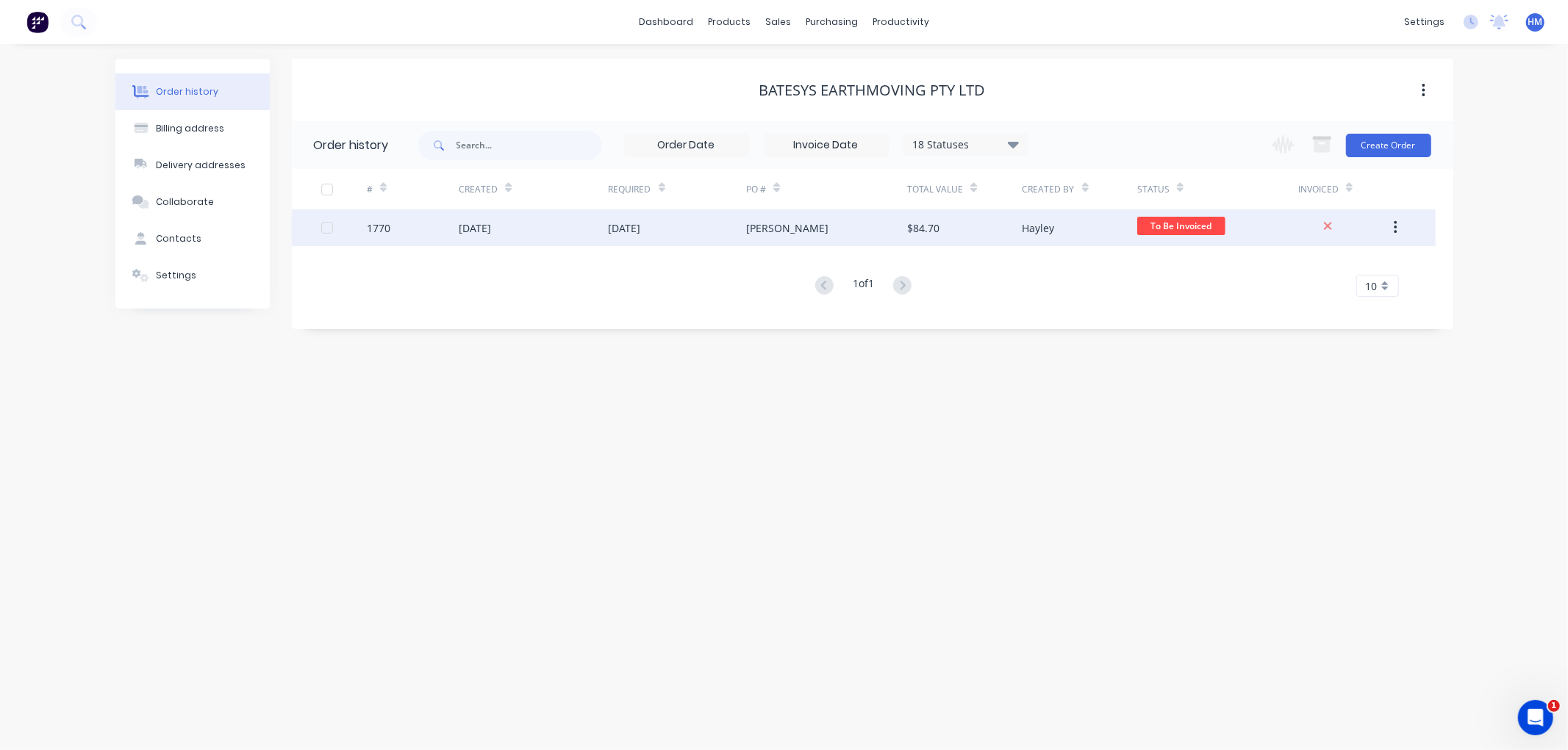
click at [550, 232] on div "[DATE]" at bounding box center [534, 227] width 150 height 37
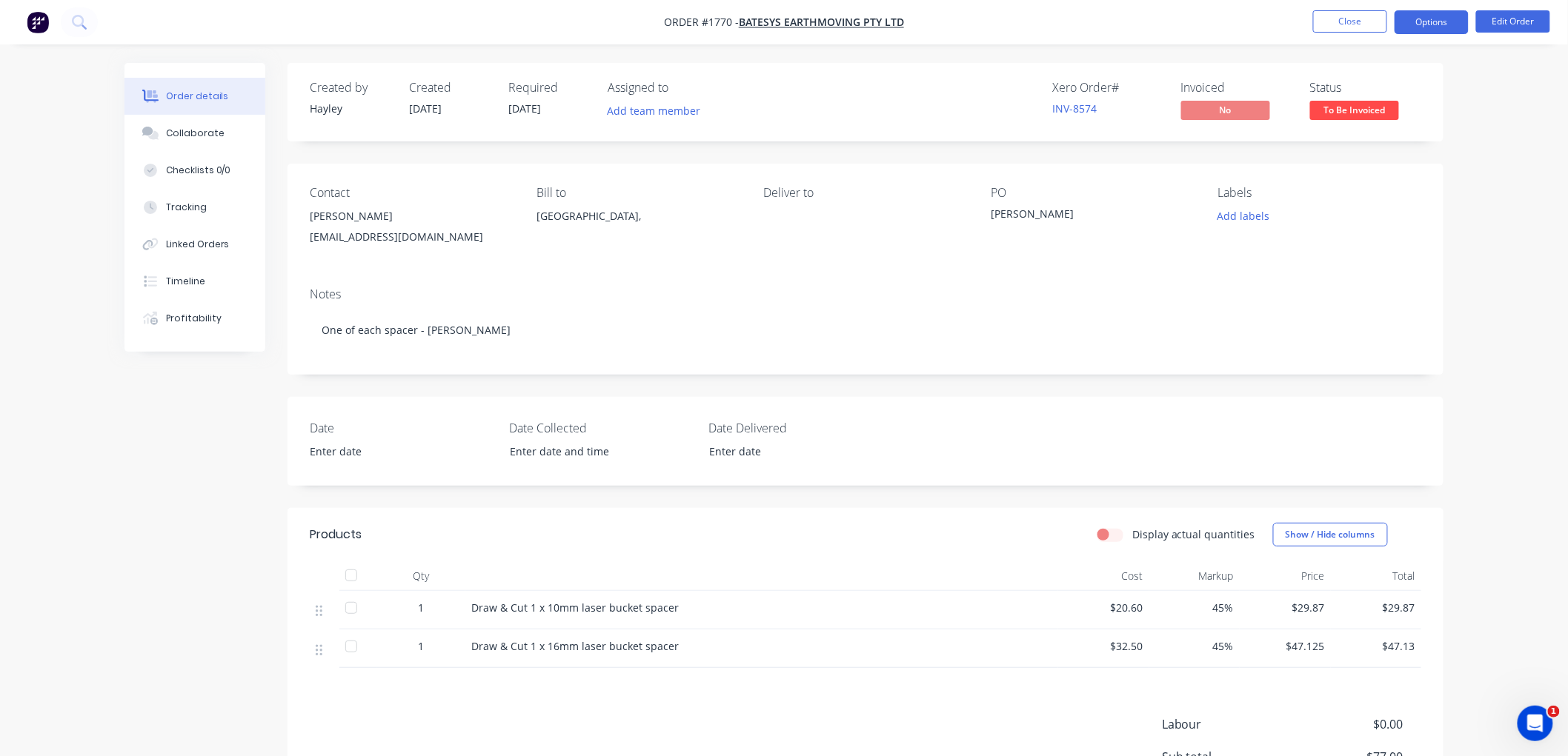
click at [1442, 22] on button "Options" at bounding box center [1431, 22] width 74 height 24
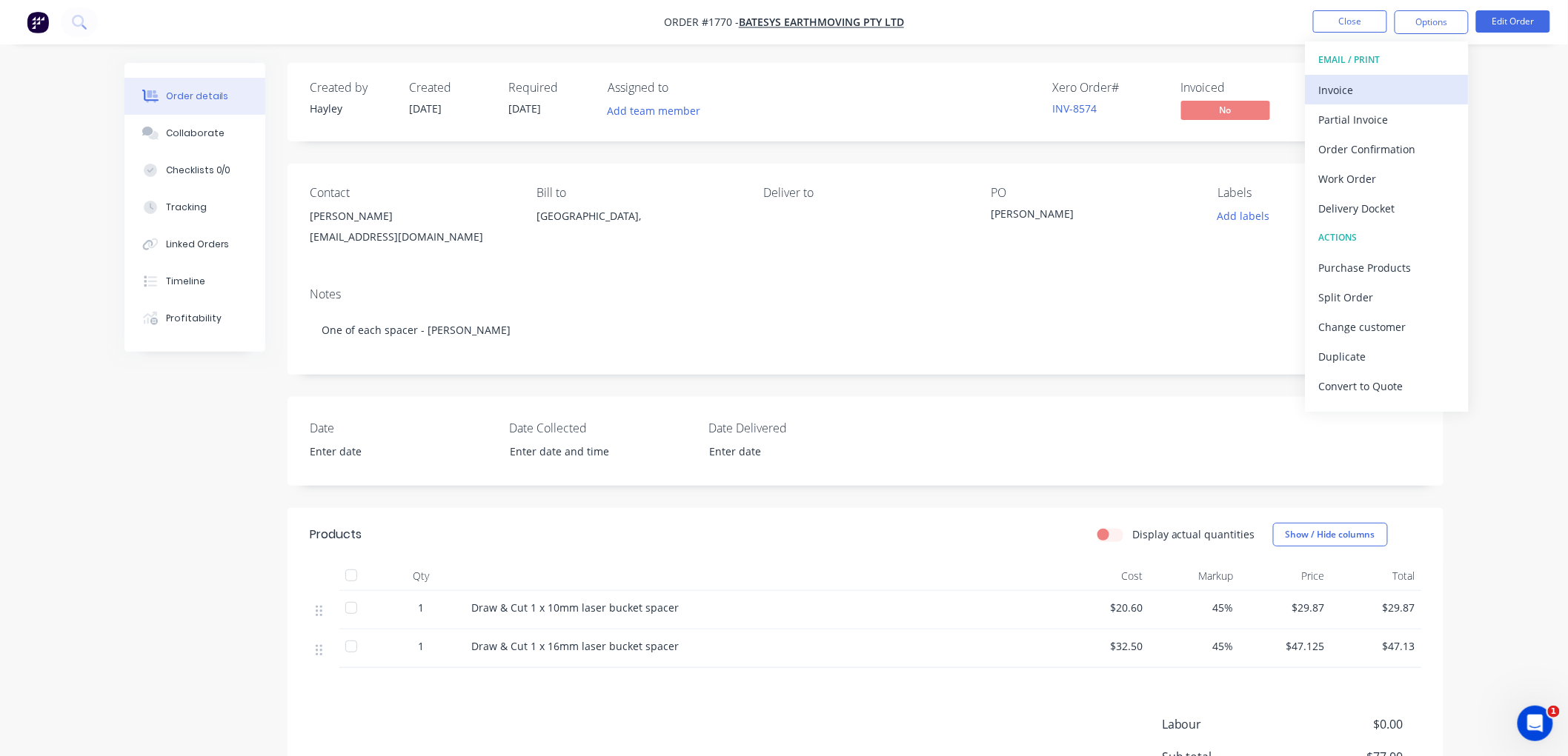
click at [1398, 83] on div "Invoice" at bounding box center [1387, 89] width 137 height 21
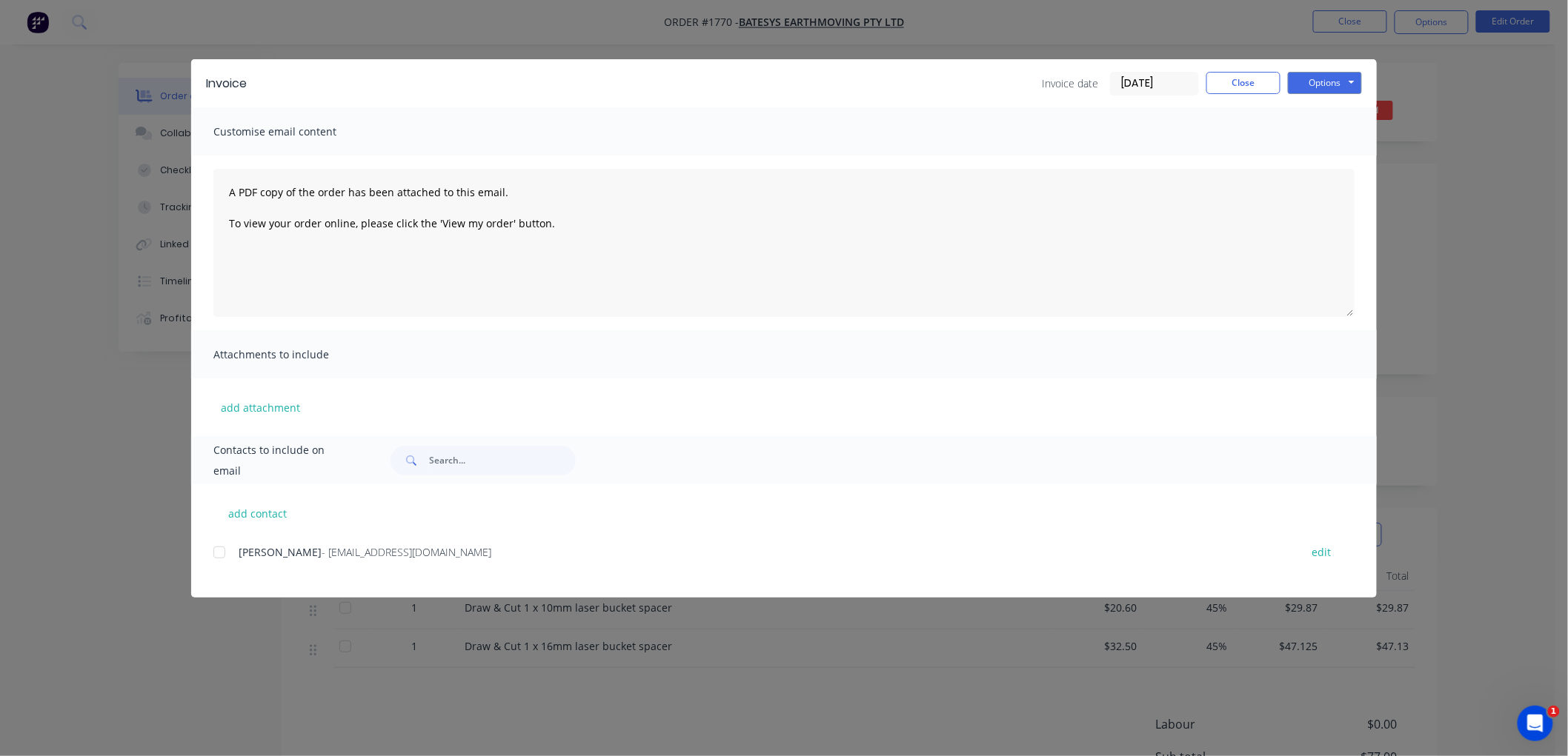
click at [1160, 78] on input "[DATE]" at bounding box center [1153, 83] width 87 height 22
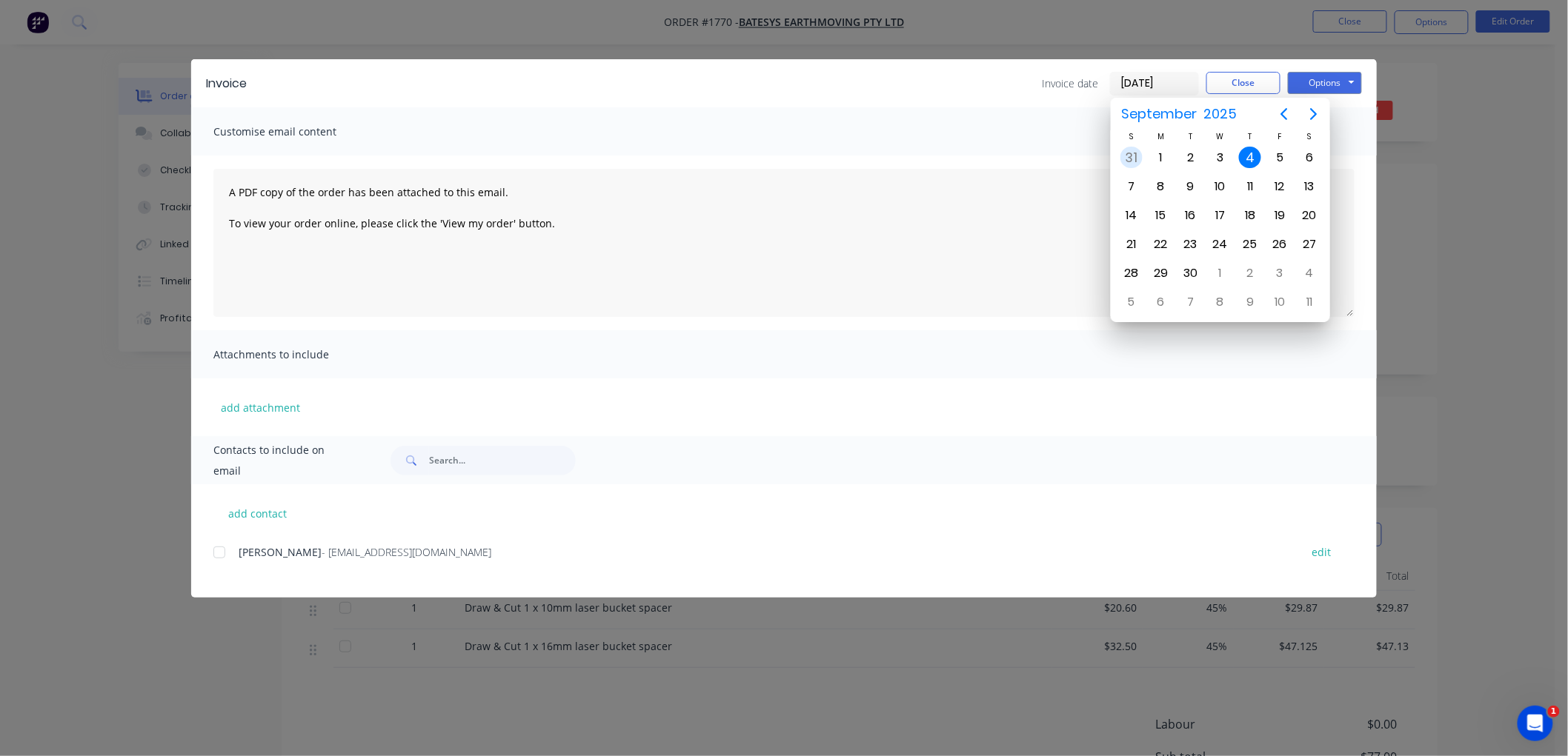
drag, startPoint x: 1137, startPoint y: 152, endPoint x: 1146, endPoint y: 150, distance: 9.2
click at [1137, 152] on div "31" at bounding box center [1131, 158] width 22 height 22
type input "[DATE]"
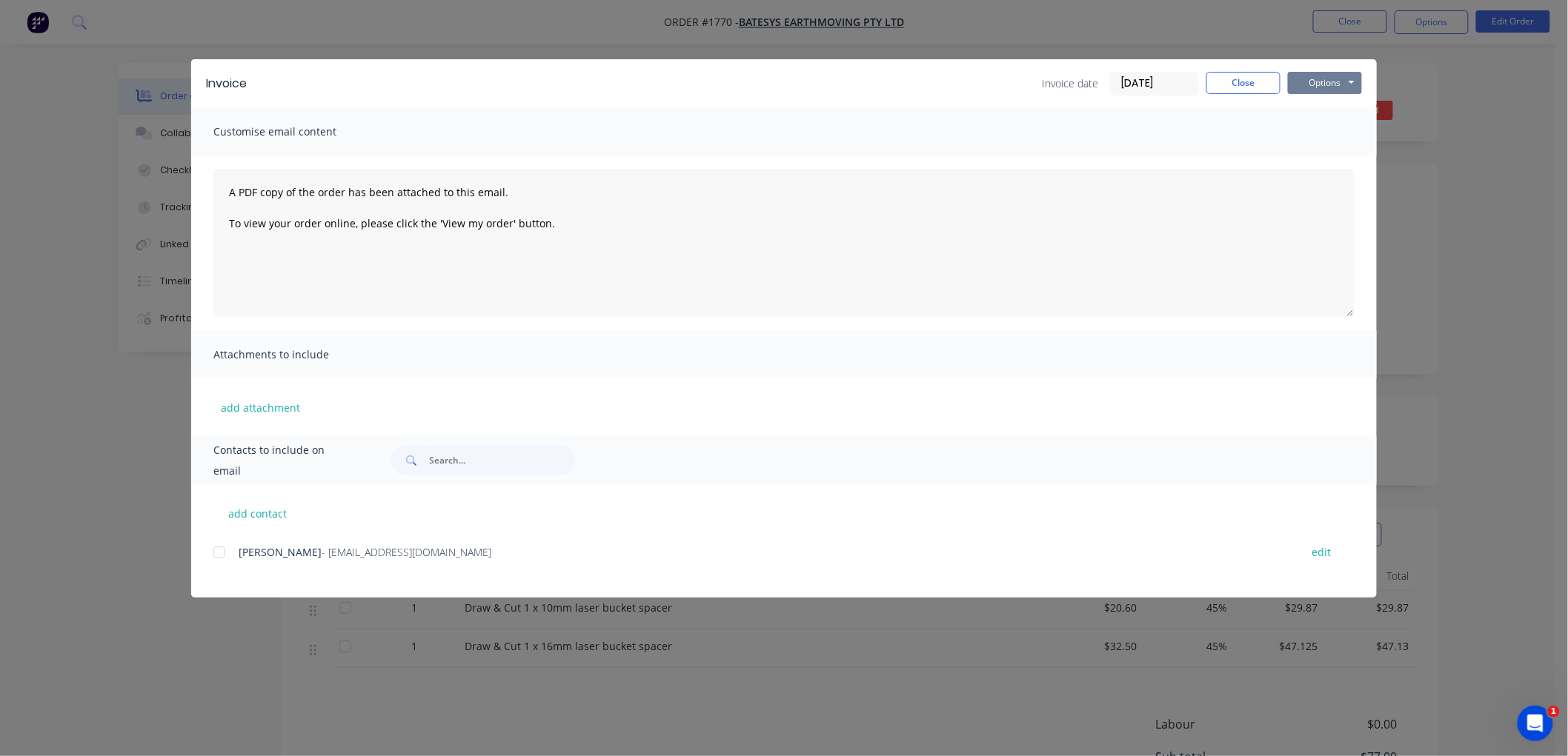
click at [1319, 87] on button "Options" at bounding box center [1325, 83] width 74 height 22
click at [1346, 111] on button "Preview" at bounding box center [1335, 109] width 95 height 24
click at [217, 549] on div at bounding box center [219, 553] width 30 height 30
click at [1322, 80] on button "Options" at bounding box center [1325, 83] width 74 height 22
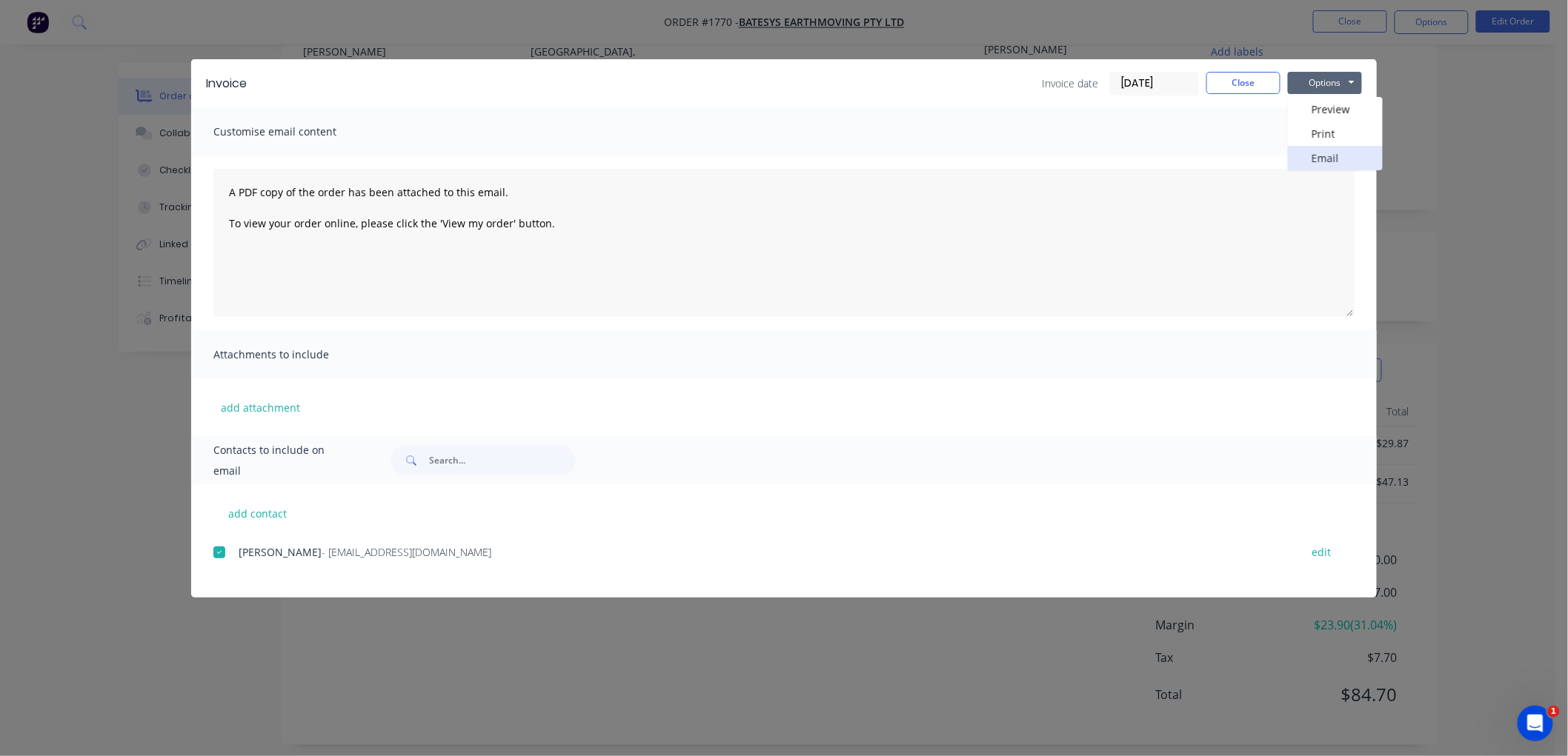
click at [1347, 152] on button "Email" at bounding box center [1335, 158] width 95 height 24
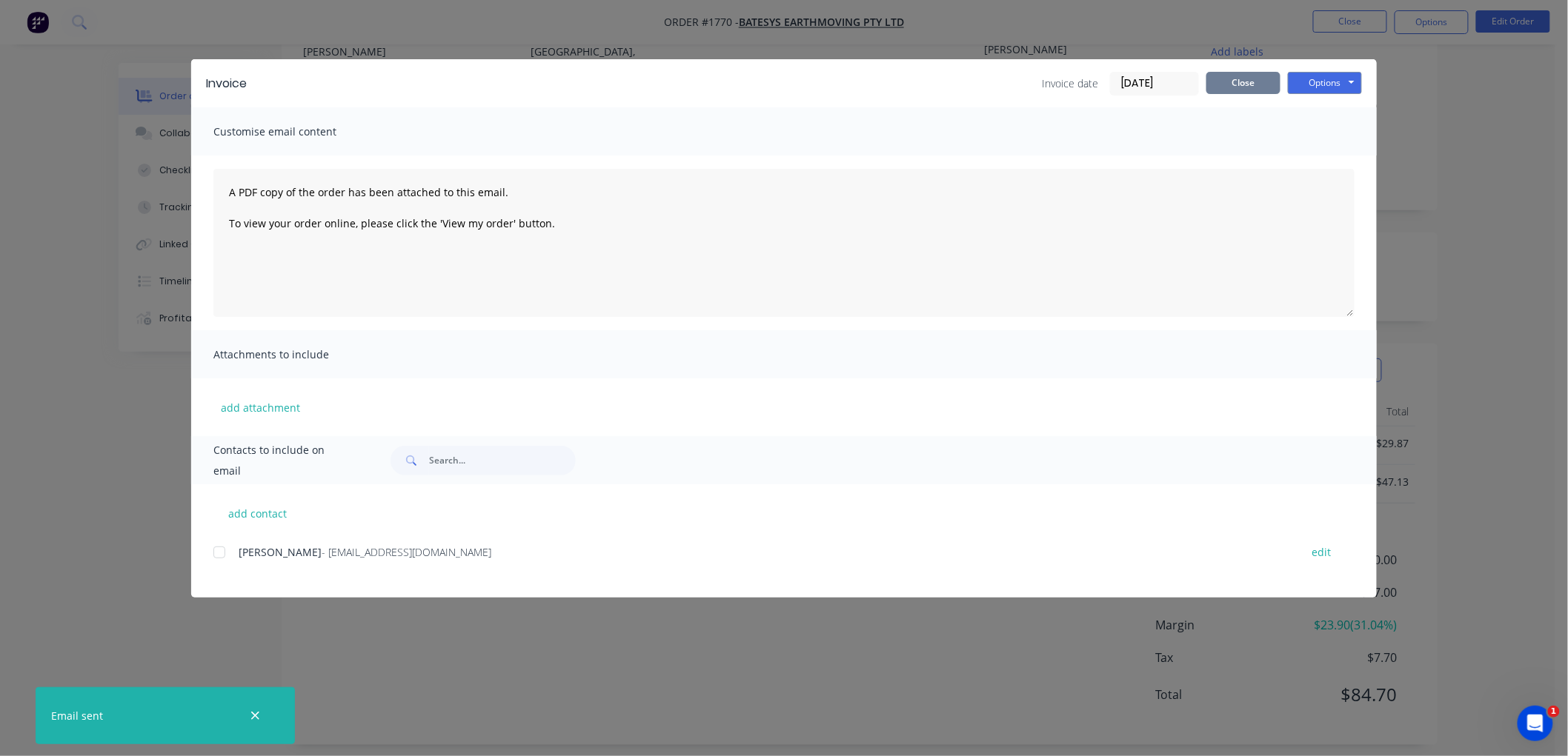
click at [1235, 82] on button "Close" at bounding box center [1243, 83] width 74 height 22
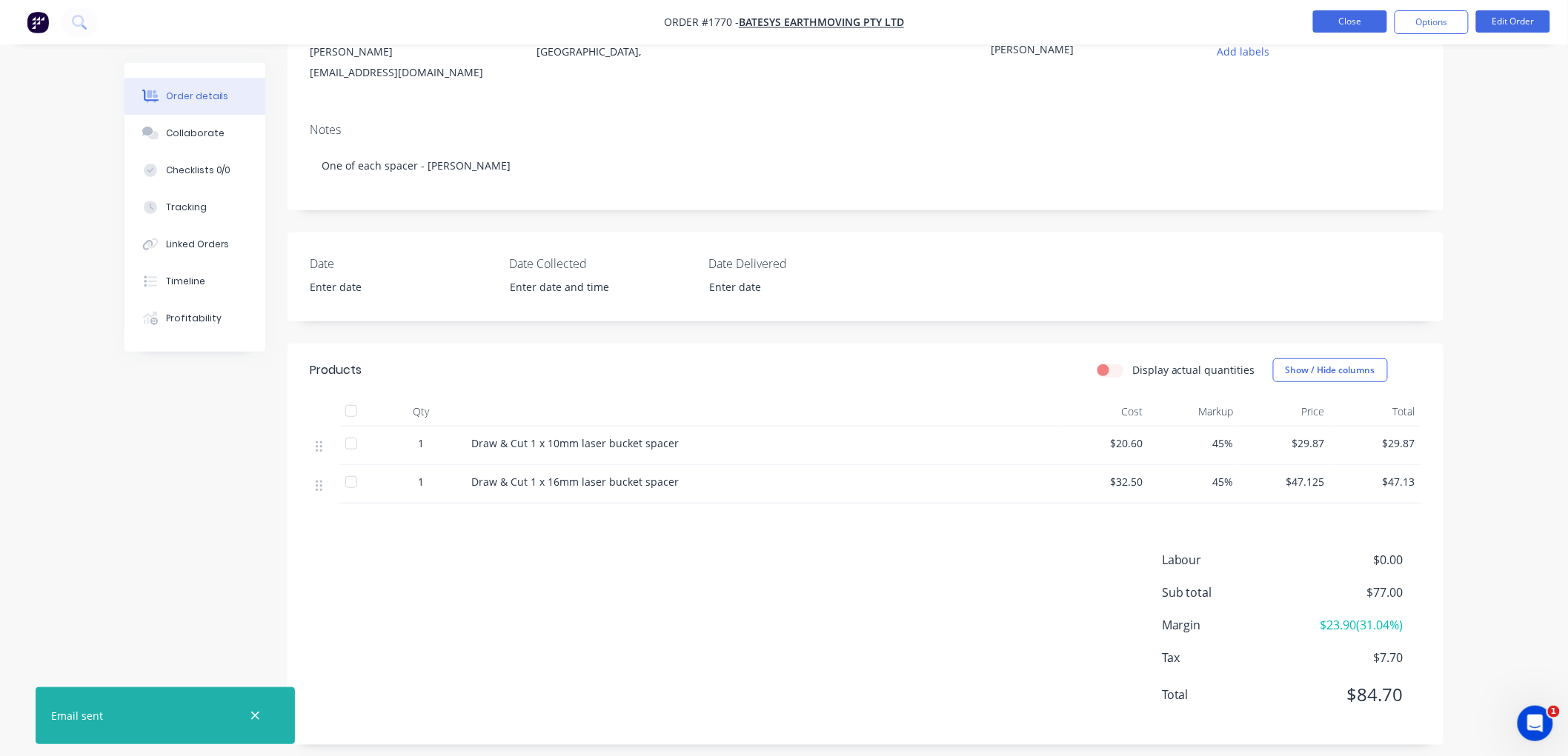
click at [1365, 19] on button "Close" at bounding box center [1350, 21] width 74 height 22
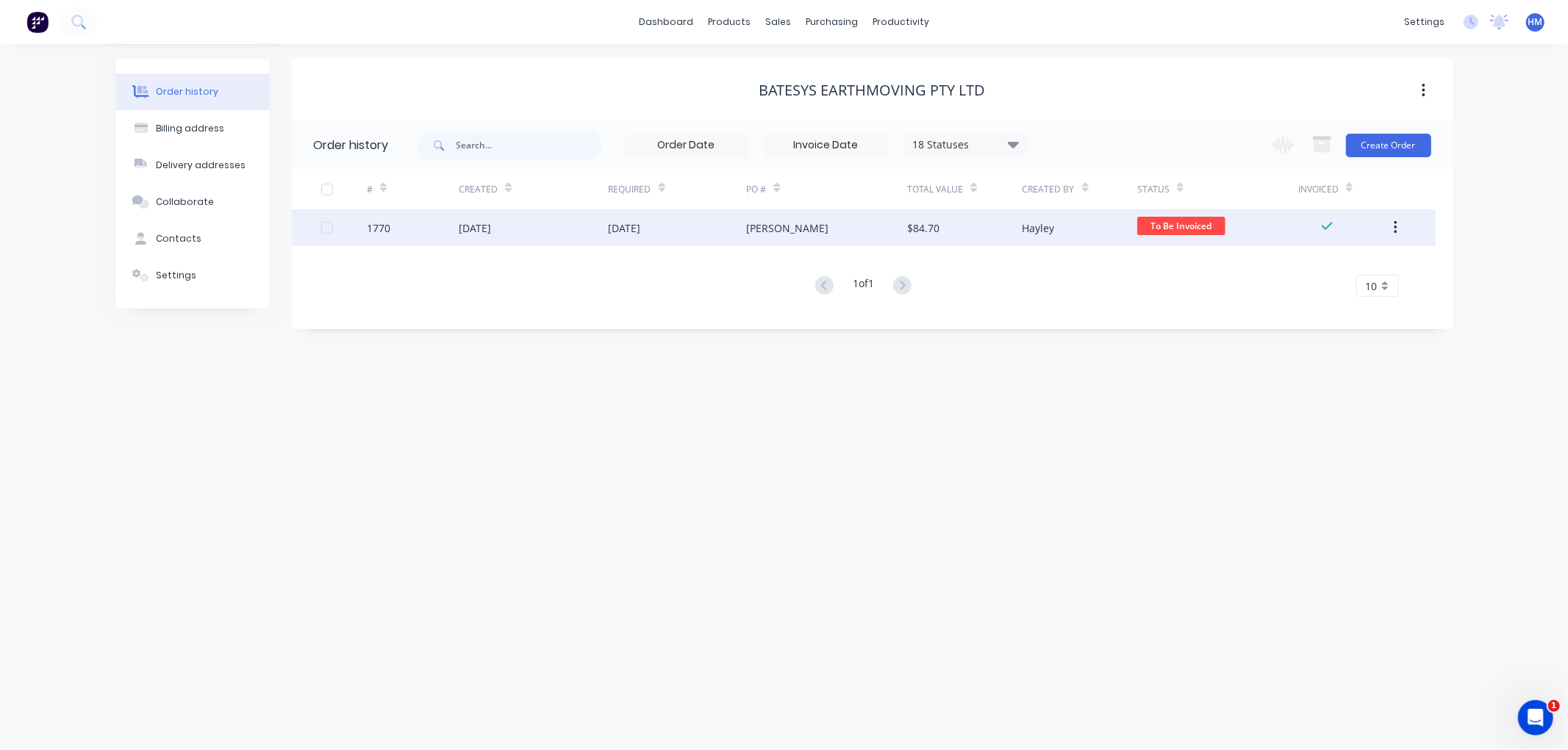
click at [553, 225] on div "[DATE]" at bounding box center [534, 227] width 150 height 37
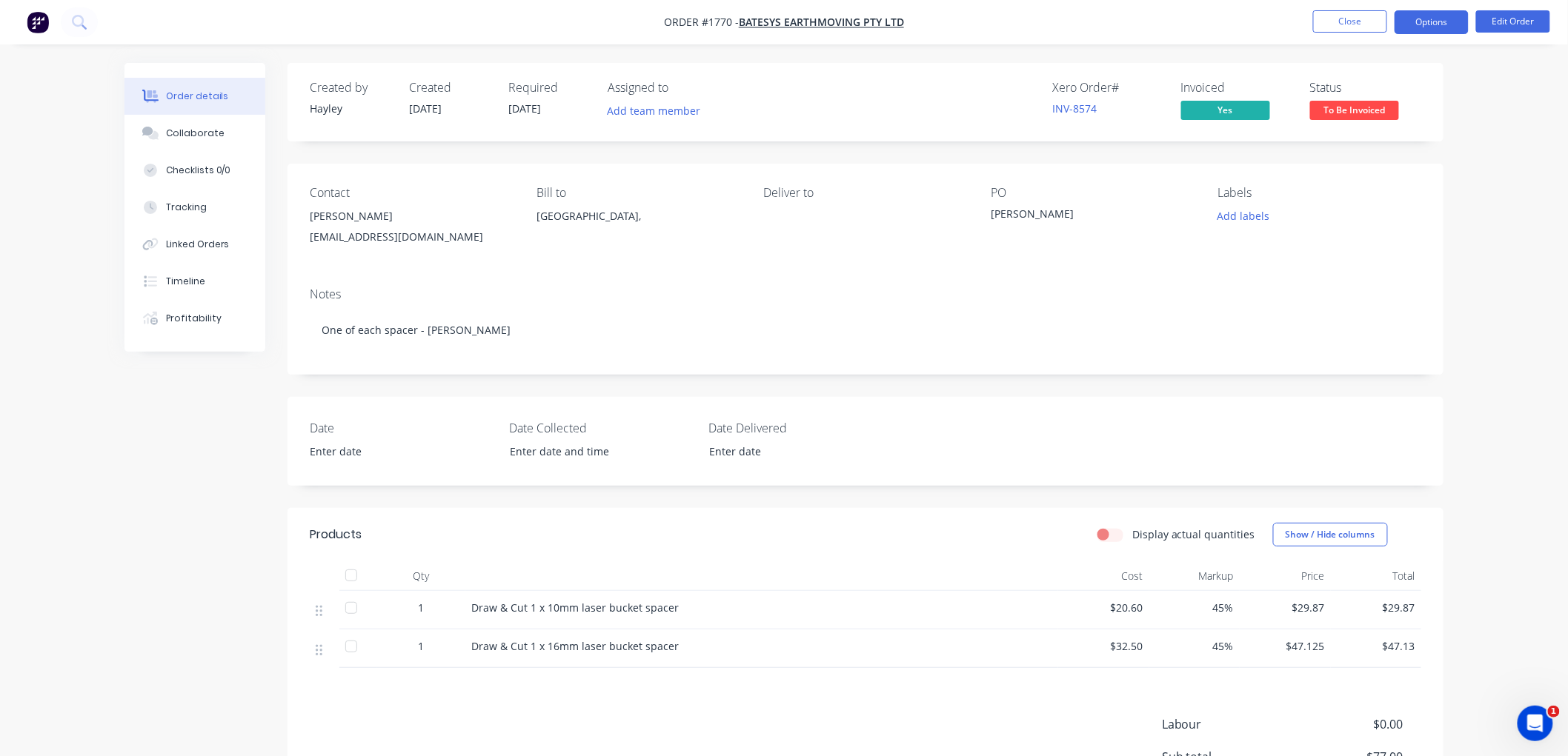
click at [1426, 20] on button "Options" at bounding box center [1431, 22] width 74 height 24
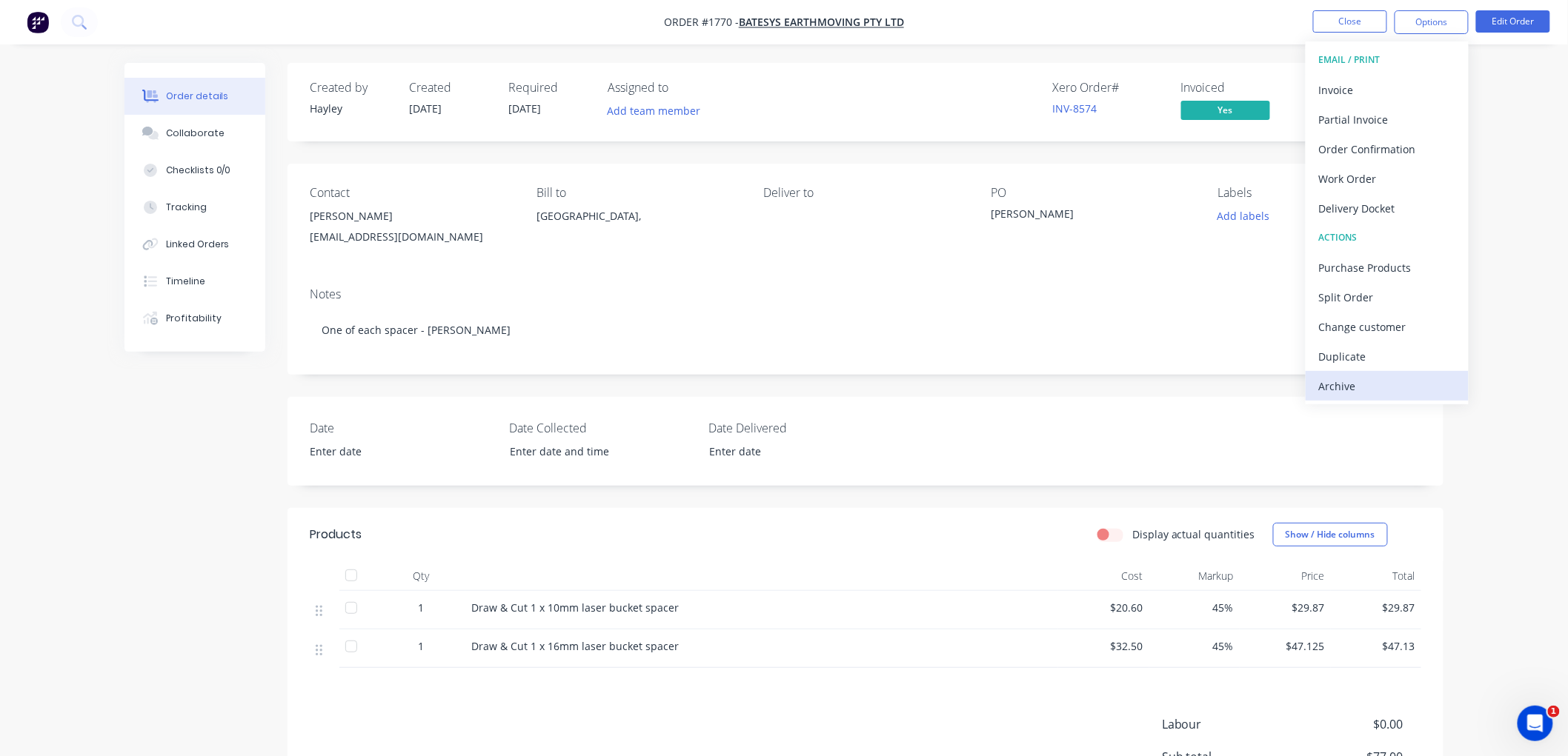
click at [1358, 375] on div "Archive" at bounding box center [1387, 385] width 137 height 21
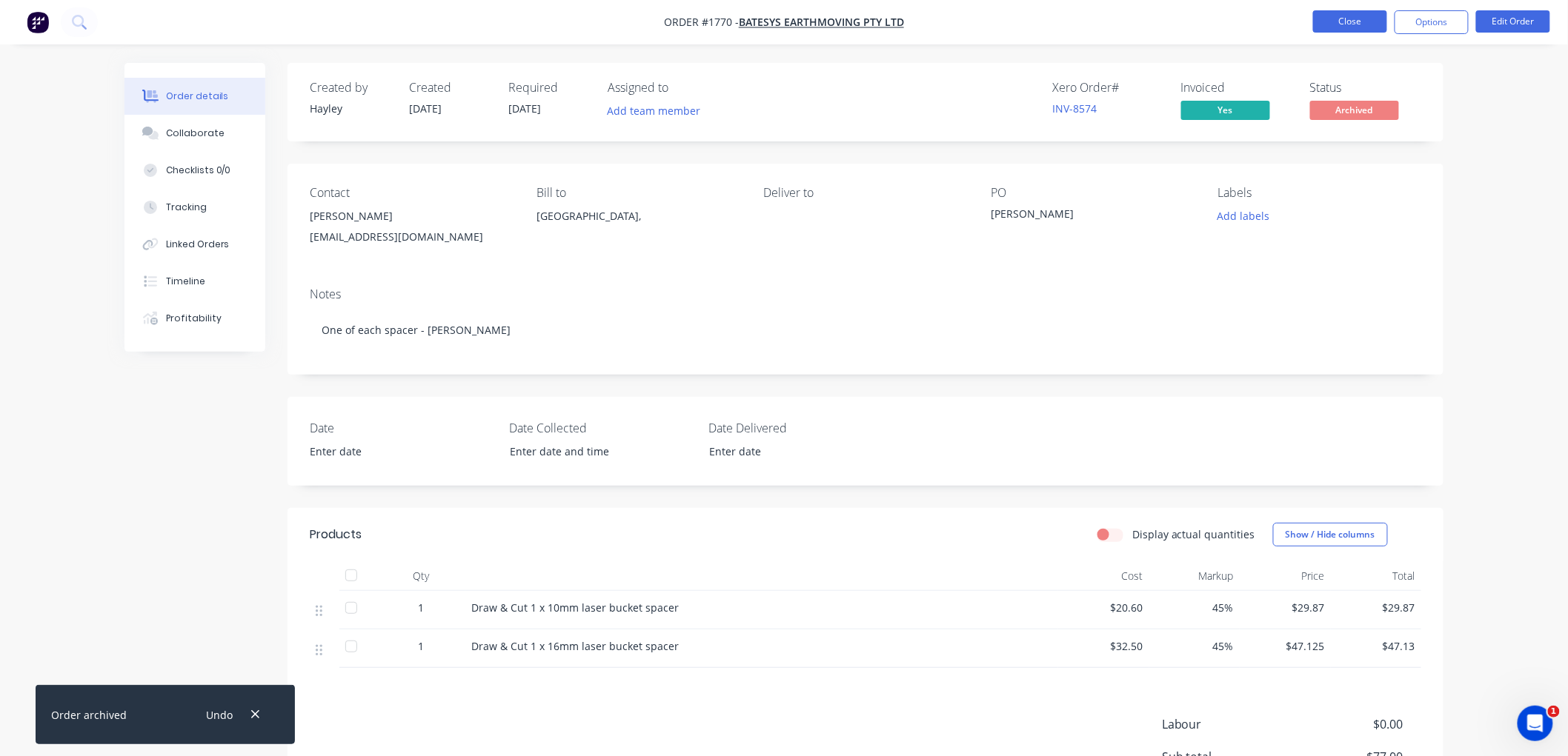
click at [1359, 26] on button "Close" at bounding box center [1350, 21] width 74 height 22
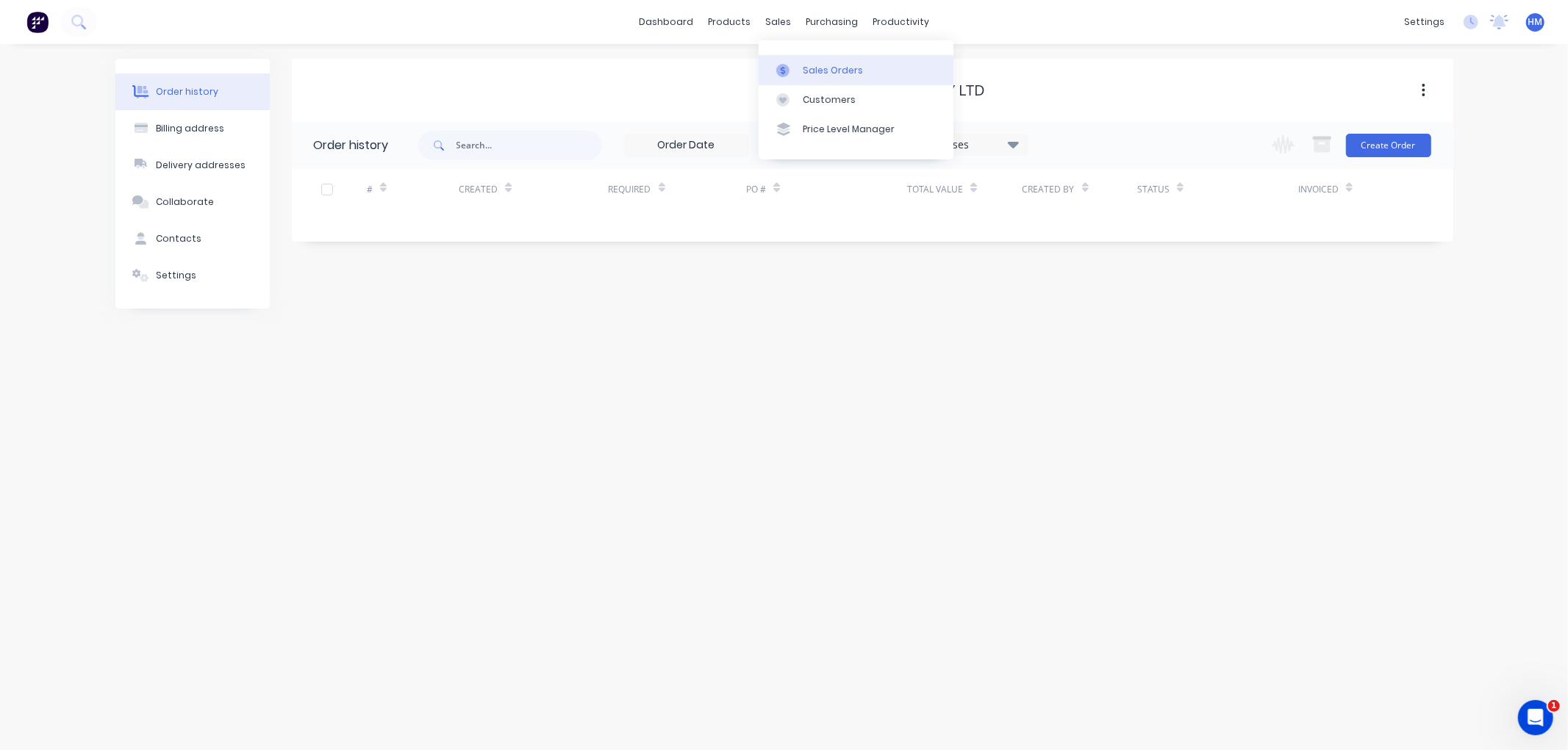
click at [830, 69] on div "Sales Orders" at bounding box center [832, 70] width 60 height 13
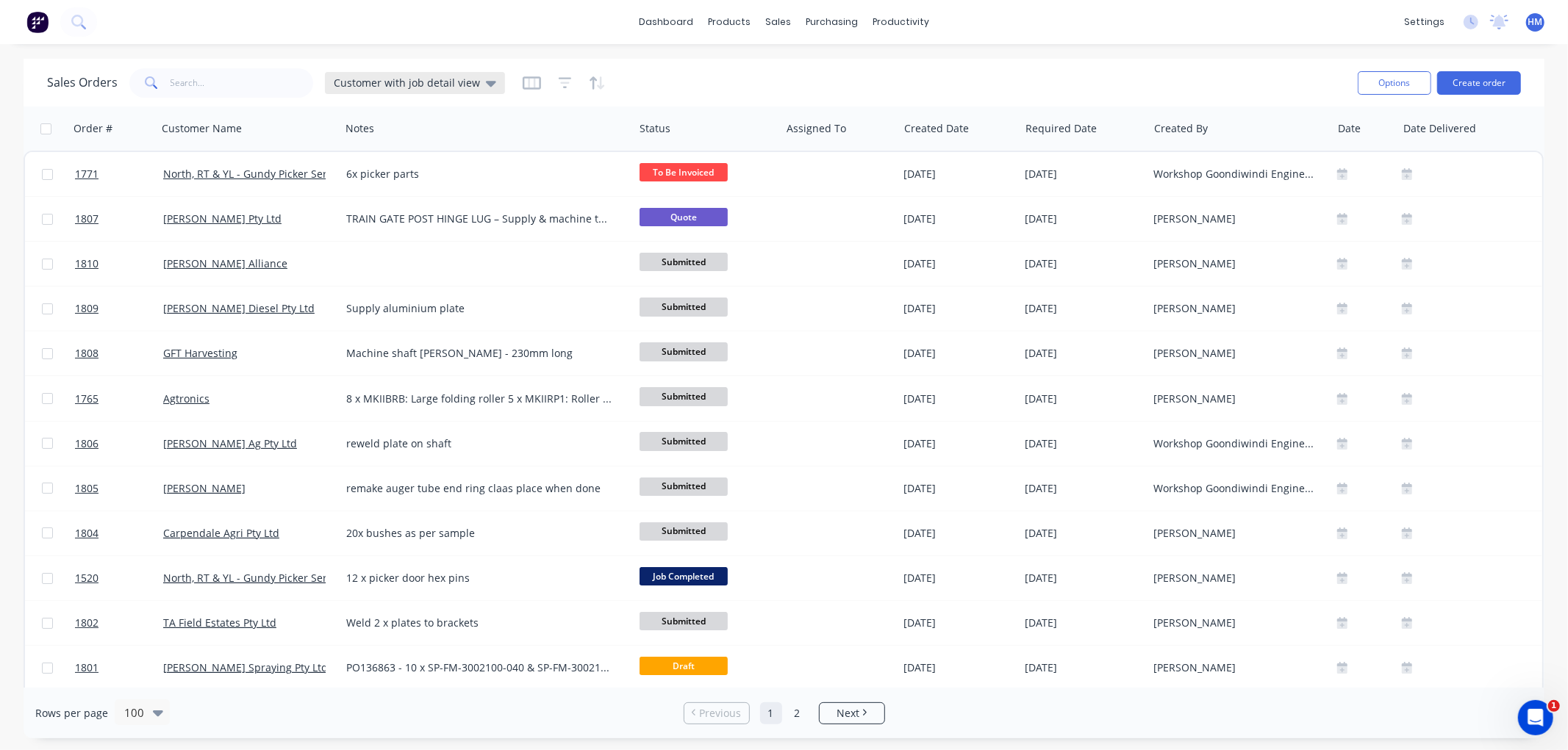
click at [428, 74] on div "Customer with job detail view" at bounding box center [414, 83] width 180 height 22
click at [361, 269] on button "Invoice" at bounding box center [413, 266] width 167 height 17
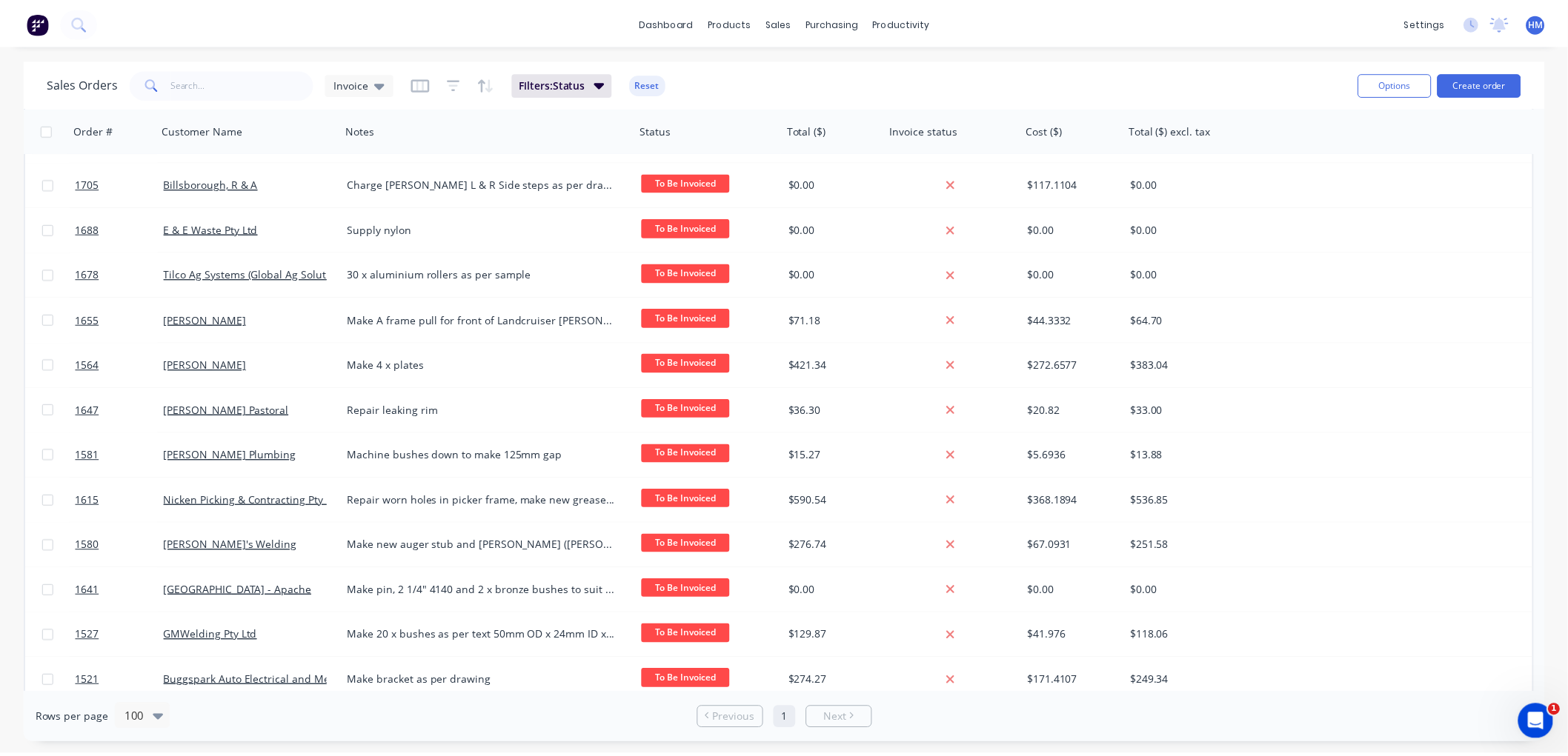
scroll to position [164, 0]
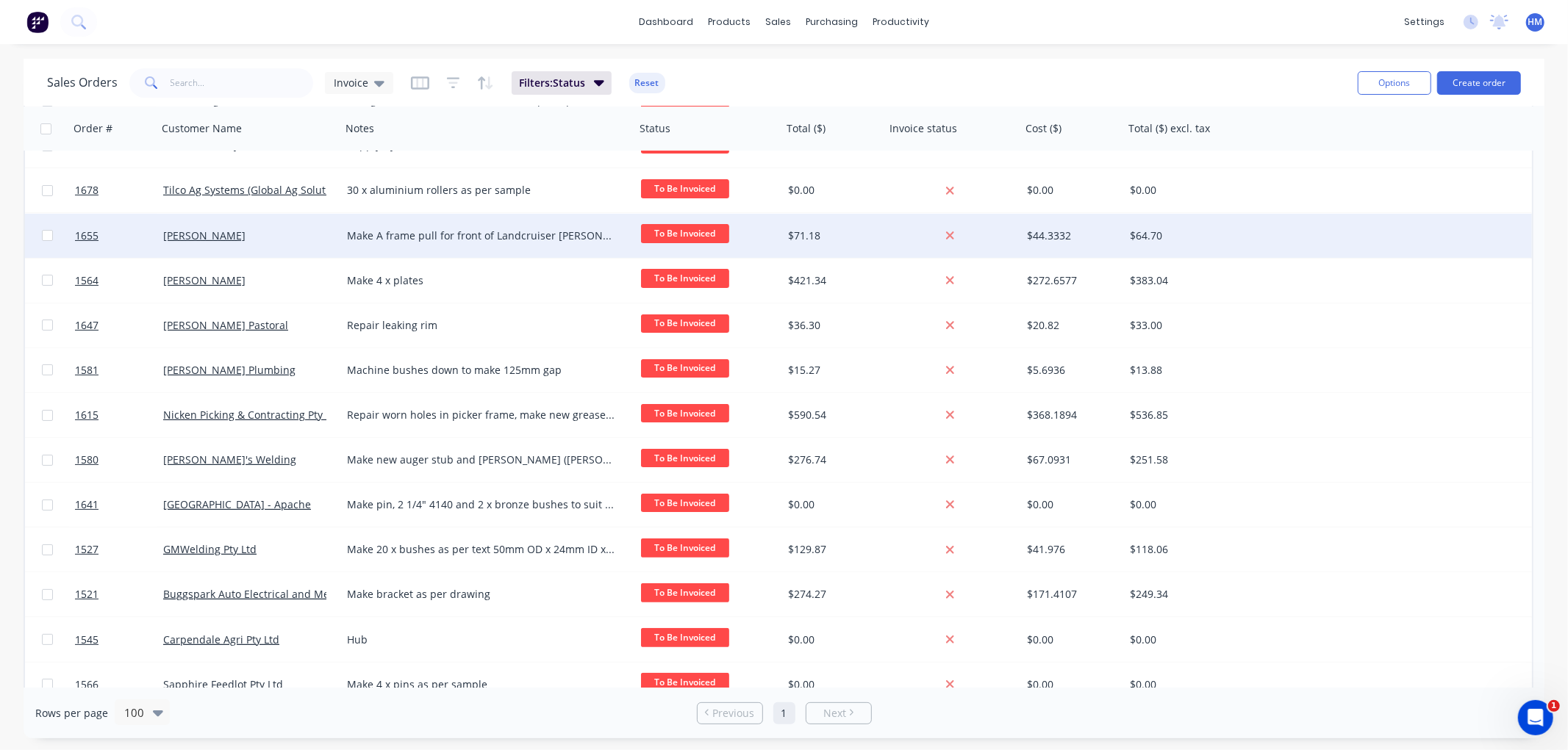
click at [255, 231] on div "[PERSON_NAME]" at bounding box center [244, 235] width 163 height 15
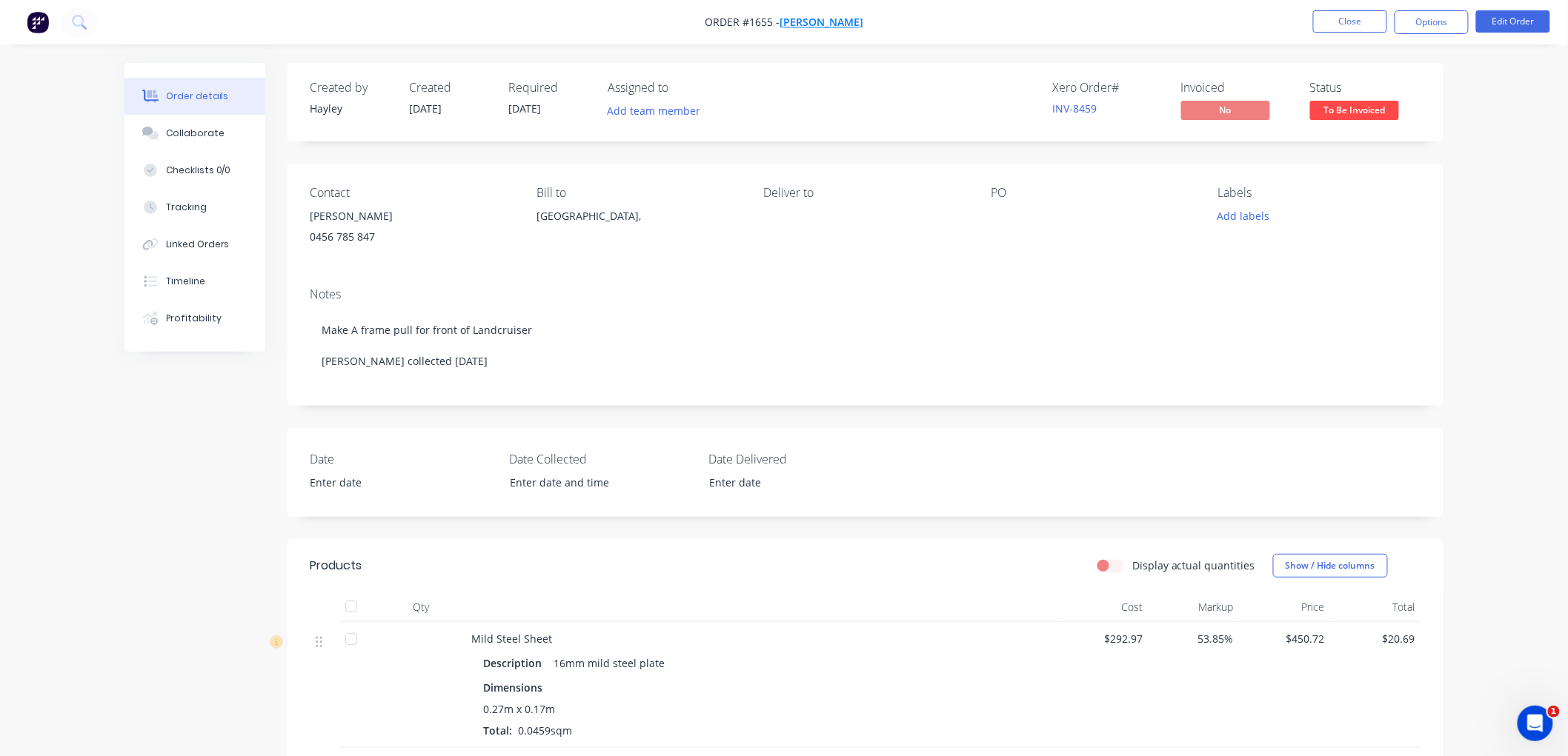
click at [815, 22] on span "[PERSON_NAME]" at bounding box center [821, 23] width 84 height 14
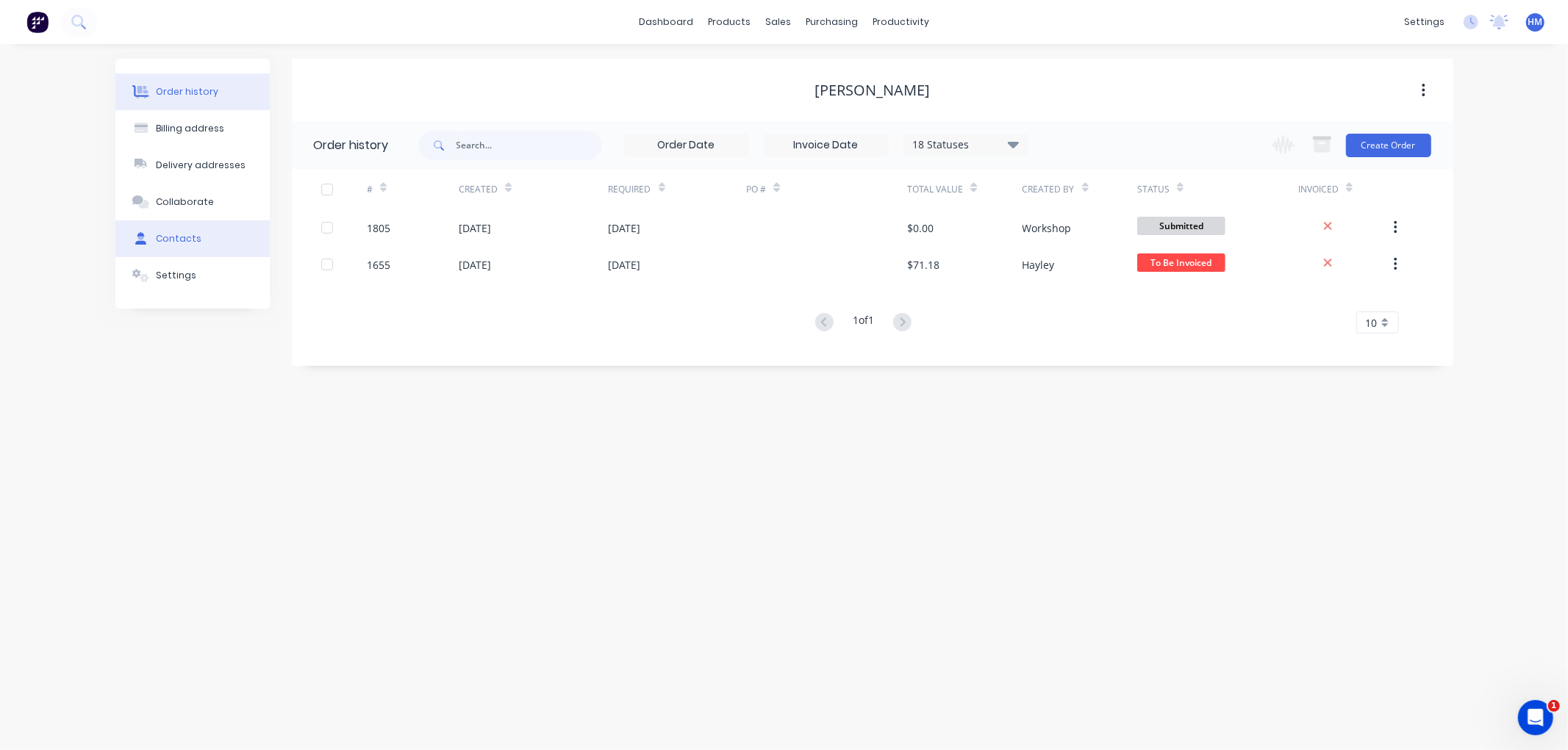
click at [178, 244] on div "Contacts" at bounding box center [178, 238] width 46 height 13
select select "AU"
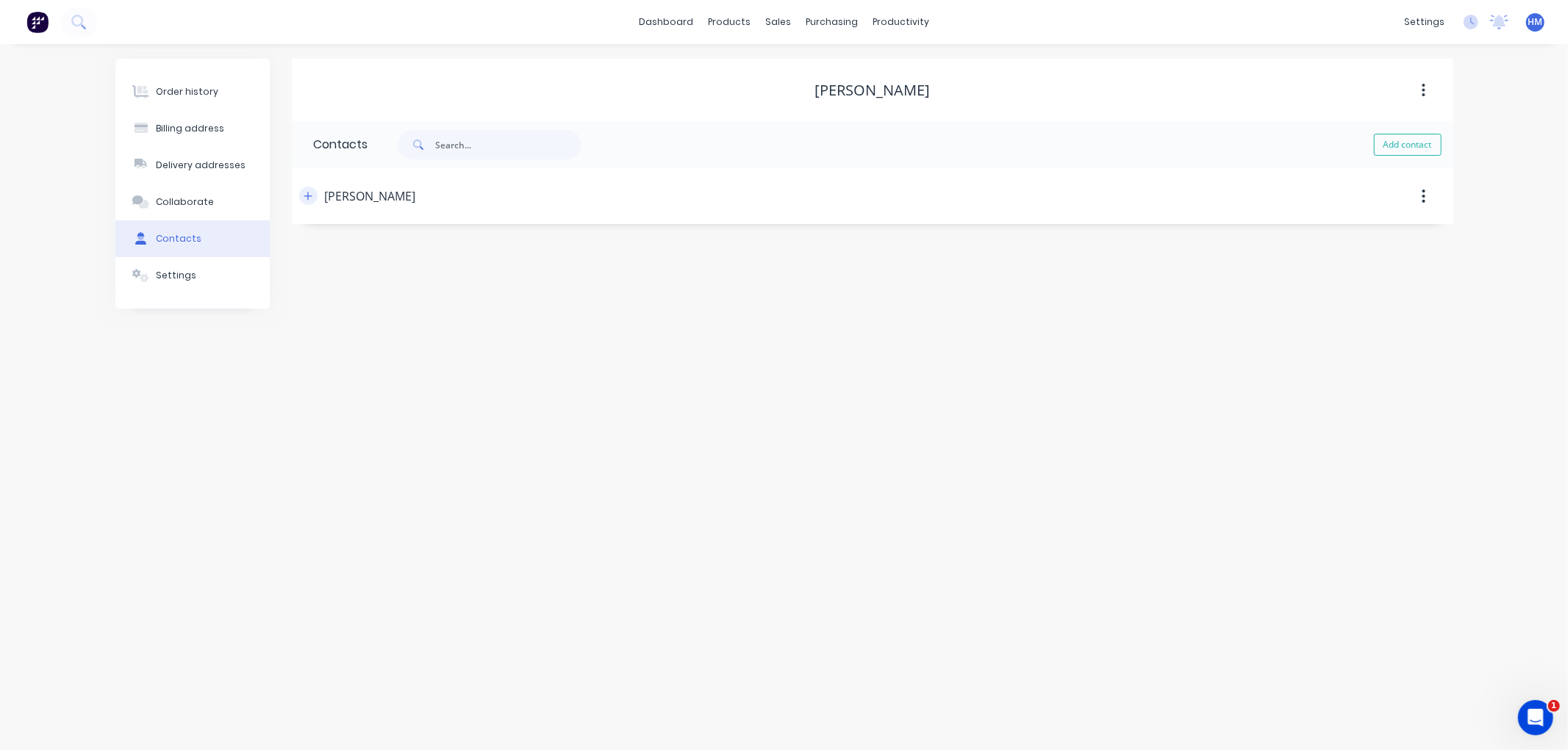
click at [309, 199] on icon "button" at bounding box center [308, 195] width 9 height 10
drag, startPoint x: 501, startPoint y: 305, endPoint x: 297, endPoint y: 307, distance: 204.0
click at [297, 307] on div "Contact name [PERSON_NAME] Email address [EMAIL_ADDRESS][DOMAIN_NAME] Phone Int…" at bounding box center [872, 346] width 1161 height 244
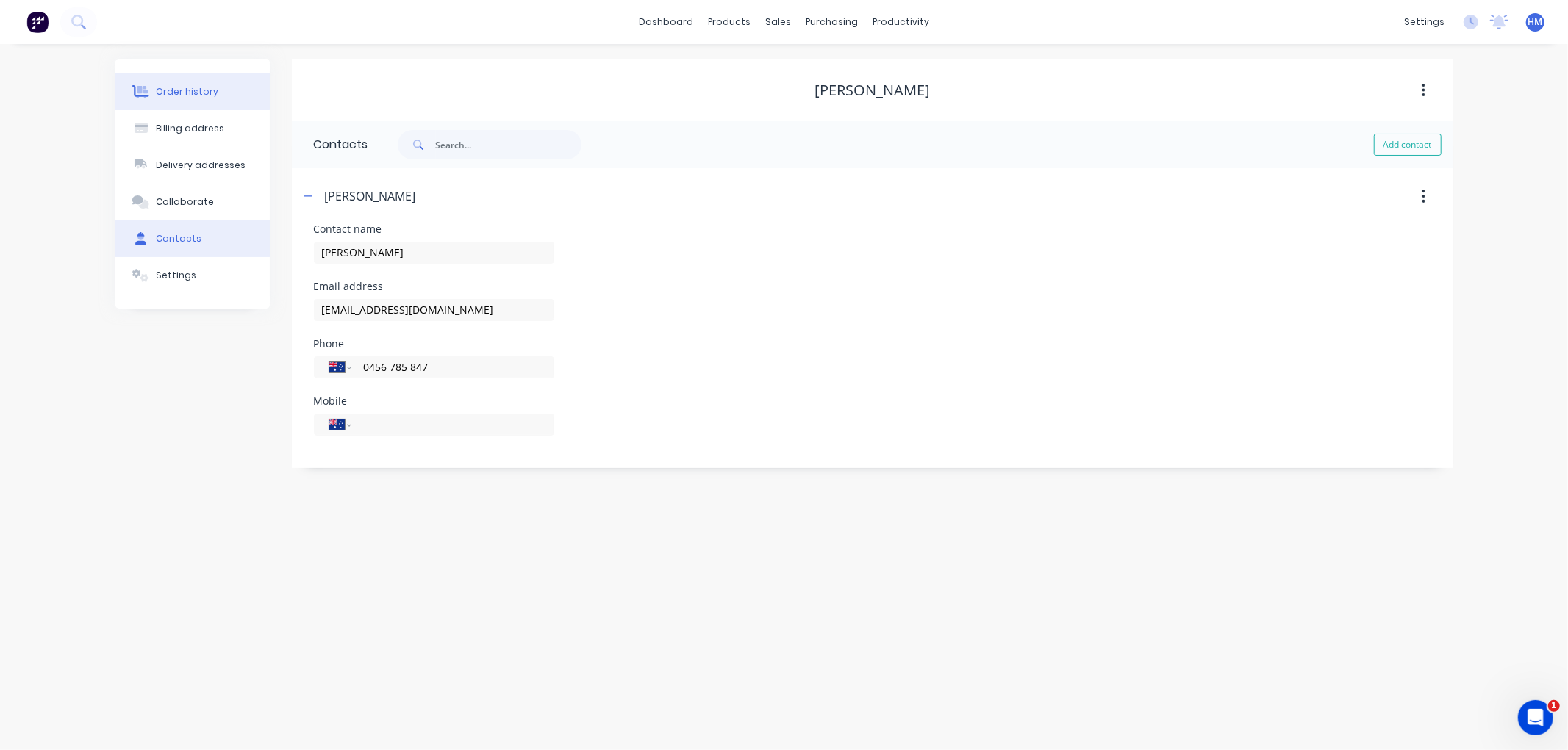
click at [202, 86] on div "Order history" at bounding box center [187, 91] width 62 height 13
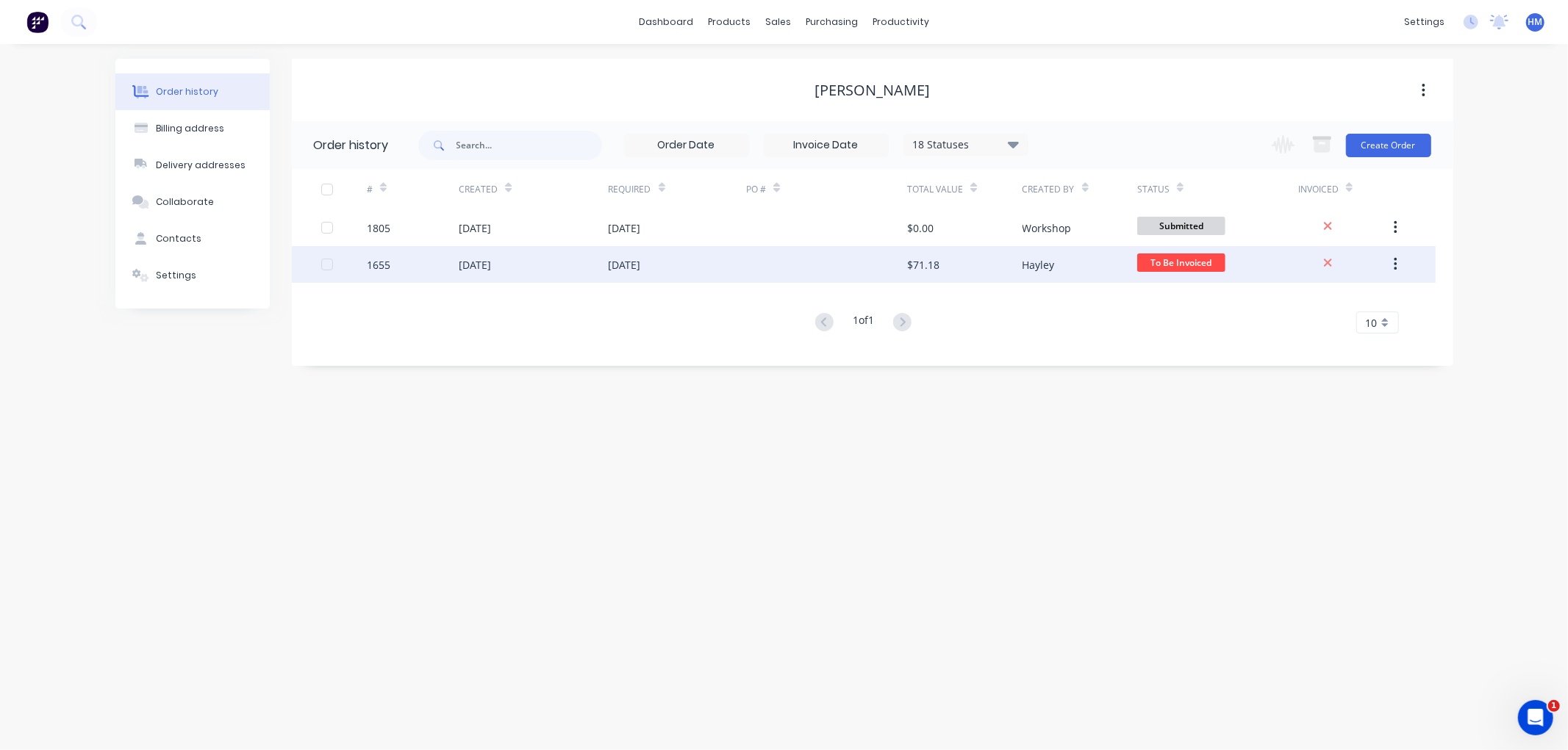
click at [414, 267] on div "1655" at bounding box center [413, 264] width 92 height 37
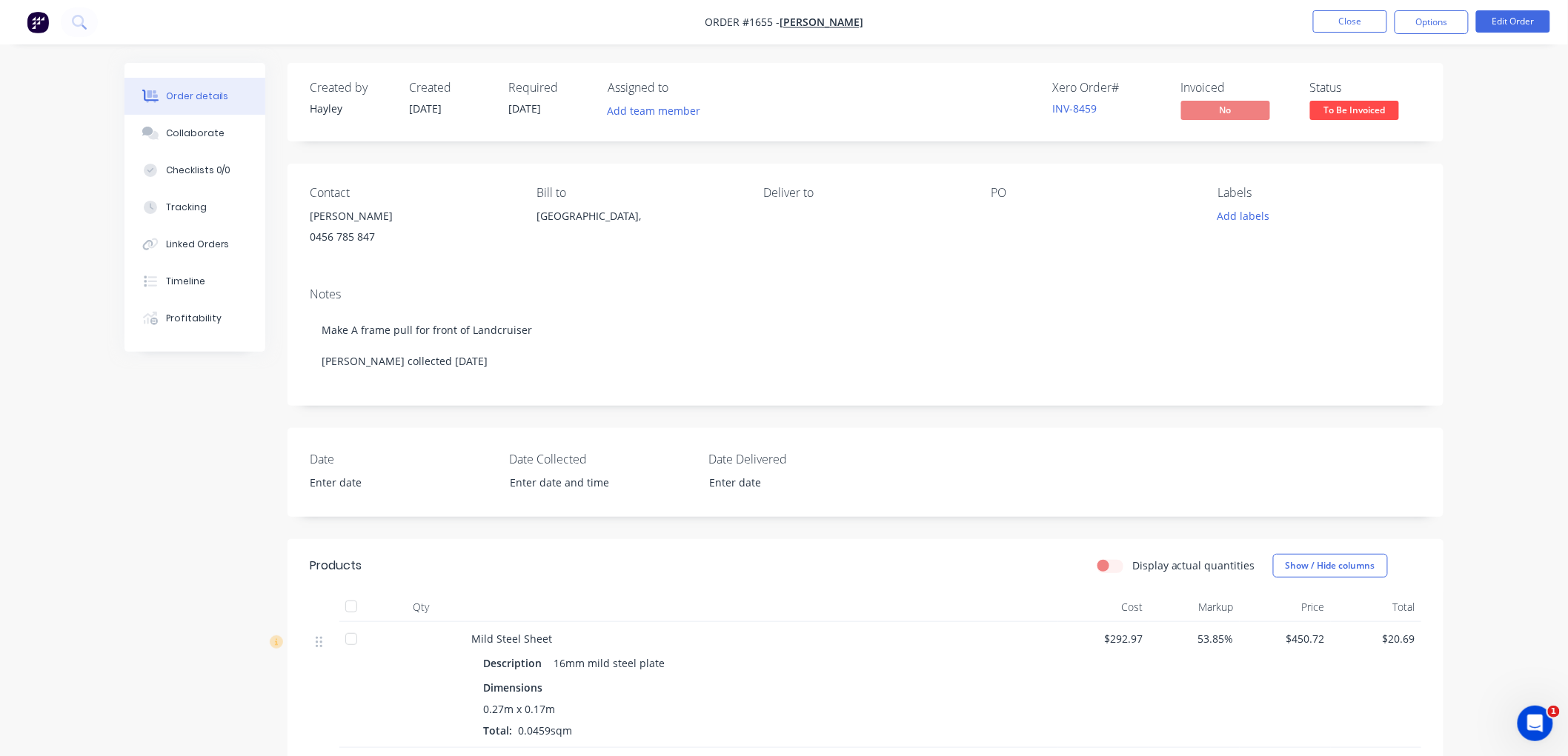
click at [322, 225] on div "[PERSON_NAME]" at bounding box center [411, 216] width 203 height 20
click at [1497, 23] on button "Edit Order" at bounding box center [1513, 21] width 74 height 22
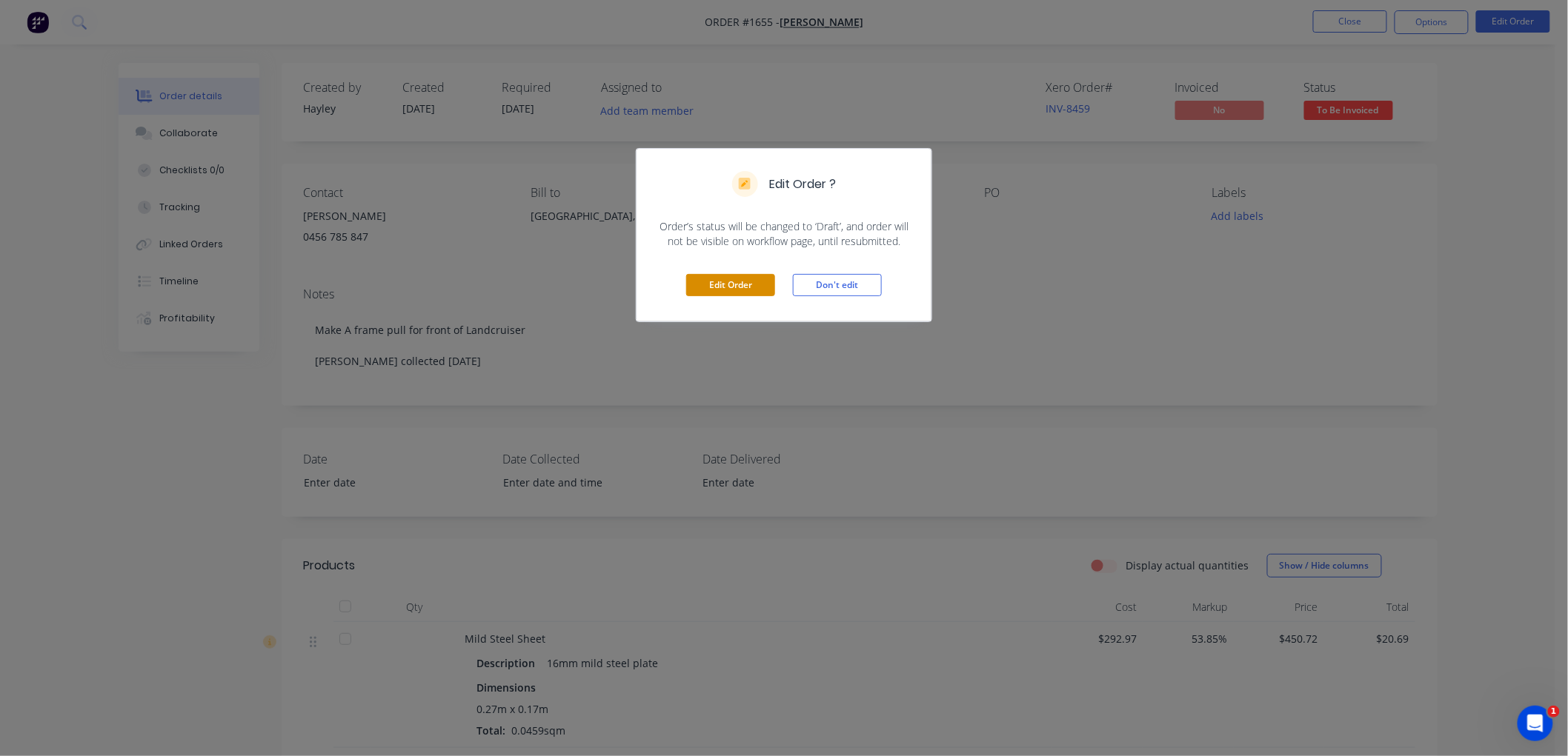
click at [723, 285] on button "Edit Order" at bounding box center [730, 285] width 89 height 22
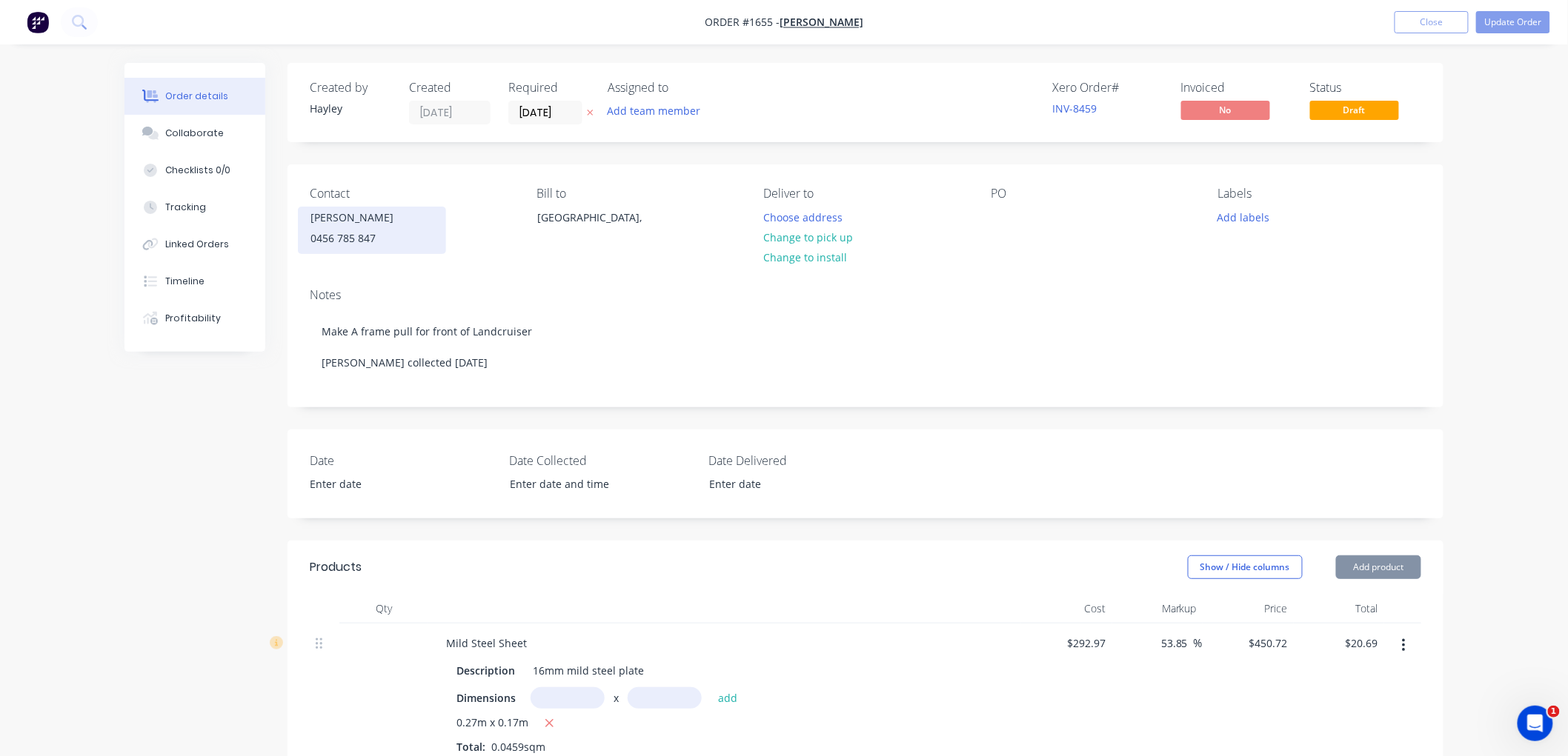
click at [352, 239] on div "0456 785 847" at bounding box center [371, 239] width 123 height 20
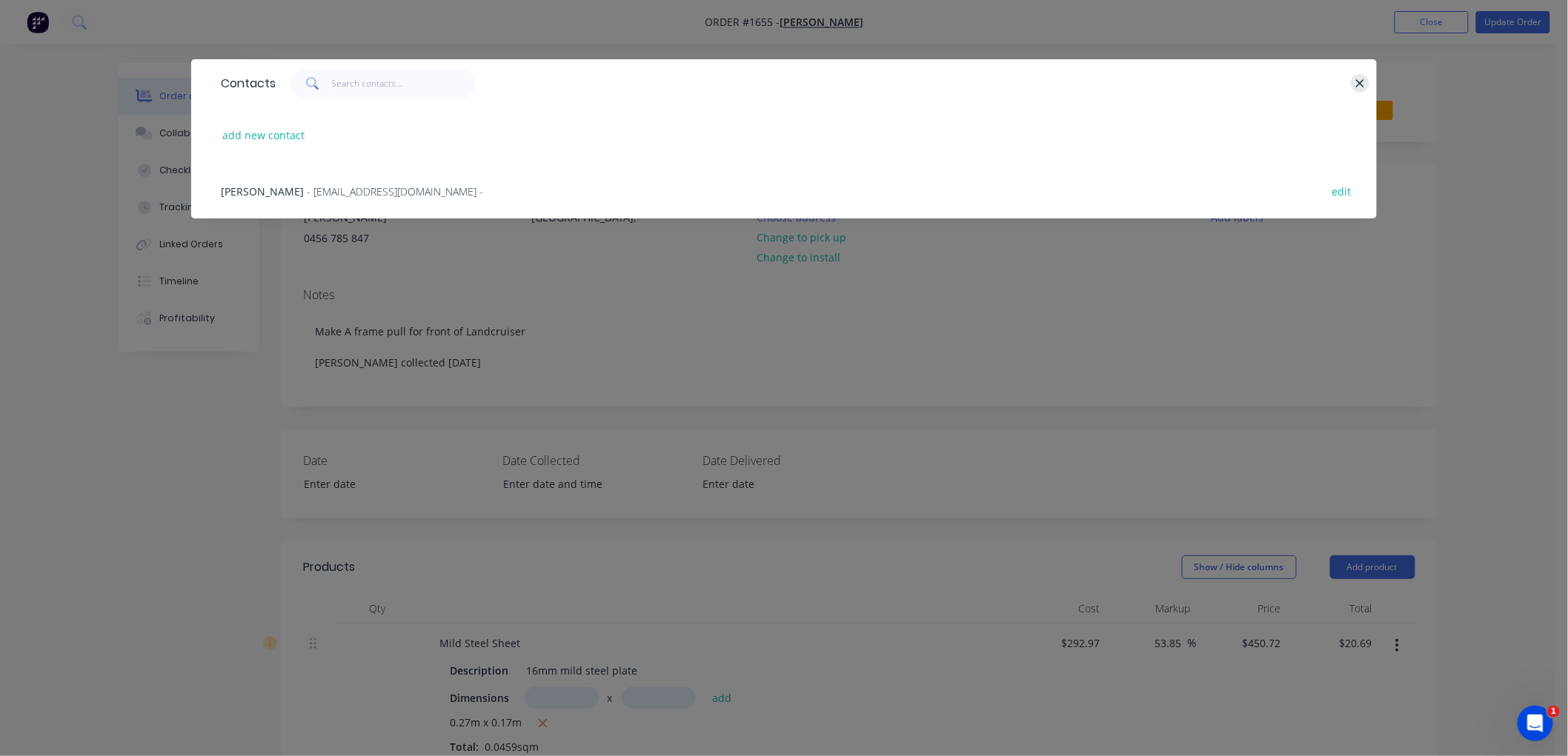
click at [1355, 82] on icon "button" at bounding box center [1360, 83] width 9 height 13
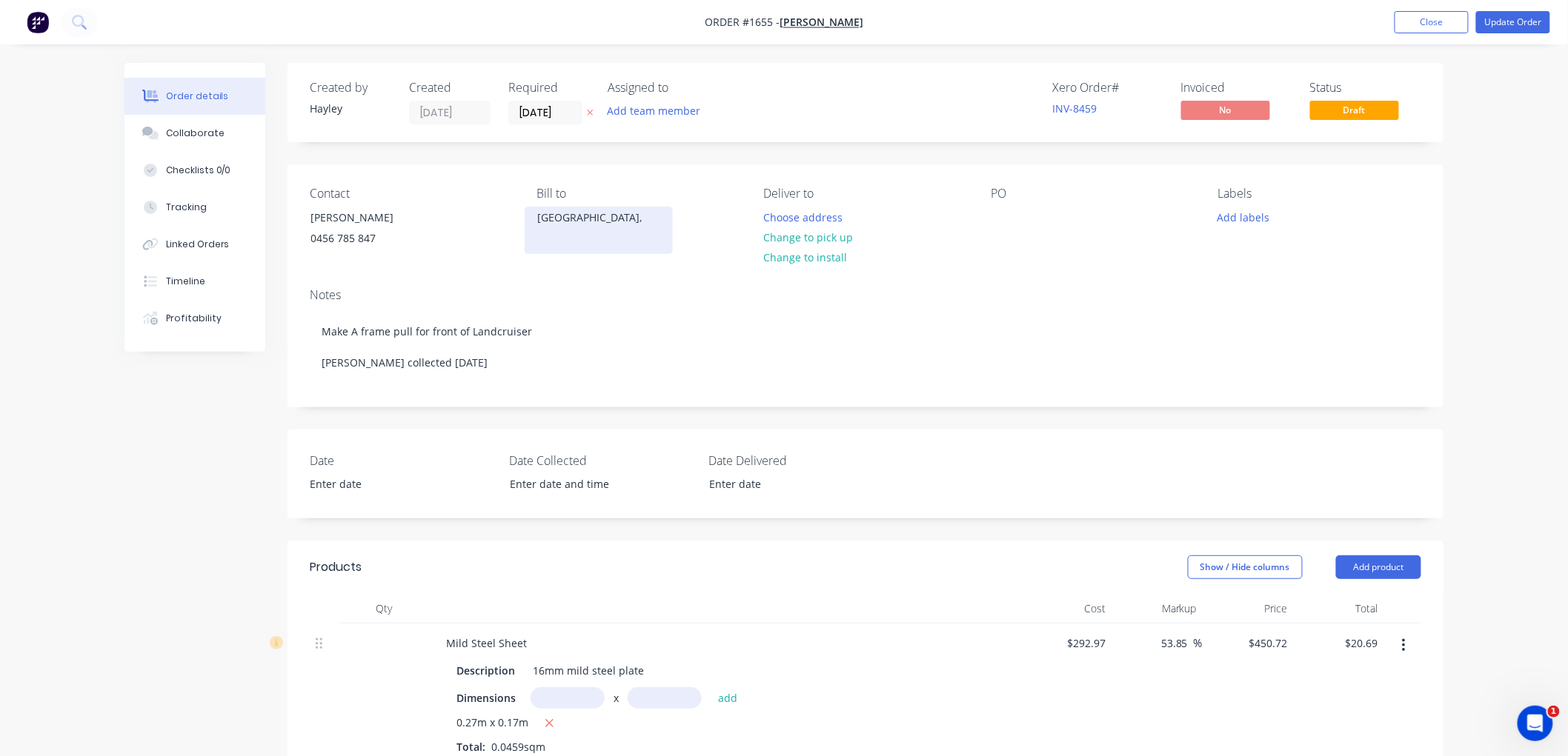
click at [605, 218] on div "[GEOGRAPHIC_DATA]," at bounding box center [598, 217] width 123 height 20
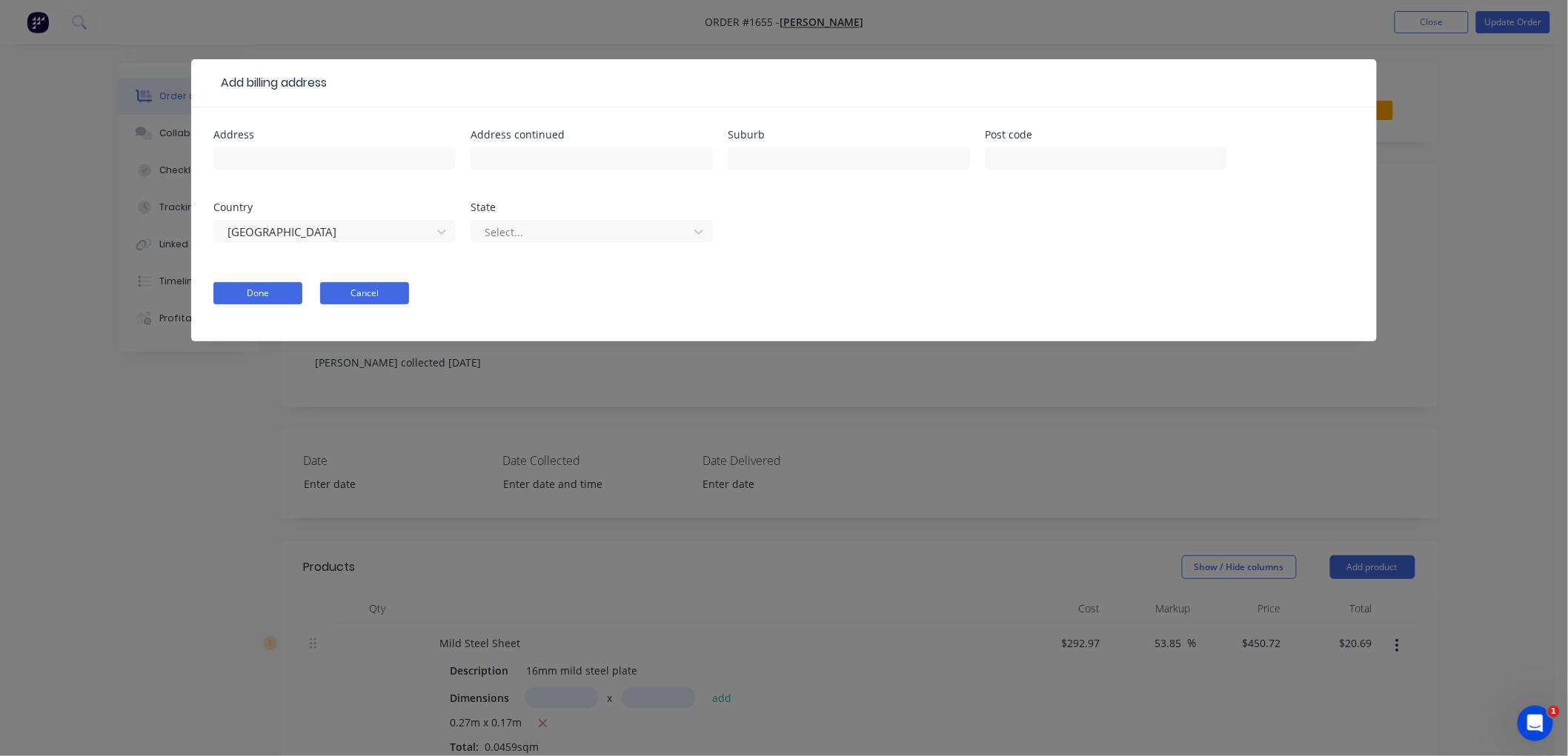
click at [356, 286] on button "Cancel" at bounding box center [364, 294] width 89 height 22
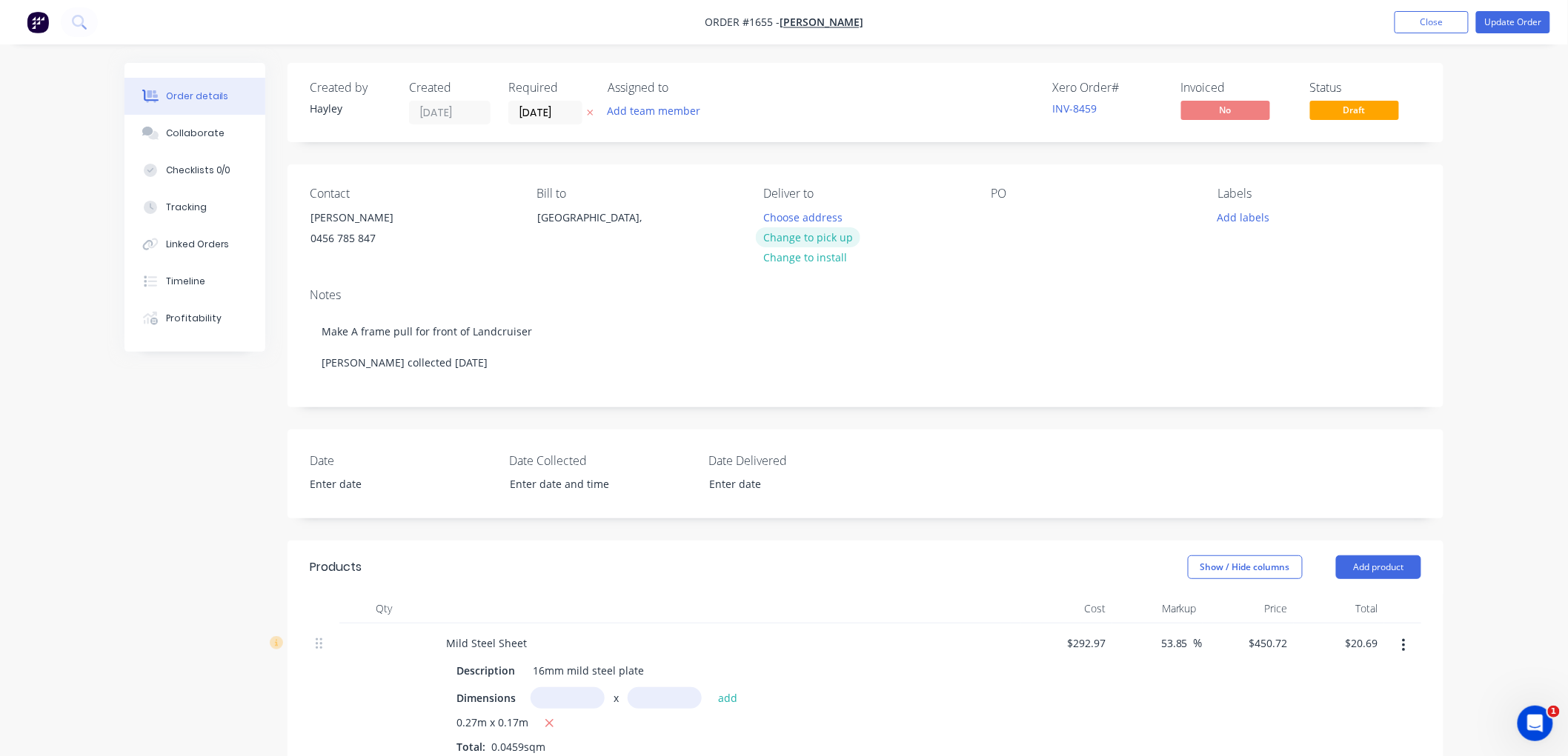
click at [801, 240] on button "Change to pick up" at bounding box center [808, 237] width 105 height 20
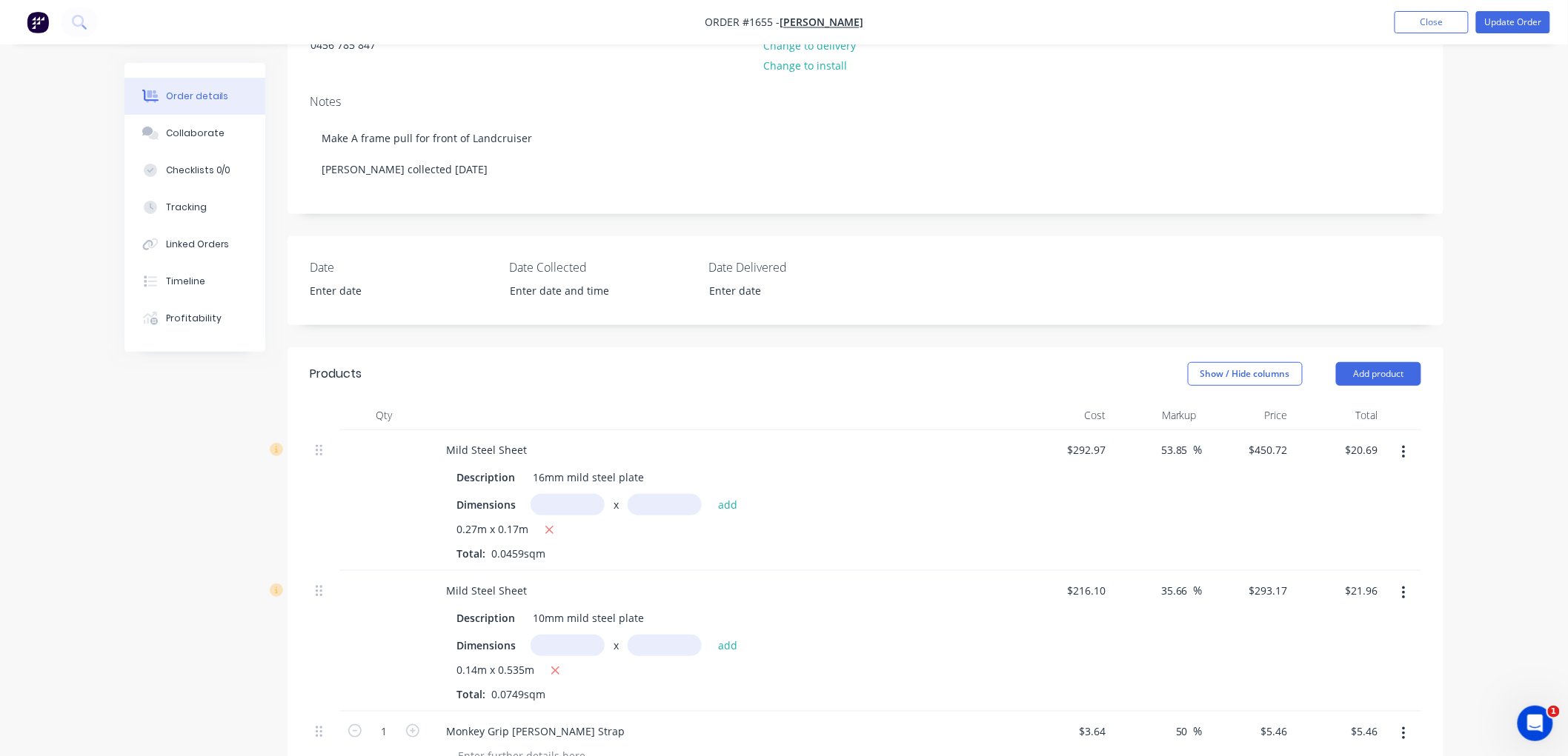
scroll to position [82, 0]
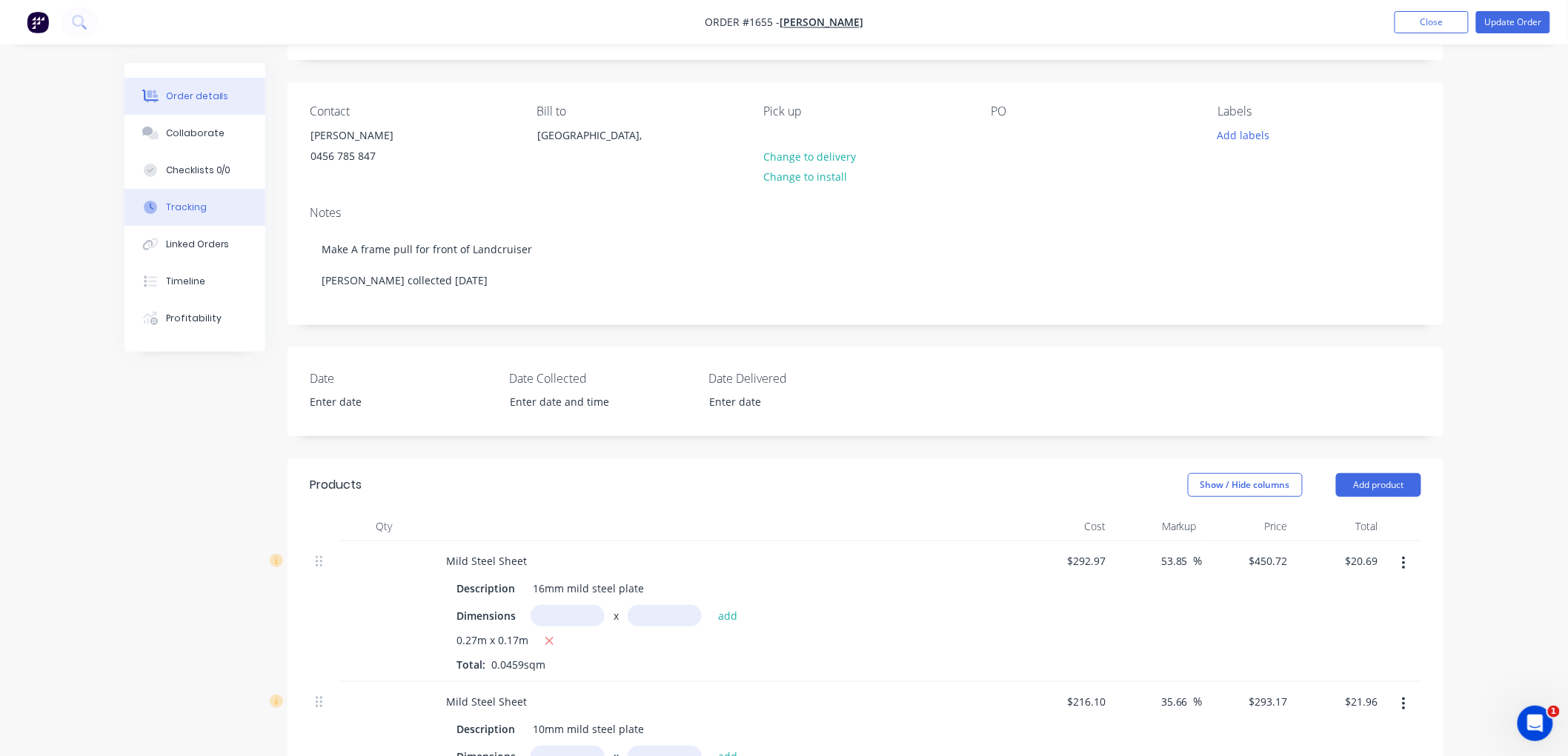
click at [202, 211] on div "Tracking" at bounding box center [186, 207] width 41 height 13
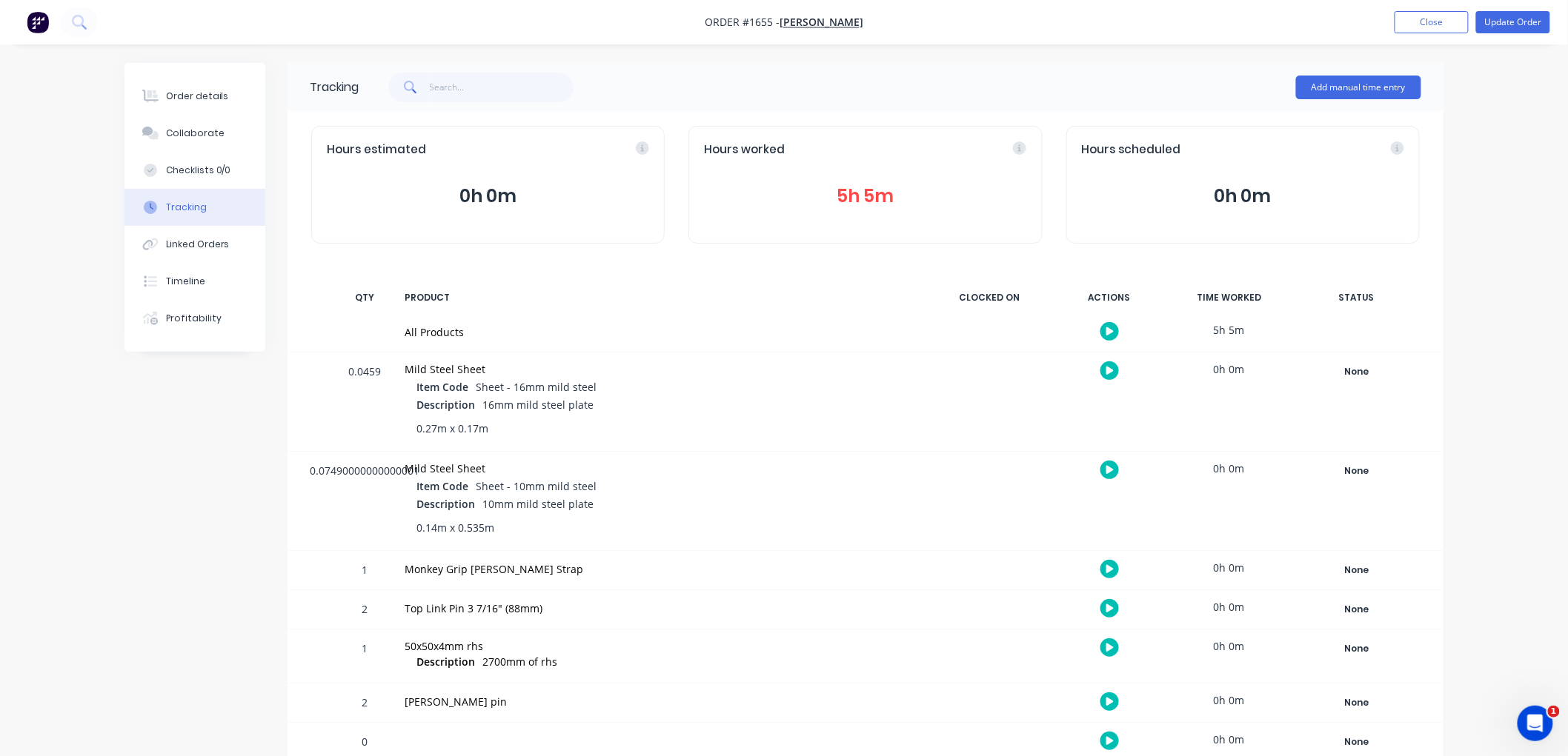
click at [839, 175] on div "Hours worked 5h 5m" at bounding box center [865, 184] width 353 height 118
click at [857, 194] on button "5h 5m" at bounding box center [864, 196] width 322 height 28
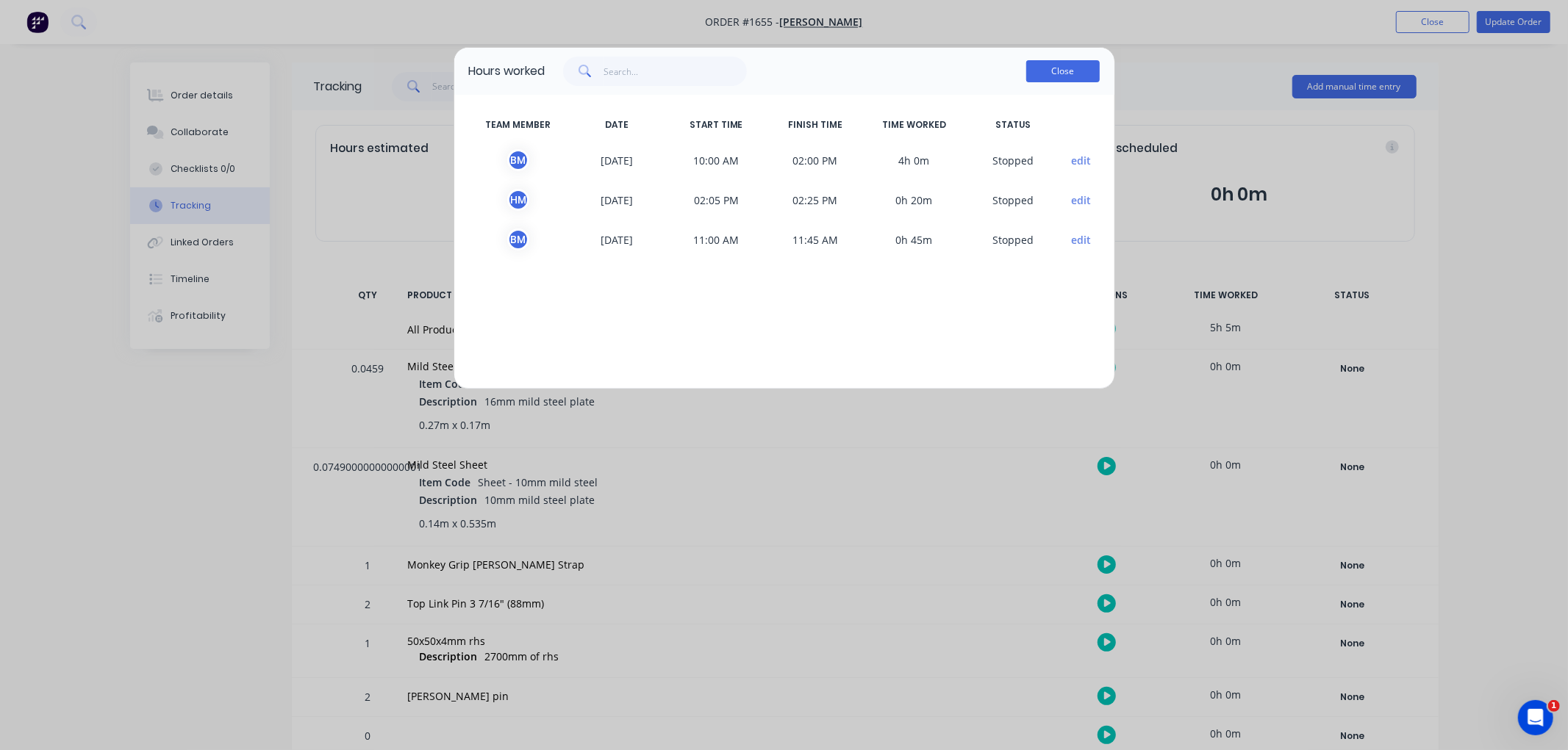
click at [1061, 75] on button "Close" at bounding box center [1062, 71] width 73 height 22
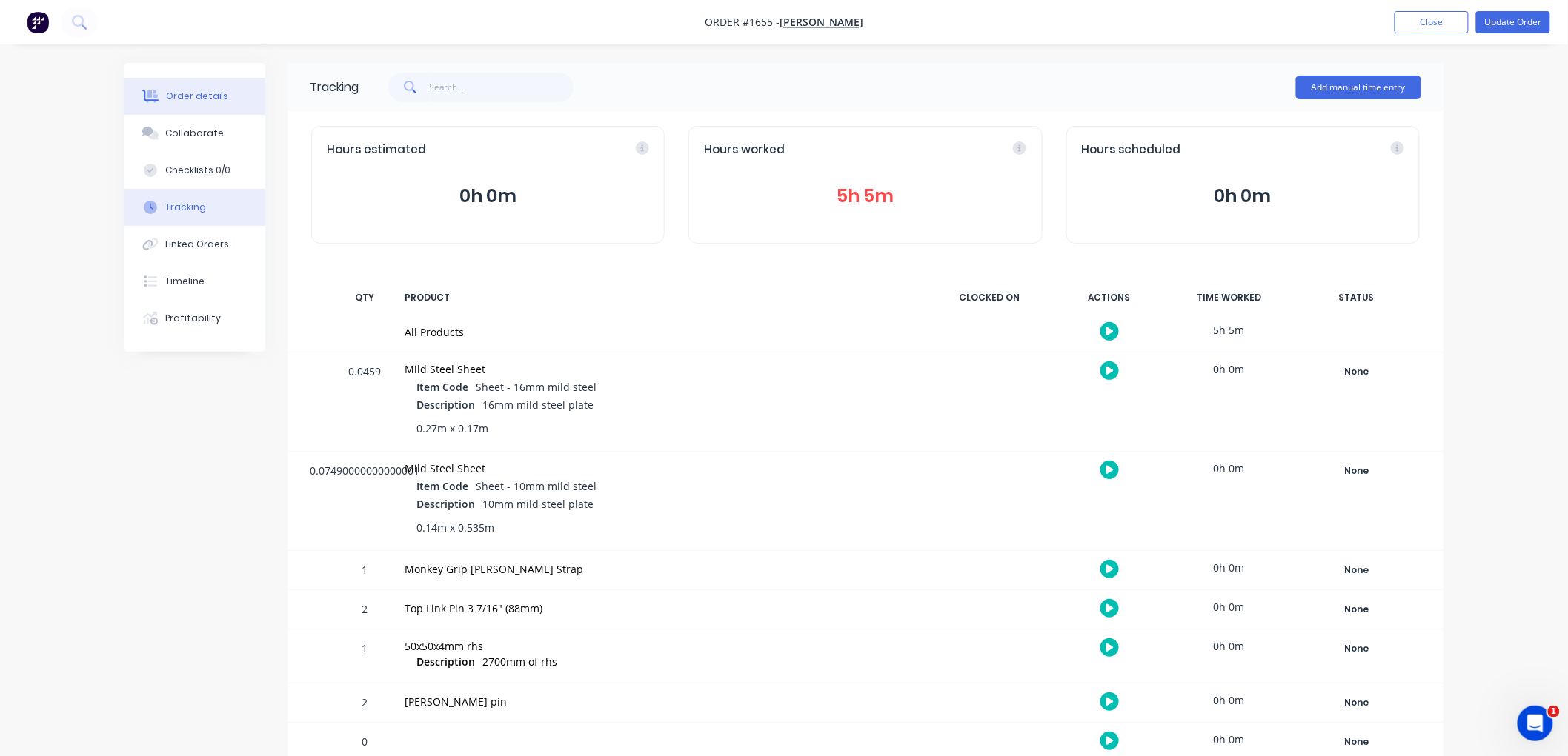
click at [208, 98] on div "Order details" at bounding box center [197, 96] width 63 height 13
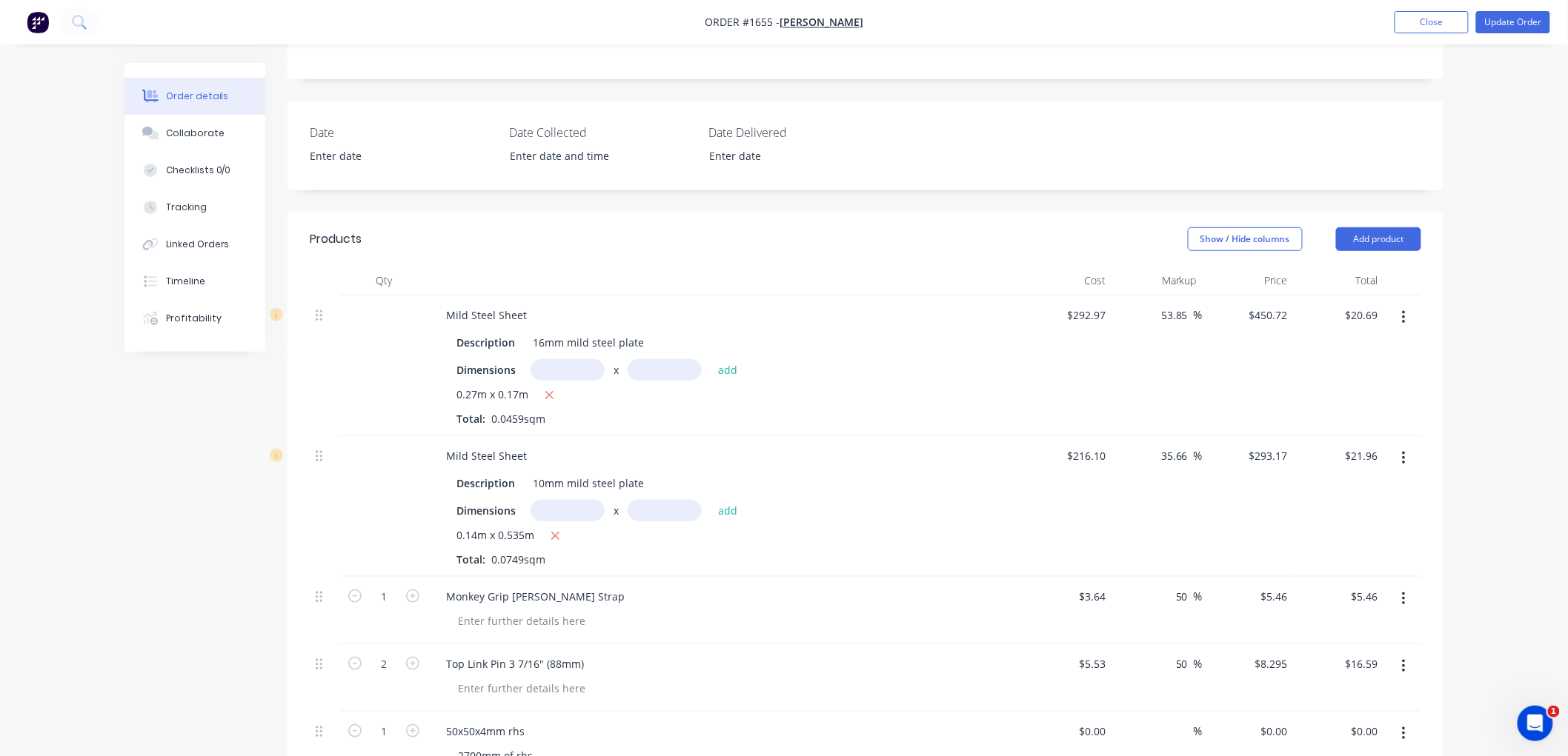
scroll to position [329, 0]
click at [1388, 237] on button "Add product" at bounding box center [1378, 239] width 86 height 24
click at [1347, 272] on div "Product catalogue" at bounding box center [1351, 276] width 114 height 21
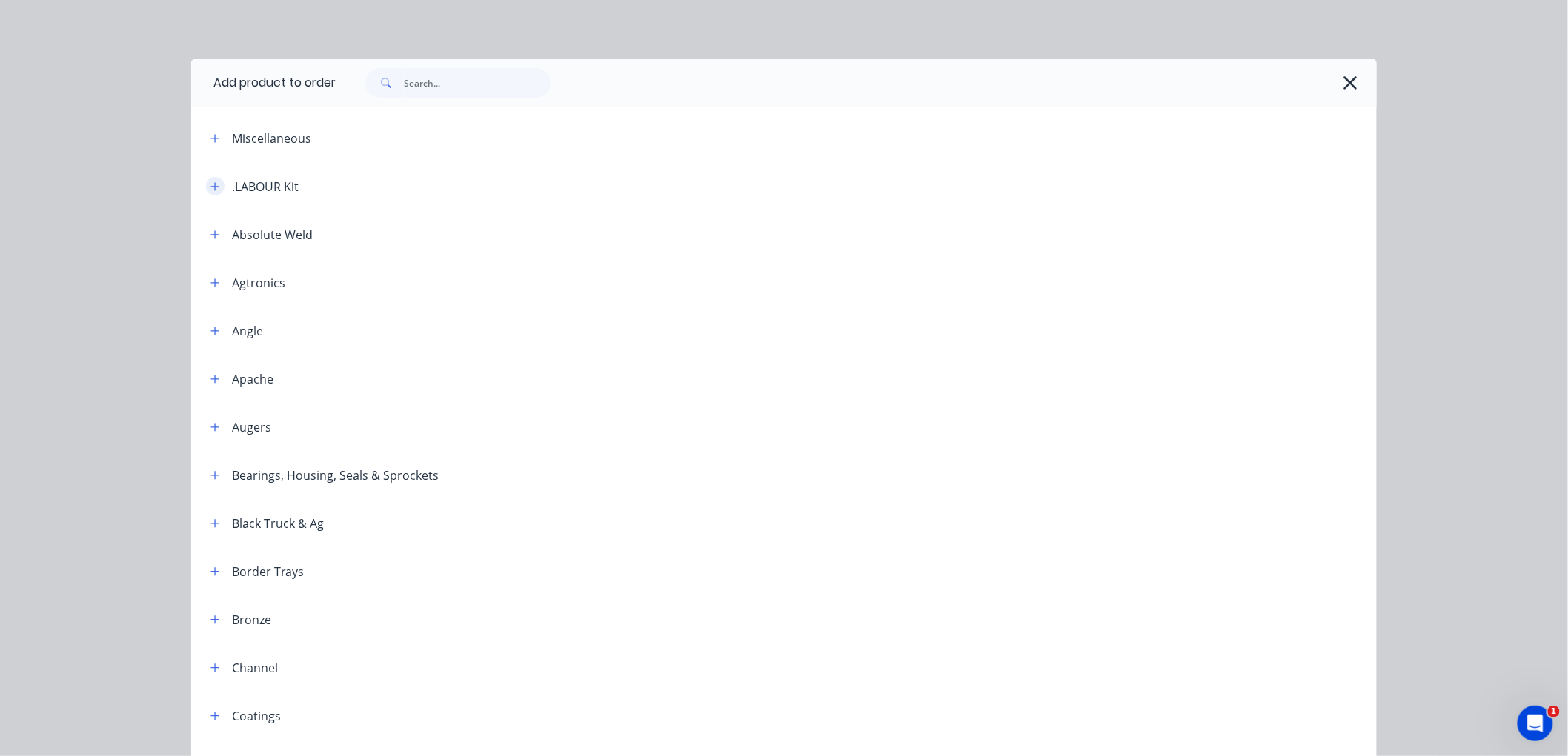
click at [210, 185] on icon "button" at bounding box center [214, 186] width 9 height 10
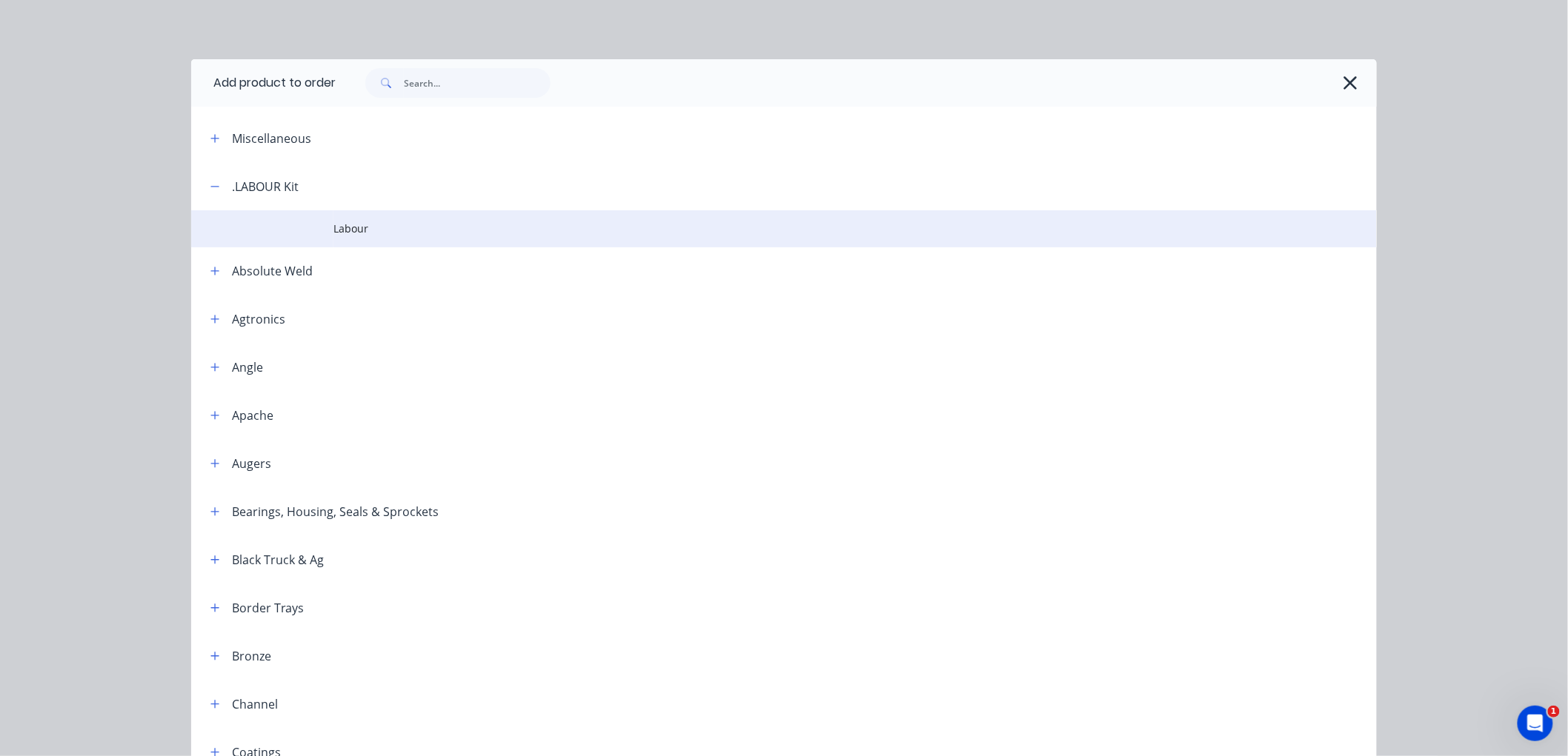
click at [352, 230] on span "Labour" at bounding box center [751, 228] width 835 height 16
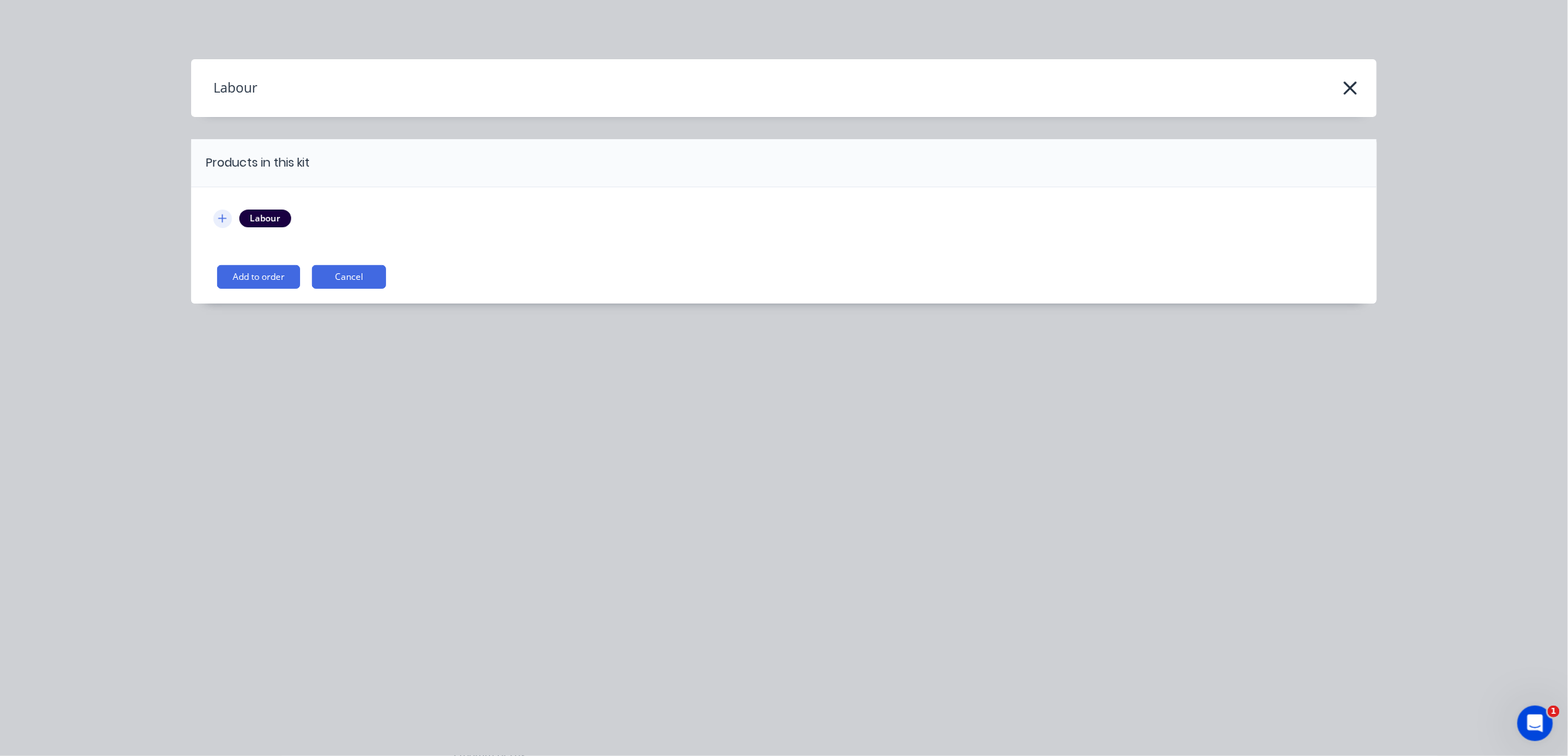
click at [219, 221] on icon "button" at bounding box center [221, 218] width 9 height 10
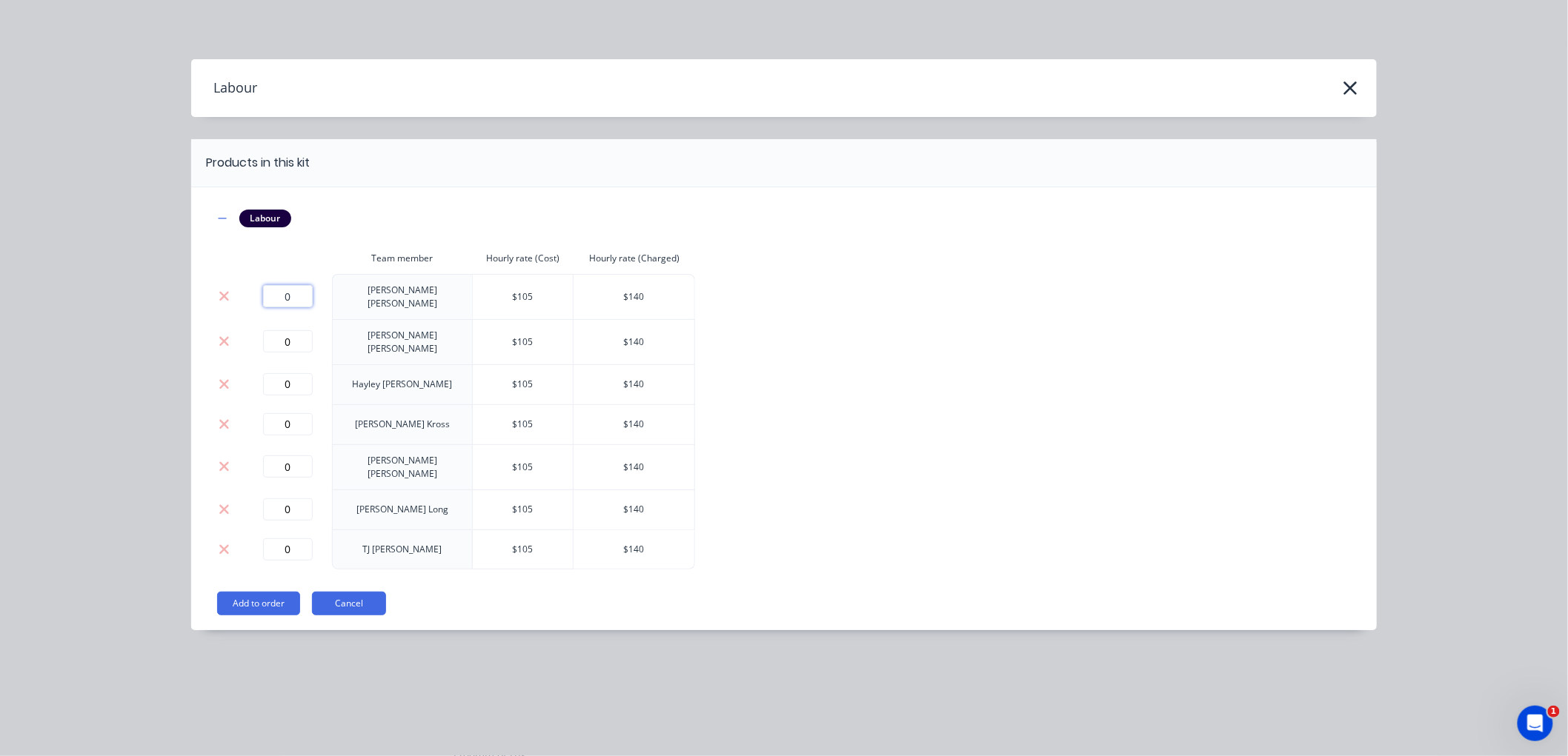
drag, startPoint x: 296, startPoint y: 294, endPoint x: 283, endPoint y: 294, distance: 13.0
click at [283, 294] on input "0" at bounding box center [287, 296] width 49 height 22
type input "4.75"
drag, startPoint x: 291, startPoint y: 371, endPoint x: 274, endPoint y: 371, distance: 17.0
click at [274, 374] on input "0" at bounding box center [287, 385] width 49 height 22
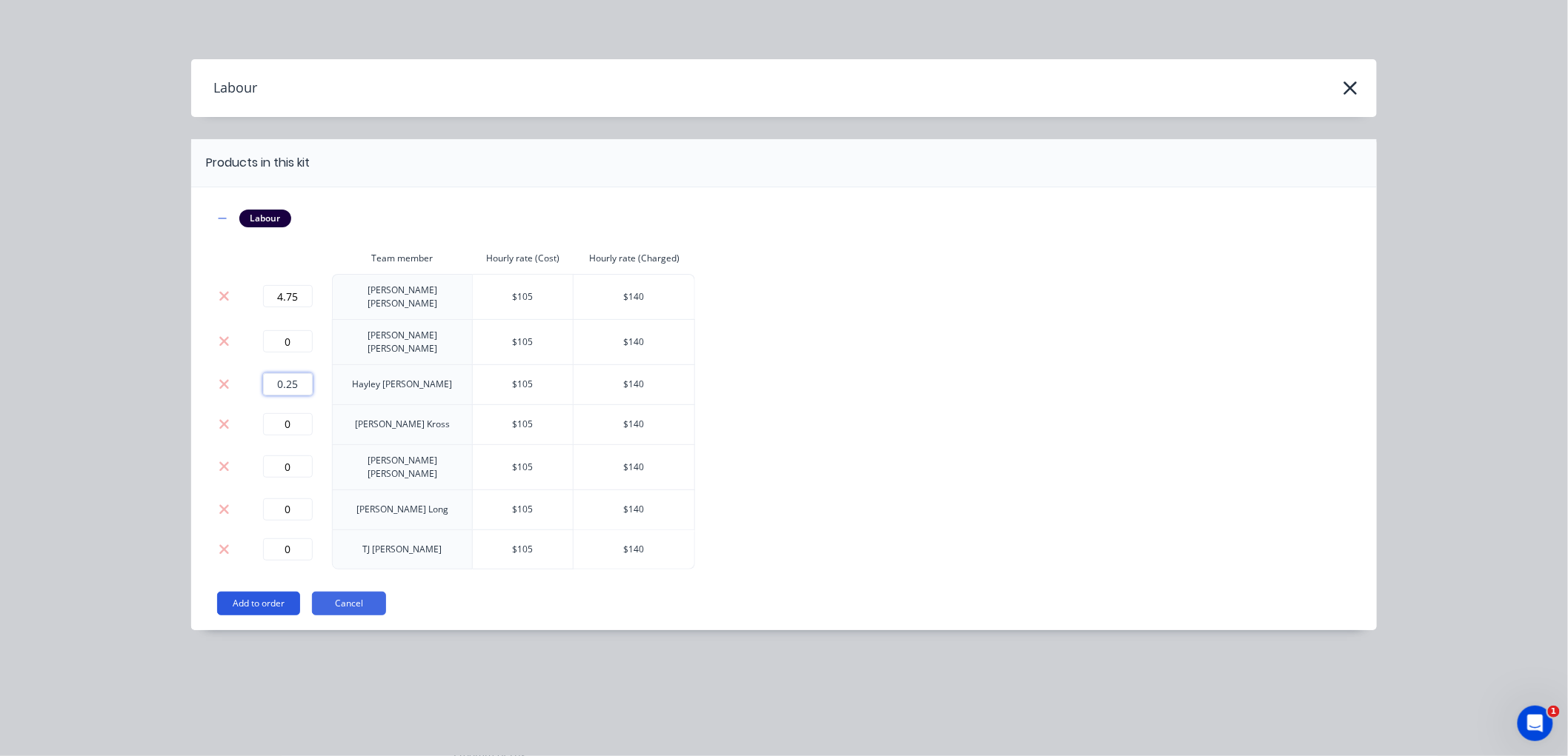
type input "0.25"
click at [269, 592] on button "Add to order" at bounding box center [258, 604] width 83 height 24
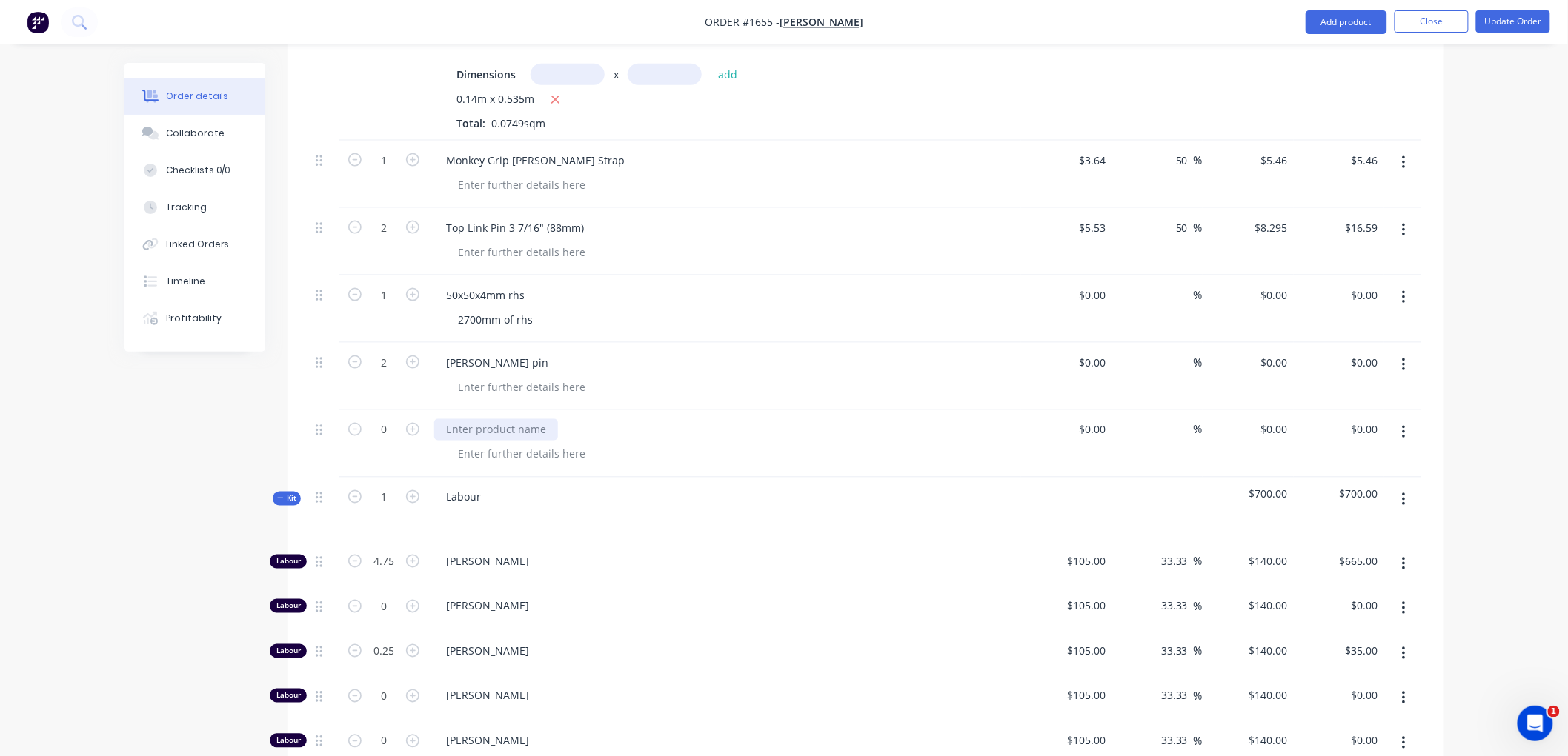
scroll to position [905, 0]
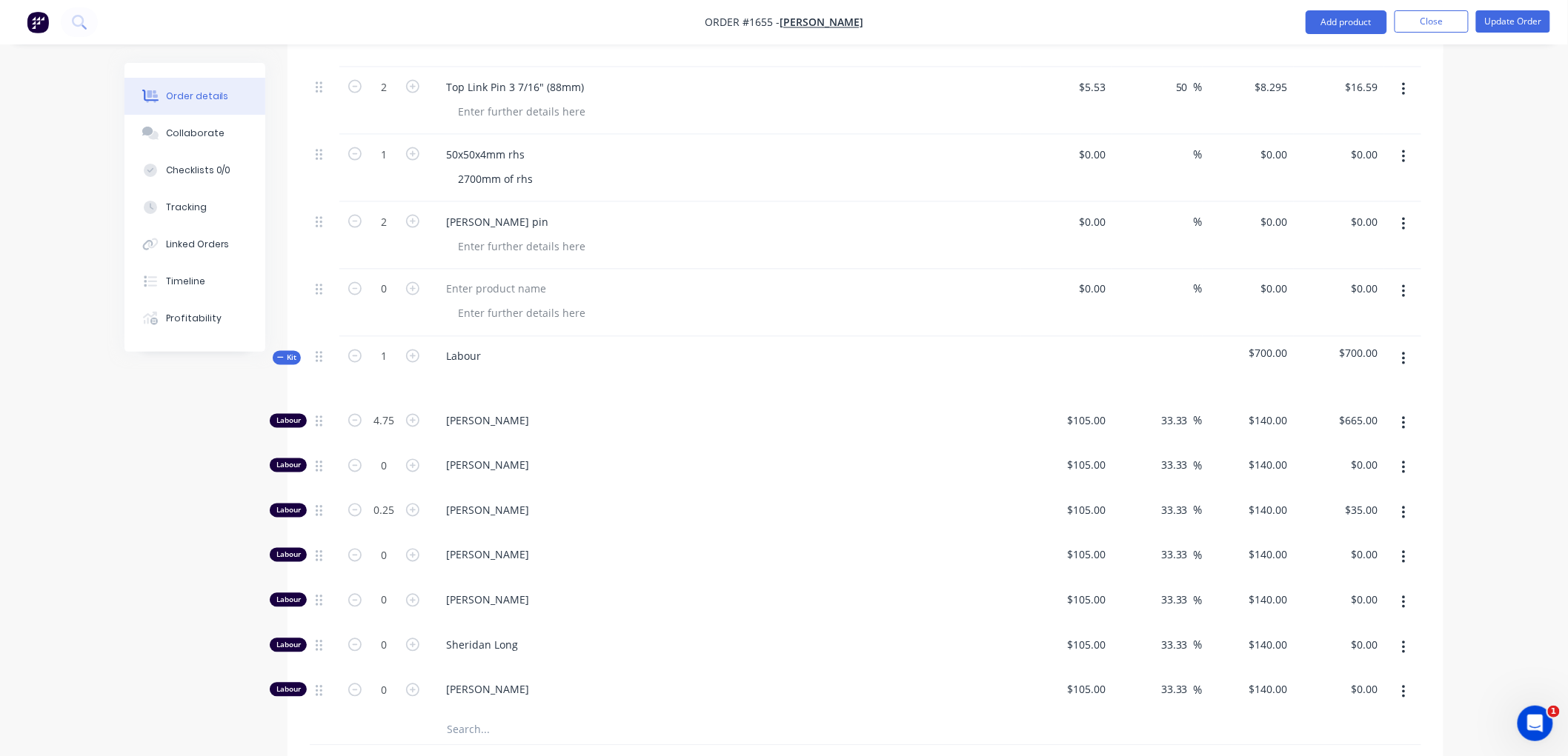
click at [282, 354] on icon at bounding box center [280, 357] width 6 height 7
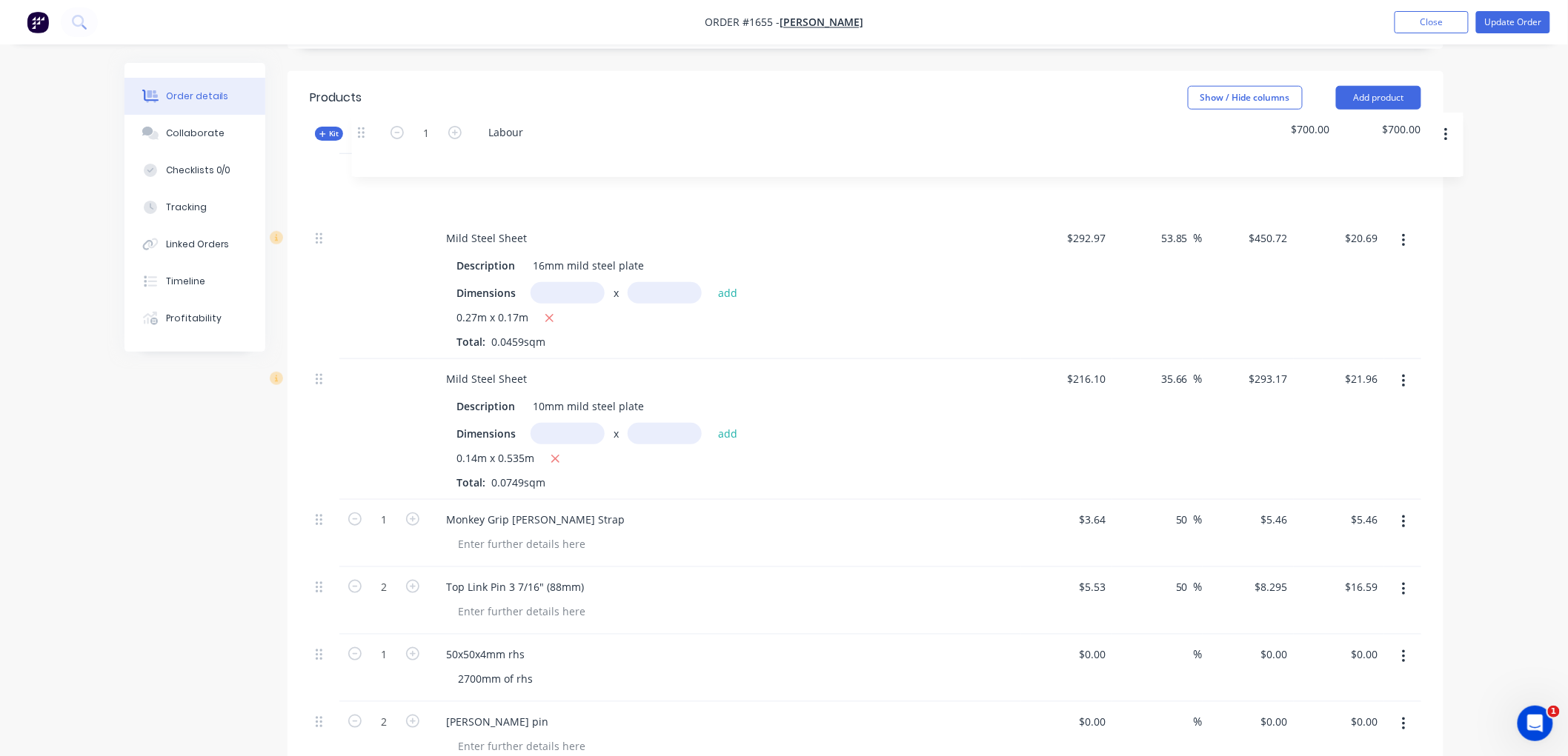
scroll to position [447, 0]
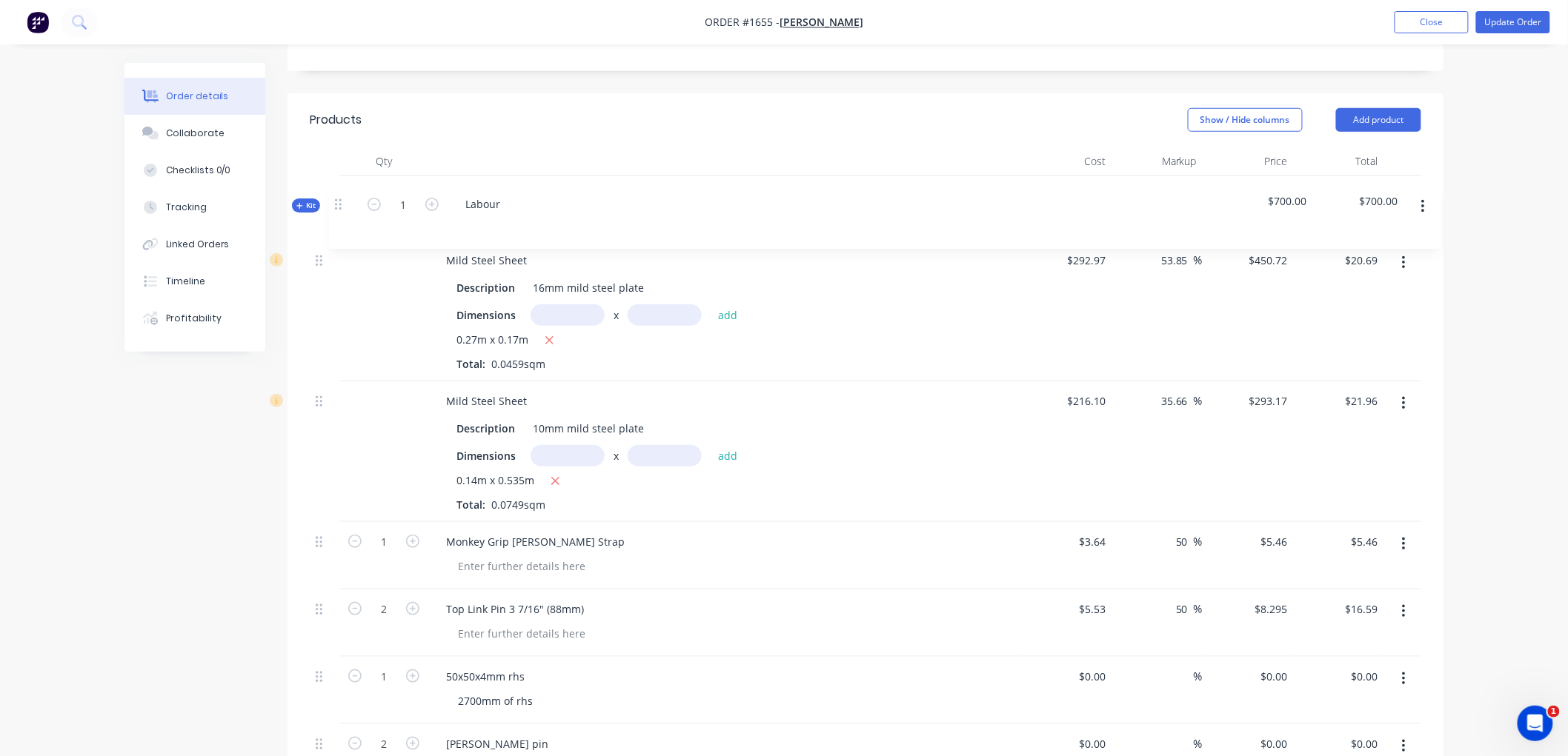
drag, startPoint x: 321, startPoint y: 358, endPoint x: 341, endPoint y: 196, distance: 163.2
click at [341, 196] on div "Mild Steel Sheet Description 16mm mild steel plate Dimensions x add 0.27m x 0.1…" at bounding box center [864, 518] width 1111 height 683
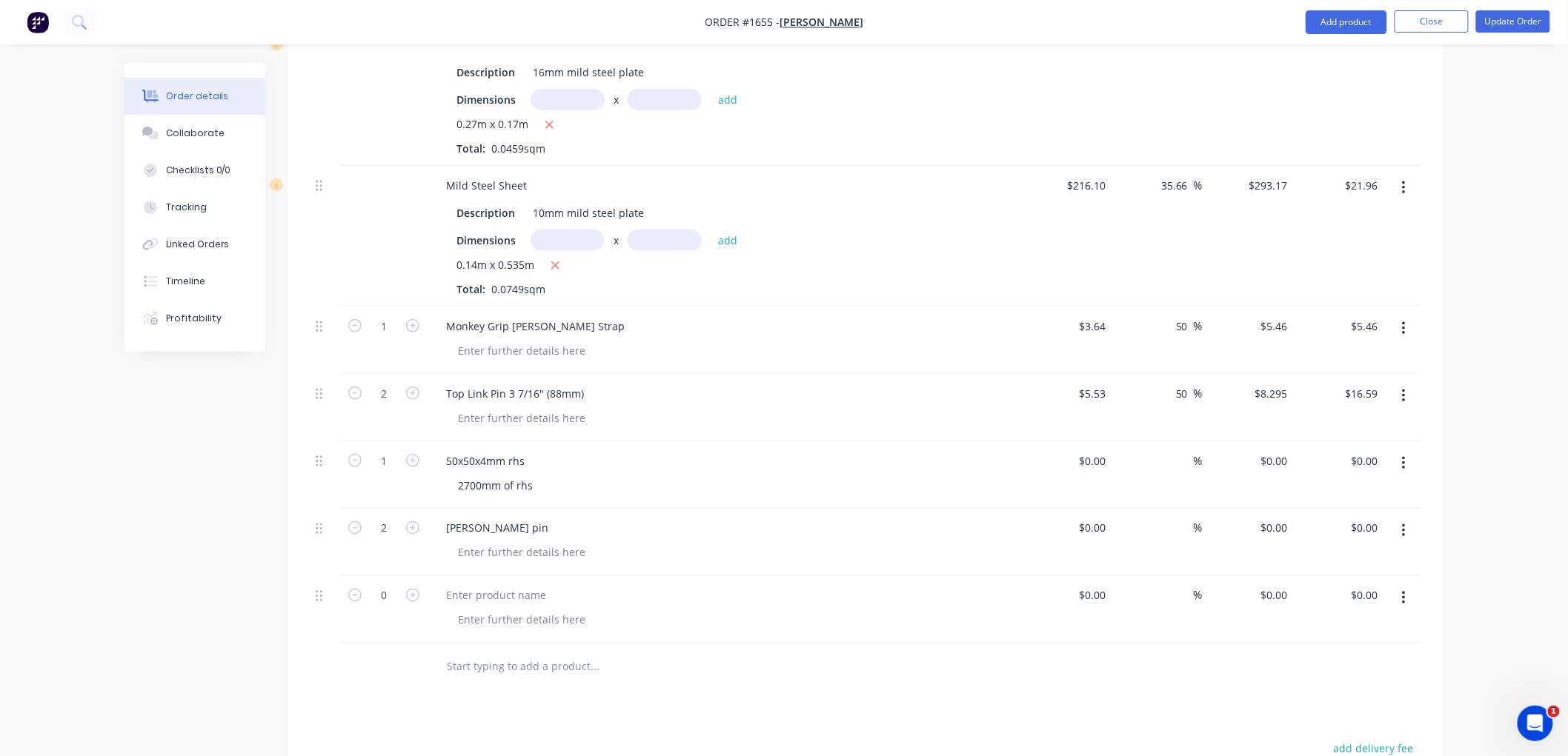
scroll to position [694, 0]
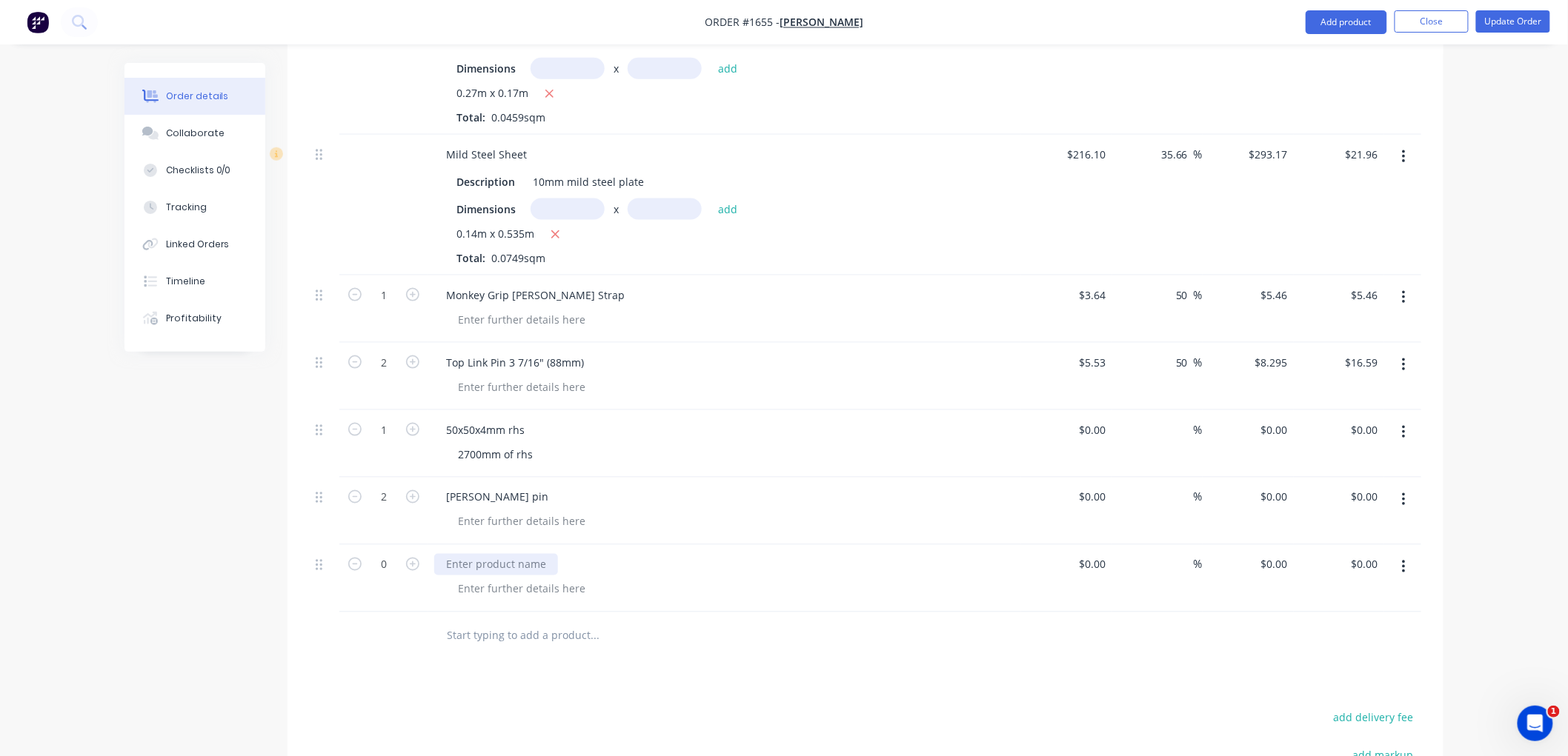
click at [492, 561] on div at bounding box center [496, 564] width 124 height 21
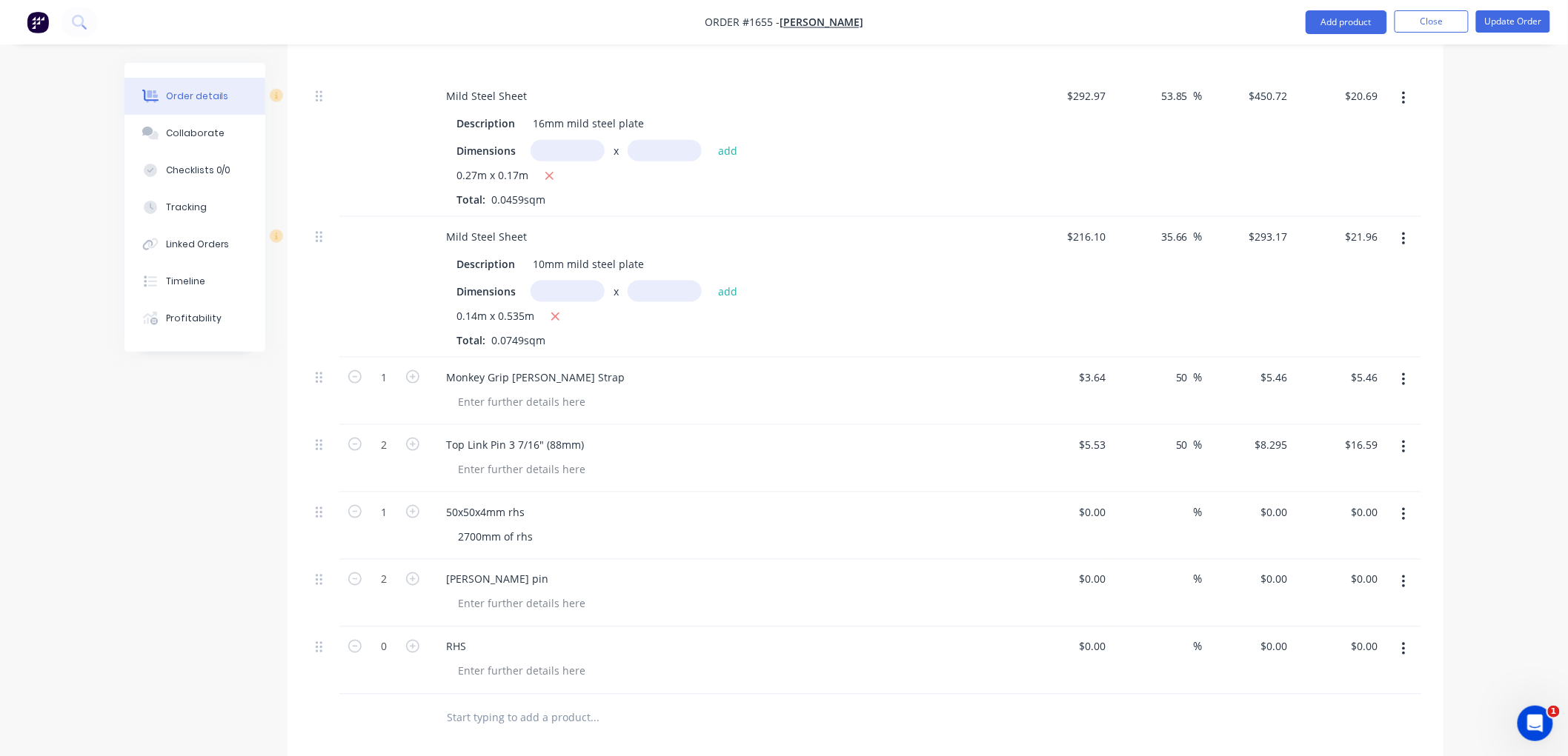
click at [1400, 652] on button "button" at bounding box center [1404, 650] width 35 height 27
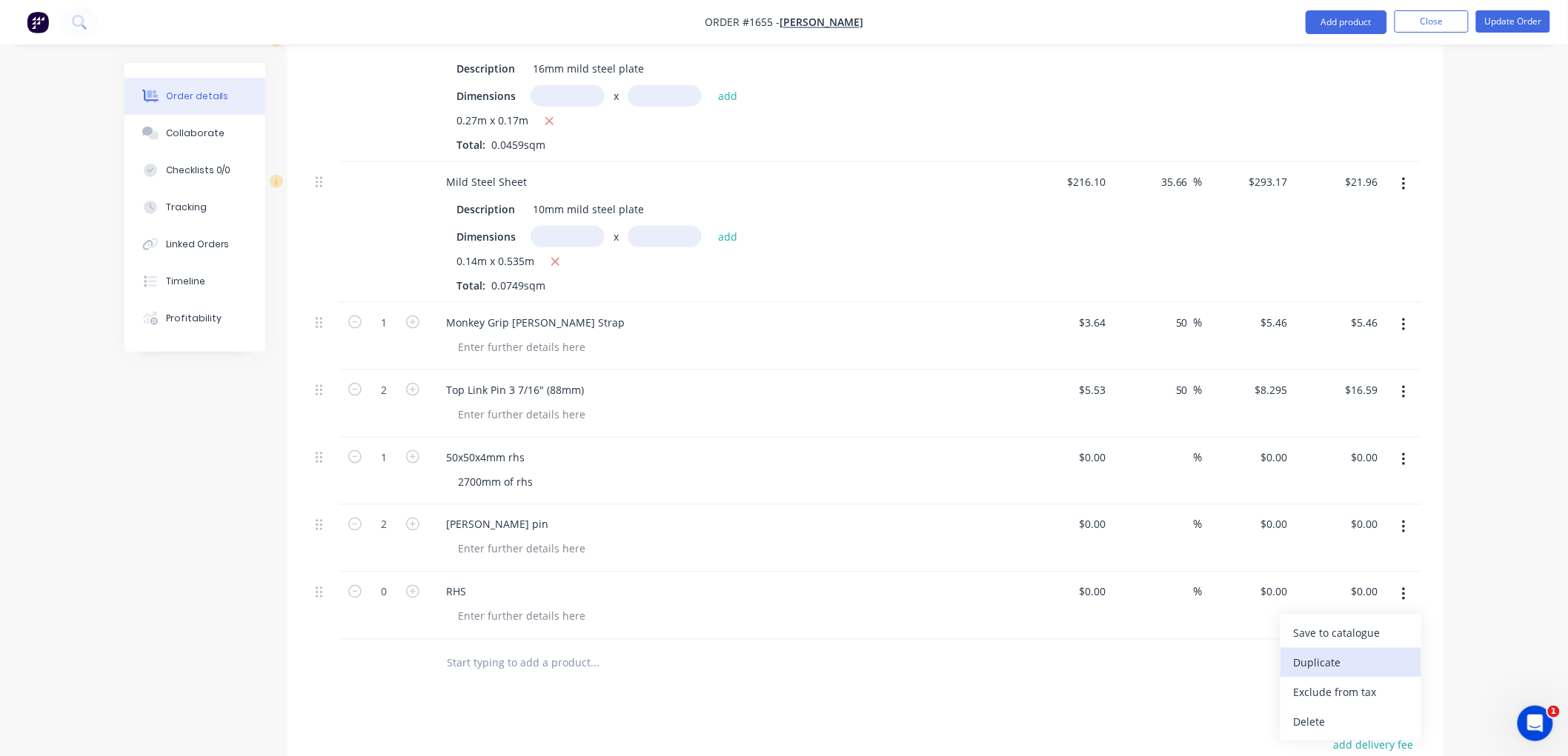
scroll to position [694, 0]
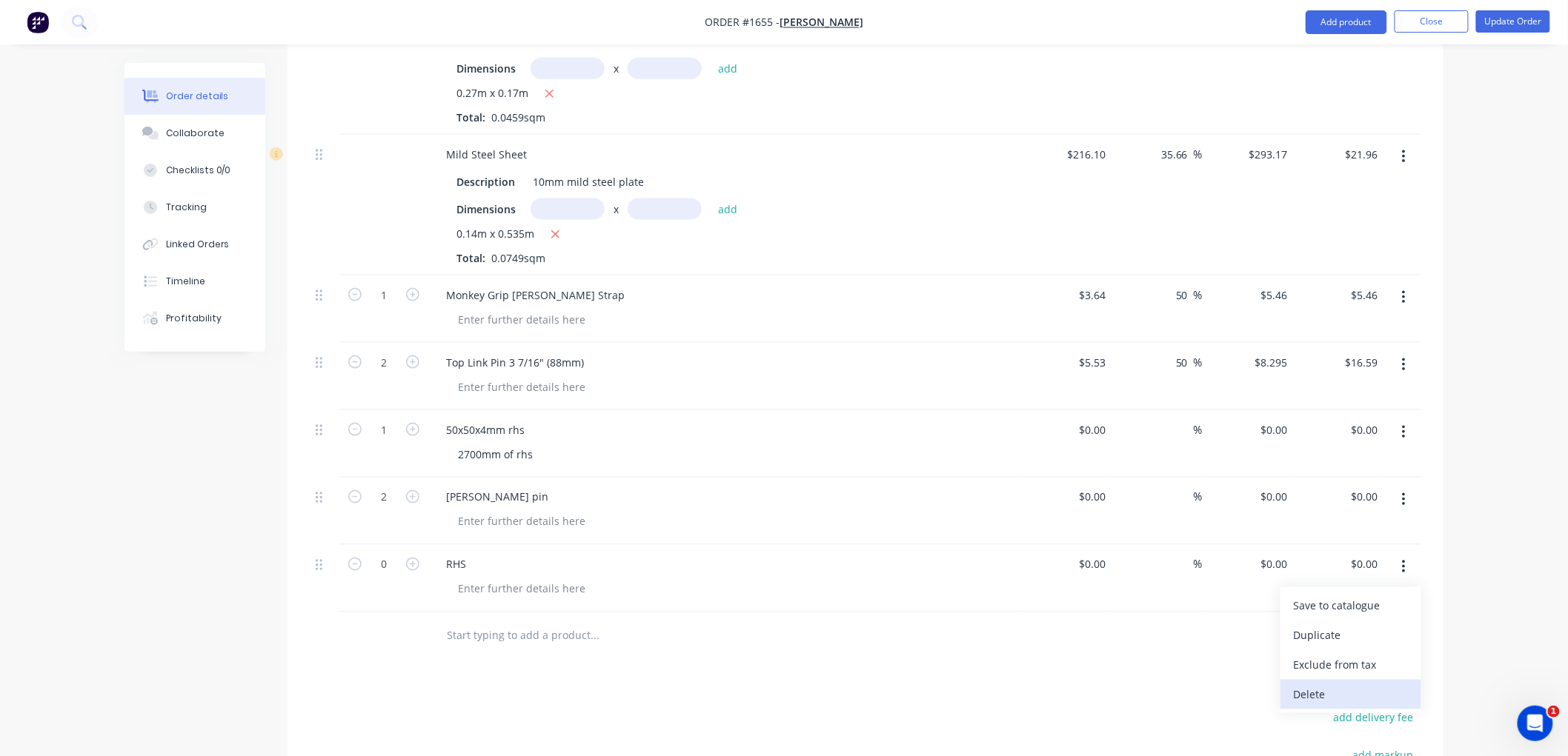
click at [1357, 695] on div "Delete" at bounding box center [1351, 695] width 114 height 21
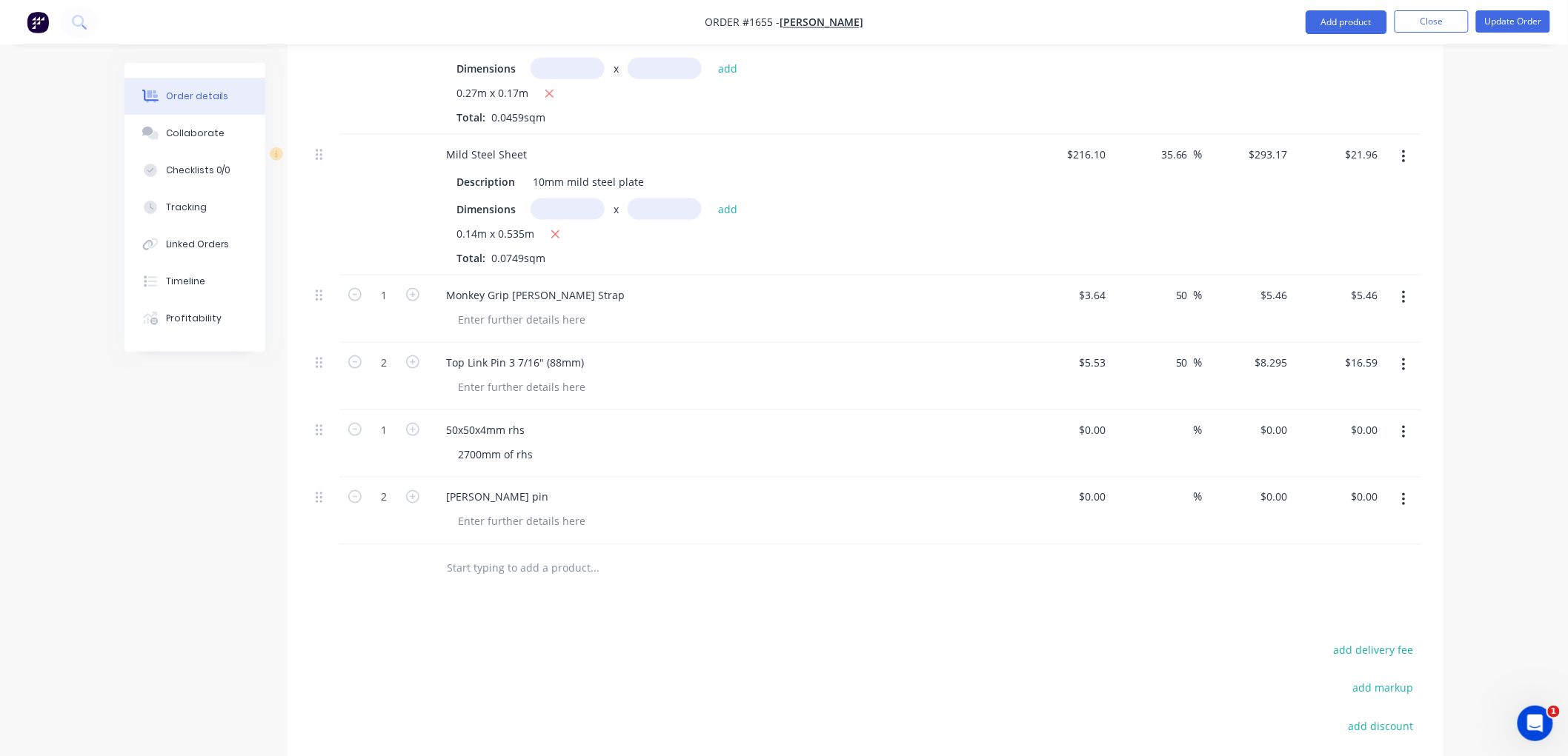
click at [533, 573] on input "text" at bounding box center [594, 569] width 296 height 30
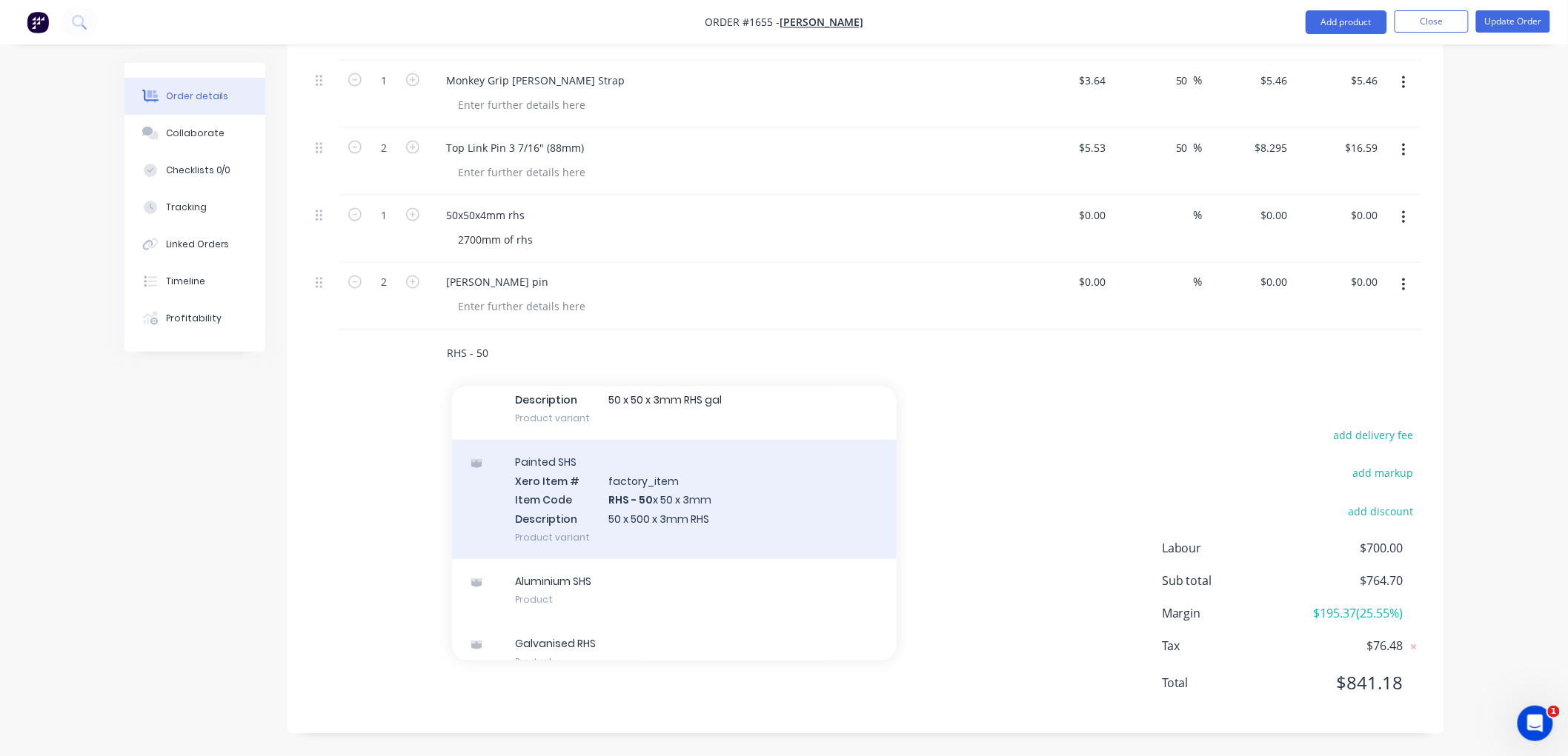
scroll to position [823, 0]
type input "RHS - 50"
click at [782, 500] on div "Painted SHS Xero Item # factory_item Item Code RHS - 50 x 50 x 3mm Description …" at bounding box center [674, 506] width 444 height 119
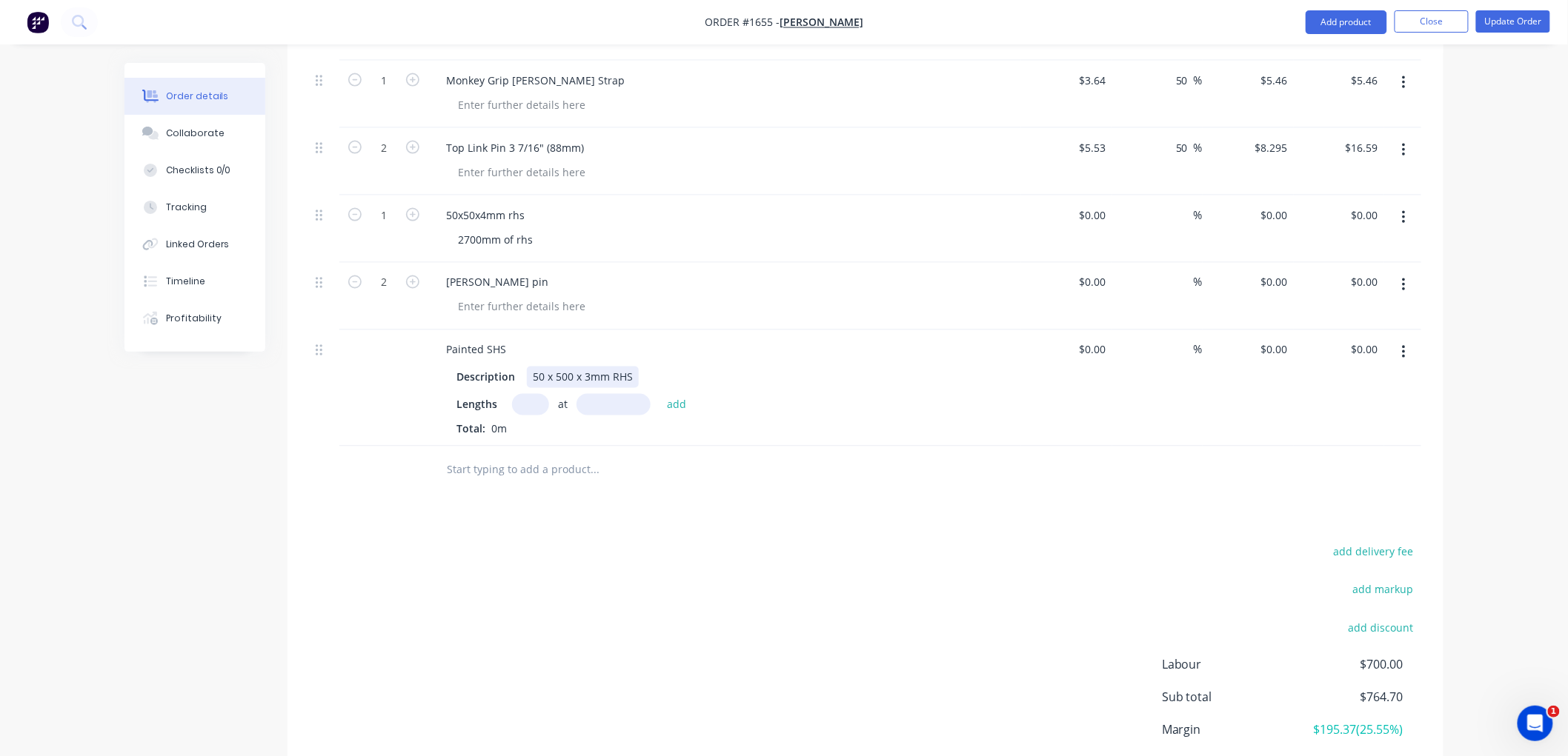
click at [591, 376] on div "50 x 500 x 3mm RHS" at bounding box center [583, 377] width 111 height 21
click at [512, 397] on div "at add" at bounding box center [603, 404] width 182 height 21
click at [520, 408] on input "text" at bounding box center [530, 404] width 37 height 21
type input "1"
type input "2.7"
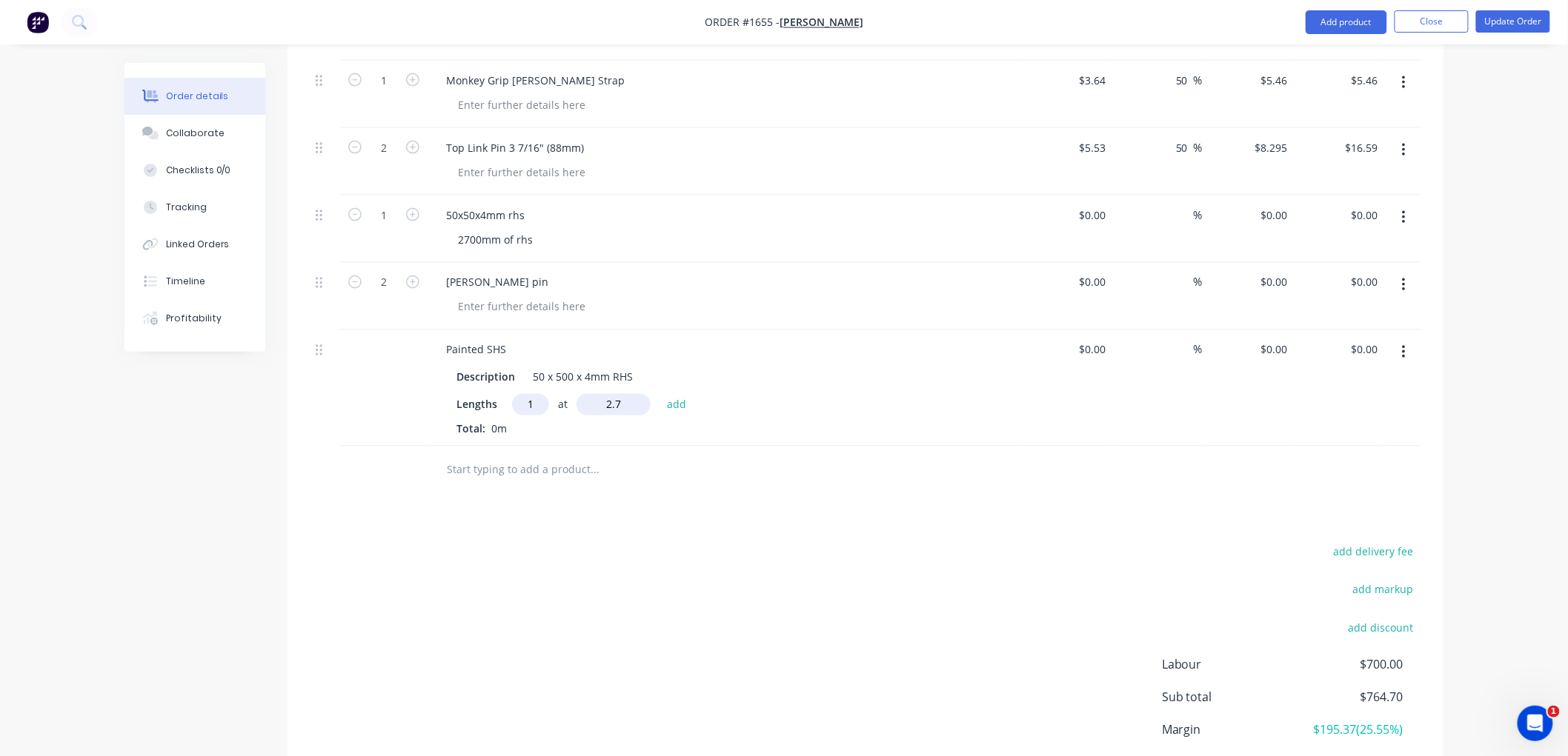
click at [660, 394] on button "add" at bounding box center [677, 404] width 35 height 20
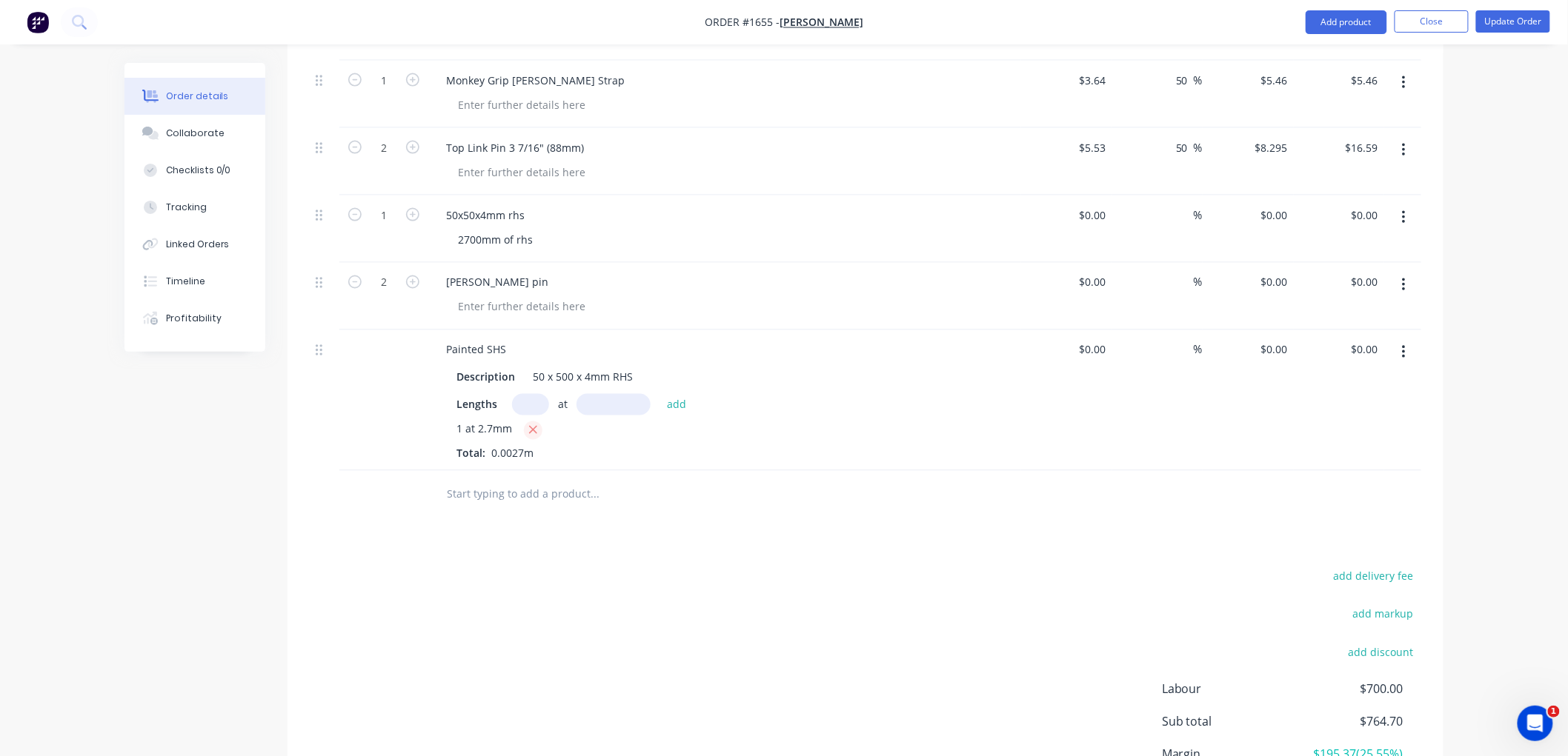
click at [535, 429] on icon "button" at bounding box center [533, 430] width 9 height 13
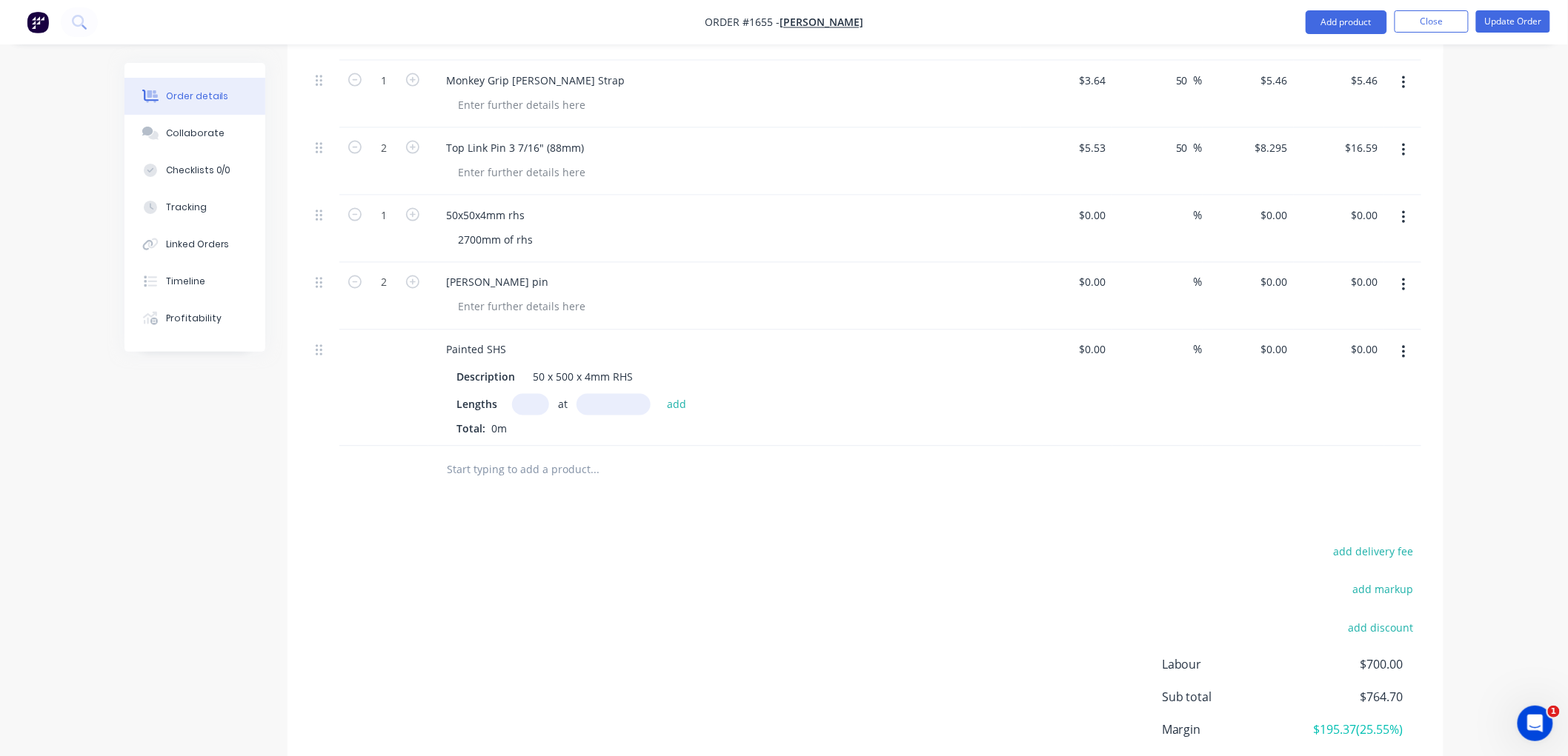
click at [527, 406] on input "text" at bounding box center [530, 404] width 37 height 21
type input "1"
type input "2700"
click at [660, 394] on button "add" at bounding box center [677, 404] width 35 height 20
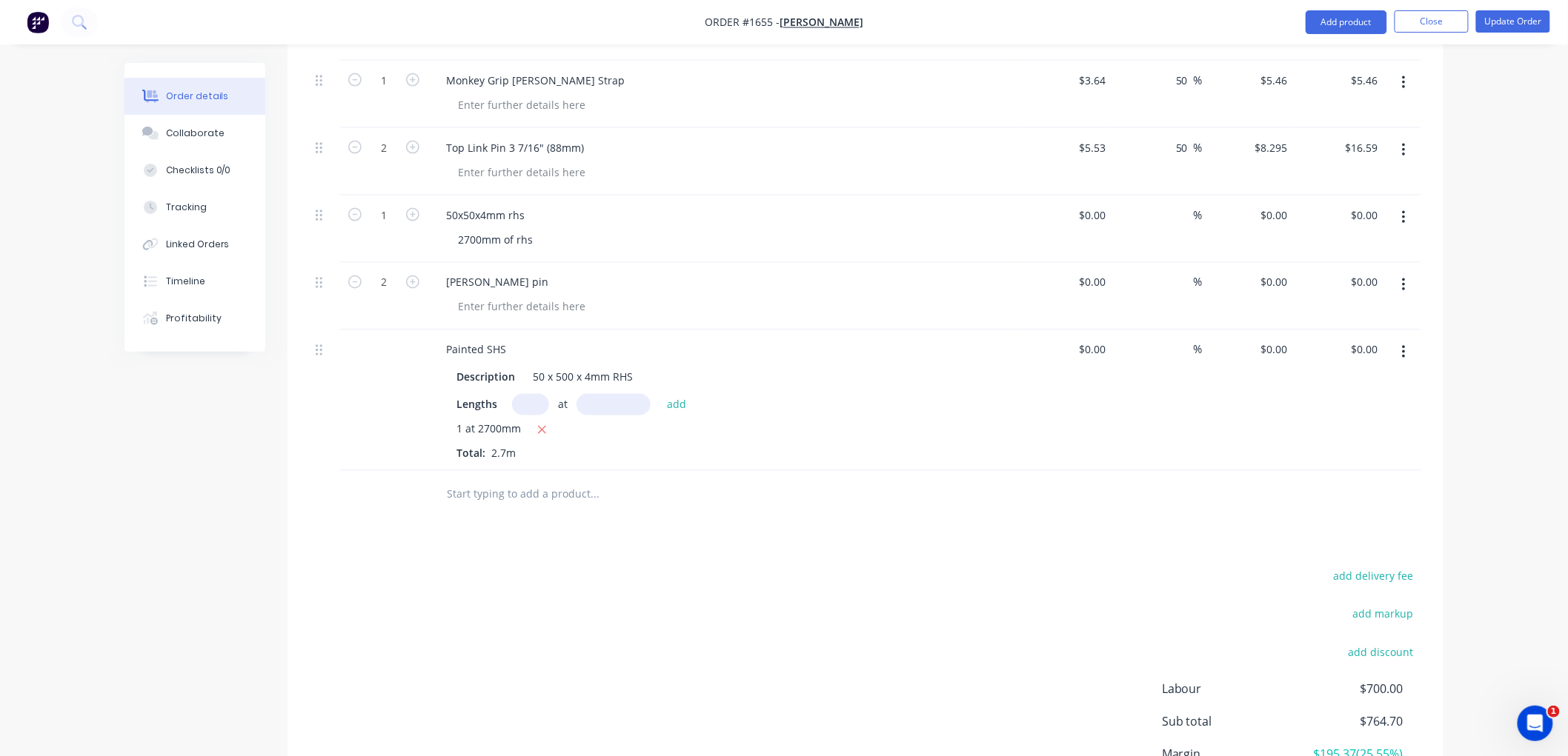
click at [1404, 217] on icon "button" at bounding box center [1403, 217] width 3 height 13
click at [1347, 337] on div "Delete" at bounding box center [1351, 345] width 114 height 21
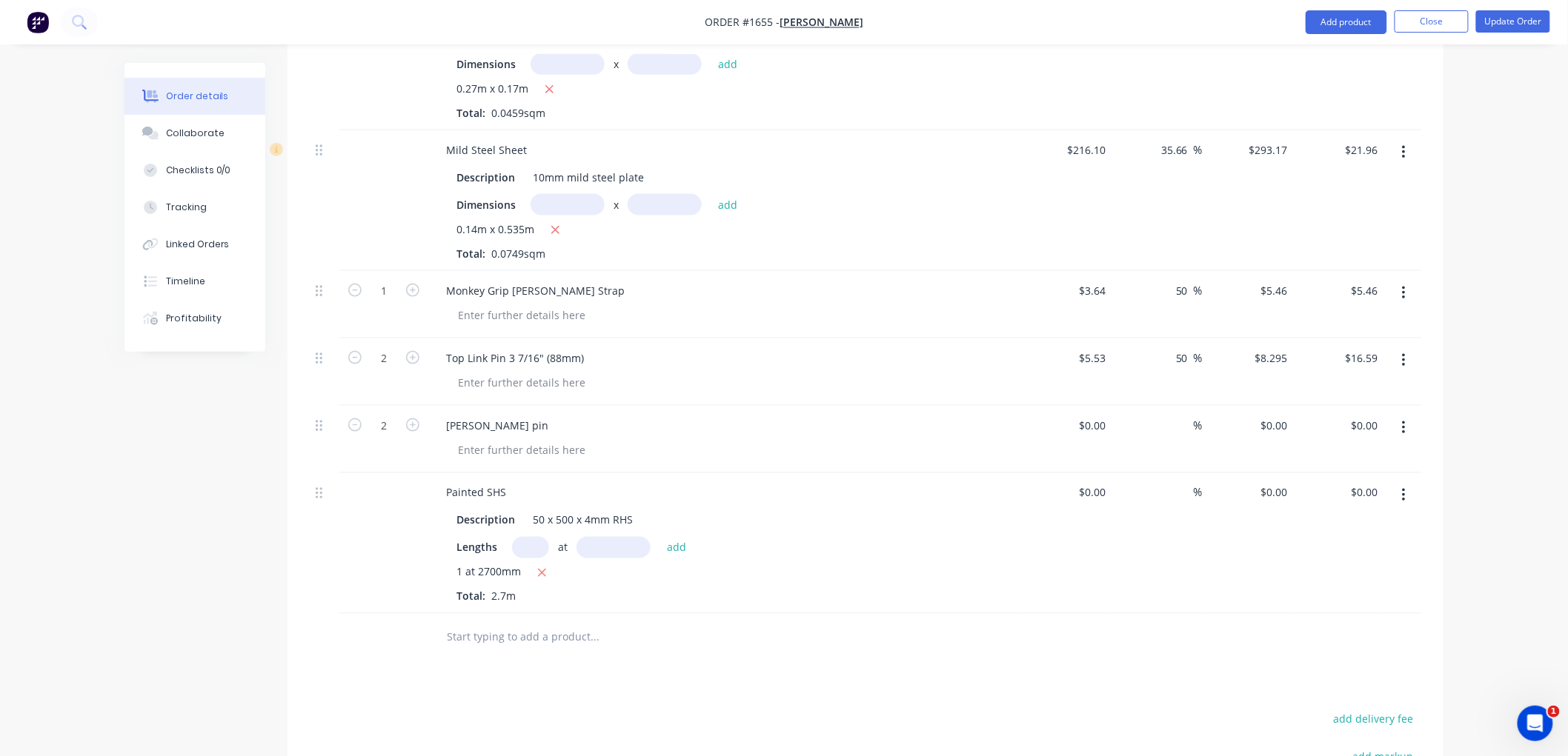
scroll to position [663, 0]
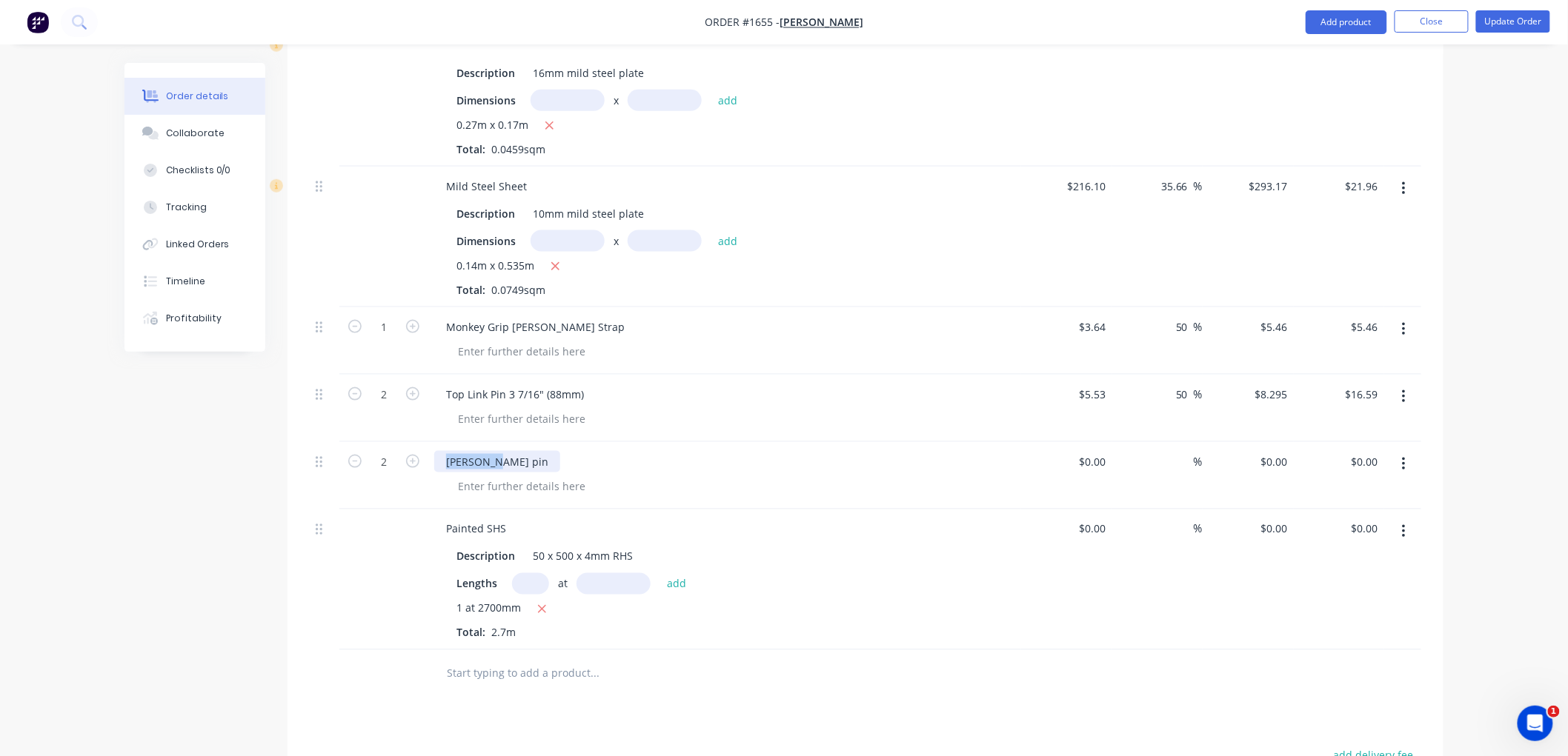
drag, startPoint x: 493, startPoint y: 458, endPoint x: 443, endPoint y: 458, distance: 50.0
click at [443, 458] on div "[PERSON_NAME] pin" at bounding box center [497, 462] width 126 height 21
type input "$0.00"
type input "$4.02"
type input "$8.04"
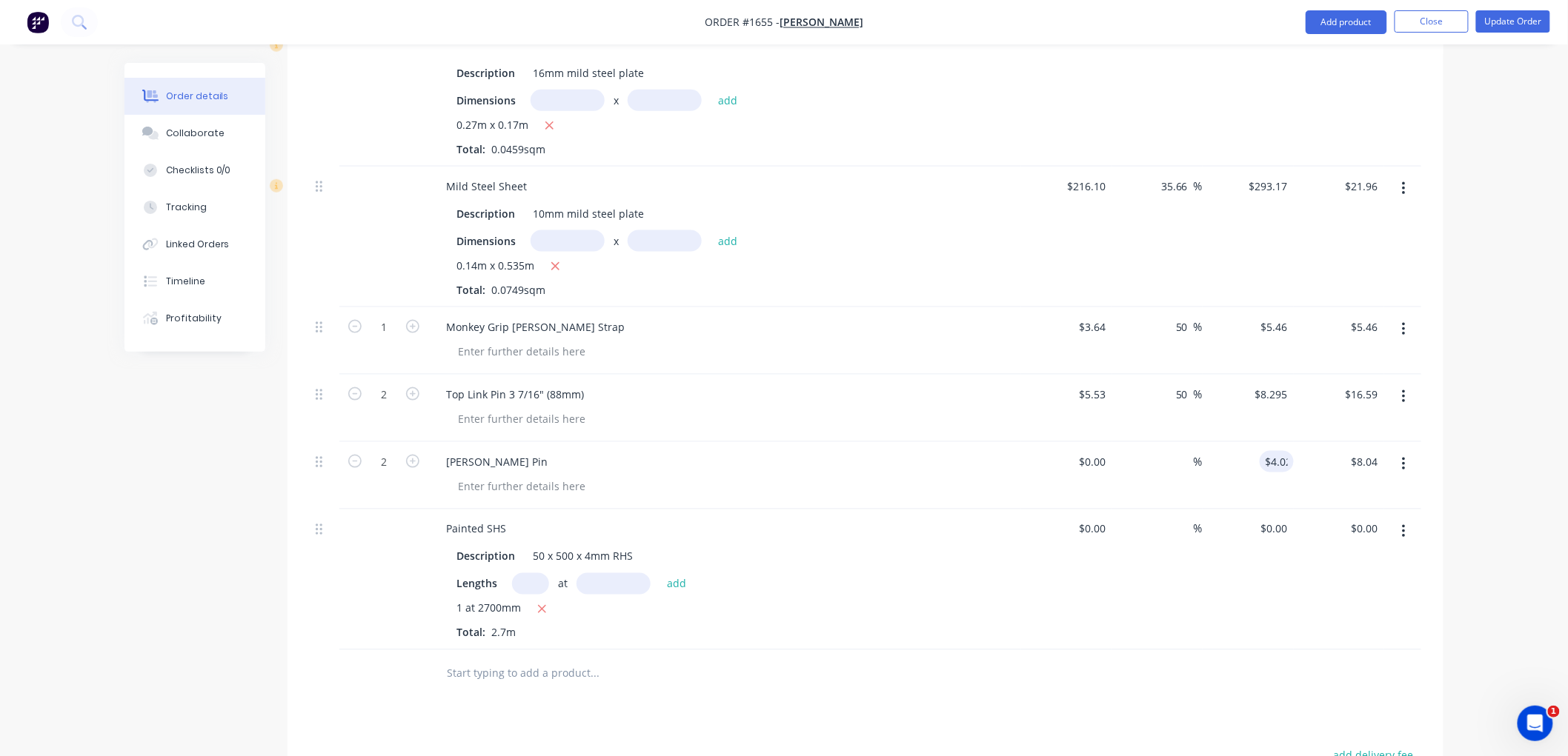
click at [853, 586] on div "Lengths at add" at bounding box center [724, 583] width 536 height 21
click at [1281, 520] on input "0" at bounding box center [1276, 529] width 34 height 21
type input "$25.67"
type input "$69.31"
click at [1256, 601] on div "$25.67 25.67" at bounding box center [1248, 579] width 91 height 141
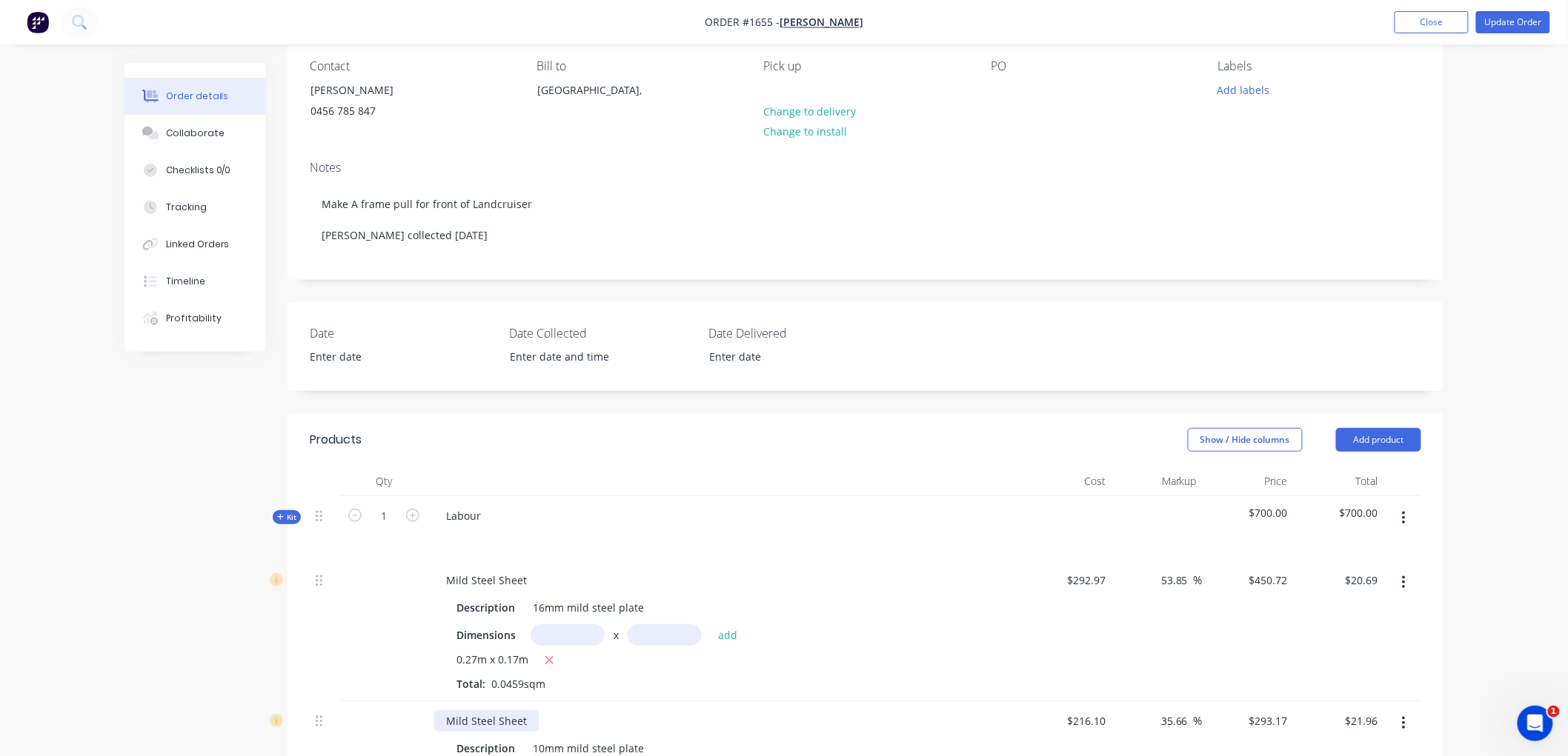
scroll to position [86, 0]
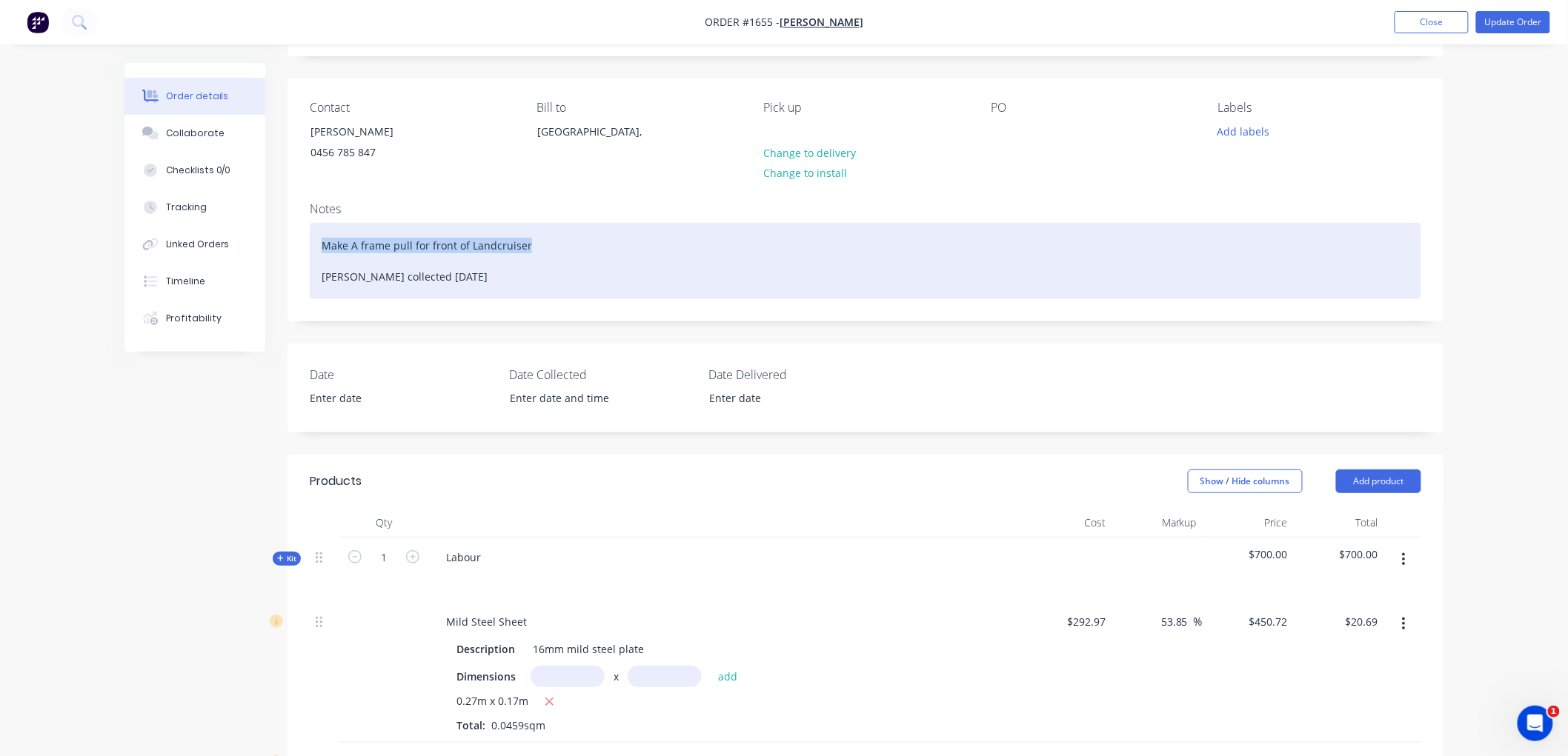
drag, startPoint x: 559, startPoint y: 243, endPoint x: 301, endPoint y: 239, distance: 258.0
click at [301, 239] on div "Notes Make A frame pull for front of Landcruiser [PERSON_NAME] collected [DATE]" at bounding box center [865, 256] width 1156 height 130
copy div "Make A frame pull for front of Landcruiser"
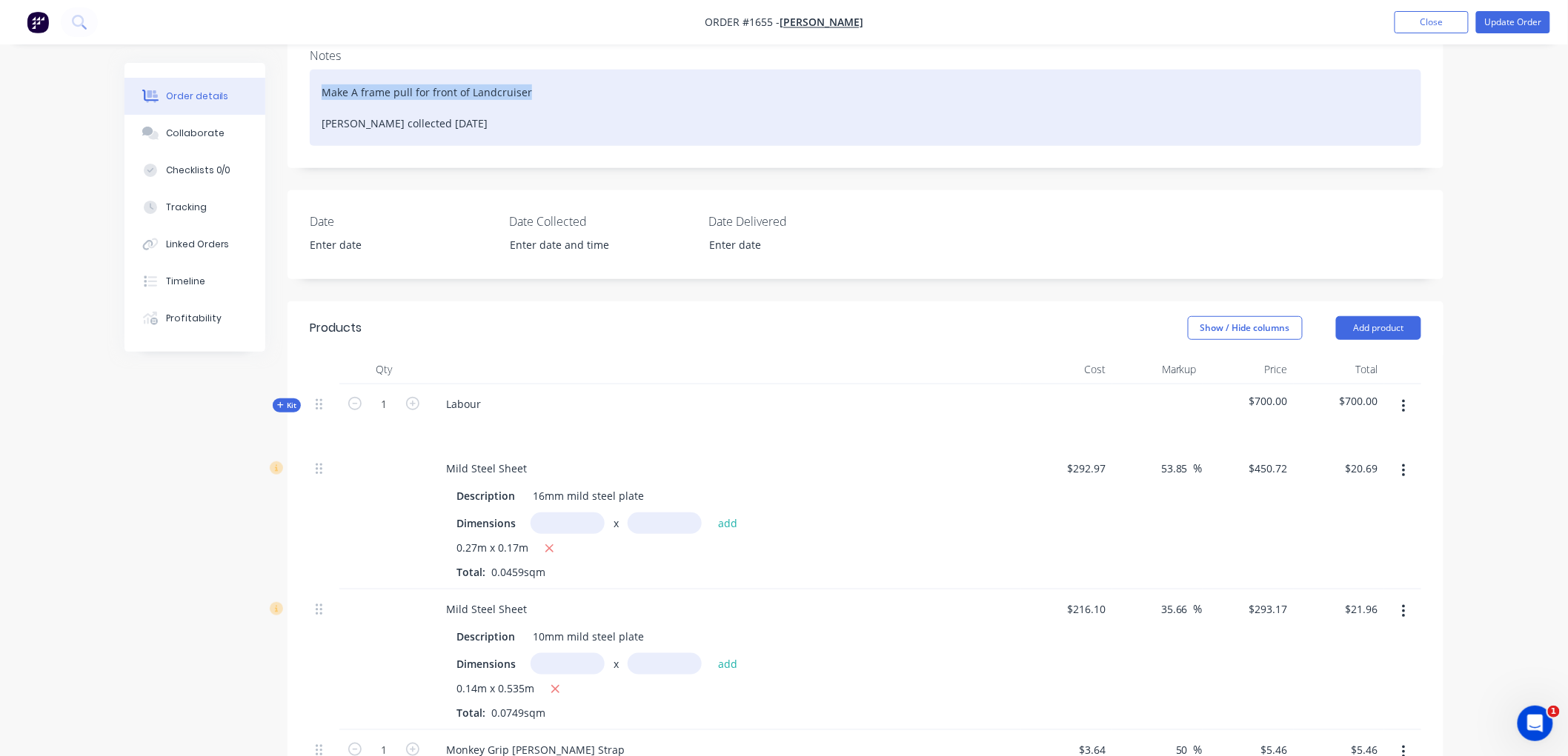
scroll to position [250, 0]
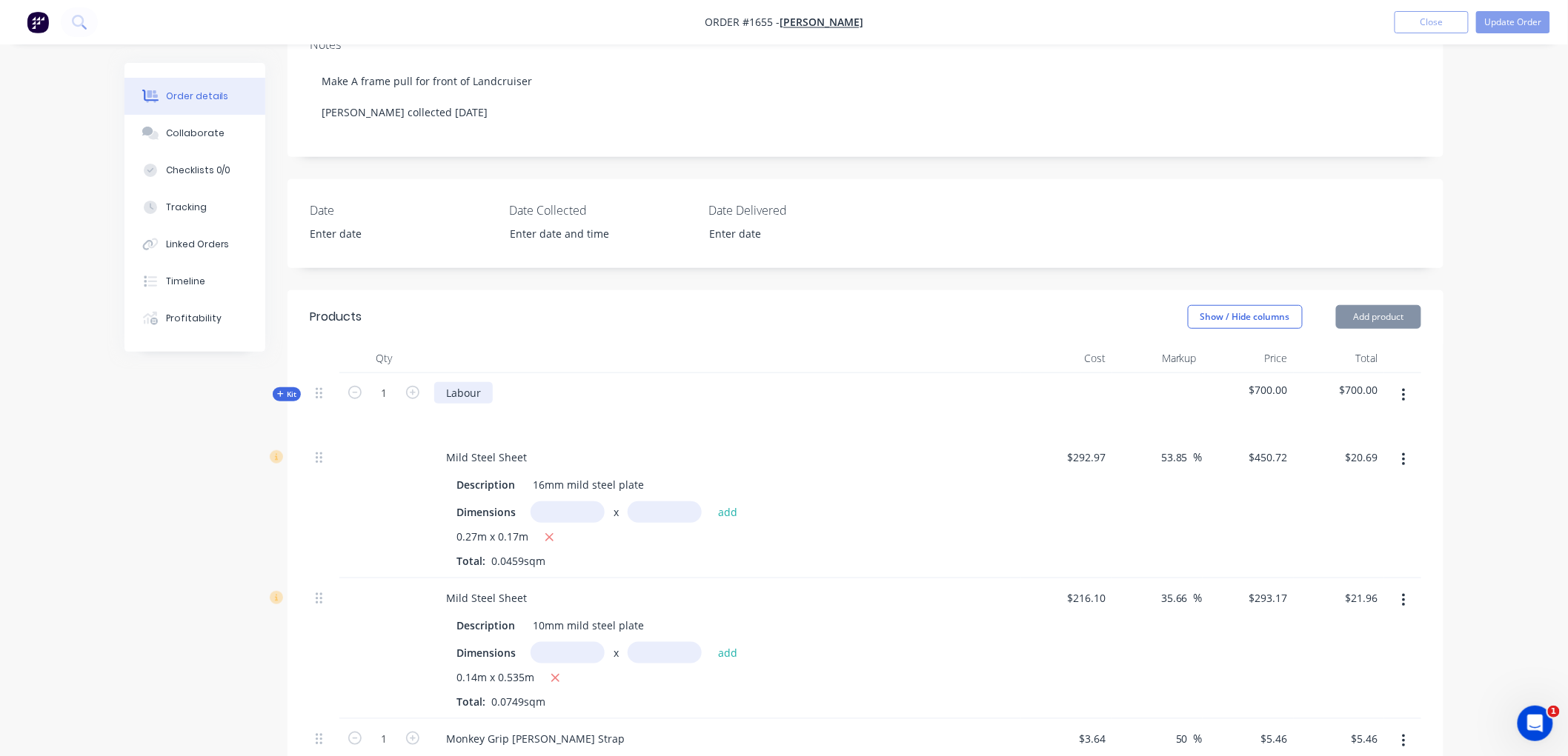
click at [489, 390] on div "Labour" at bounding box center [463, 393] width 59 height 21
drag, startPoint x: 509, startPoint y: 389, endPoint x: 490, endPoint y: 389, distance: 19.0
click at [490, 389] on div "Labour: Make A frame pull for front of Landcruiser" at bounding box center [572, 393] width 275 height 21
drag, startPoint x: 627, startPoint y: 389, endPoint x: 595, endPoint y: 388, distance: 32.0
click at [595, 388] on div "Labour: Fabricate A frame pull for front of Landcruiser" at bounding box center [581, 393] width 294 height 21
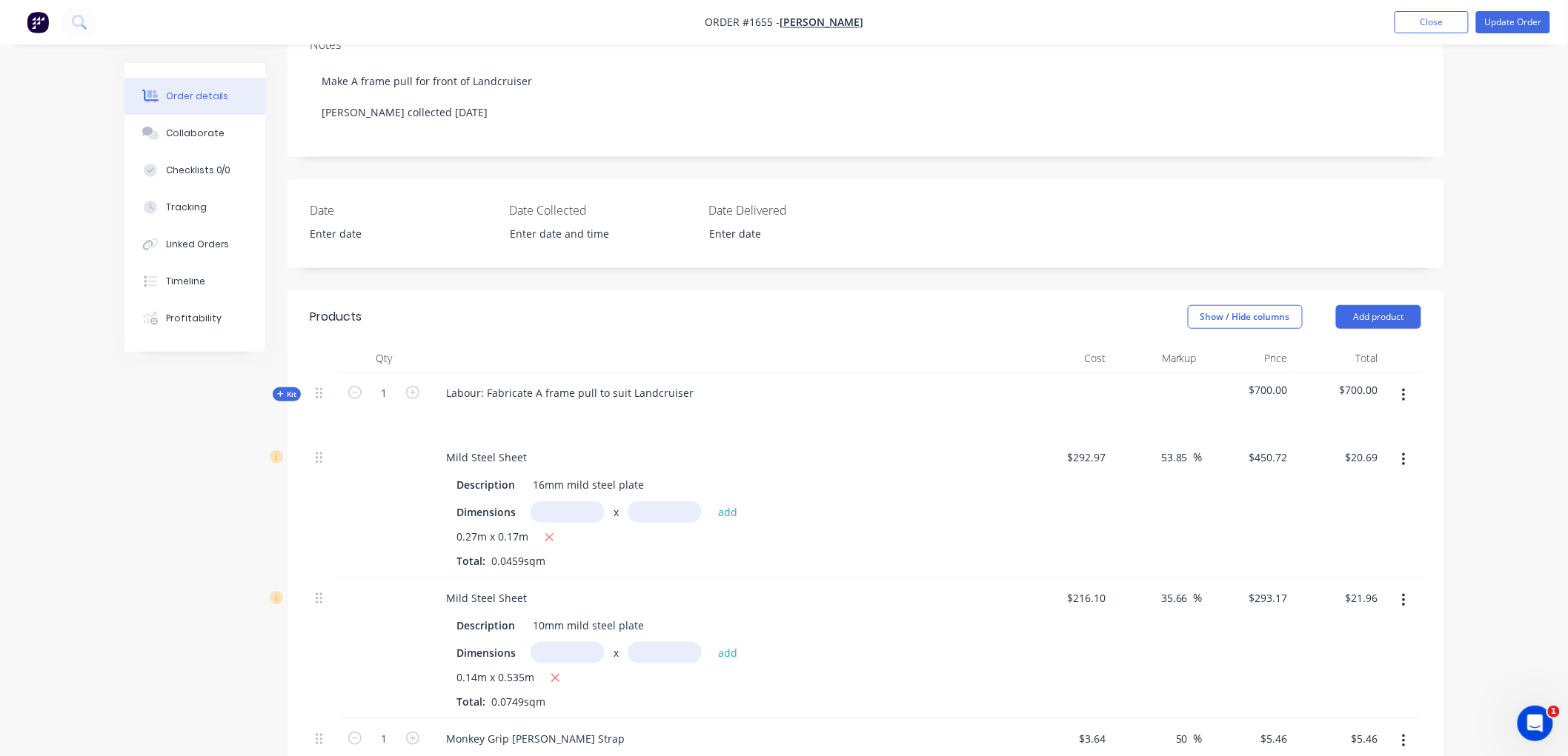
click at [772, 404] on div at bounding box center [725, 414] width 581 height 21
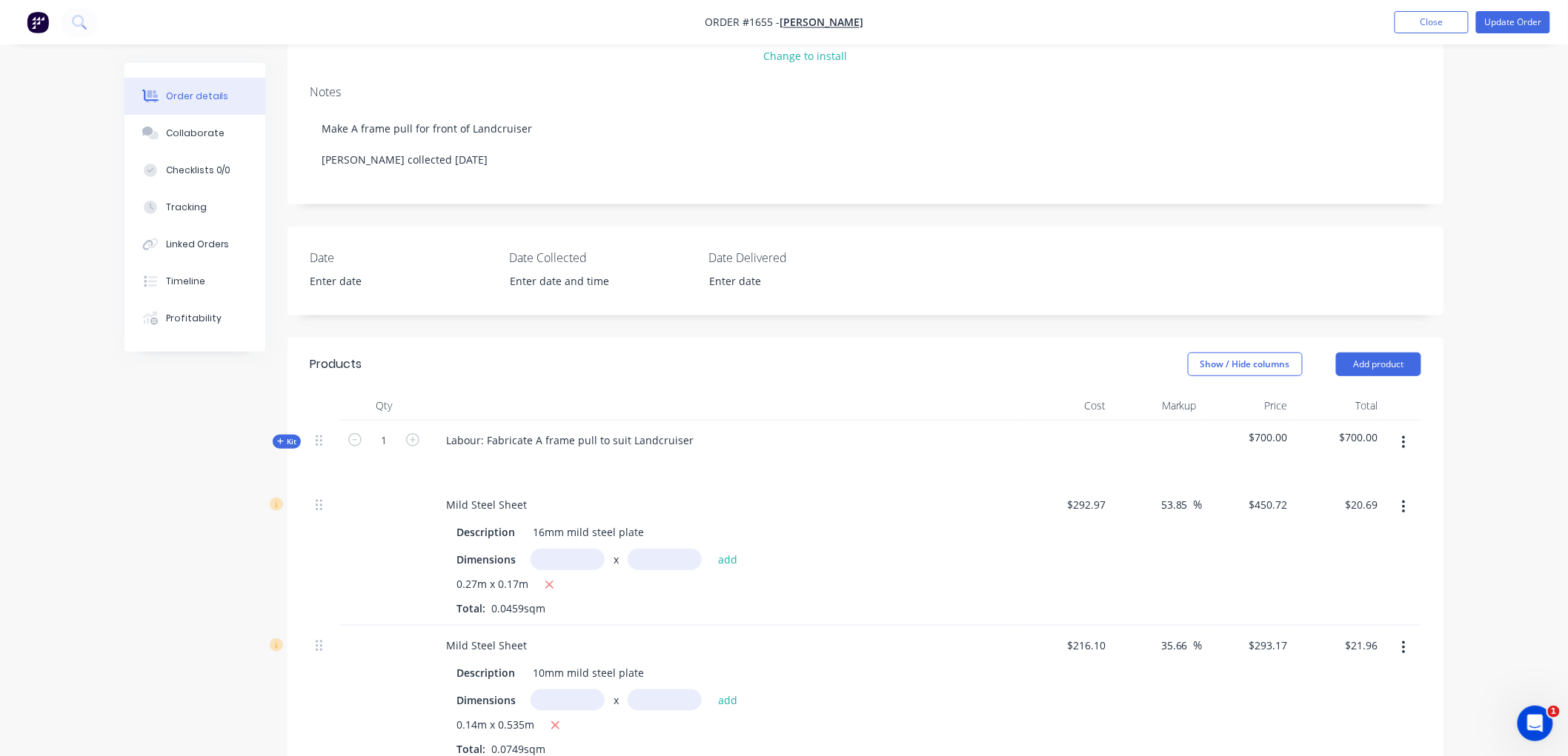
scroll to position [0, 0]
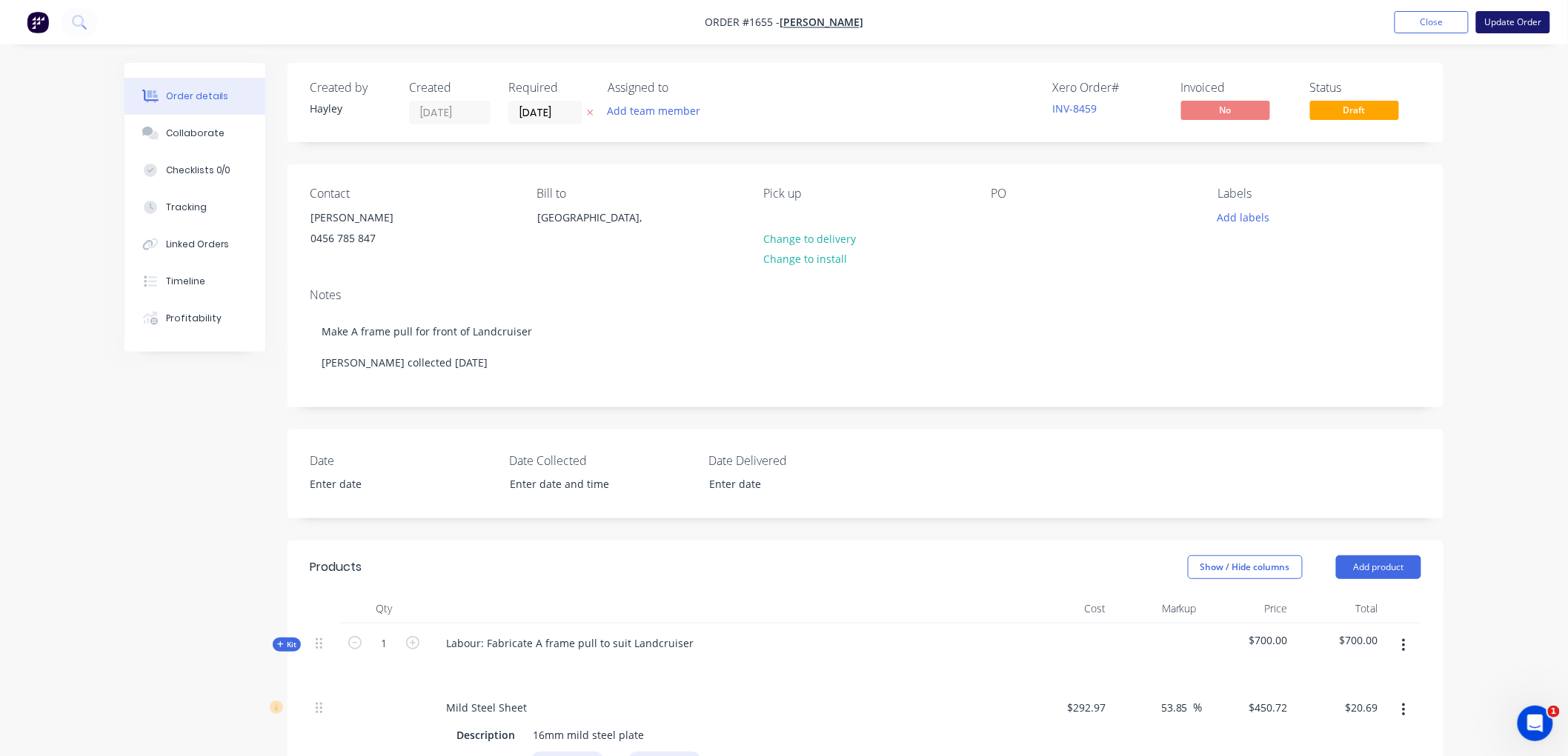
click at [1522, 24] on button "Update Order" at bounding box center [1513, 22] width 74 height 22
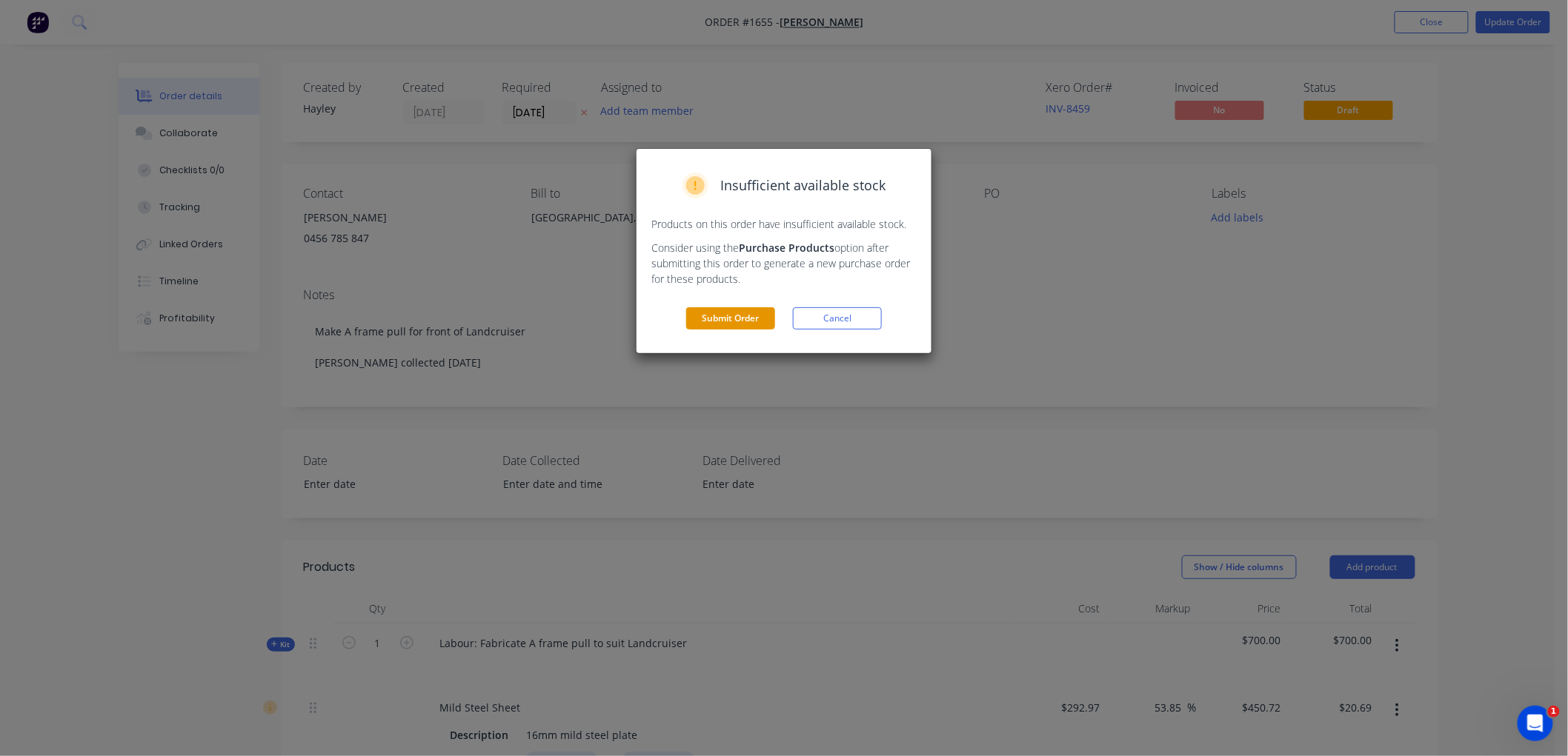
click at [709, 313] on button "Submit Order" at bounding box center [730, 319] width 89 height 22
